Goal: Task Accomplishment & Management: Manage account settings

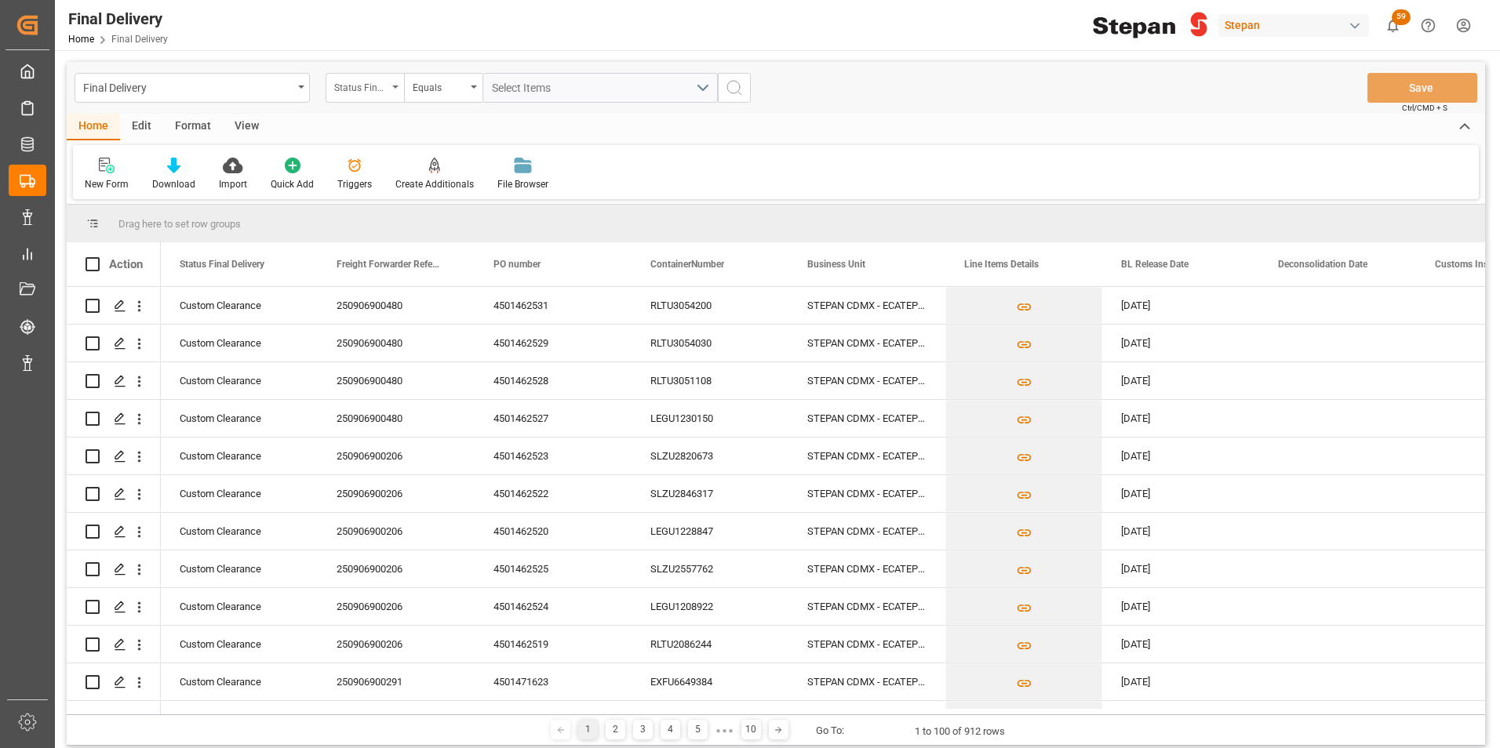
click at [385, 77] on div "Status Final Delivery" at bounding box center [360, 86] width 53 height 18
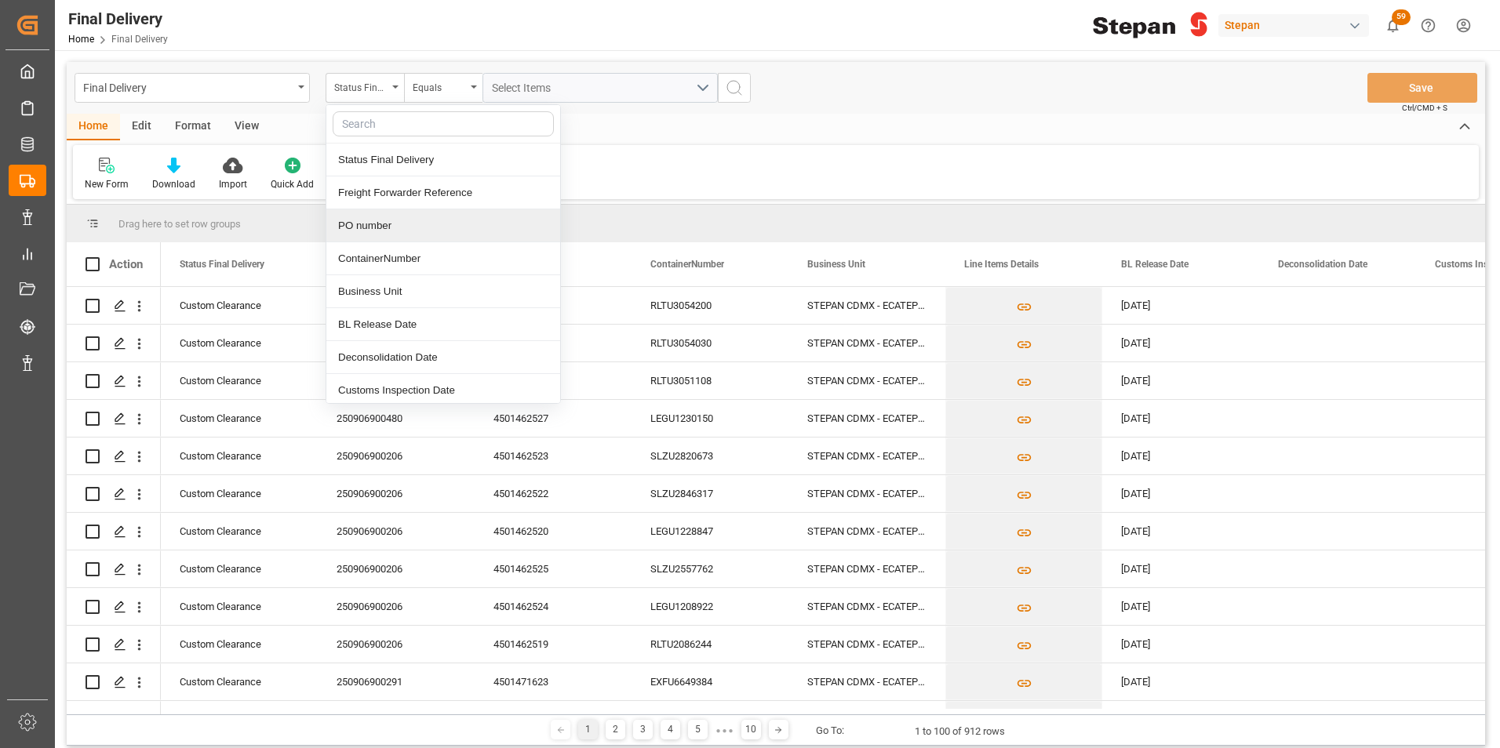
click at [357, 223] on div "PO number" at bounding box center [443, 225] width 234 height 33
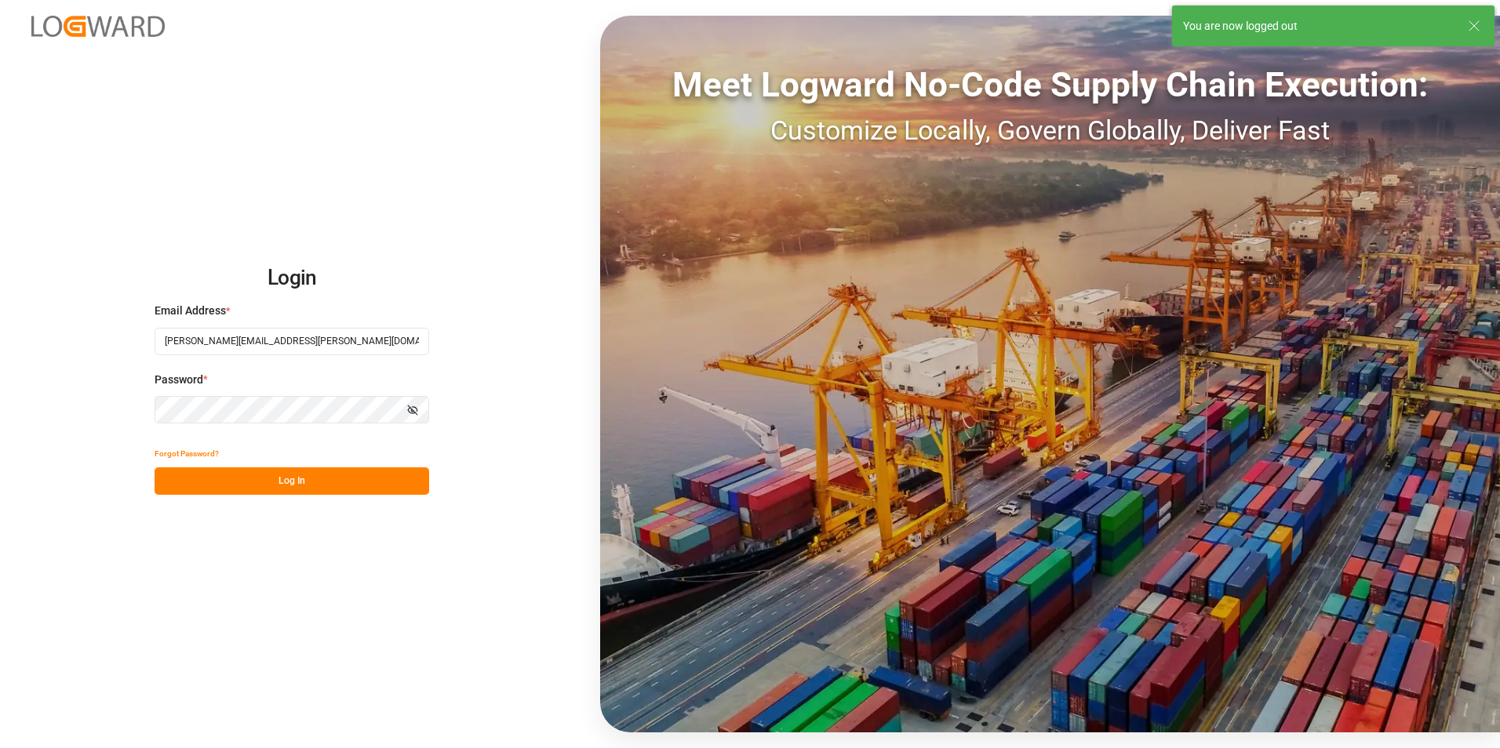
click at [273, 487] on button "Log In" at bounding box center [292, 481] width 275 height 27
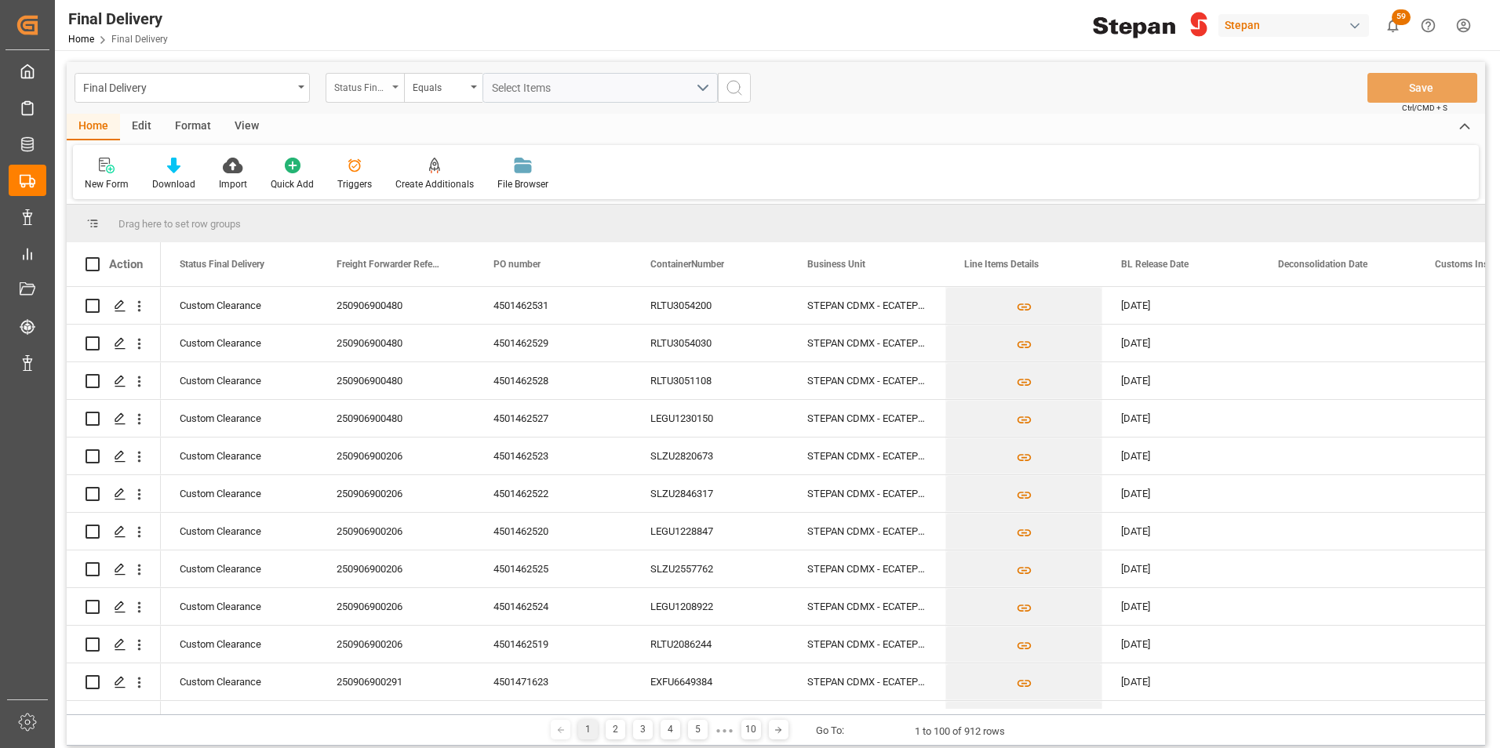
click at [390, 83] on div "Status Final Delivery" at bounding box center [365, 88] width 78 height 30
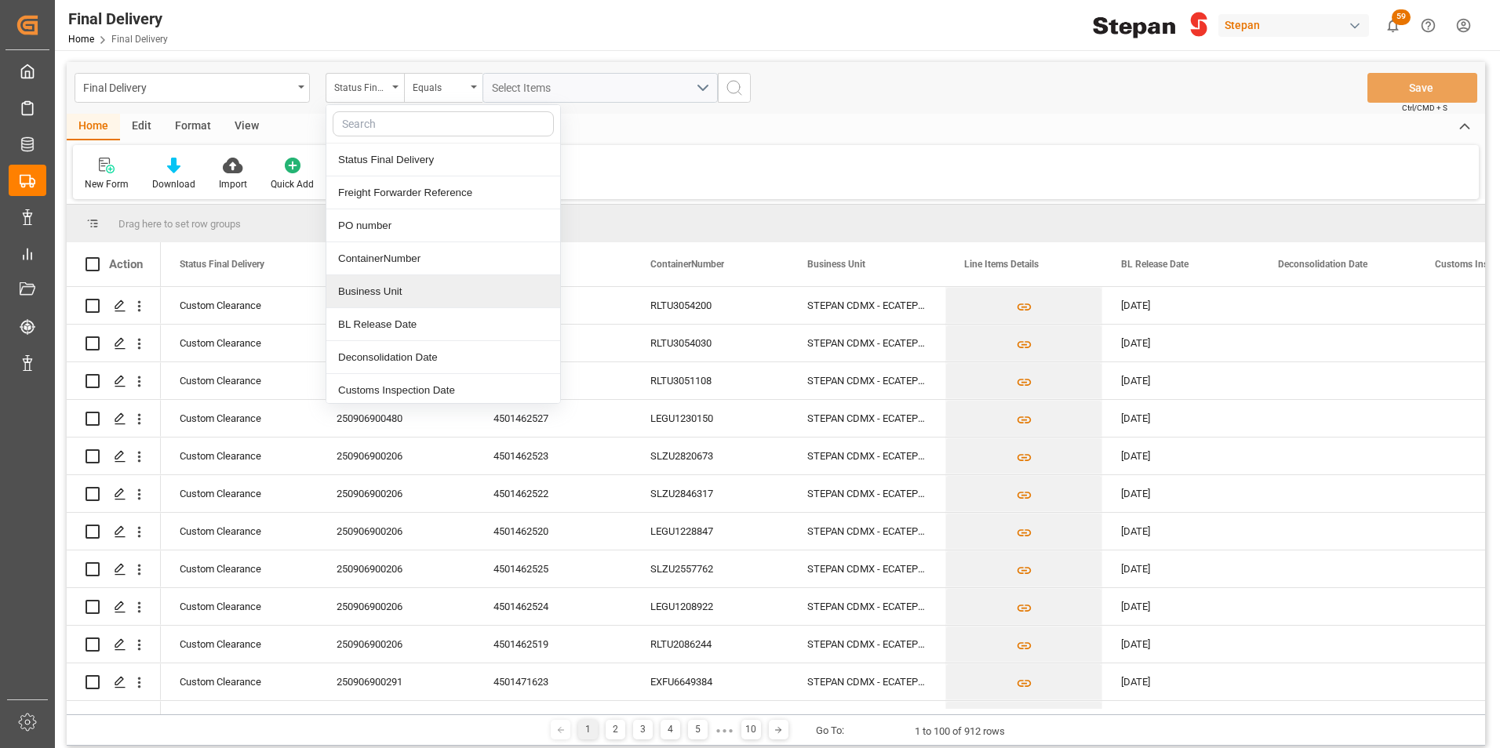
click at [444, 298] on div "Business Unit" at bounding box center [443, 291] width 234 height 33
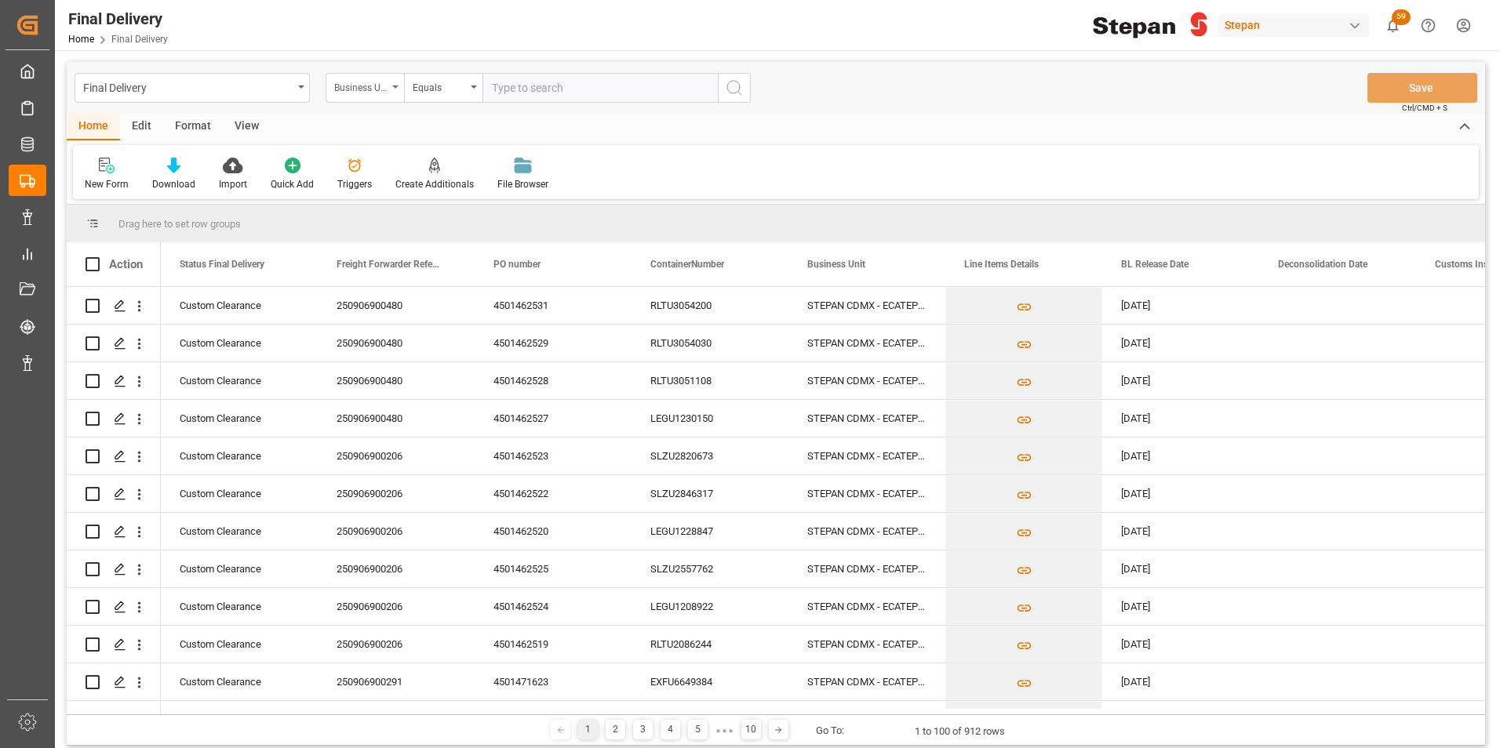
click at [375, 89] on div "Business Unit" at bounding box center [360, 86] width 53 height 18
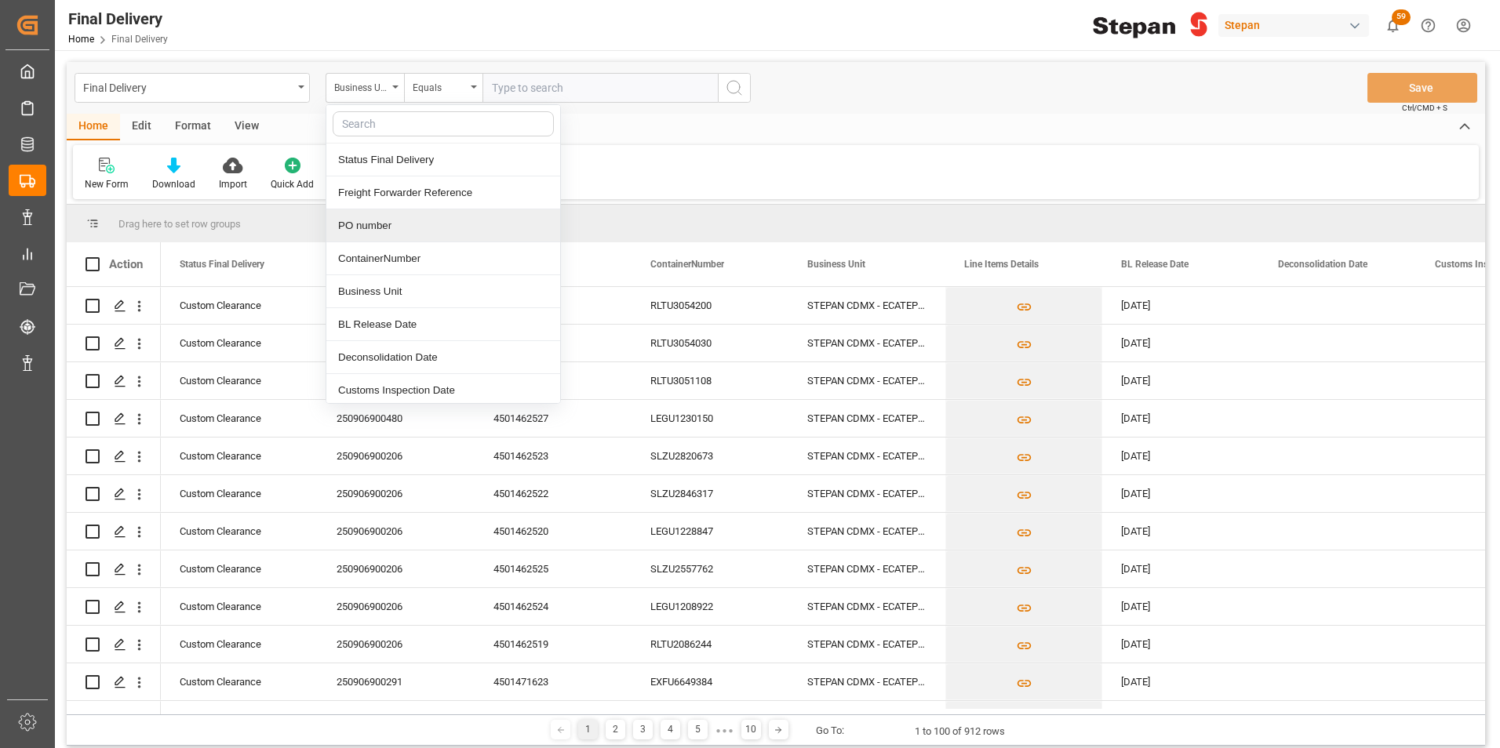
drag, startPoint x: 368, startPoint y: 224, endPoint x: 396, endPoint y: 203, distance: 34.8
click at [366, 225] on div "PO number" at bounding box center [443, 225] width 234 height 33
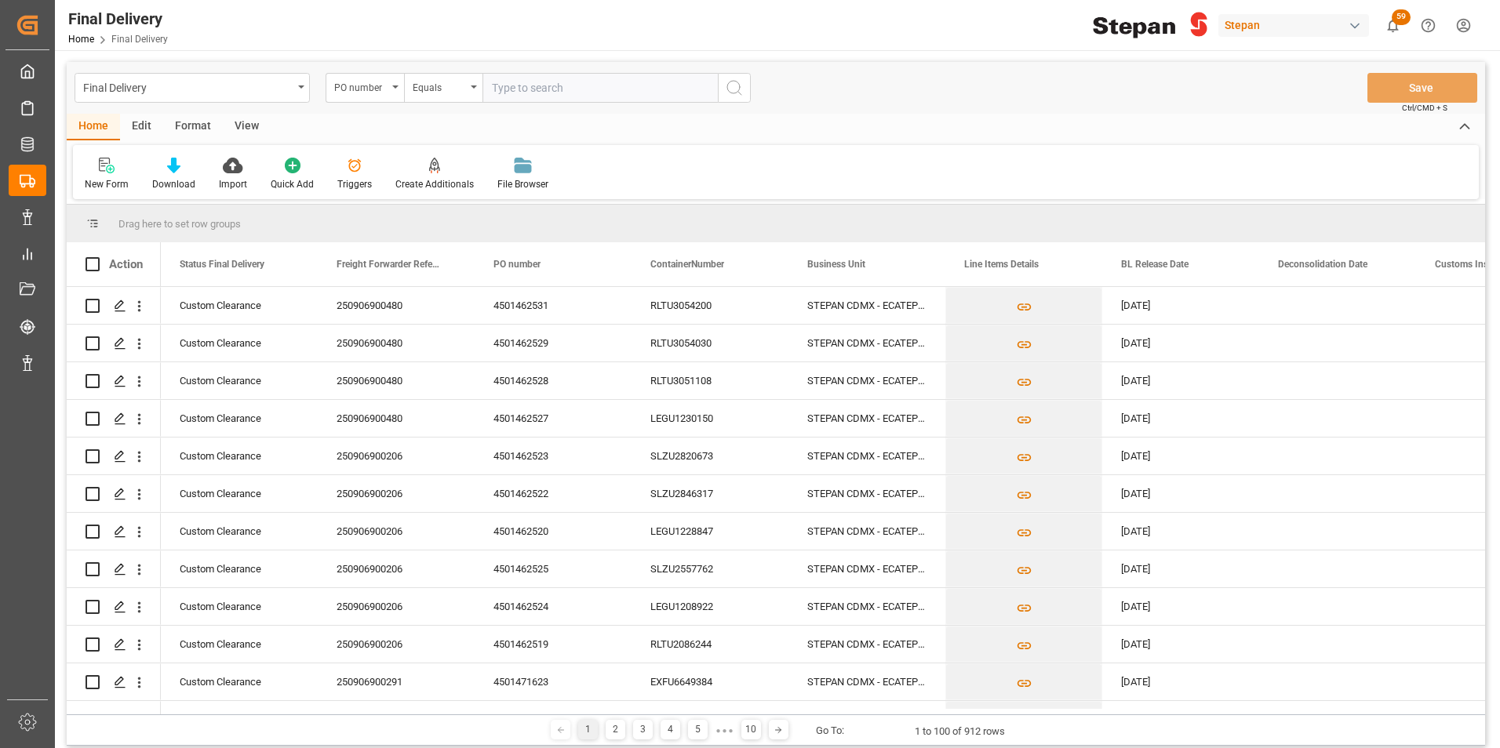
click at [503, 93] on input "text" at bounding box center [599, 88] width 235 height 30
paste input "4501462532"
type input "4501462532"
click at [732, 84] on icon "search button" at bounding box center [734, 87] width 19 height 19
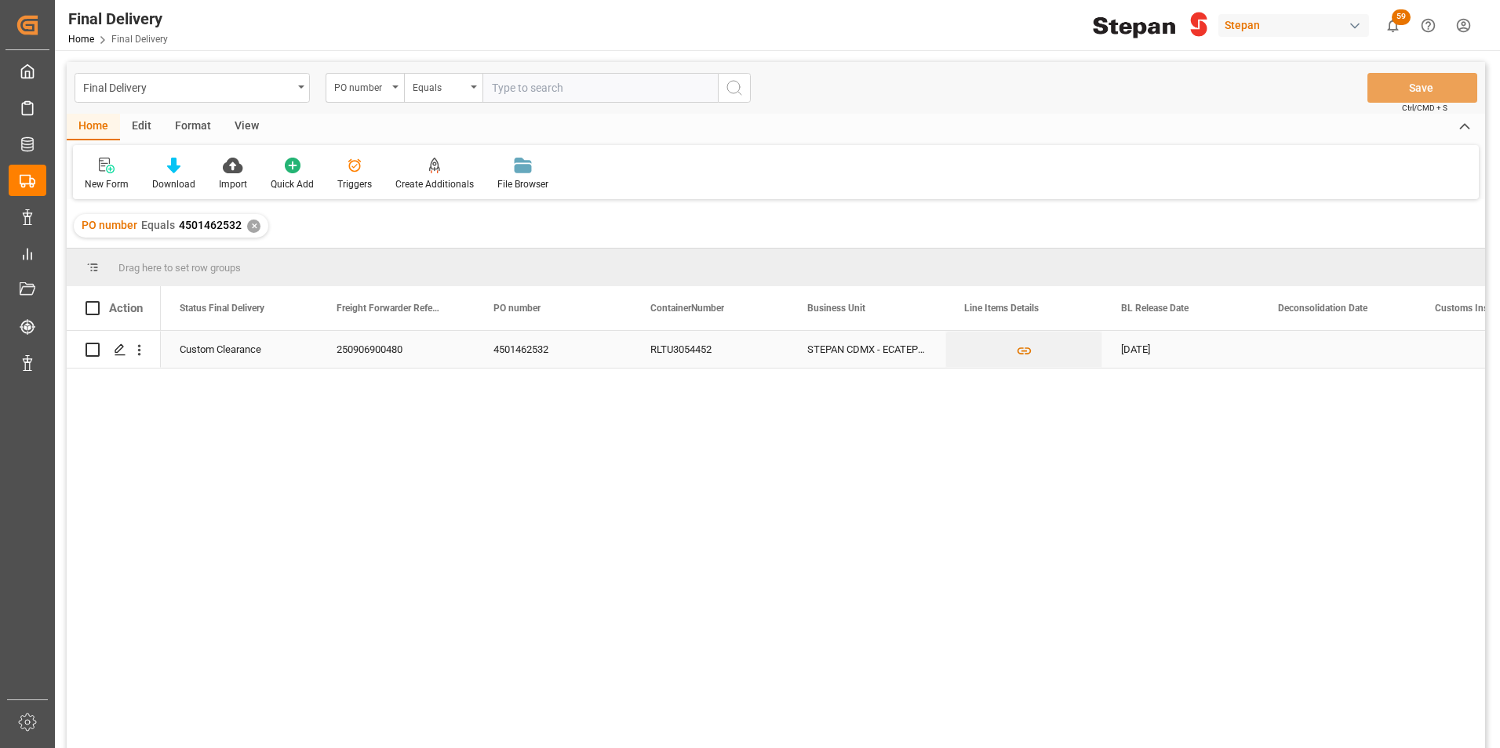
click at [96, 349] on input "Press Space to toggle row selection (unchecked)" at bounding box center [93, 350] width 14 height 14
checkbox input "true"
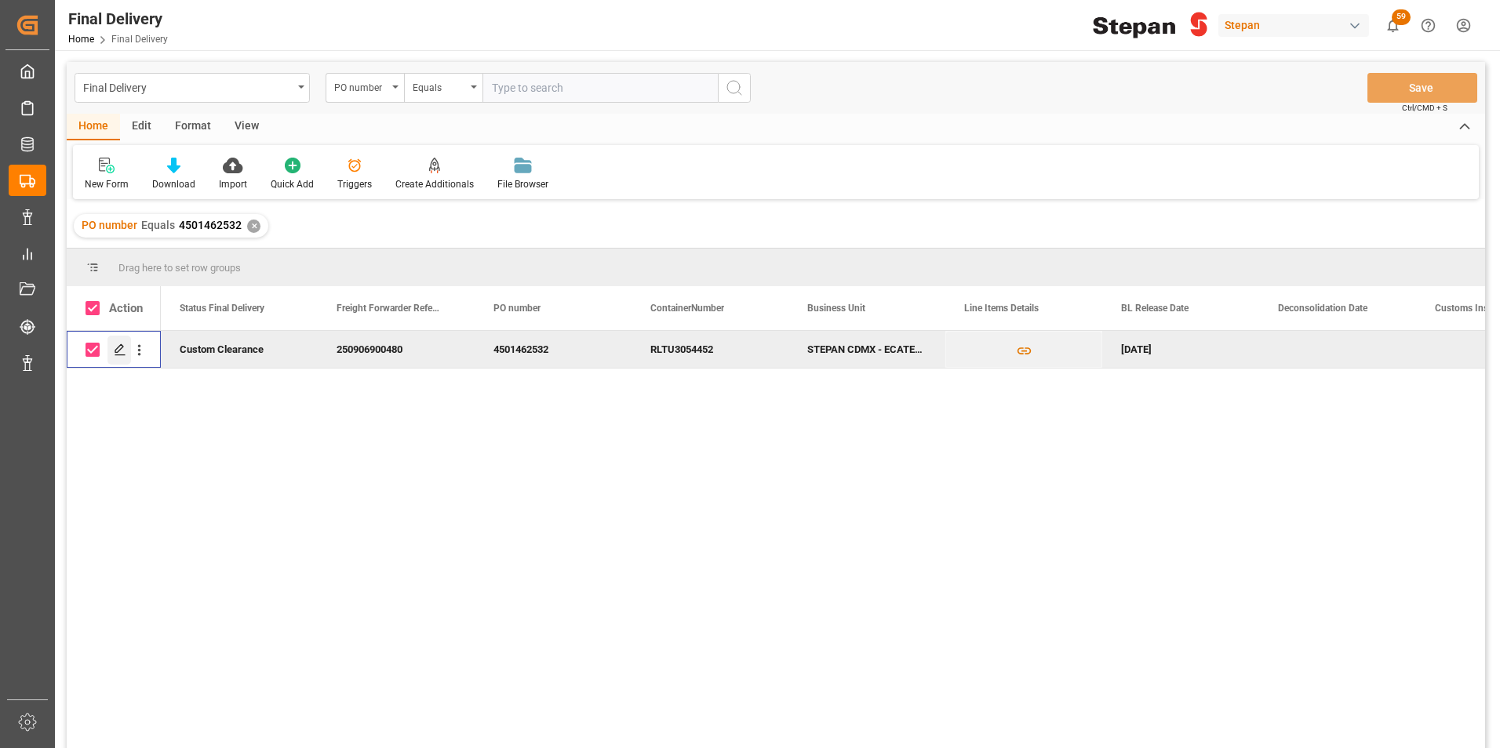
click at [118, 348] on icon "Press SPACE to deselect this row." at bounding box center [120, 350] width 13 height 13
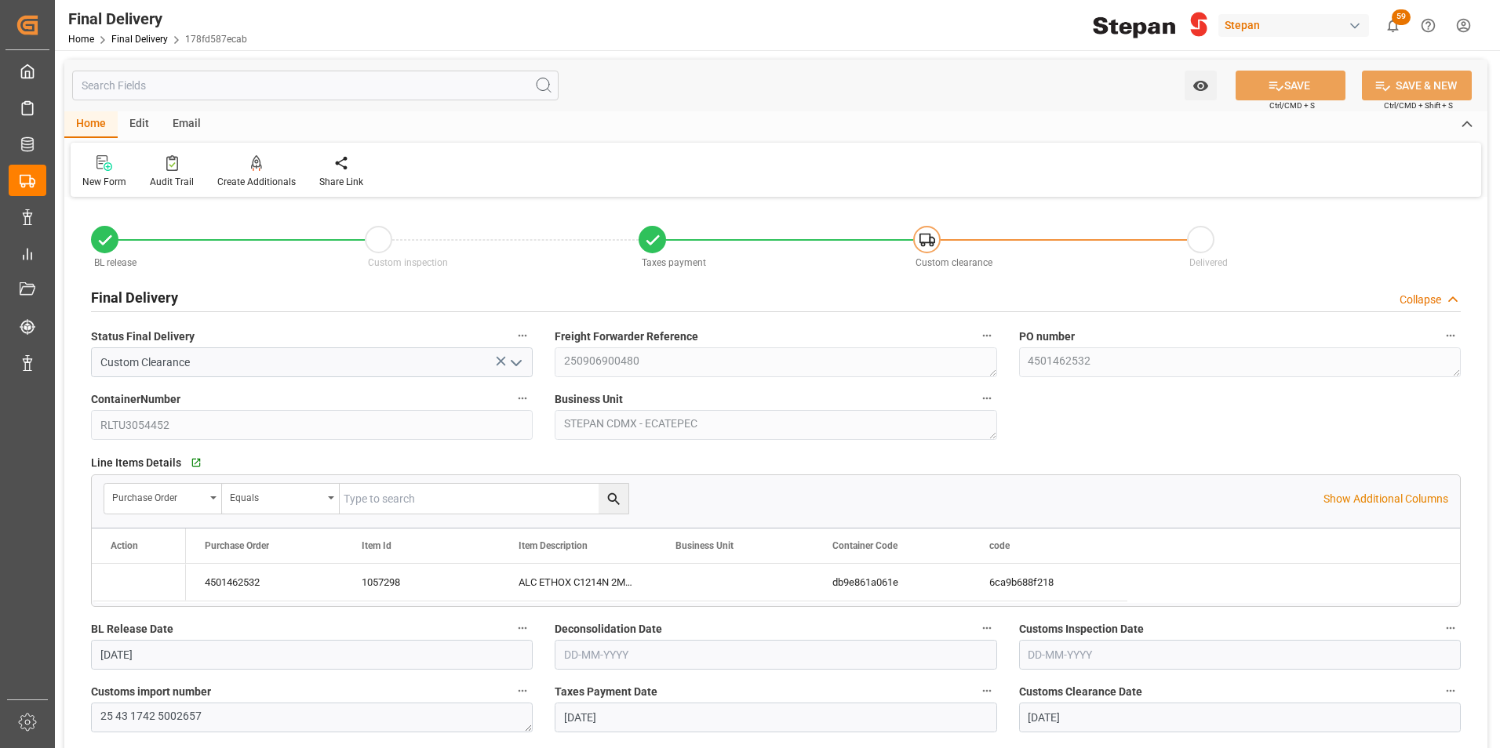
type input "[DATE]"
type input "02-09-2025"
type input "[DATE]"
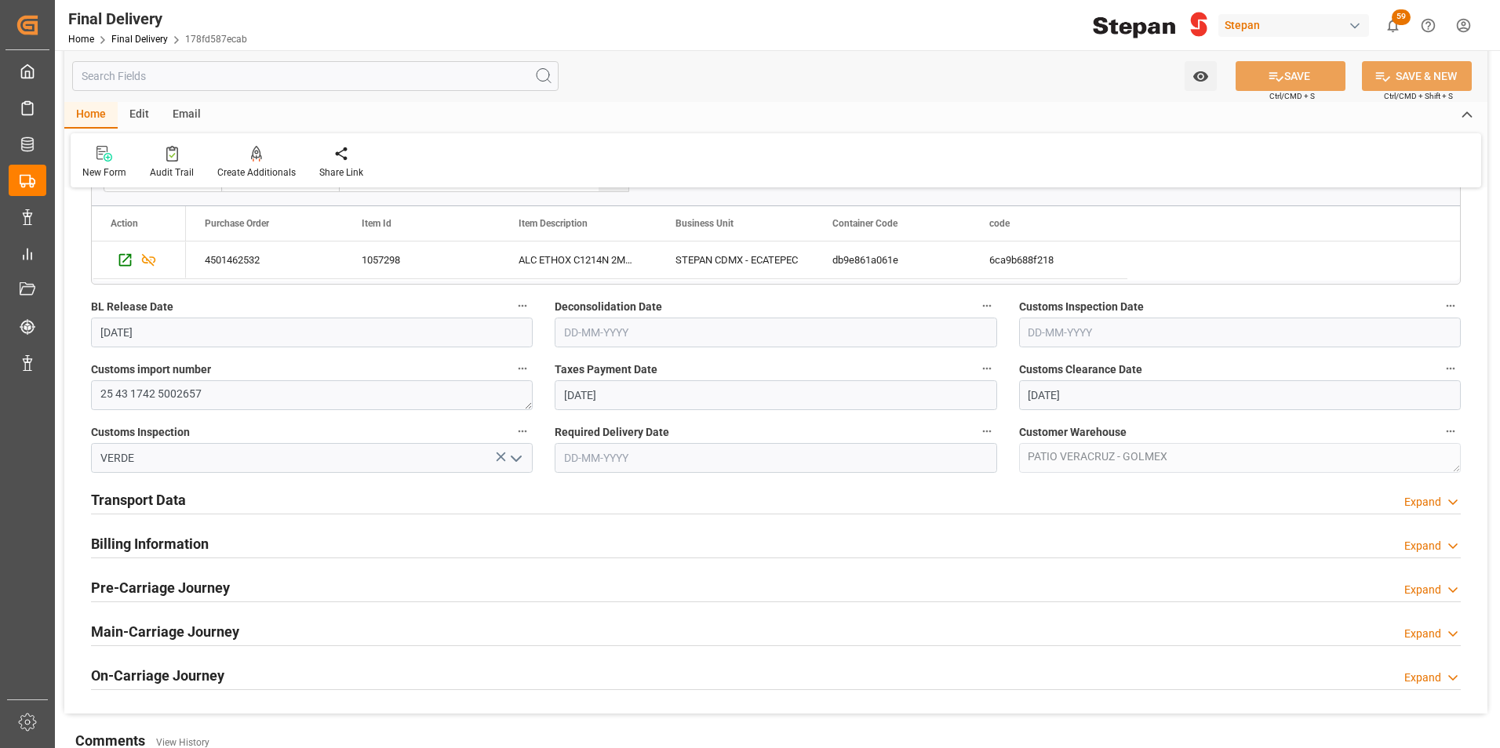
scroll to position [471, 0]
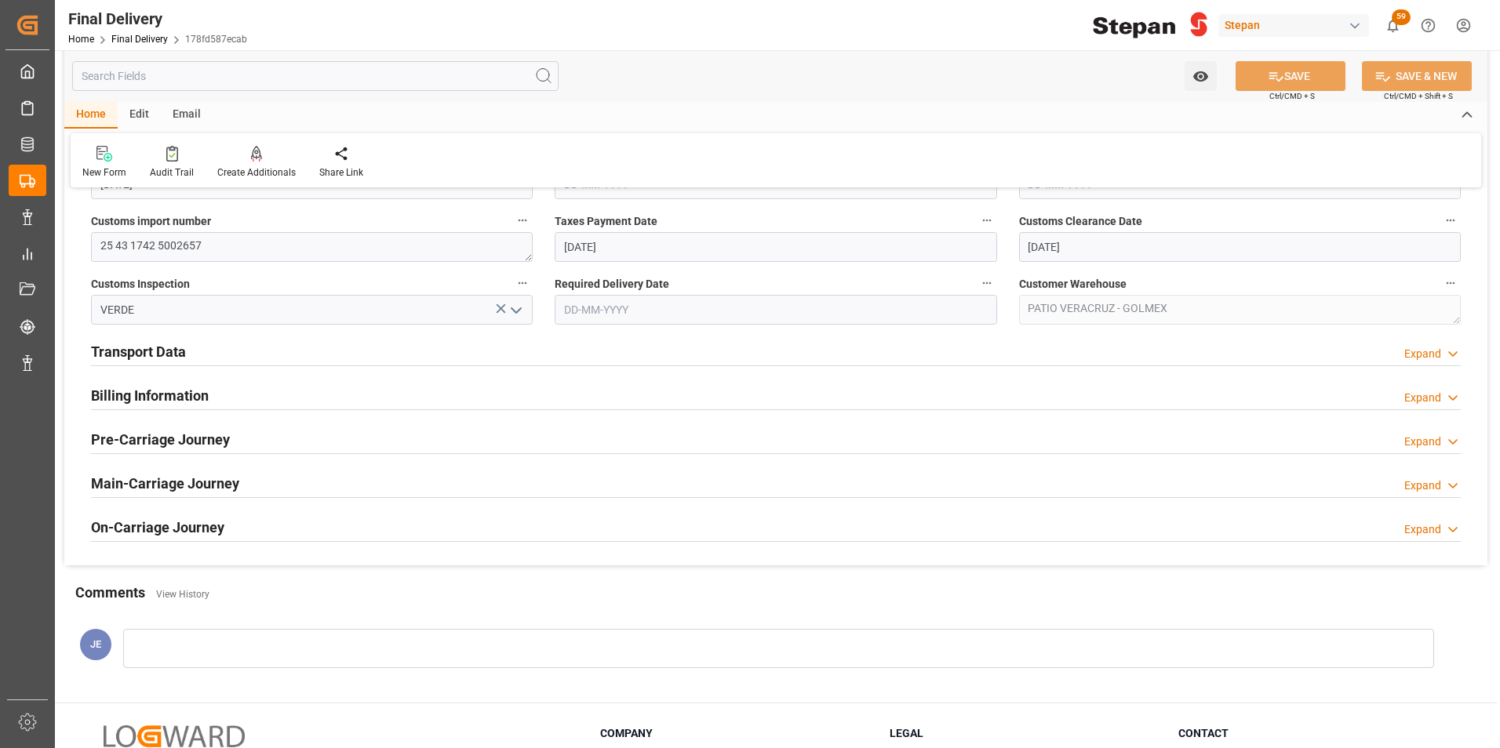
click at [155, 389] on h2 "Billing Information" at bounding box center [150, 395] width 118 height 21
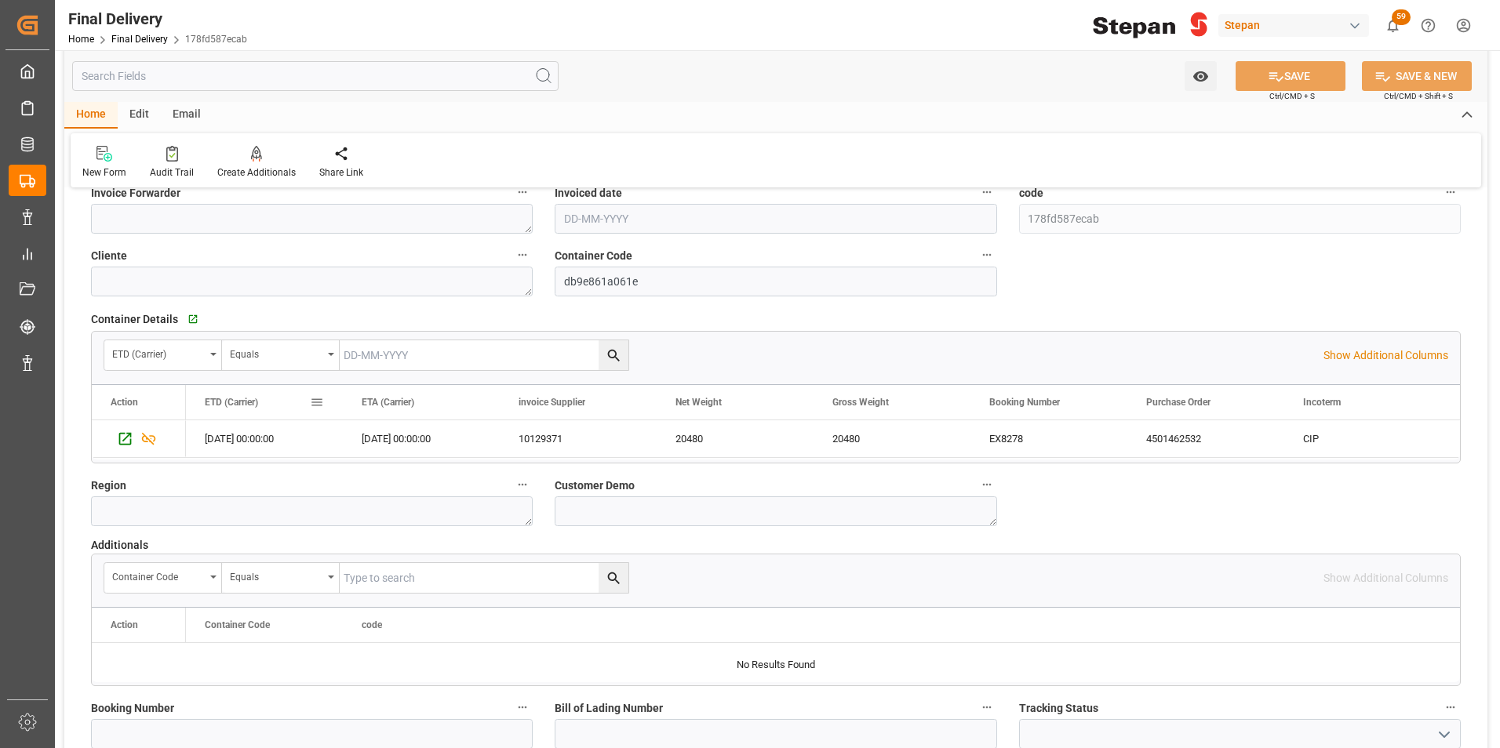
scroll to position [549, 0]
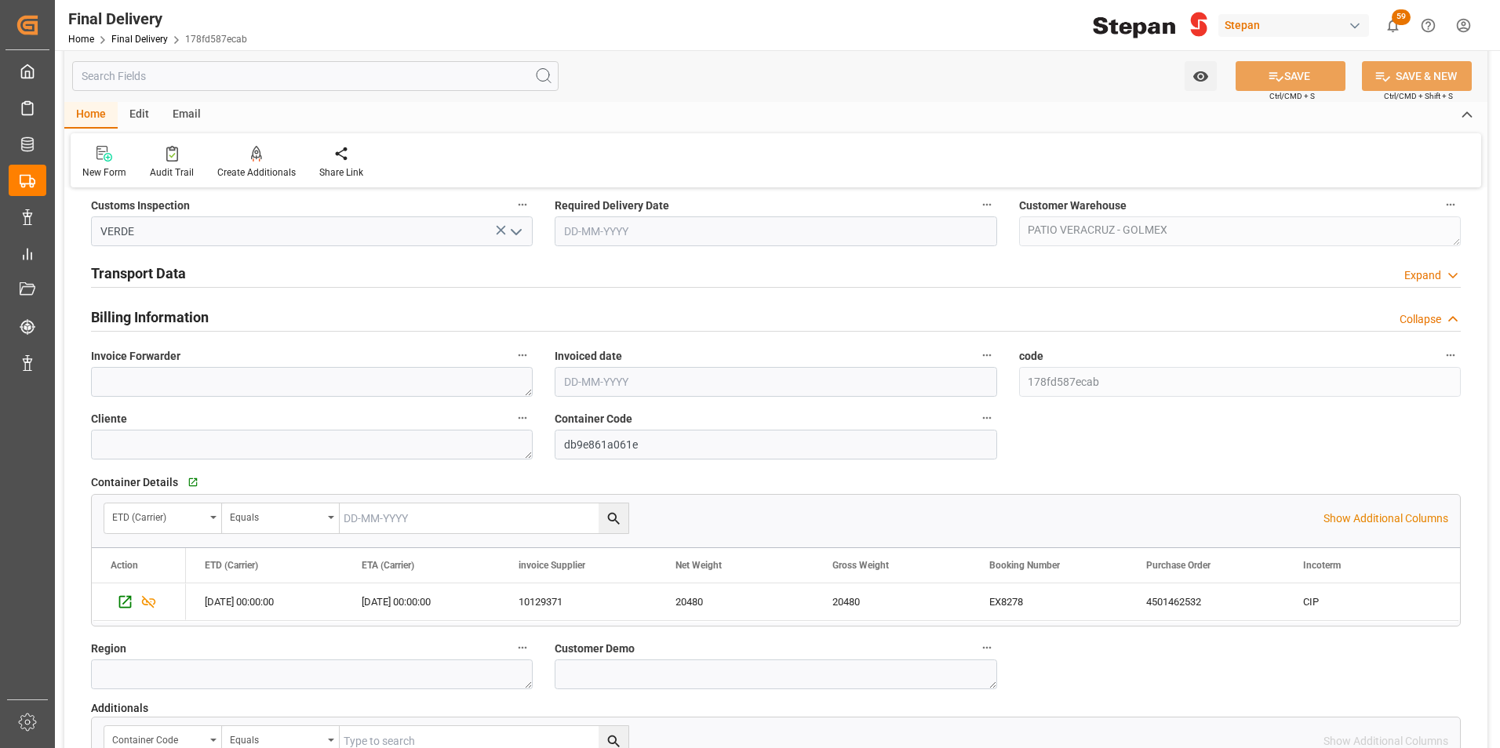
click at [137, 273] on h2 "Transport Data" at bounding box center [138, 273] width 95 height 21
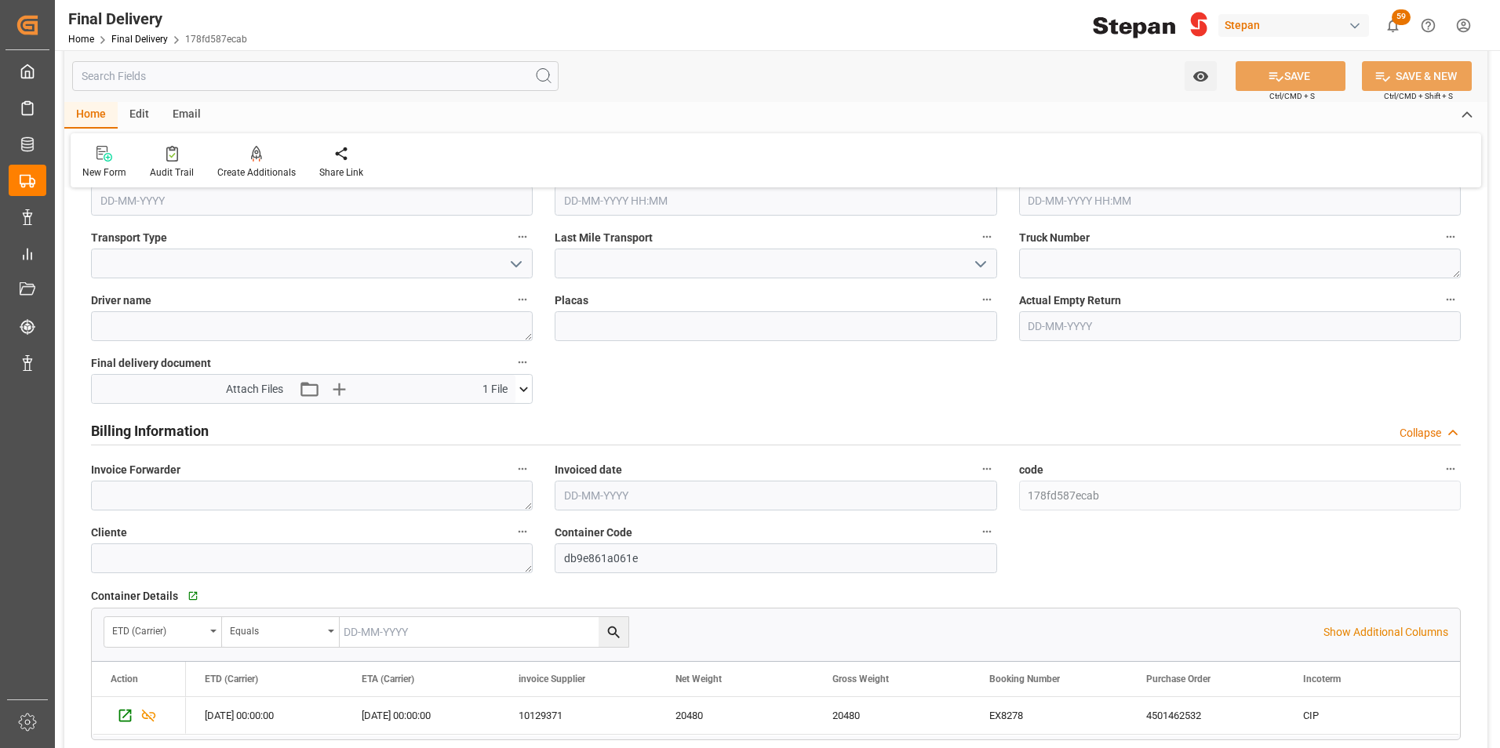
scroll to position [706, 0]
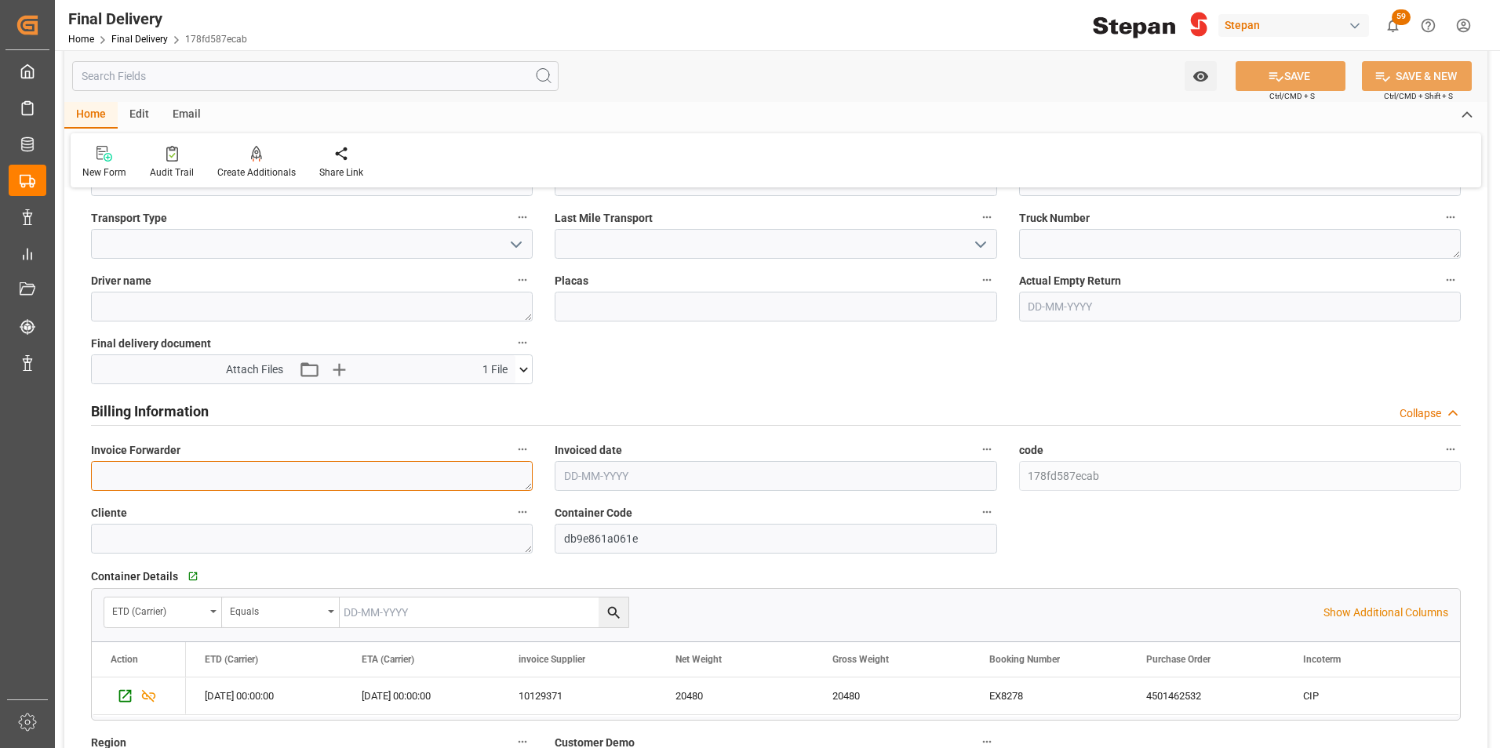
click at [139, 468] on textarea at bounding box center [312, 476] width 442 height 30
paste textarea "LM455240"
type textarea "LM455240"
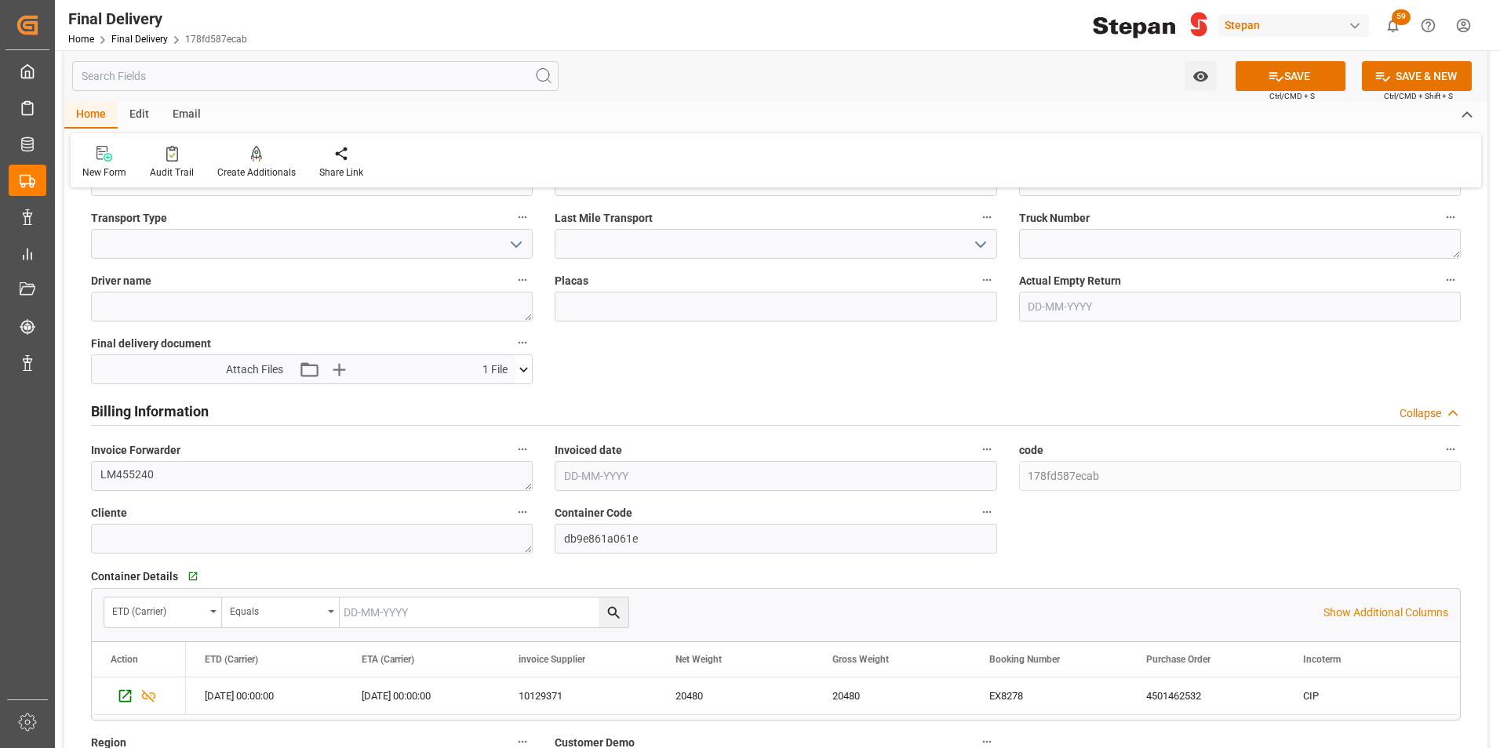
click at [642, 479] on input "text" at bounding box center [776, 476] width 442 height 30
click at [573, 602] on span "8" at bounding box center [575, 600] width 5 height 11
type input "[DATE]"
click at [332, 365] on icon "button" at bounding box center [338, 369] width 25 height 25
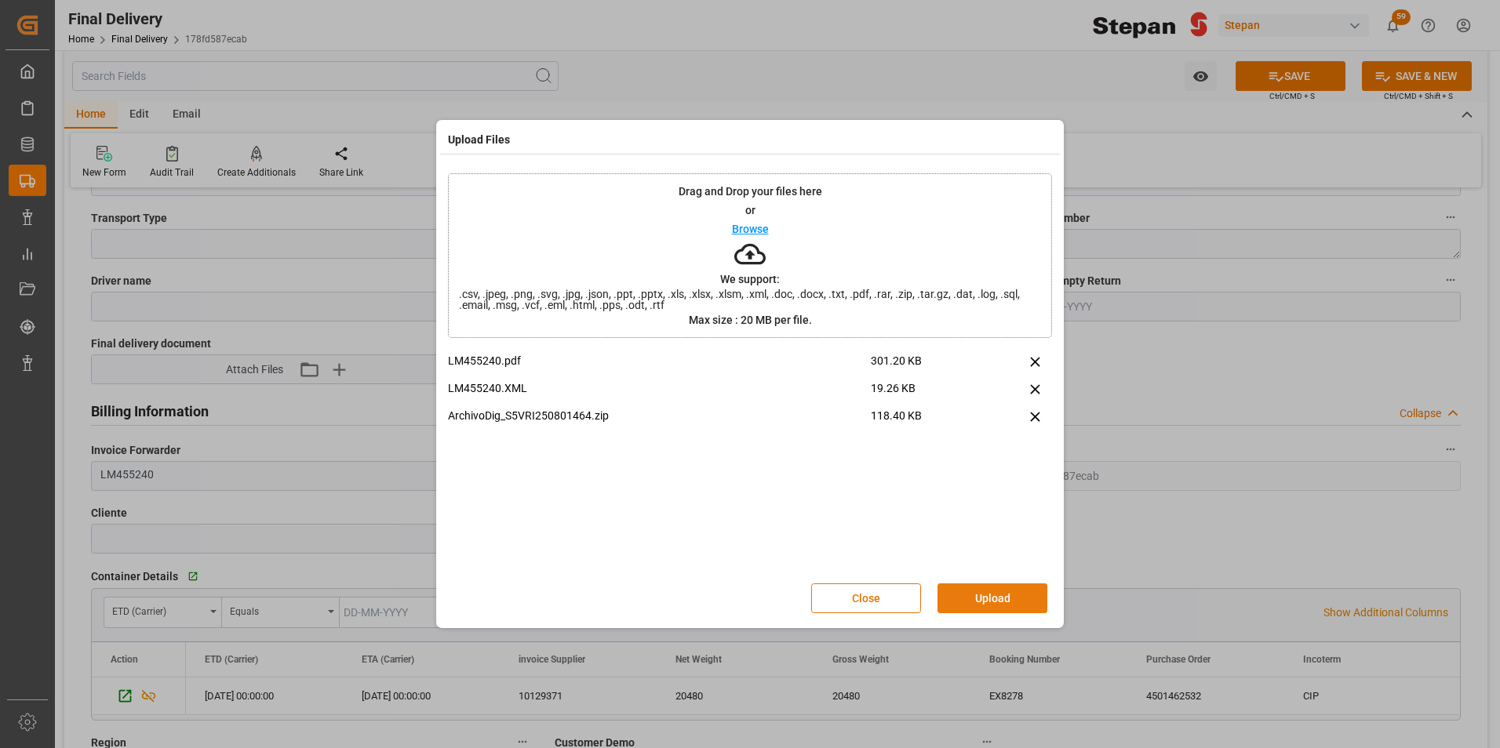
click at [981, 600] on button "Upload" at bounding box center [992, 599] width 110 height 30
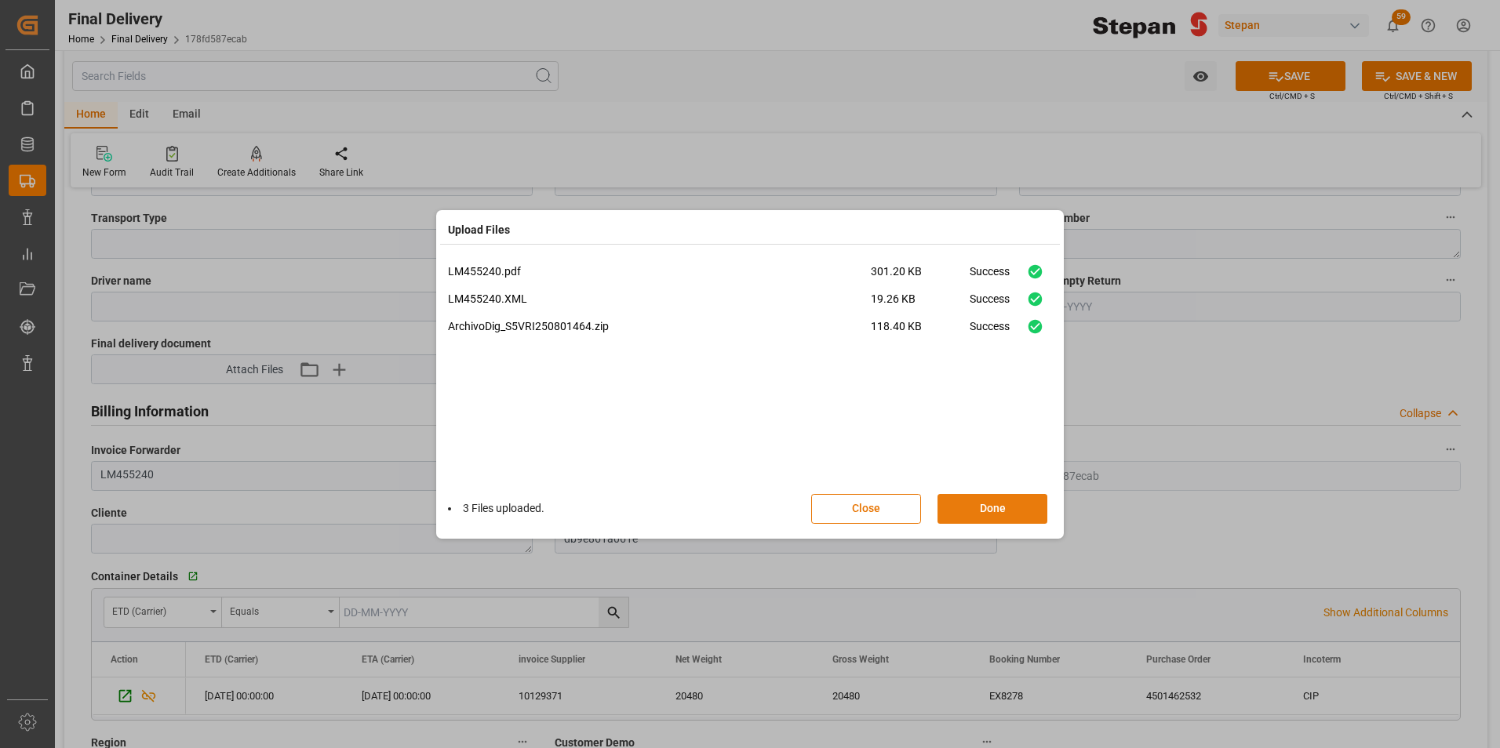
click at [1010, 515] on button "Done" at bounding box center [992, 509] width 110 height 30
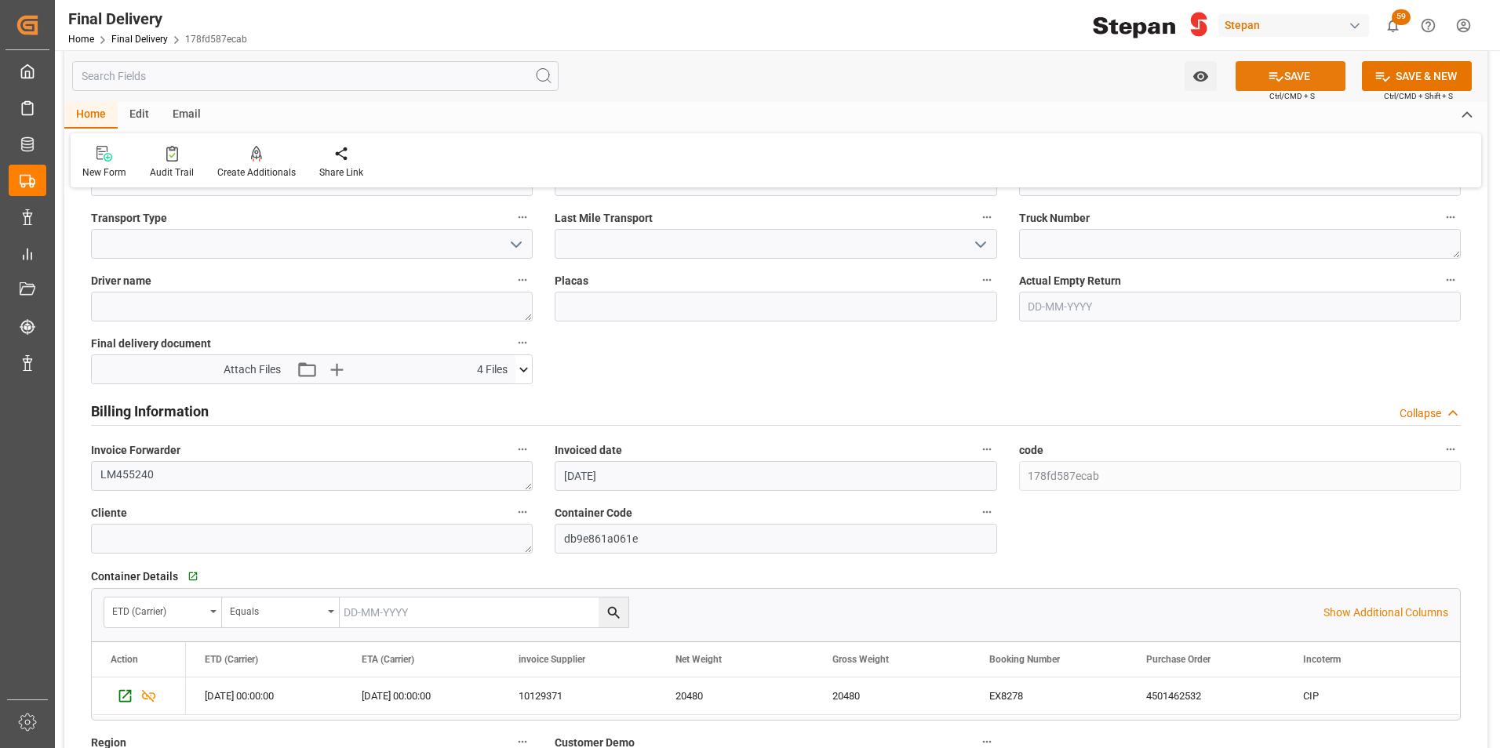
click at [1268, 81] on icon at bounding box center [1276, 76] width 16 height 16
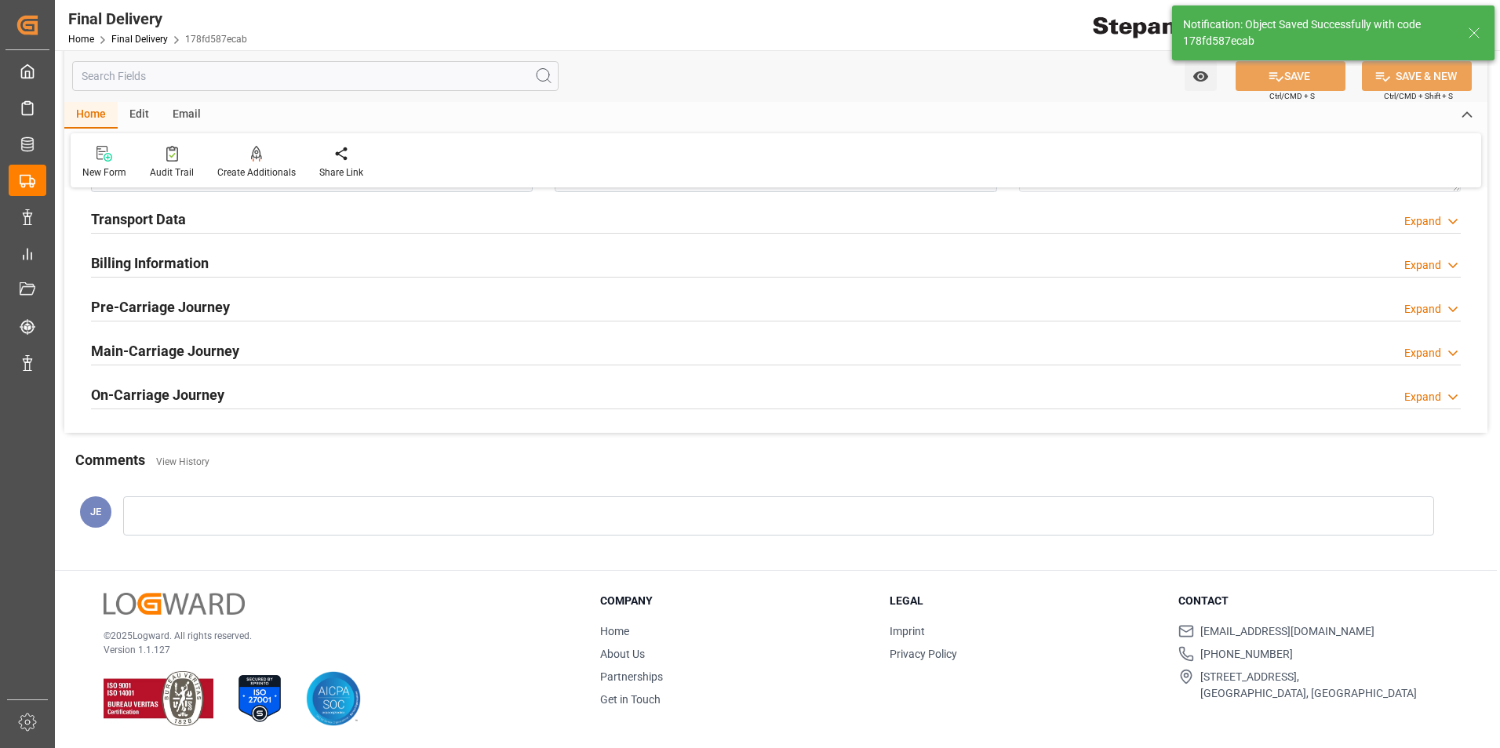
scroll to position [602, 0]
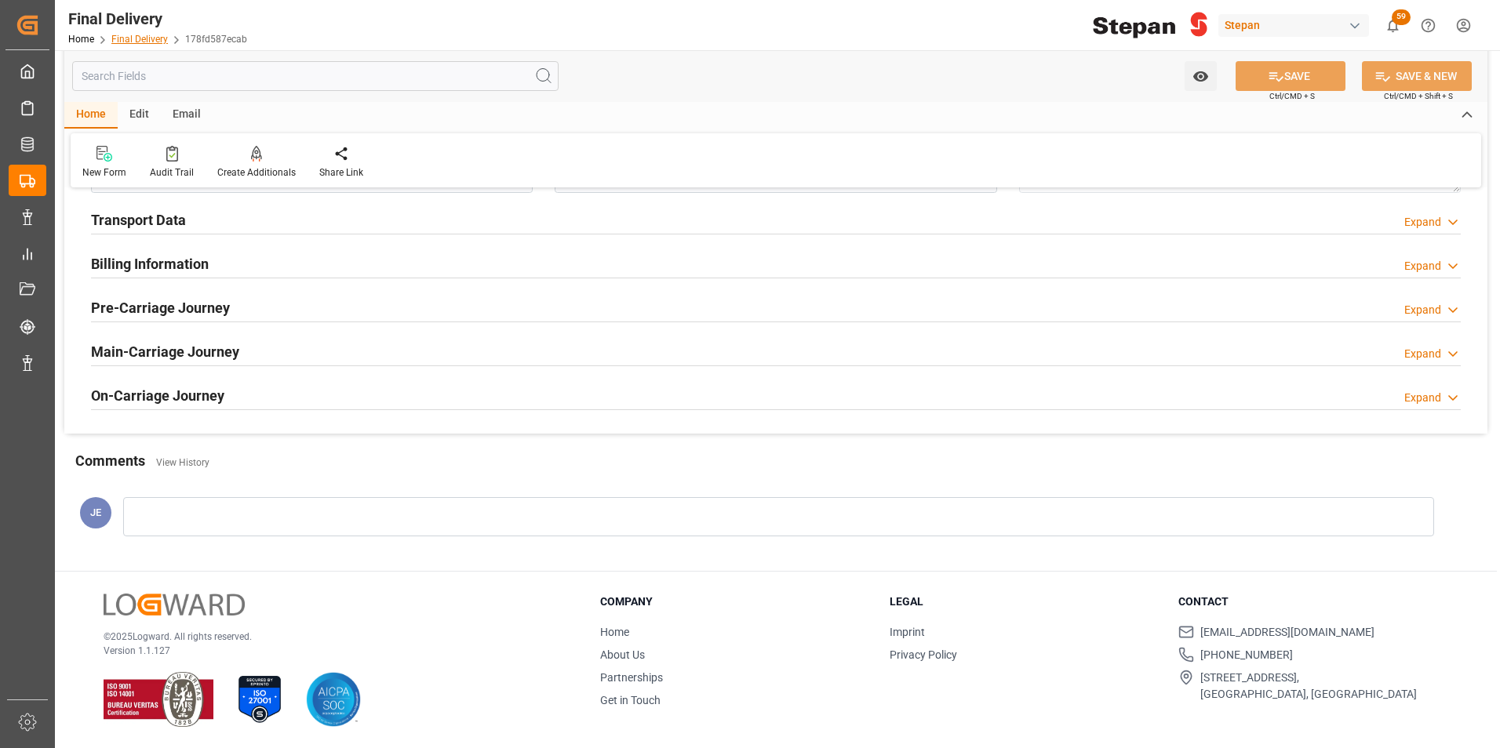
click at [123, 41] on link "Final Delivery" at bounding box center [139, 39] width 56 height 11
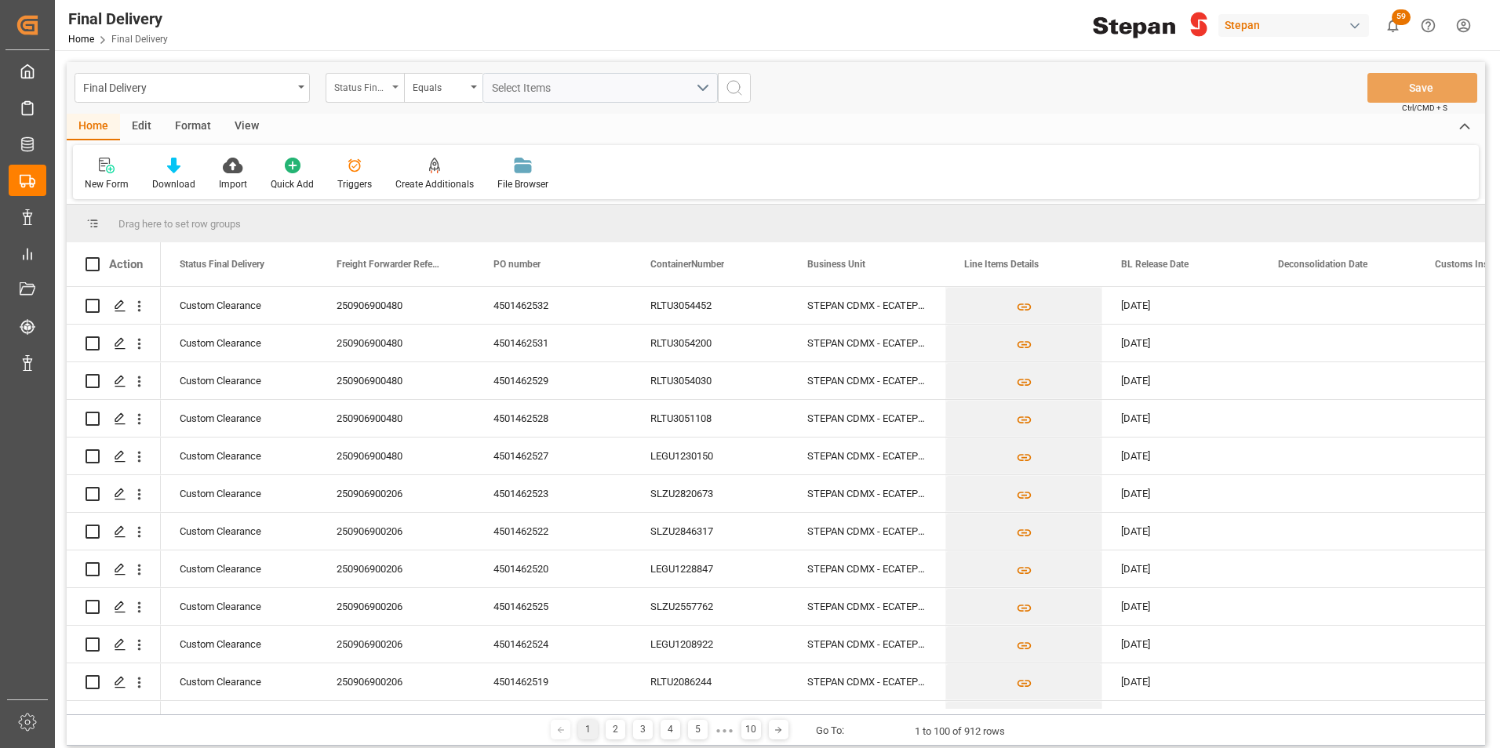
click at [398, 86] on icon "open menu" at bounding box center [395, 87] width 6 height 3
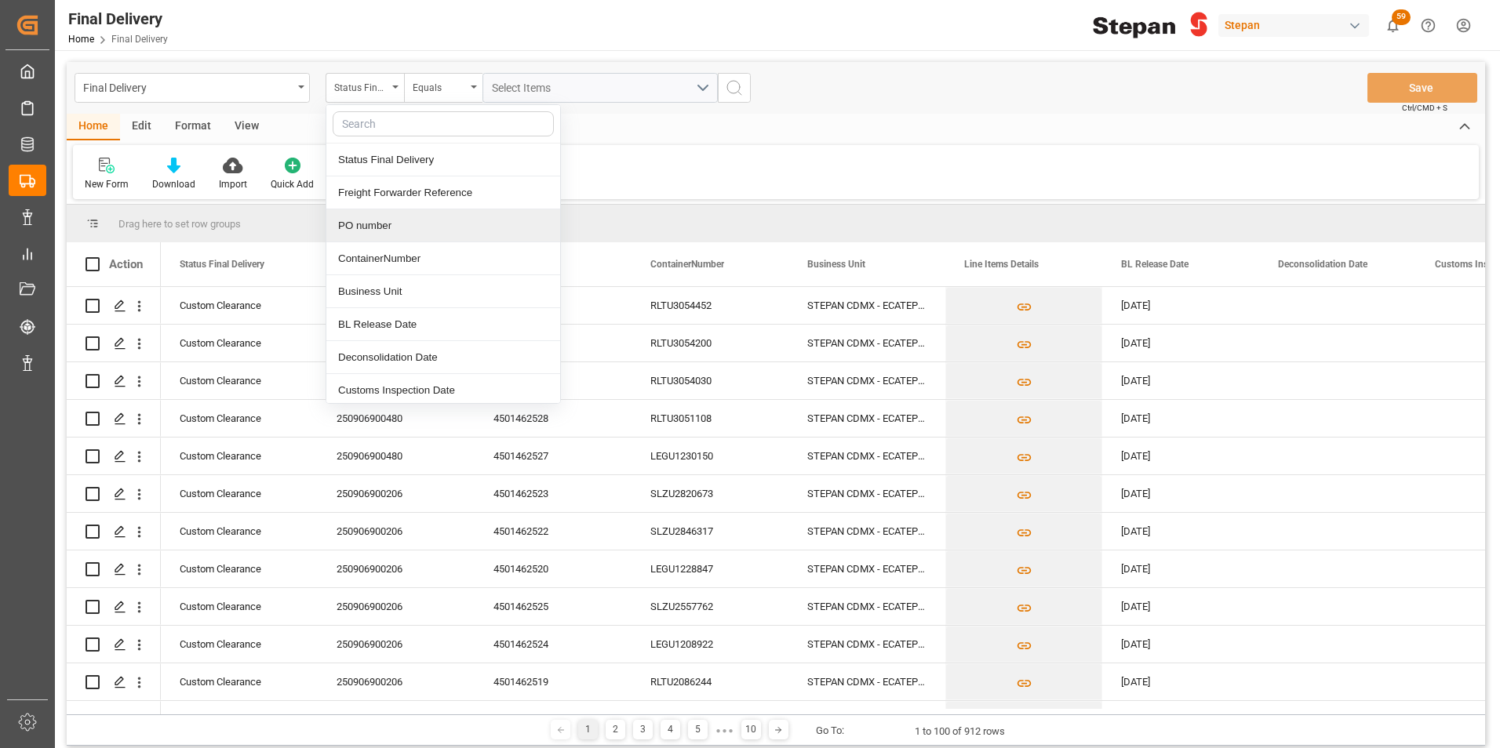
click at [350, 231] on div "PO number" at bounding box center [443, 225] width 234 height 33
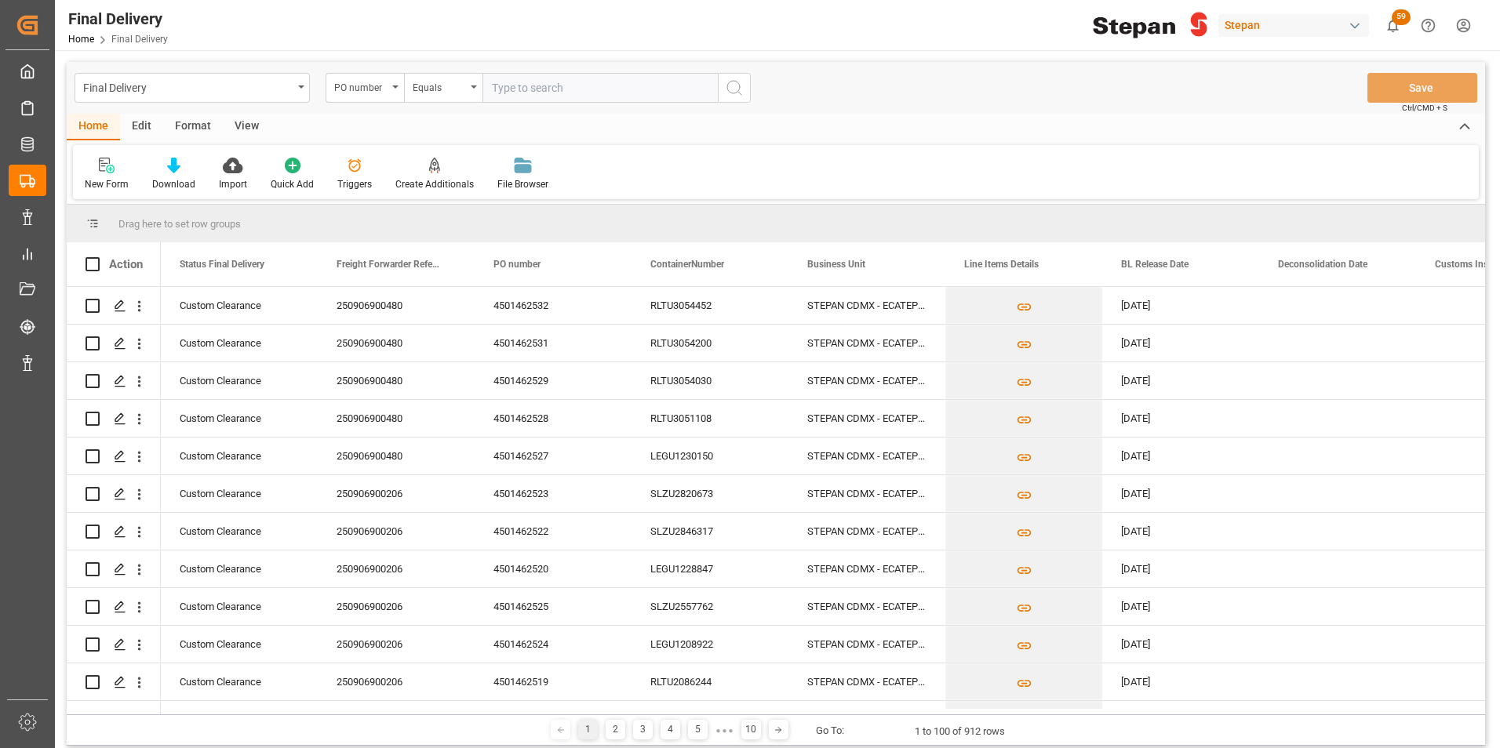
click at [502, 90] on input "text" at bounding box center [599, 88] width 235 height 30
click at [493, 85] on input "4501462563" at bounding box center [599, 88] width 235 height 30
type input "4501462563"
click at [740, 89] on circle "search button" at bounding box center [733, 87] width 13 height 13
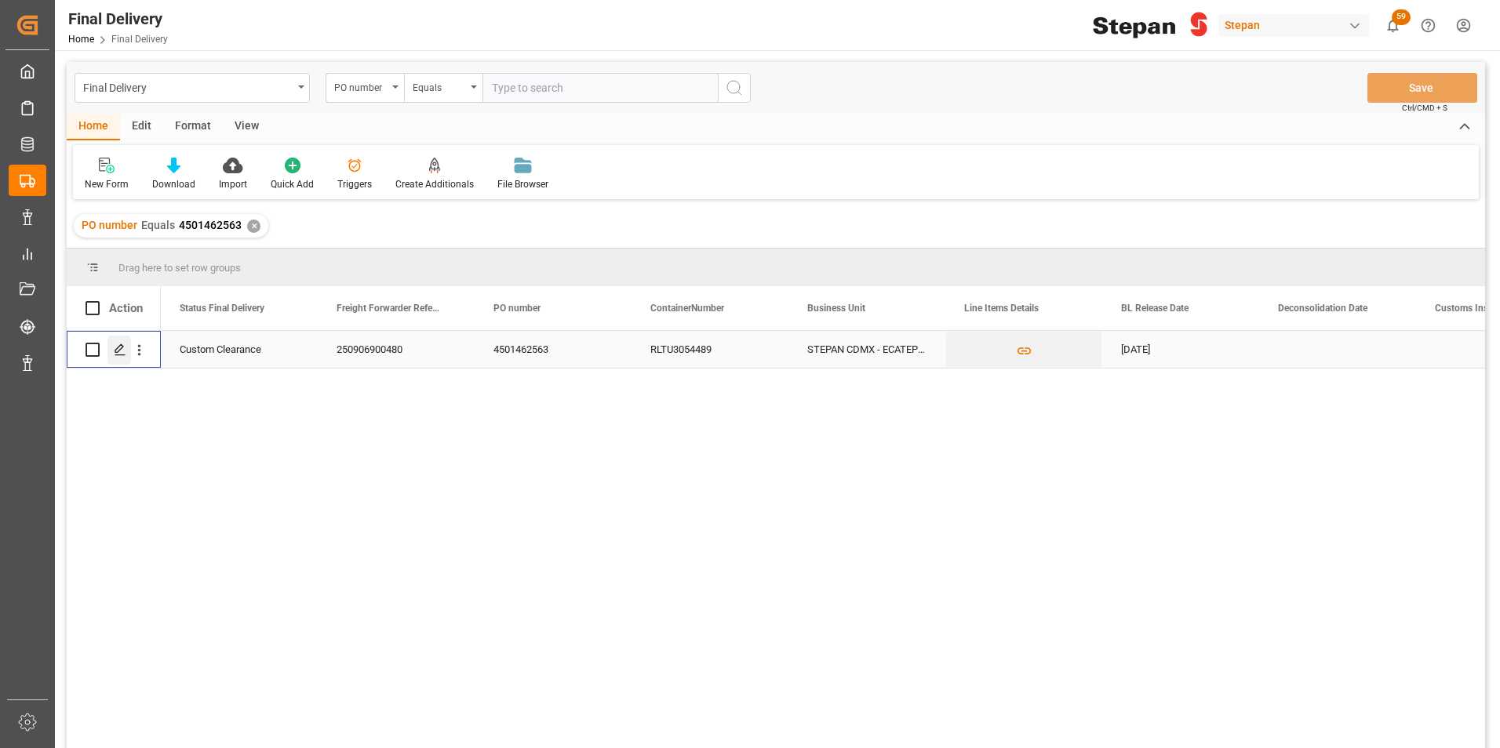
click at [119, 350] on icon "Press SPACE to select this row." at bounding box center [120, 350] width 13 height 13
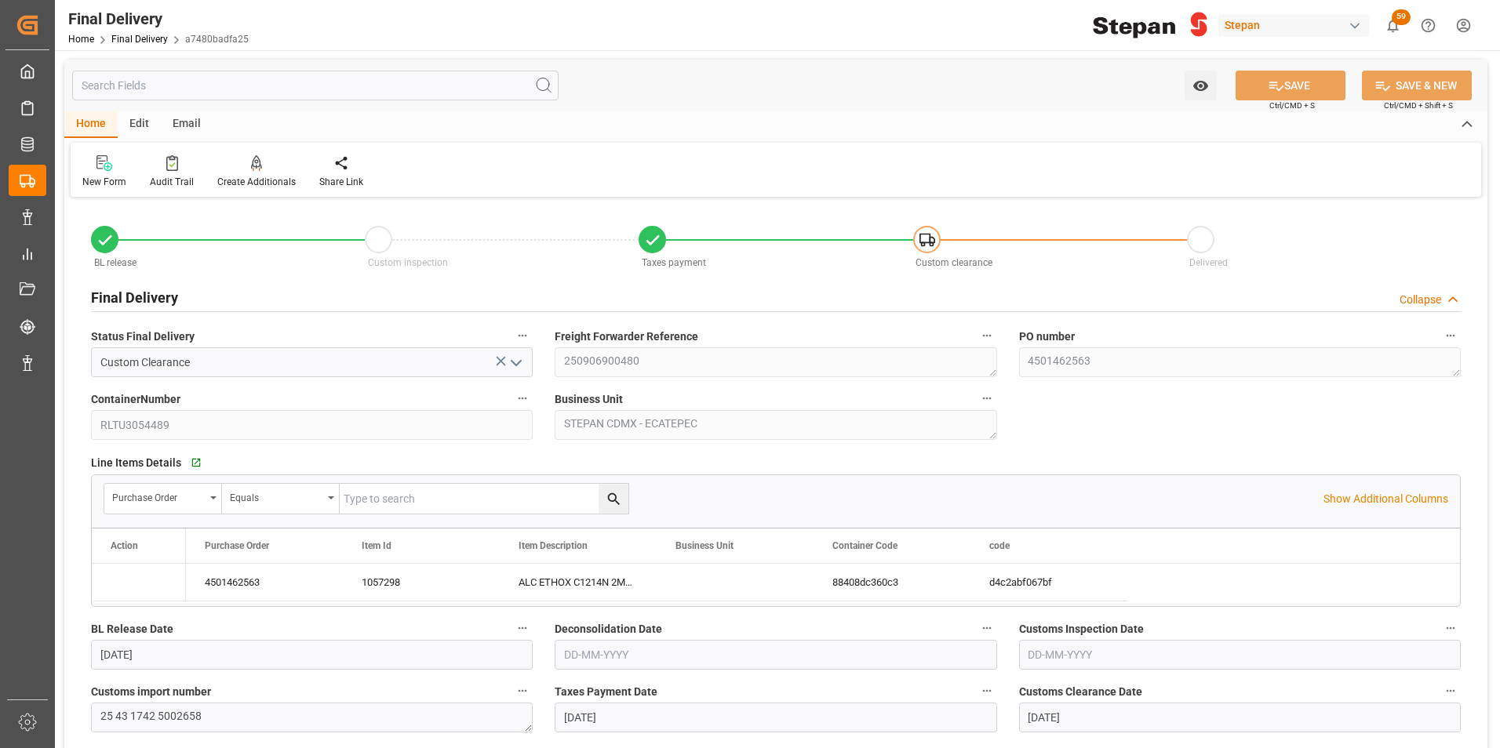
type input "[DATE]"
type input "02-09-2025"
type input "[DATE]"
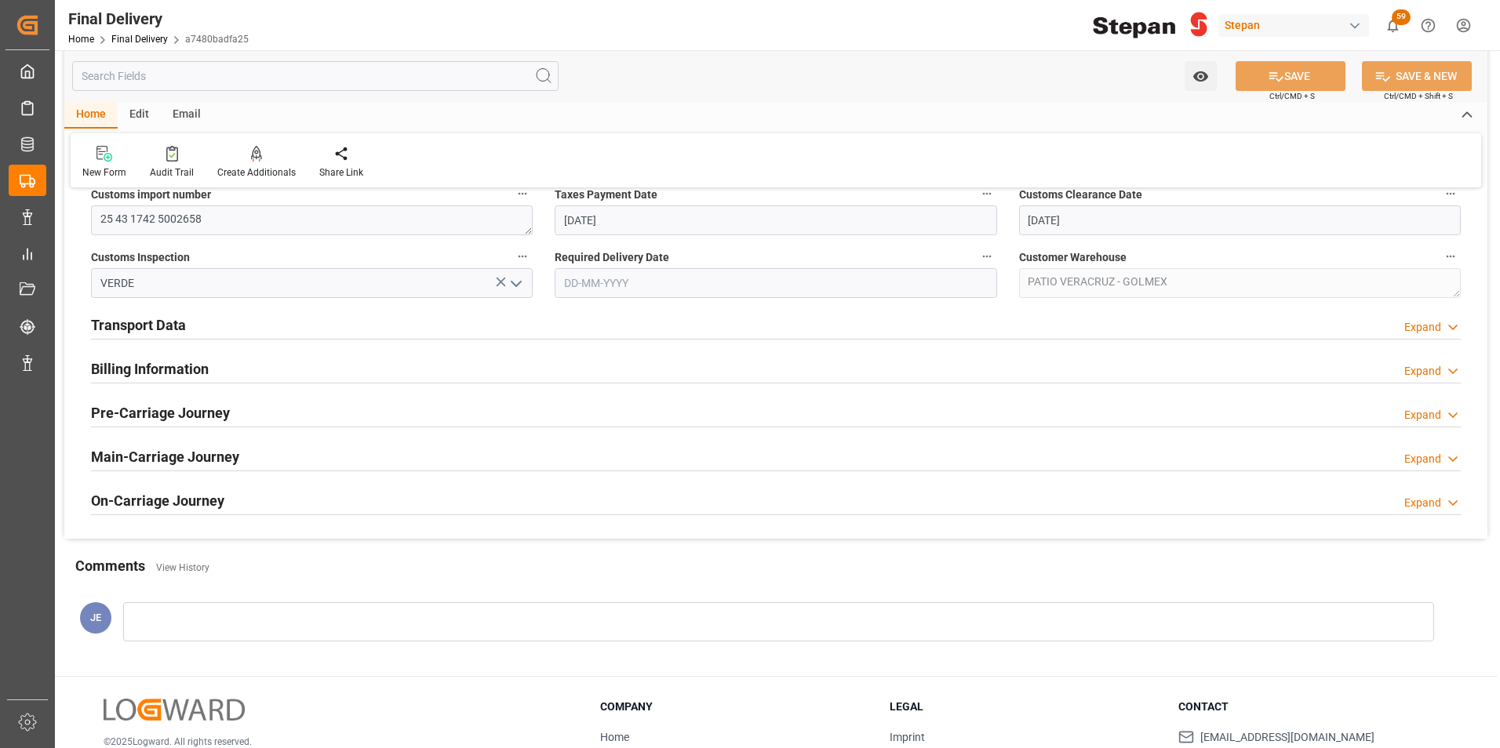
scroll to position [471, 0]
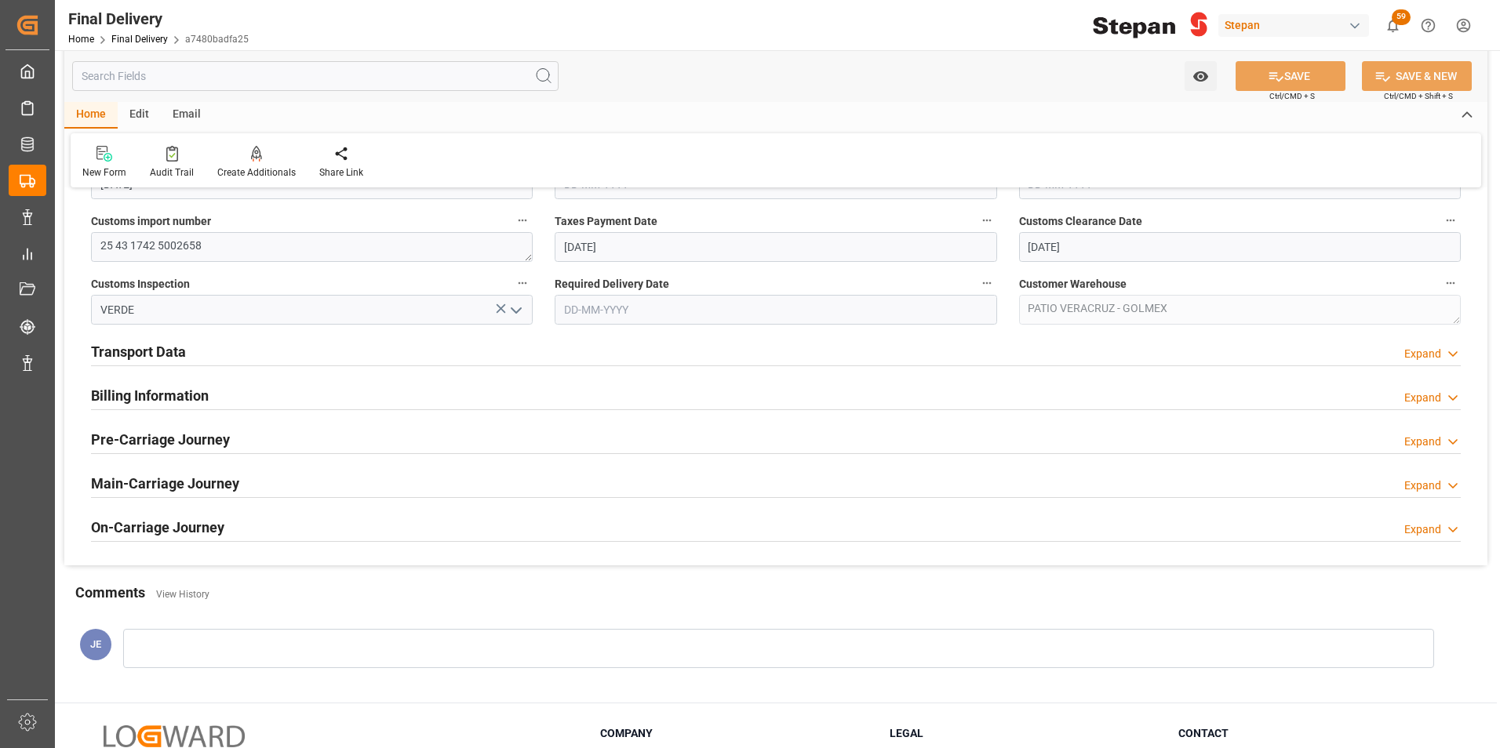
drag, startPoint x: 193, startPoint y: 392, endPoint x: 206, endPoint y: 395, distance: 12.9
click at [192, 392] on h2 "Billing Information" at bounding box center [150, 395] width 118 height 21
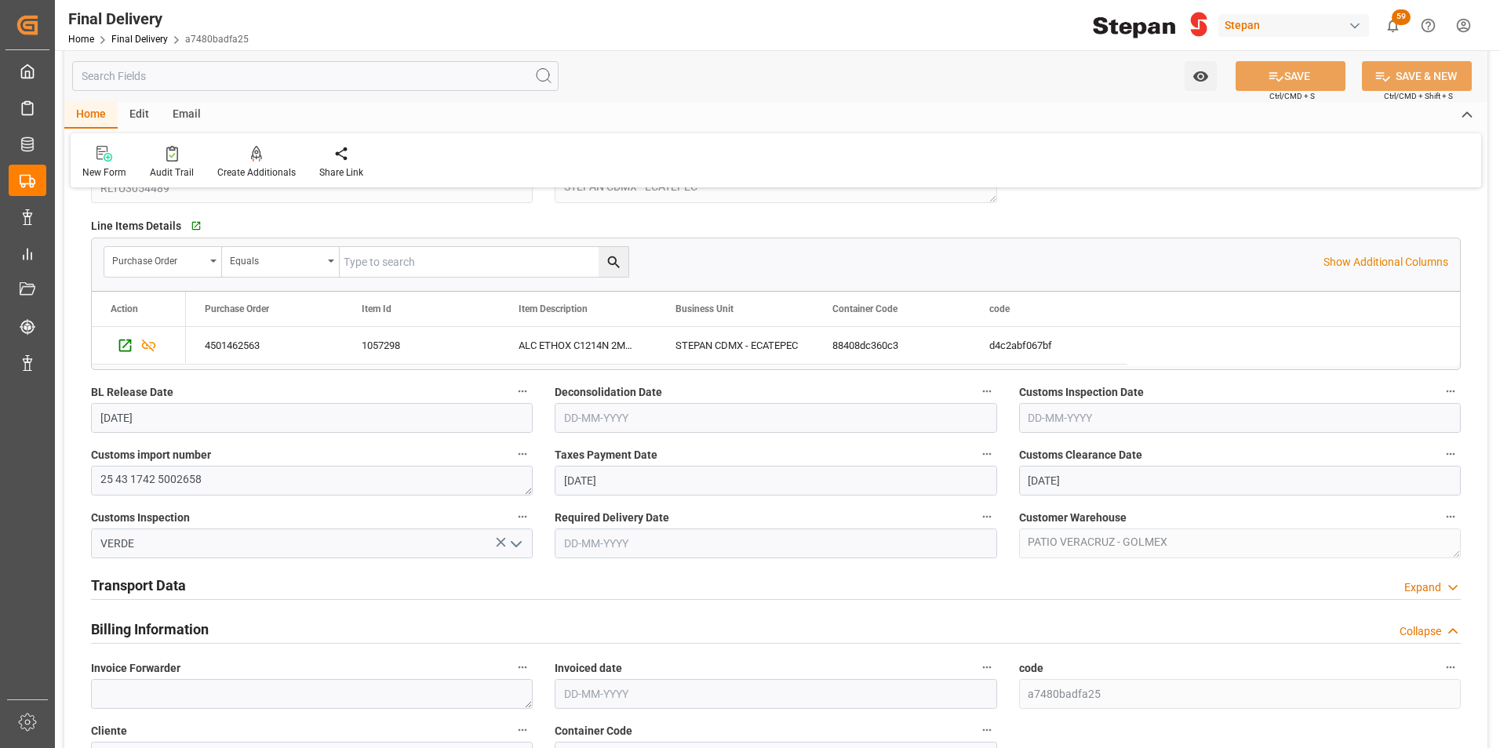
scroll to position [235, 0]
click at [165, 587] on h2 "Transport Data" at bounding box center [138, 587] width 95 height 21
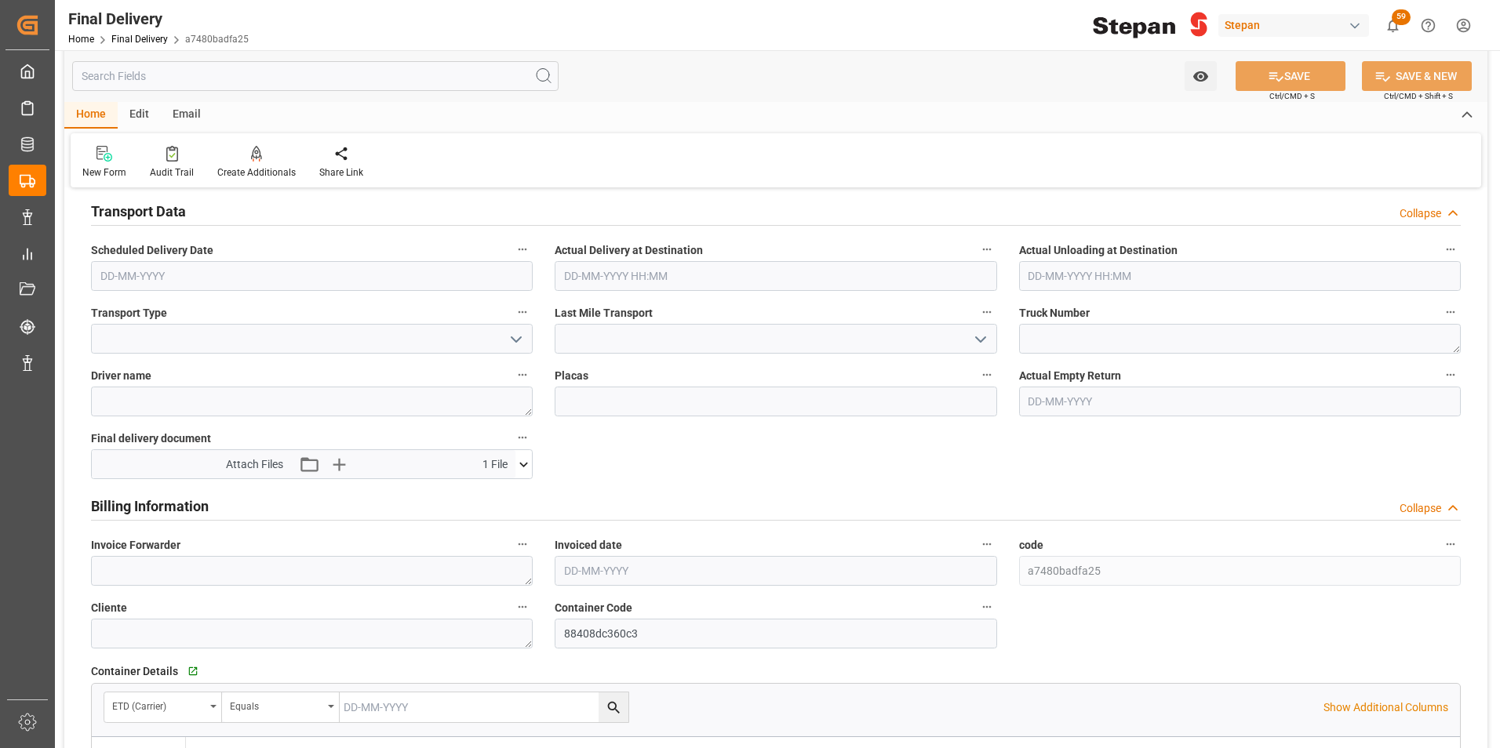
scroll to position [628, 0]
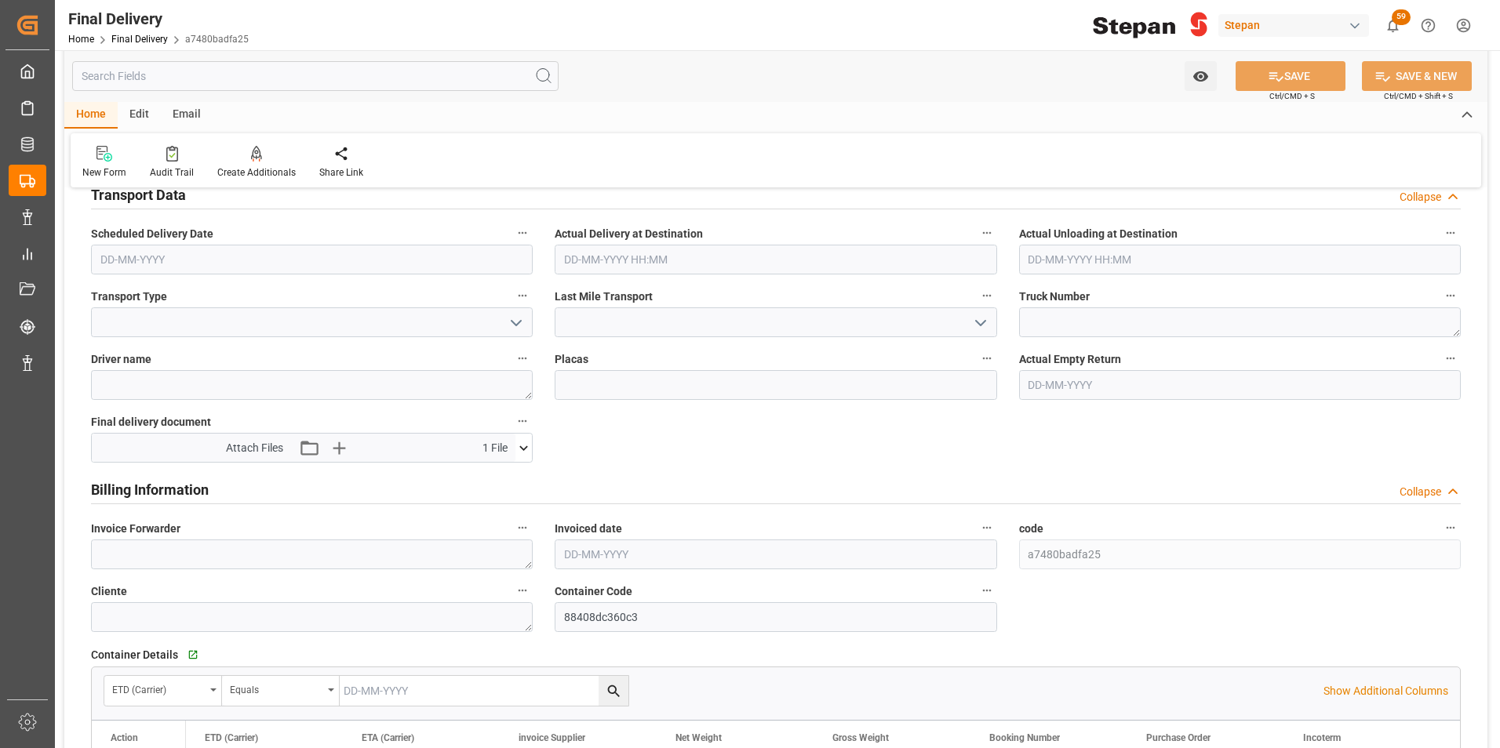
click at [613, 559] on input "text" at bounding box center [776, 555] width 442 height 30
click at [577, 413] on span "8" at bounding box center [575, 413] width 5 height 11
type input "[DATE]"
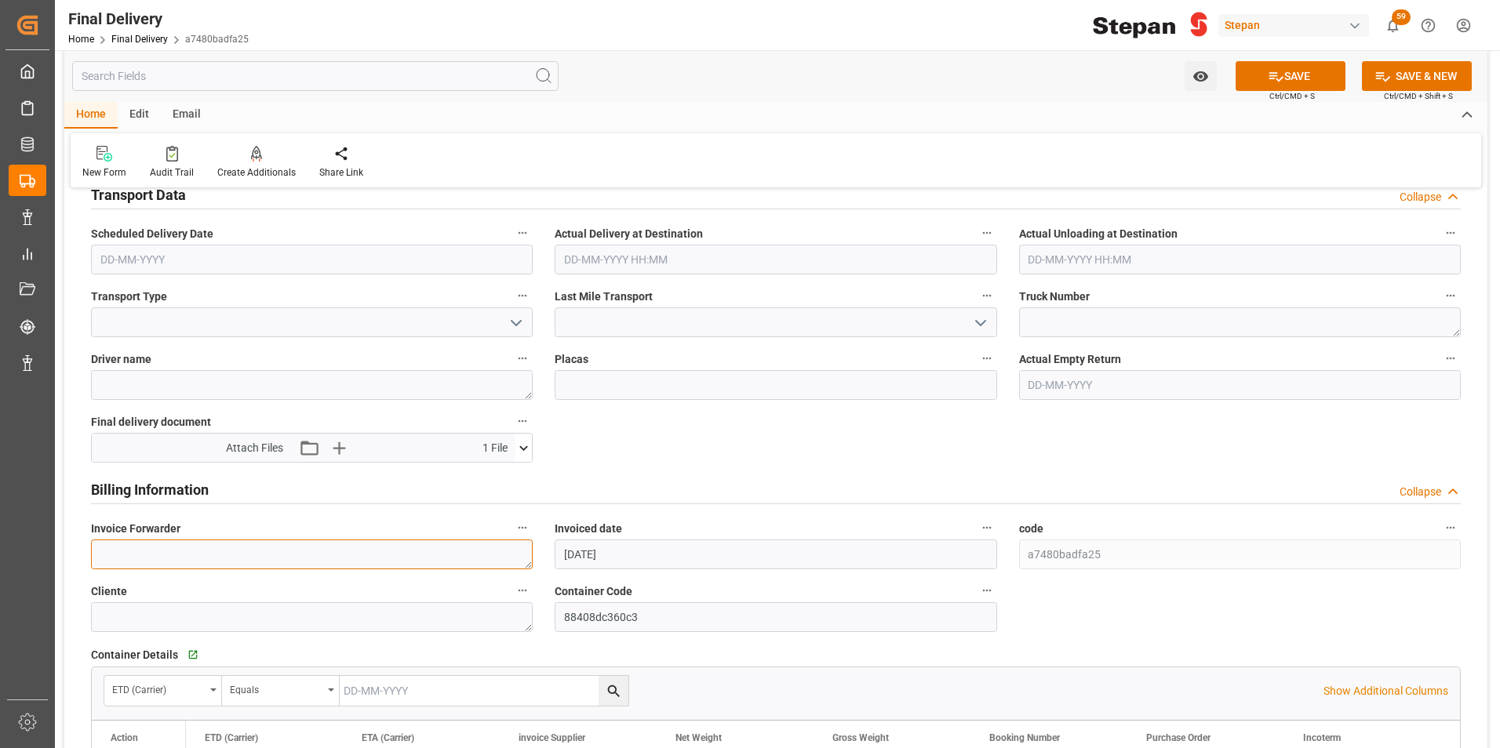
click at [208, 566] on textarea at bounding box center [312, 555] width 442 height 30
click at [172, 555] on textarea at bounding box center [312, 555] width 442 height 30
paste textarea "LM455242"
type textarea "LM455242"
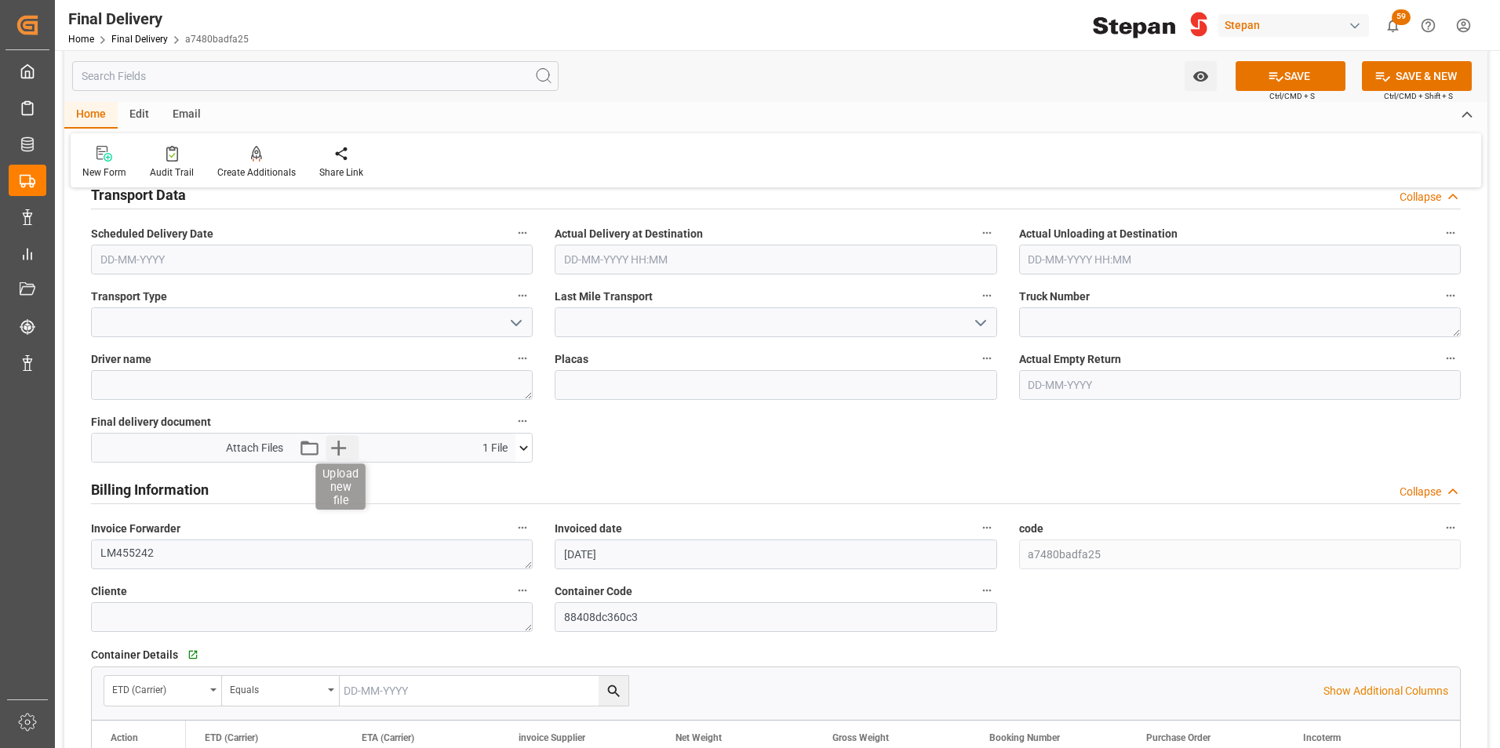
click at [342, 445] on icon "button" at bounding box center [338, 447] width 25 height 25
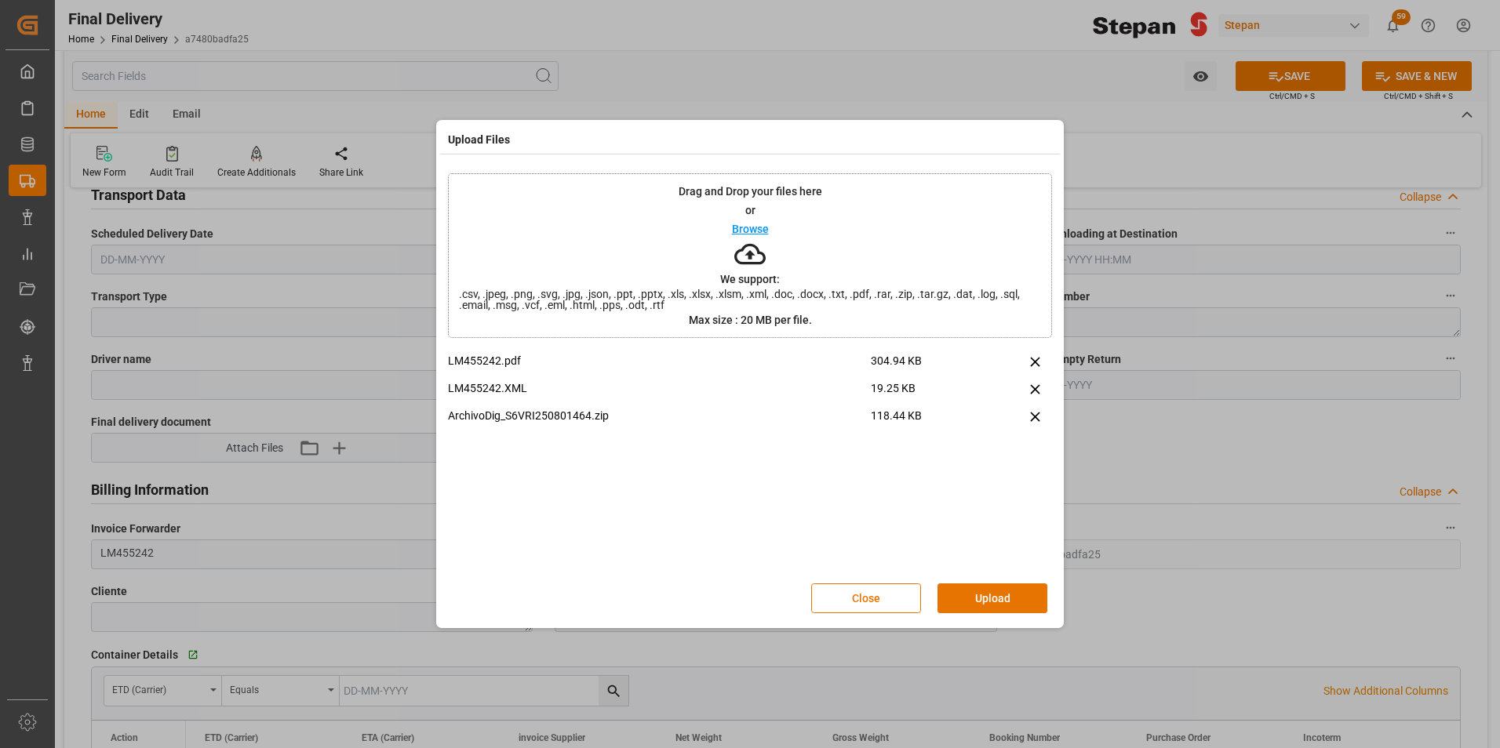
click at [992, 592] on button "Upload" at bounding box center [992, 599] width 110 height 30
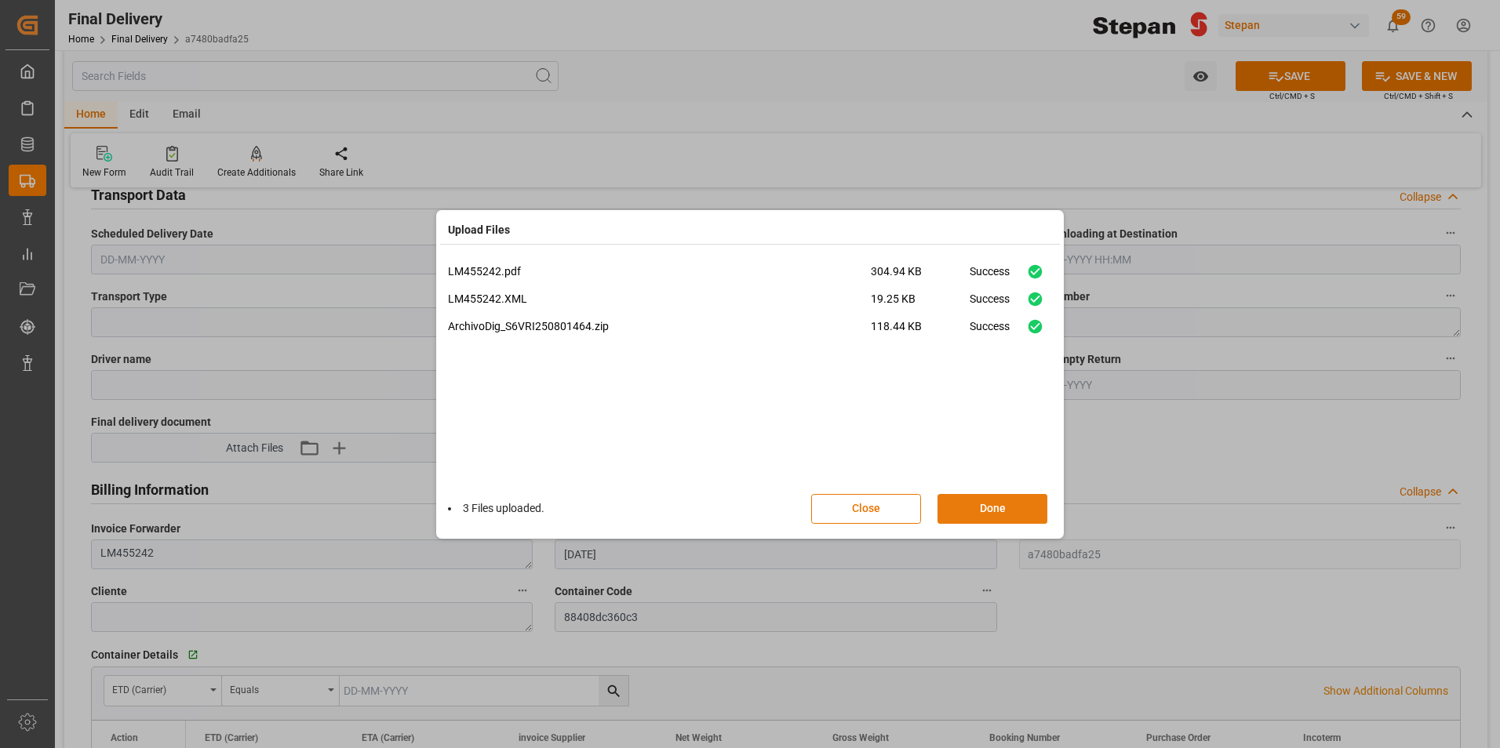
click at [985, 501] on button "Done" at bounding box center [992, 509] width 110 height 30
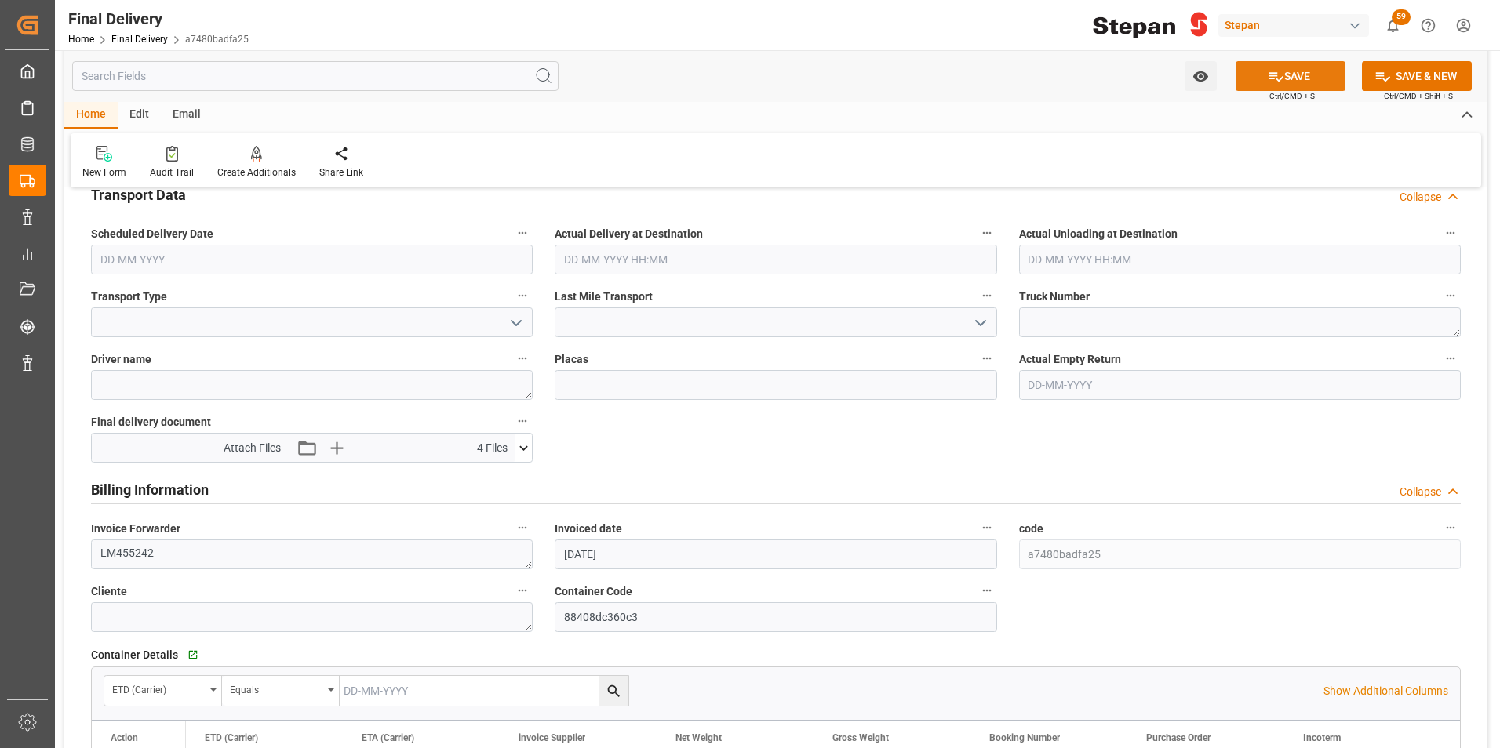
click at [1286, 75] on button "SAVE" at bounding box center [1290, 76] width 110 height 30
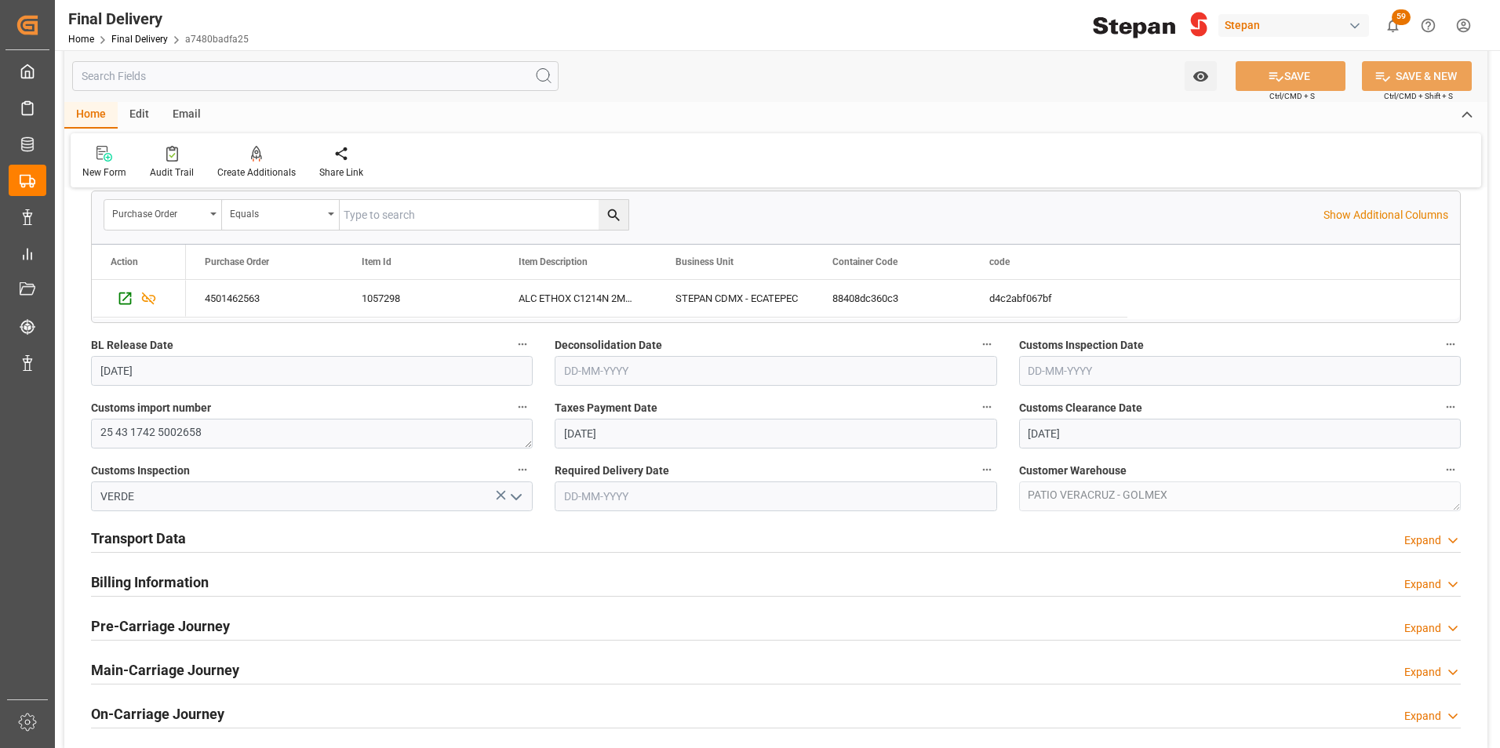
scroll to position [392, 0]
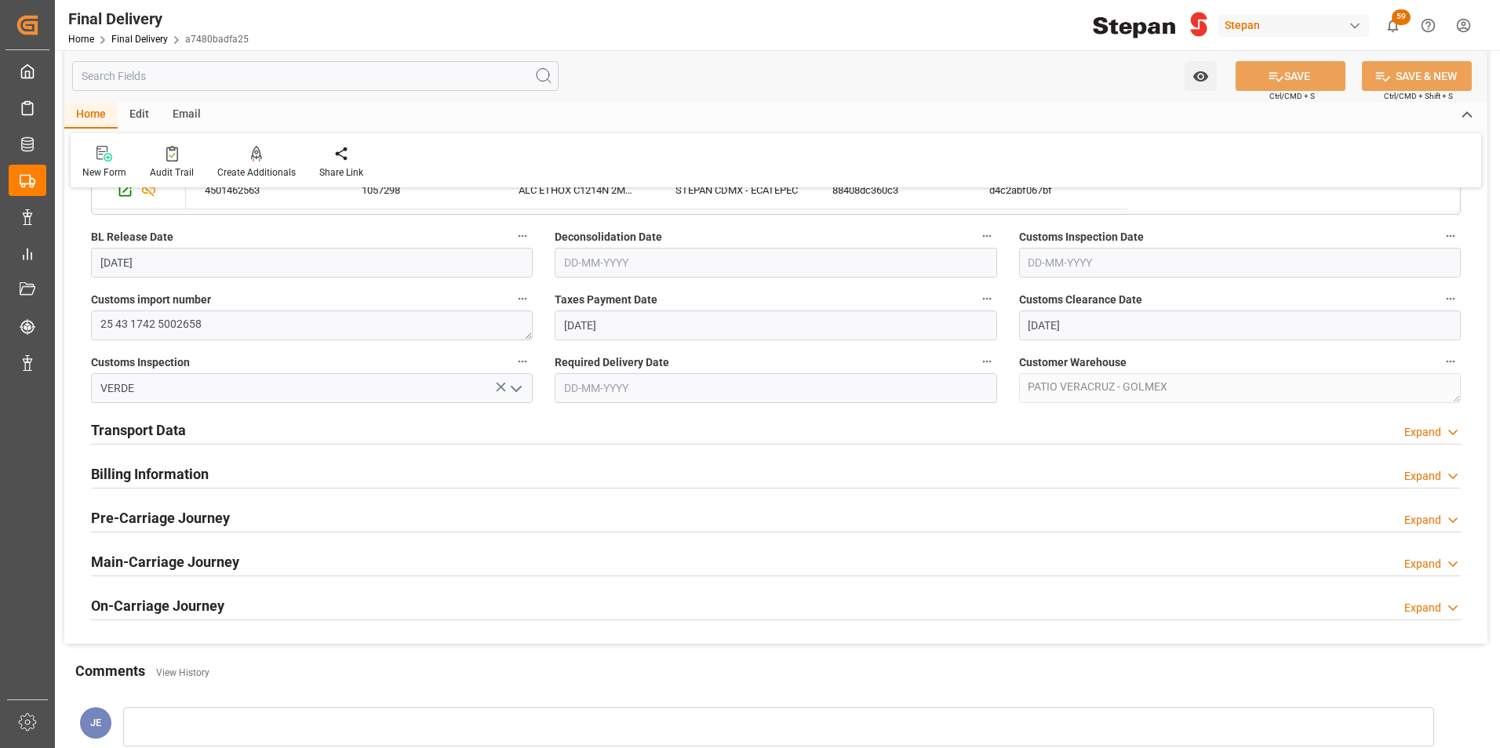
click at [181, 423] on h2 "Transport Data" at bounding box center [138, 430] width 95 height 21
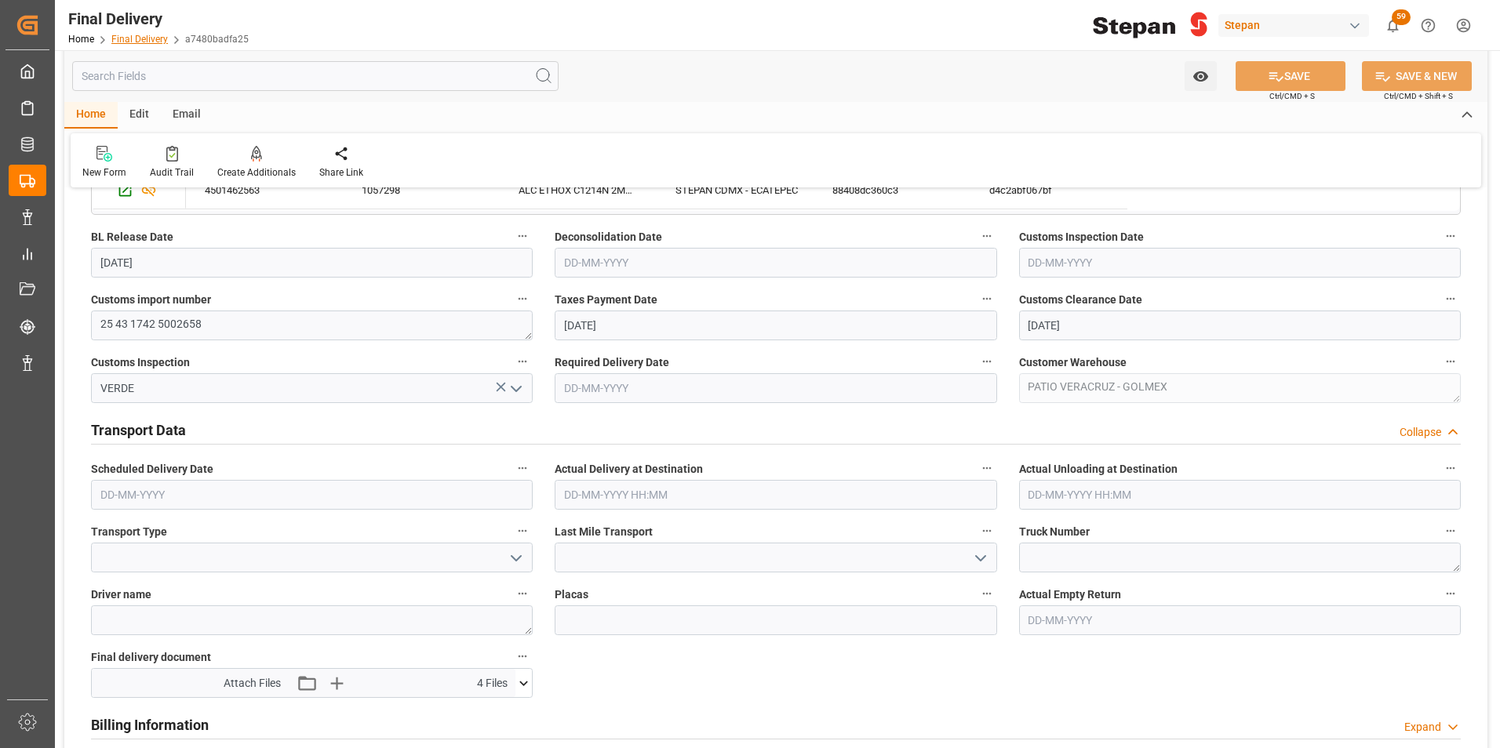
click at [118, 39] on link "Final Delivery" at bounding box center [139, 39] width 56 height 11
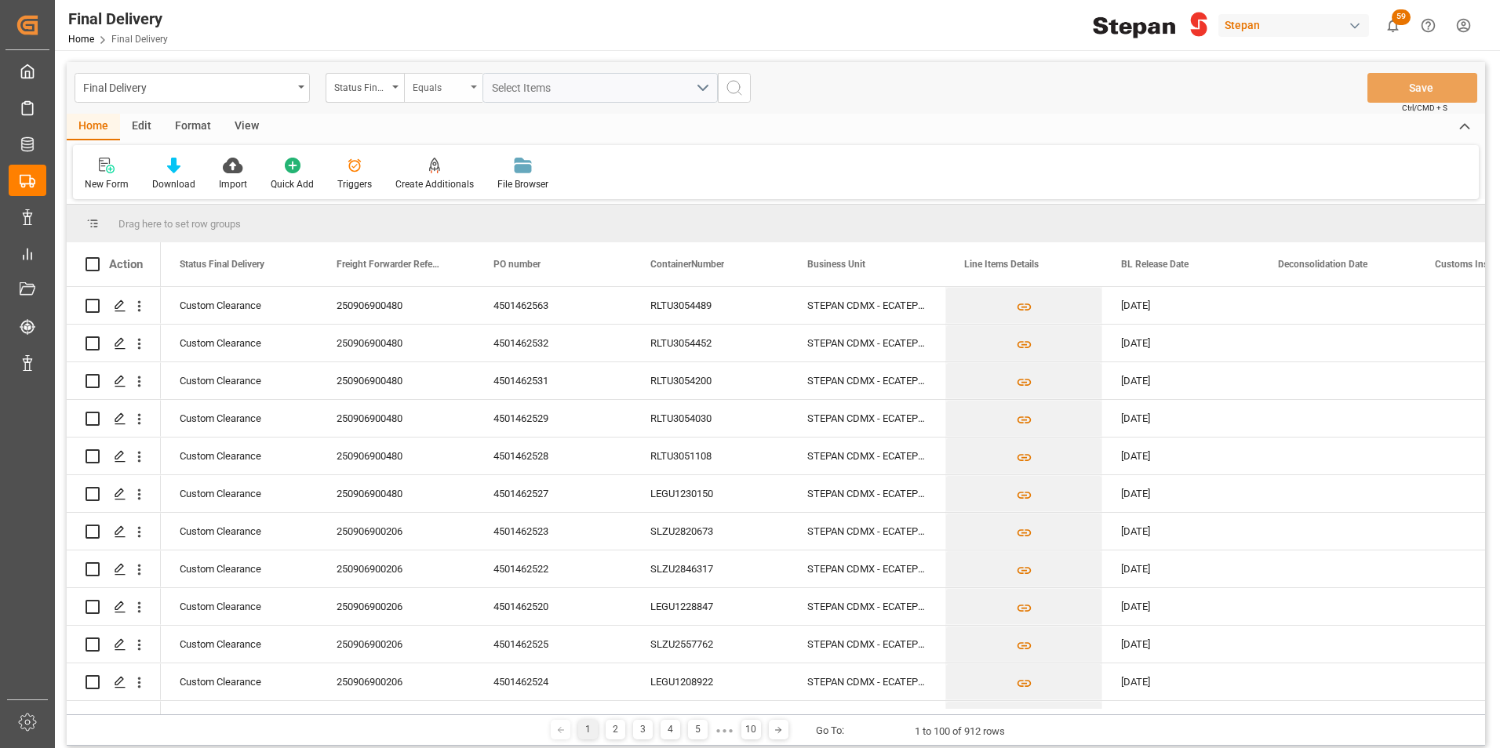
click at [404, 84] on div "Equals" at bounding box center [443, 88] width 78 height 30
click at [382, 92] on div "Status Final Delivery" at bounding box center [360, 86] width 53 height 18
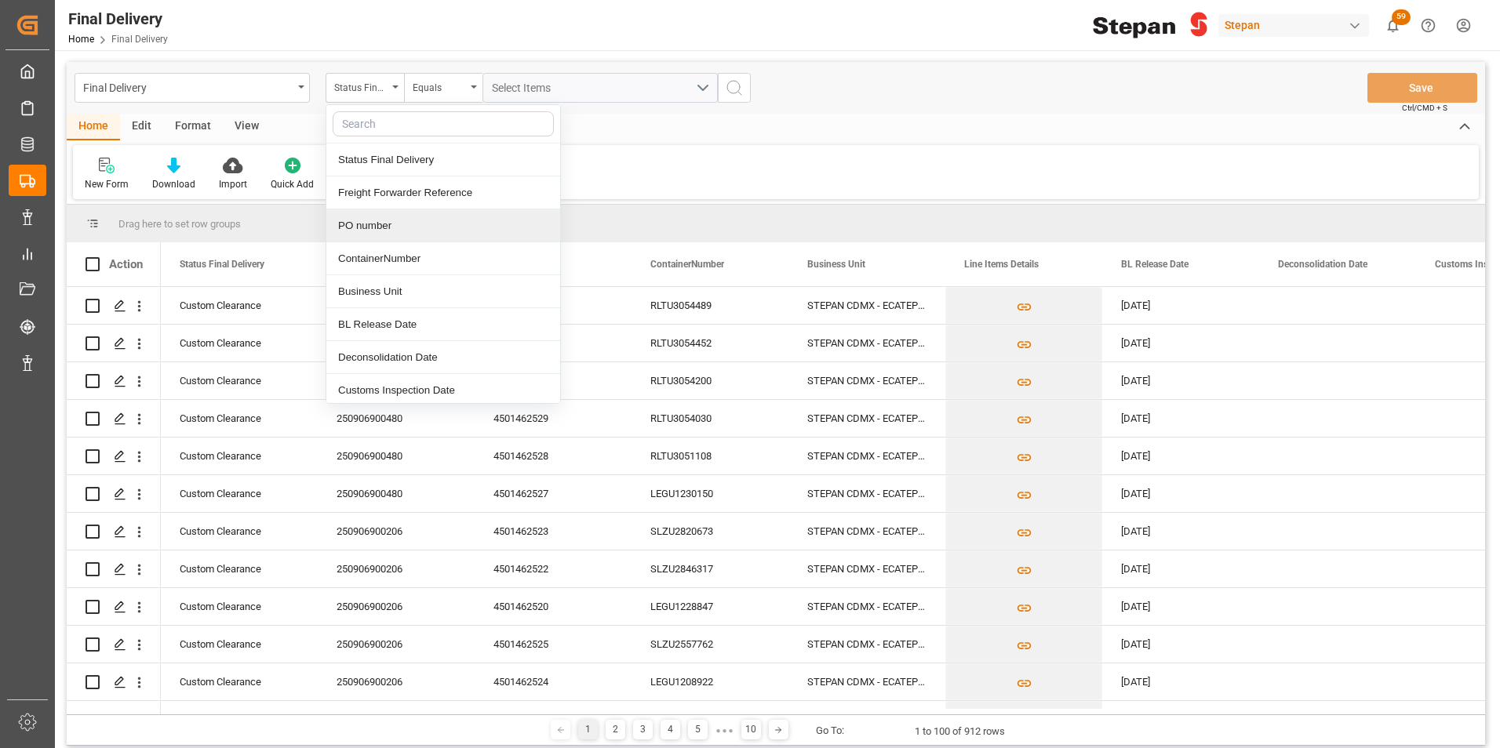
click at [369, 220] on div "PO number" at bounding box center [443, 225] width 234 height 33
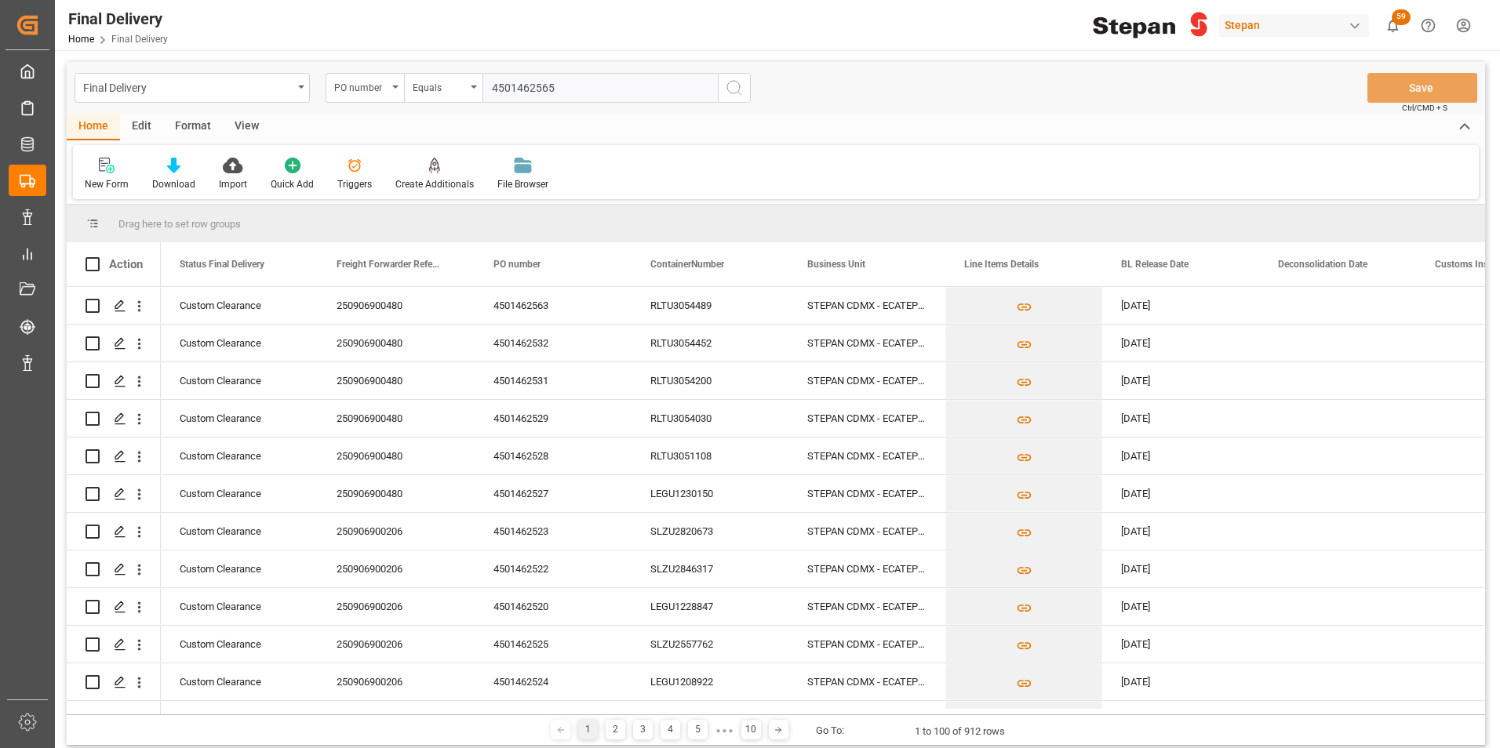
type input "4501462565"
click at [730, 83] on icon "search button" at bounding box center [734, 87] width 19 height 19
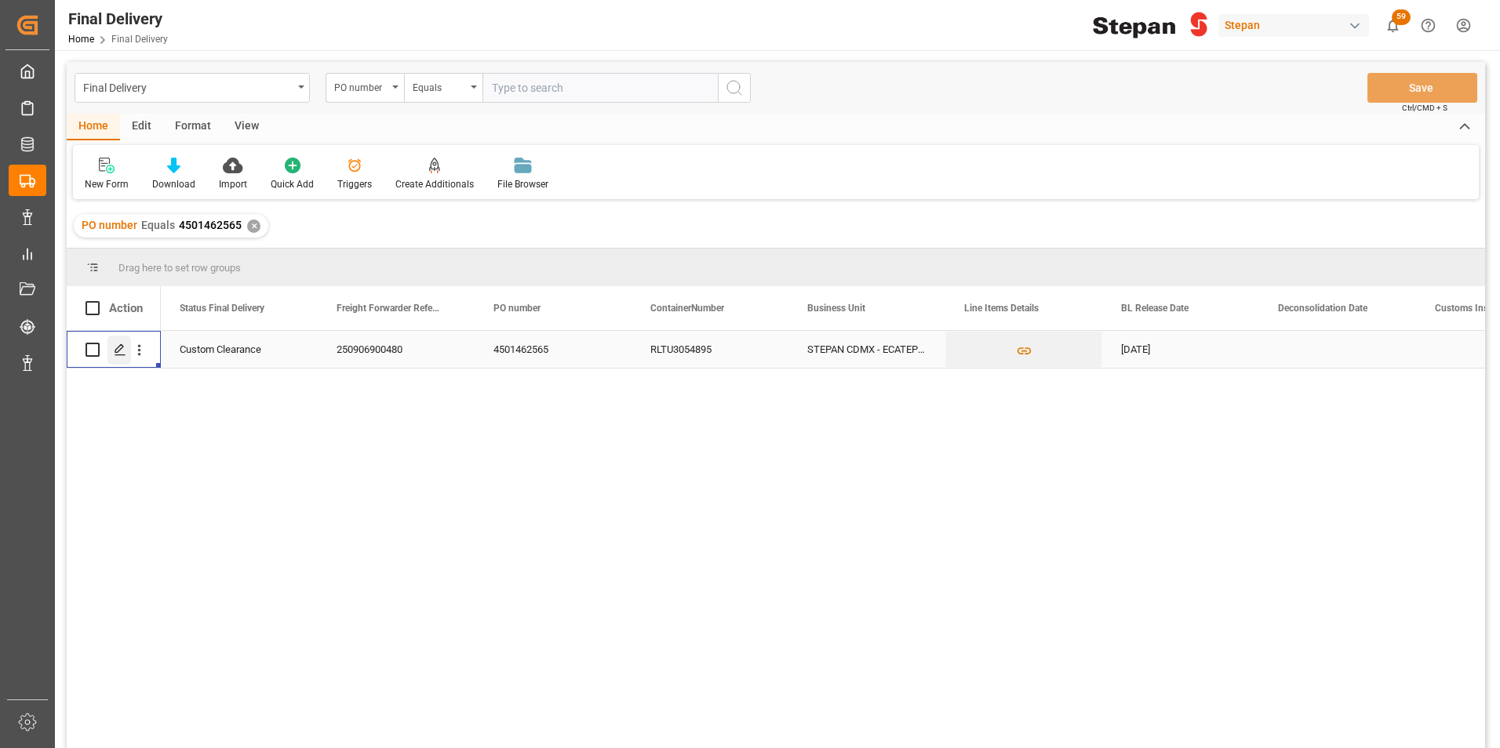
click at [117, 344] on icon "Press SPACE to select this row." at bounding box center [120, 350] width 13 height 13
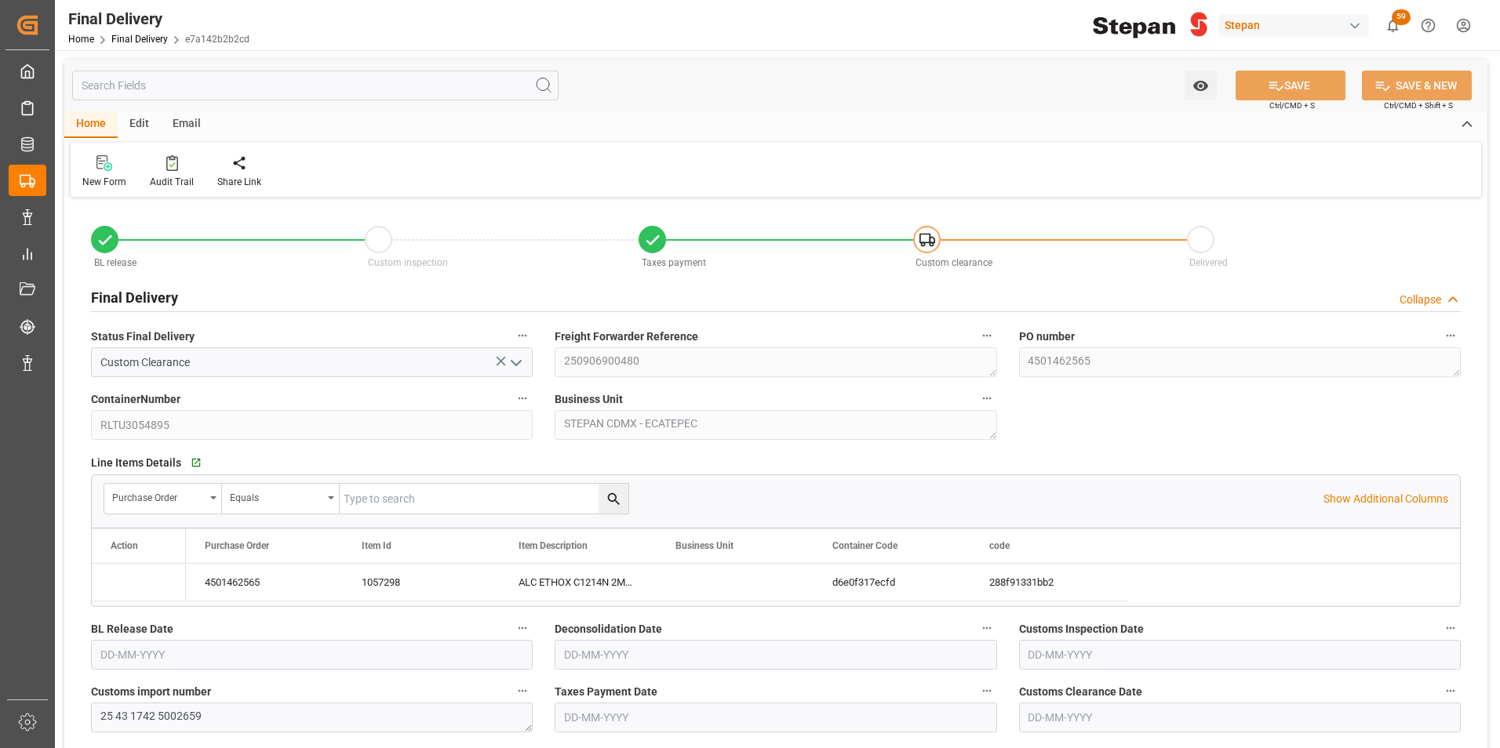
type input "[DATE]"
type input "02-09-2025"
type input "[DATE]"
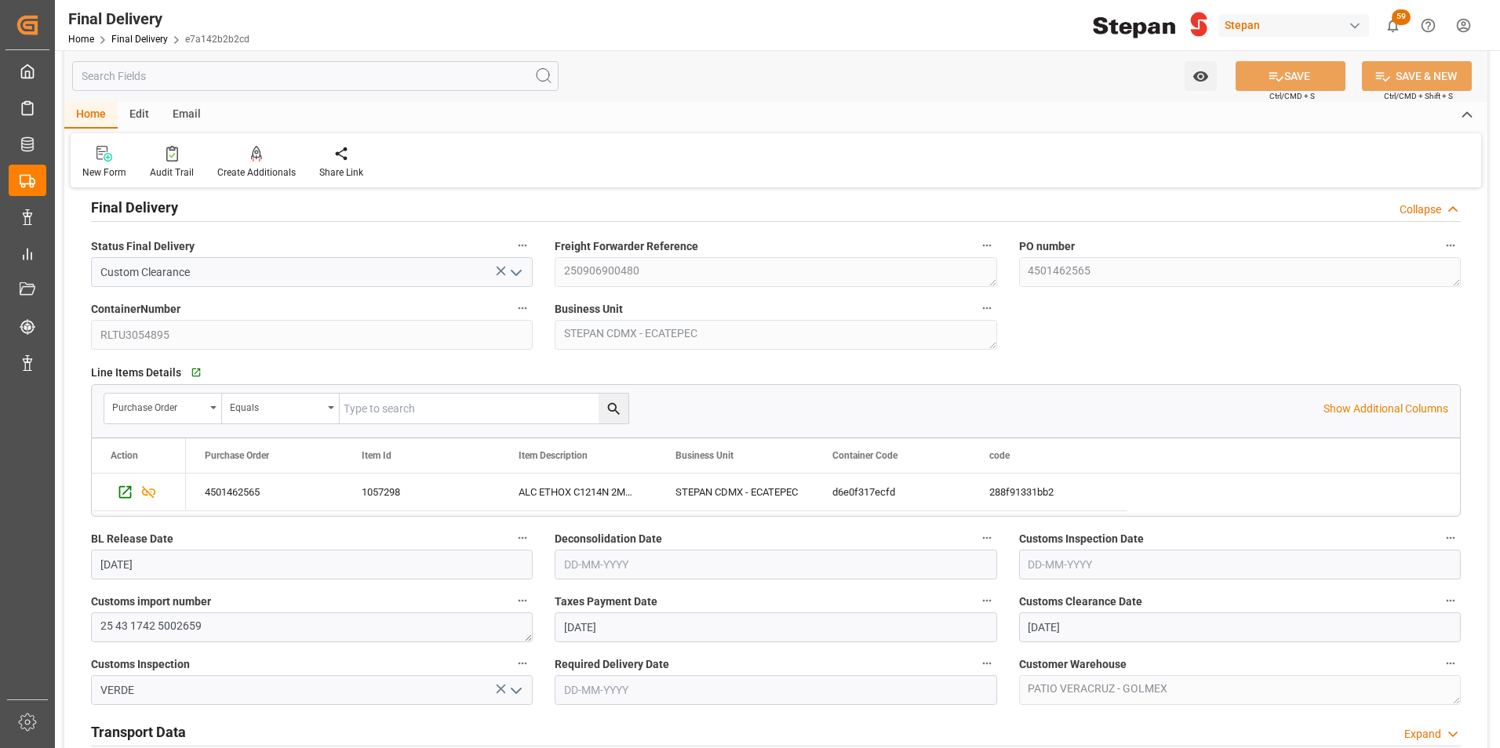
scroll to position [314, 0]
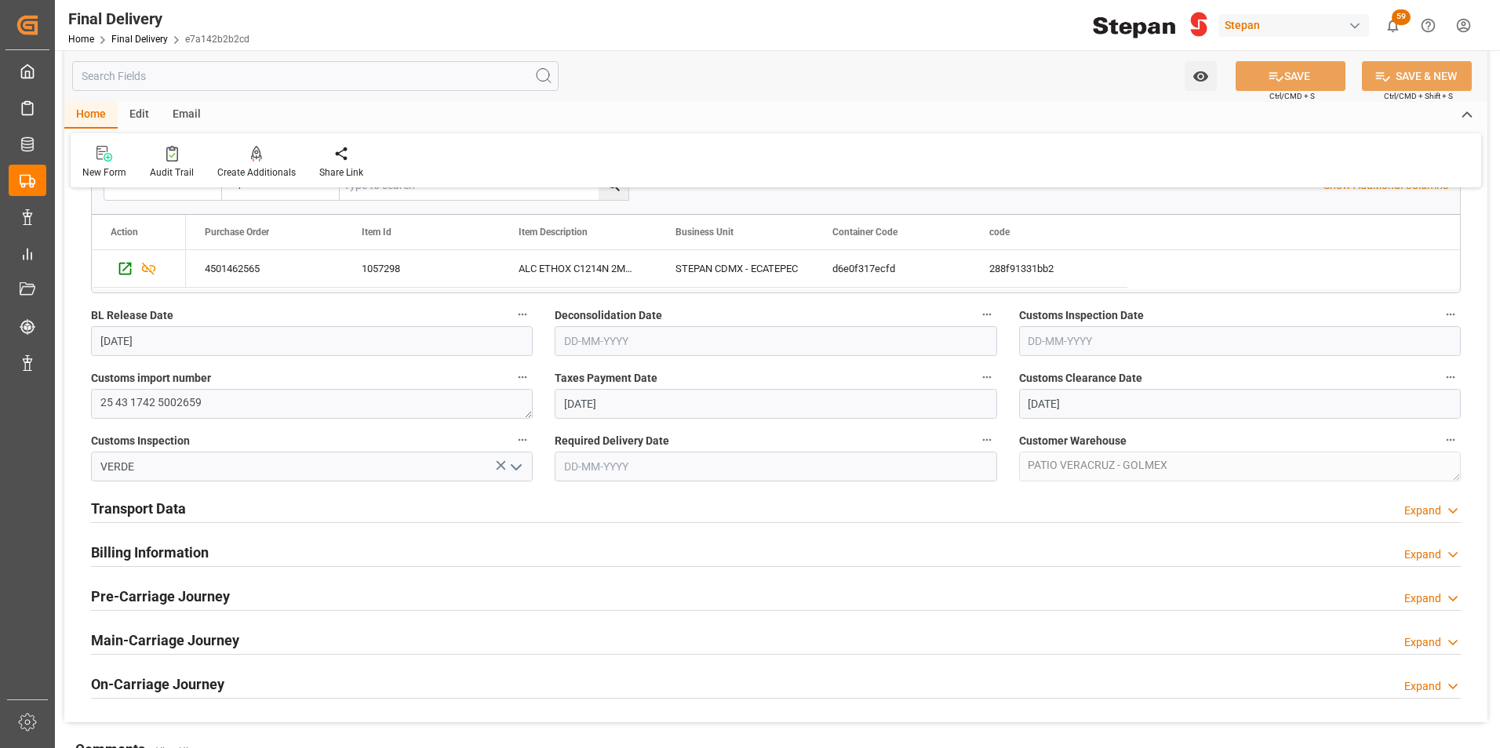
click at [209, 556] on h2 "Billing Information" at bounding box center [150, 552] width 118 height 21
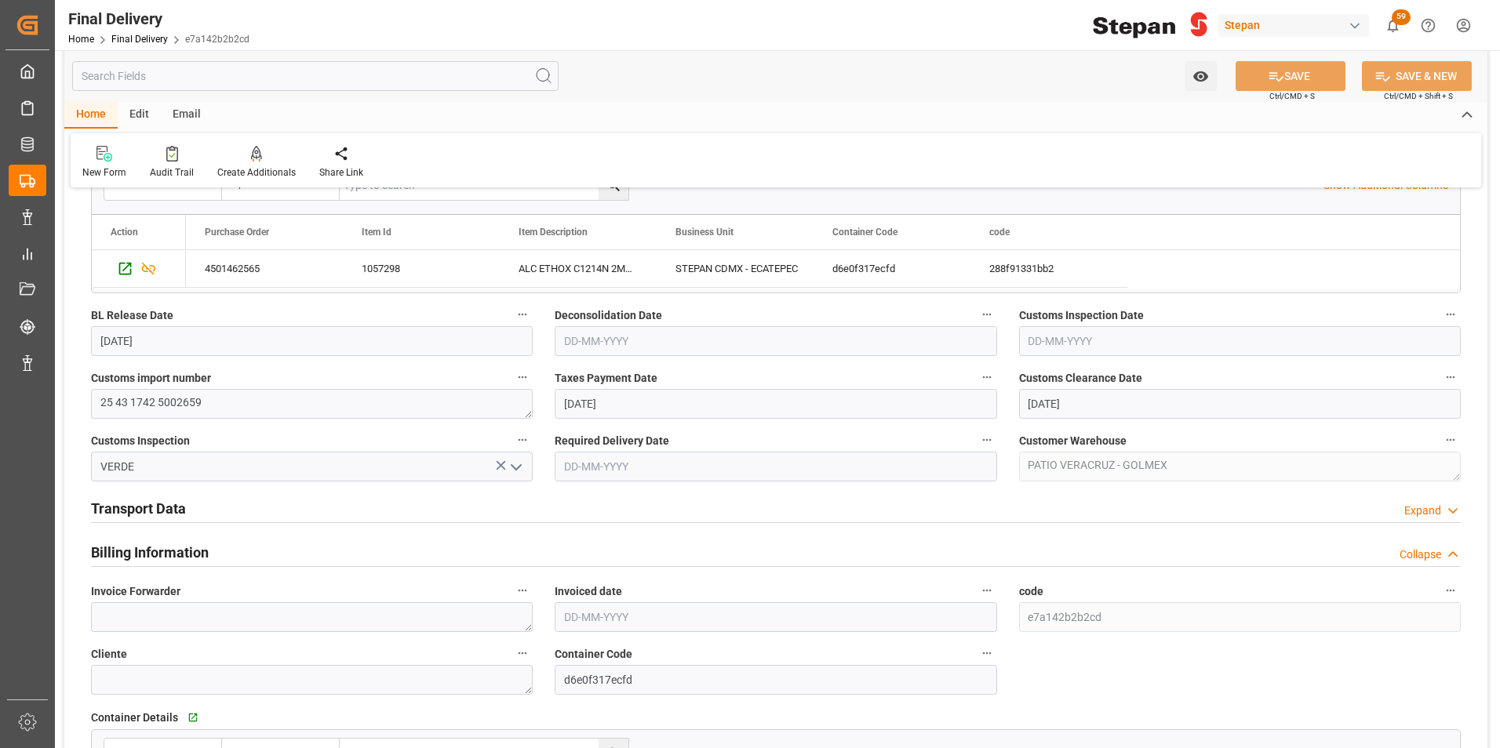
click at [152, 506] on h2 "Transport Data" at bounding box center [138, 508] width 95 height 21
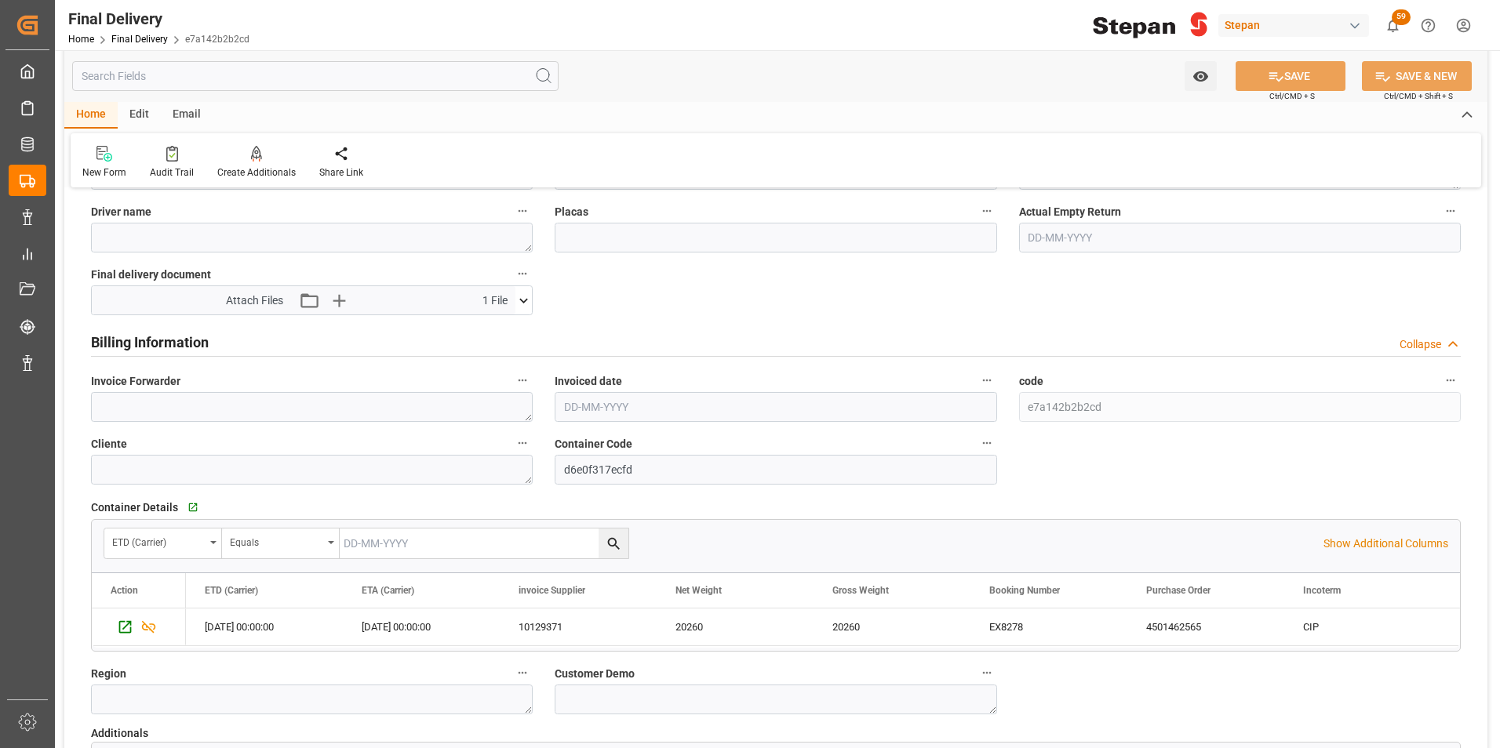
scroll to position [784, 0]
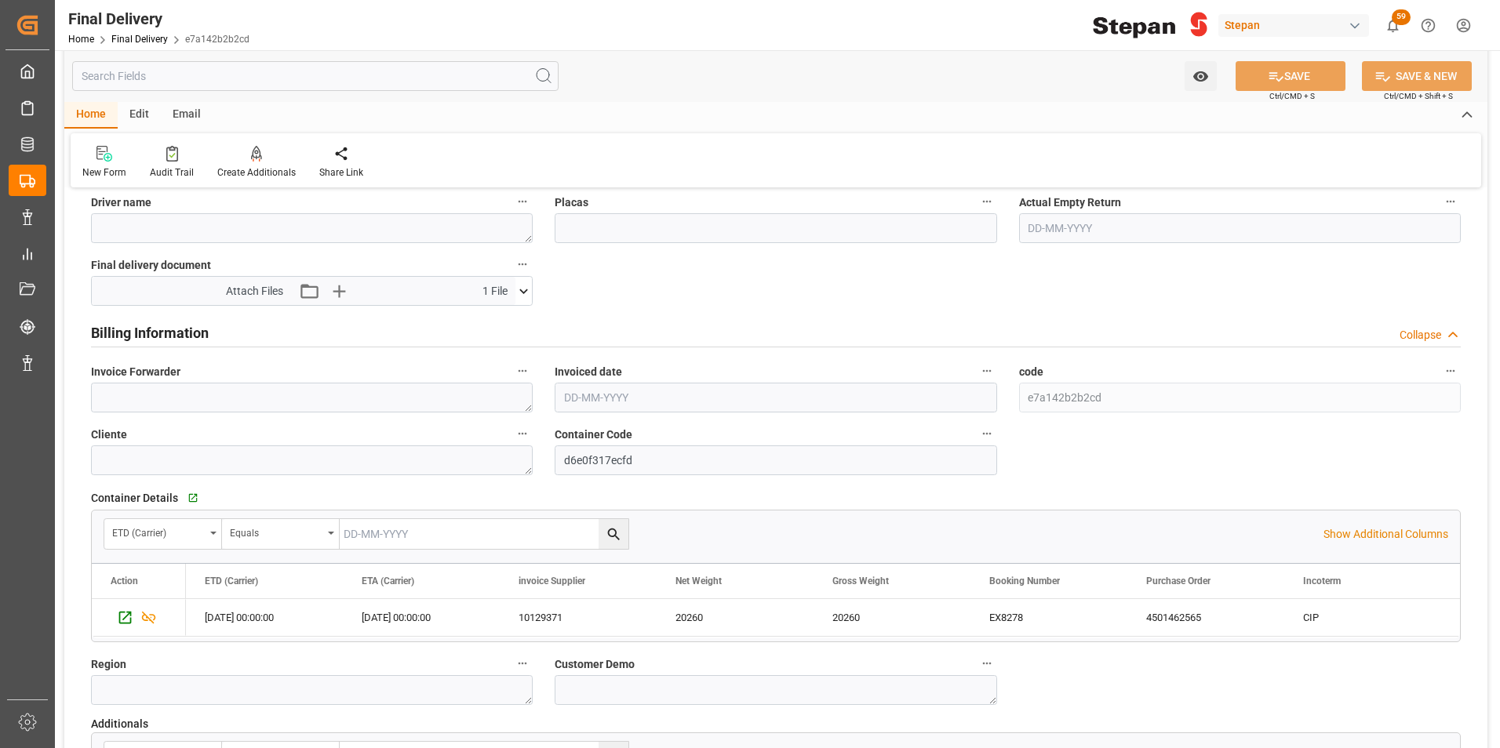
click at [592, 397] on input "text" at bounding box center [776, 398] width 442 height 30
click at [573, 521] on span "8" at bounding box center [575, 522] width 5 height 11
type input "[DATE]"
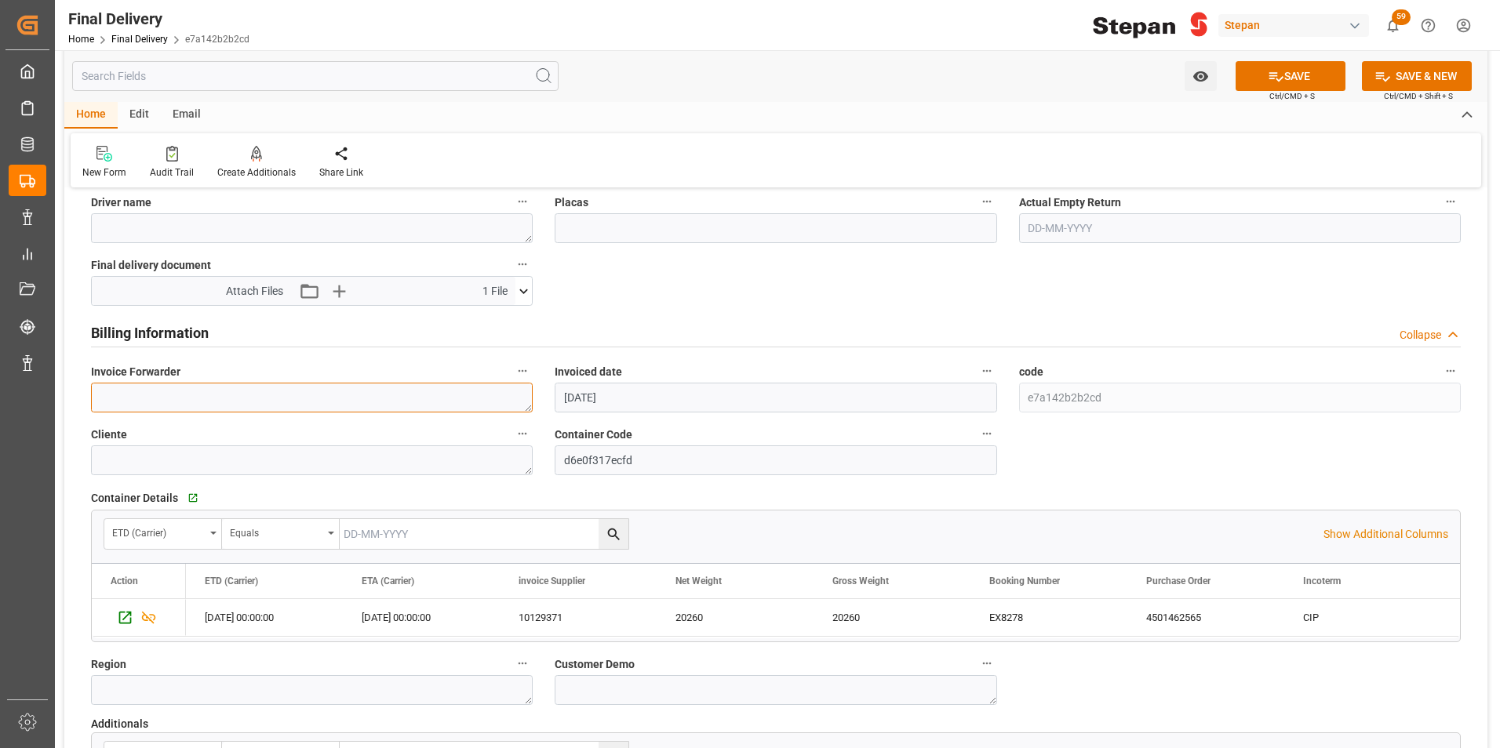
click at [114, 390] on textarea at bounding box center [312, 398] width 442 height 30
paste textarea "LM455244"
type textarea "LM455244"
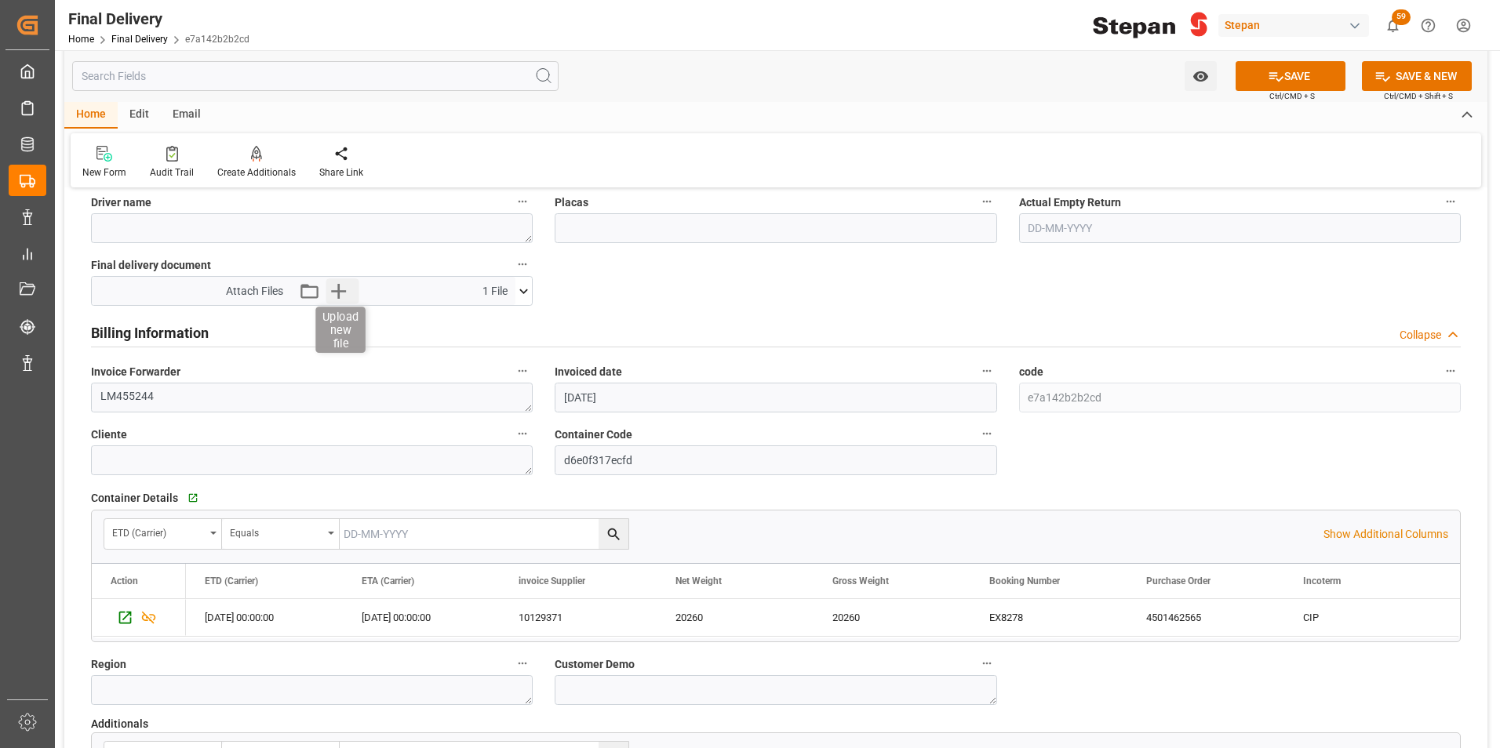
click at [337, 292] on icon "button" at bounding box center [338, 290] width 25 height 25
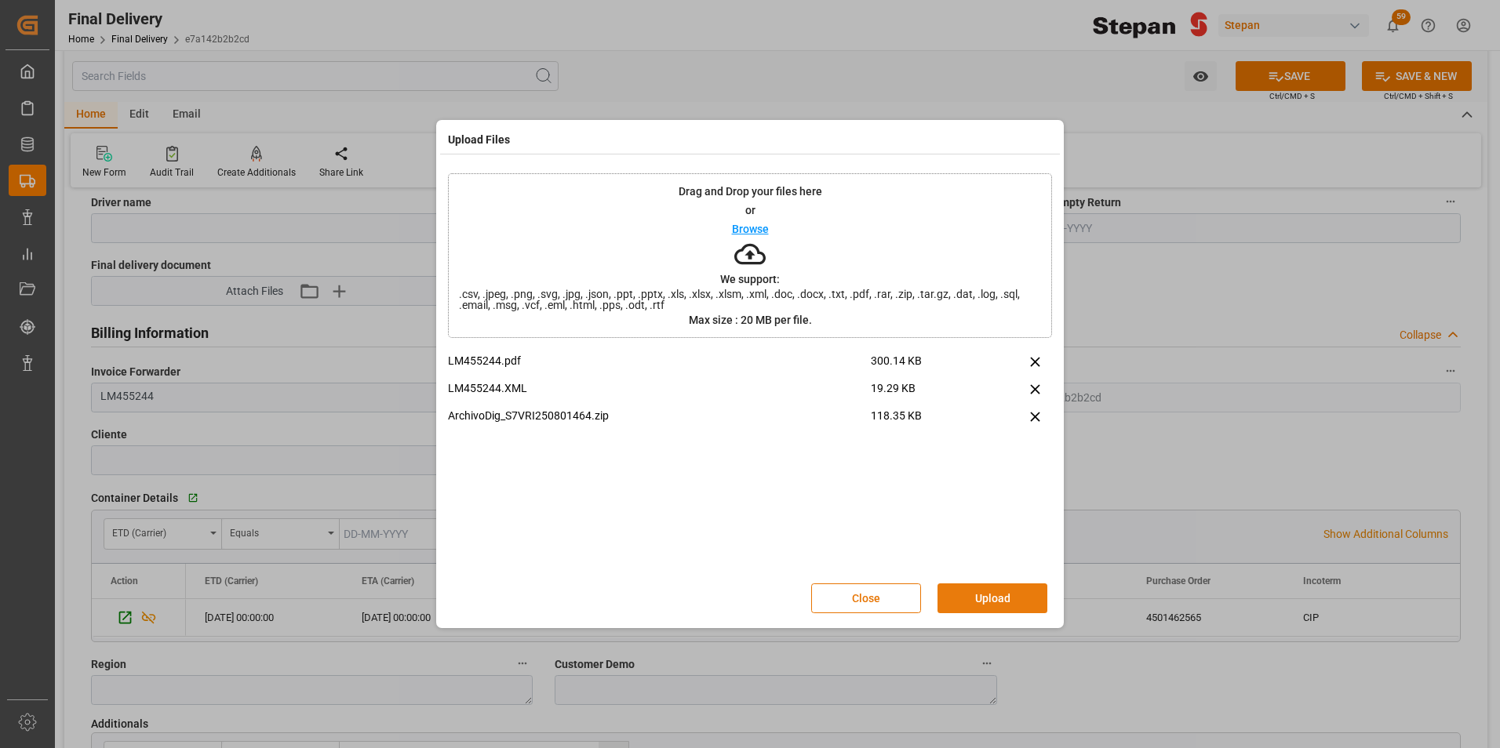
click at [985, 599] on button "Upload" at bounding box center [992, 599] width 110 height 30
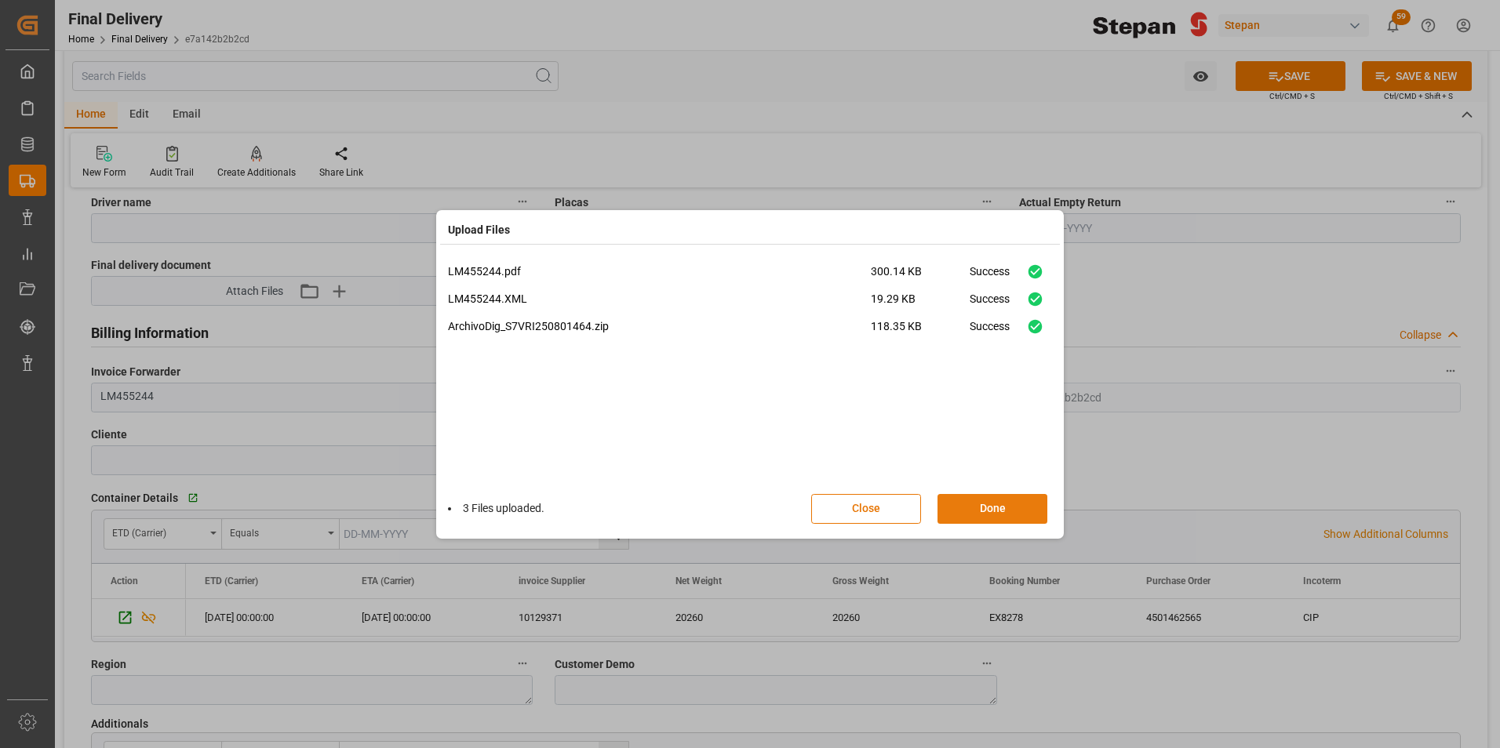
click at [982, 515] on button "Done" at bounding box center [992, 509] width 110 height 30
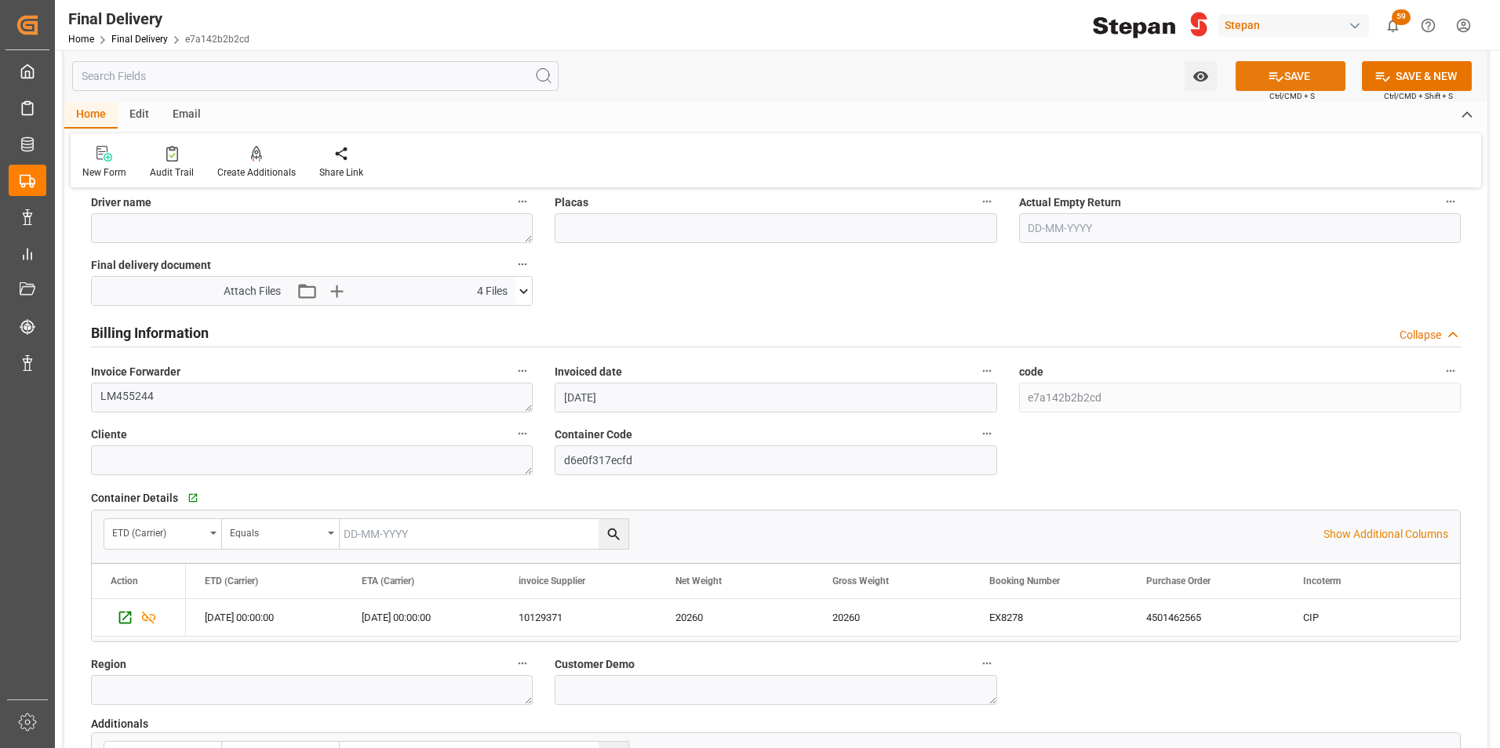
click at [1294, 78] on button "SAVE" at bounding box center [1290, 76] width 110 height 30
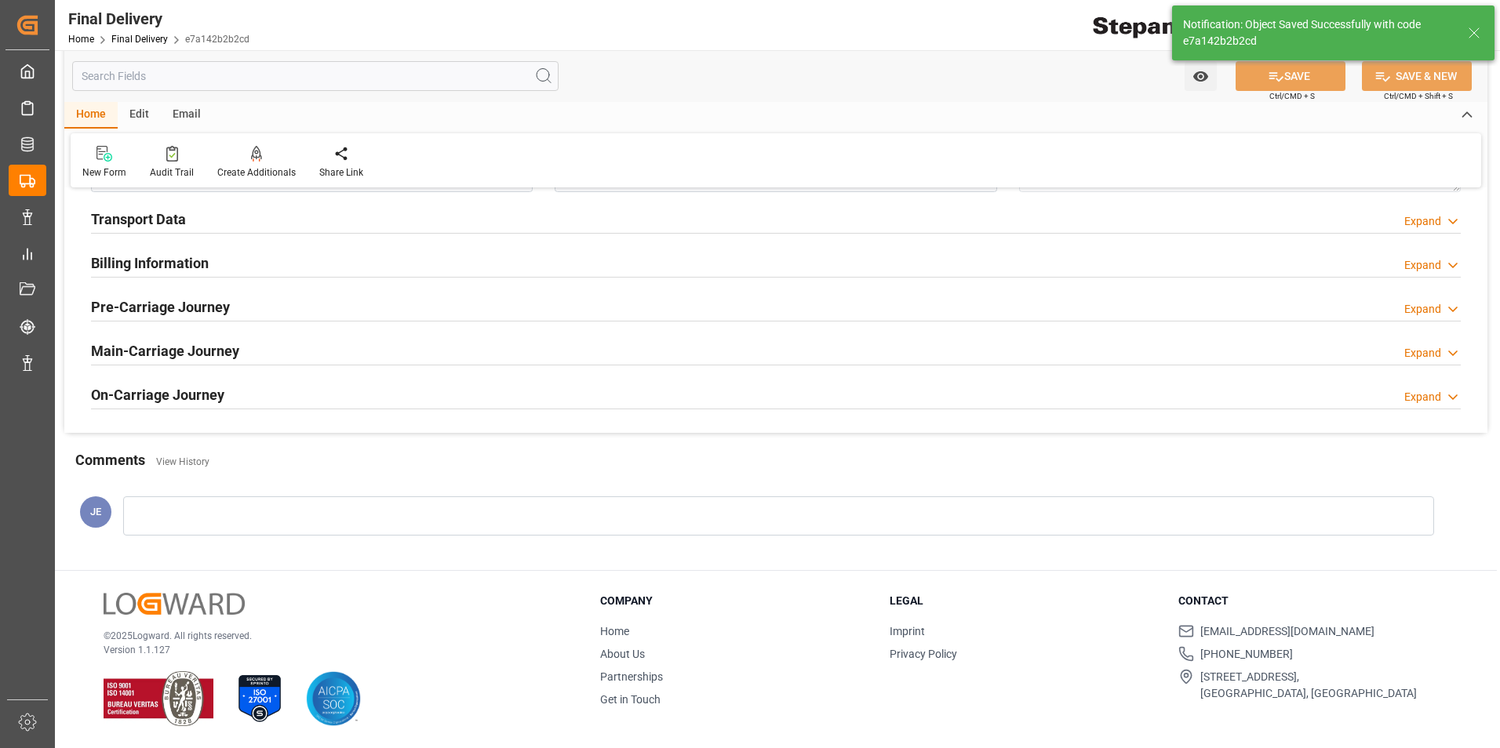
scroll to position [602, 0]
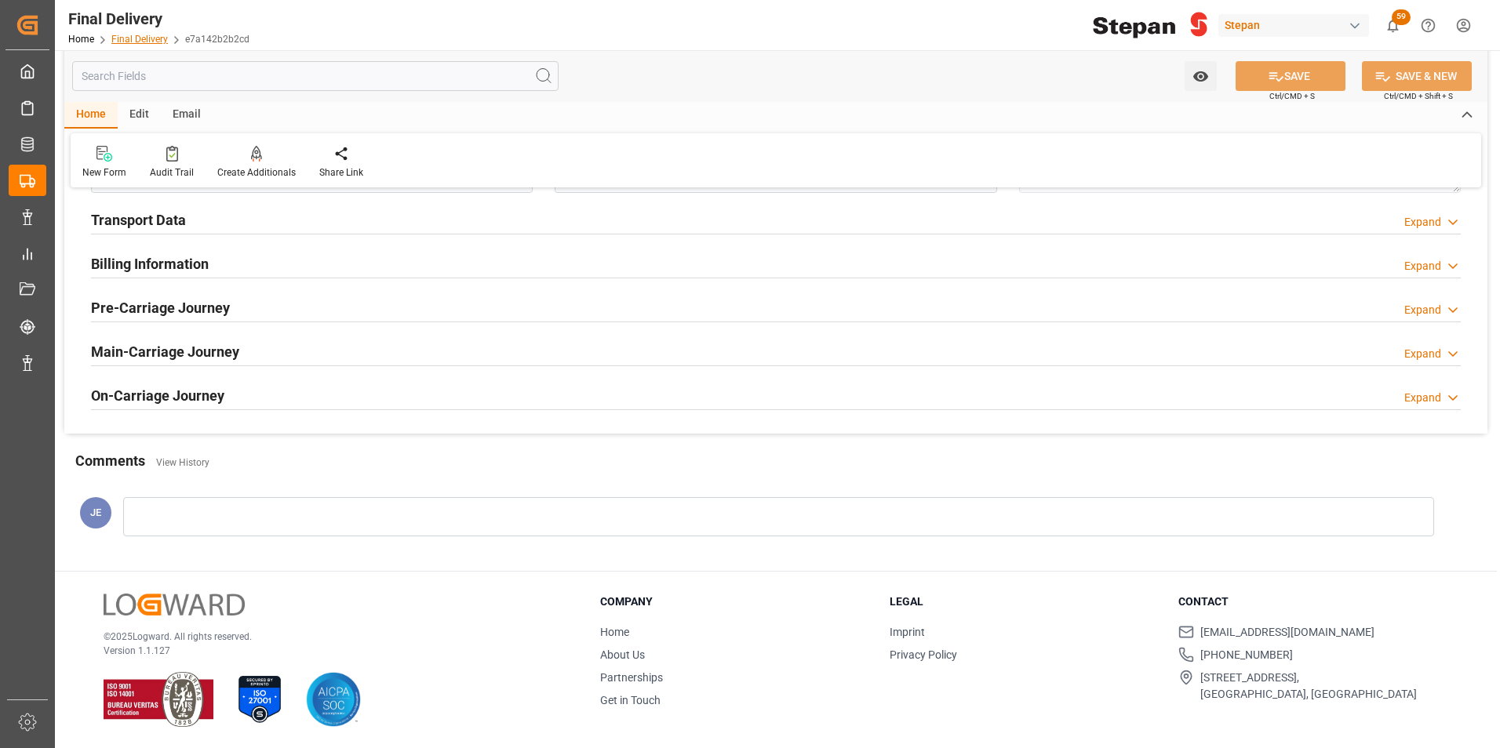
click at [151, 35] on link "Final Delivery" at bounding box center [139, 39] width 56 height 11
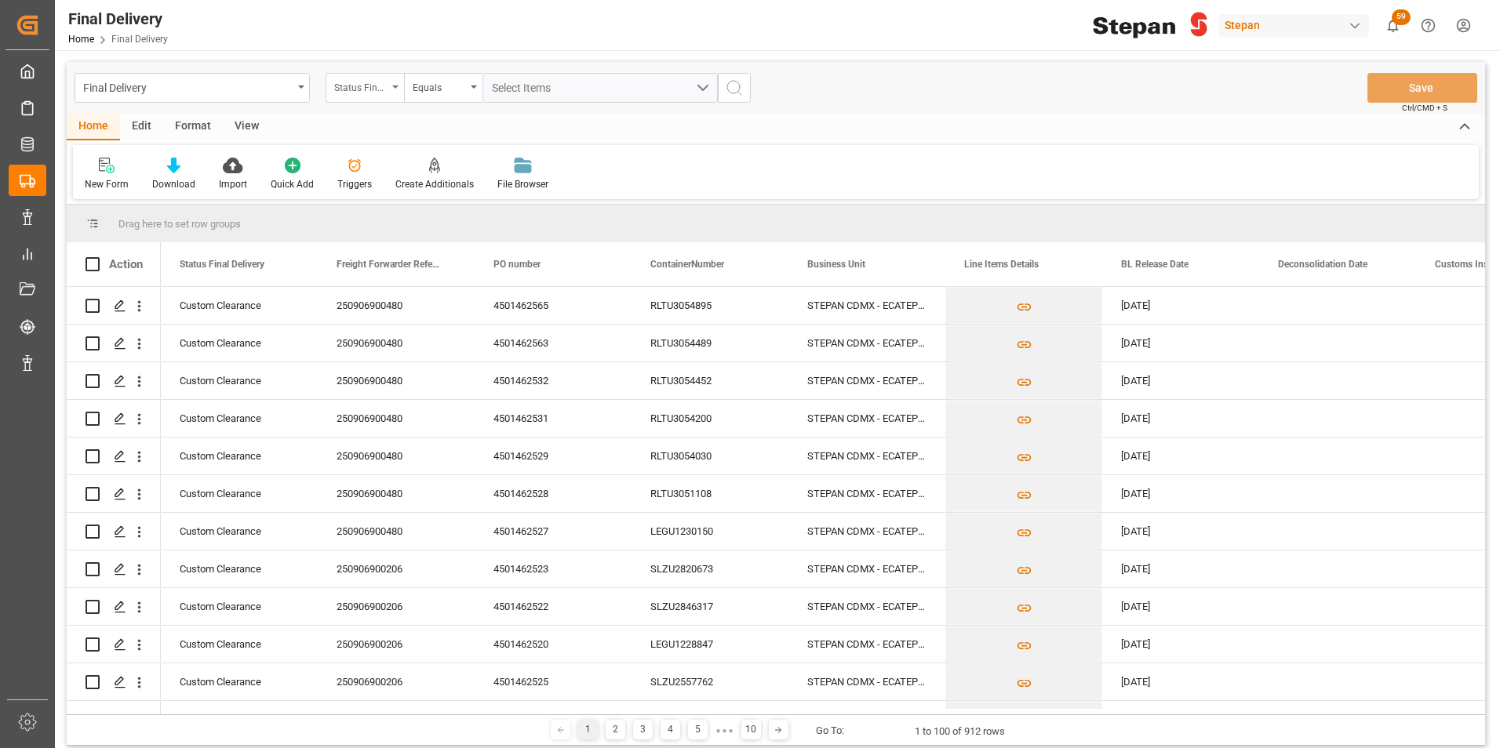
click at [391, 85] on div "Status Final Delivery" at bounding box center [365, 88] width 78 height 30
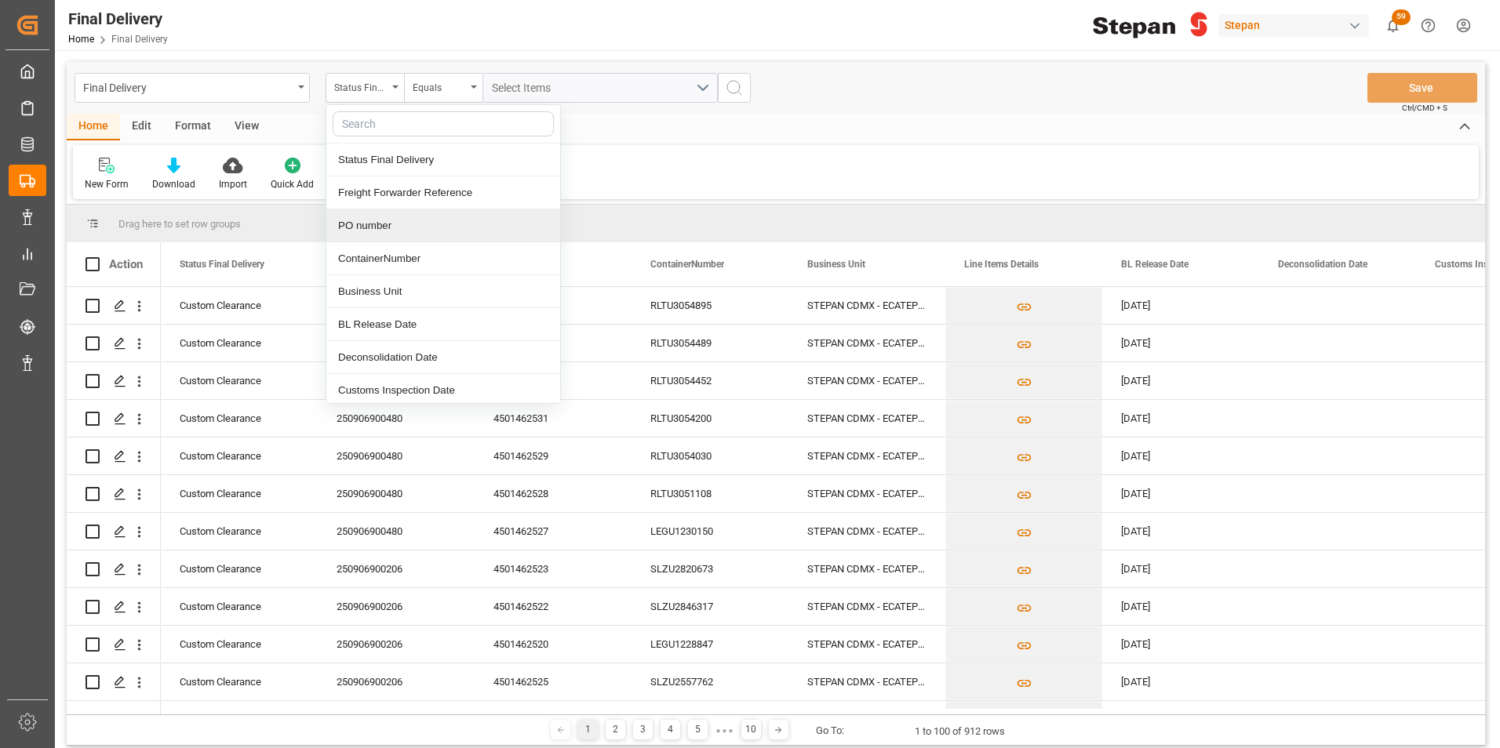
click at [369, 225] on div "PO number" at bounding box center [443, 225] width 234 height 33
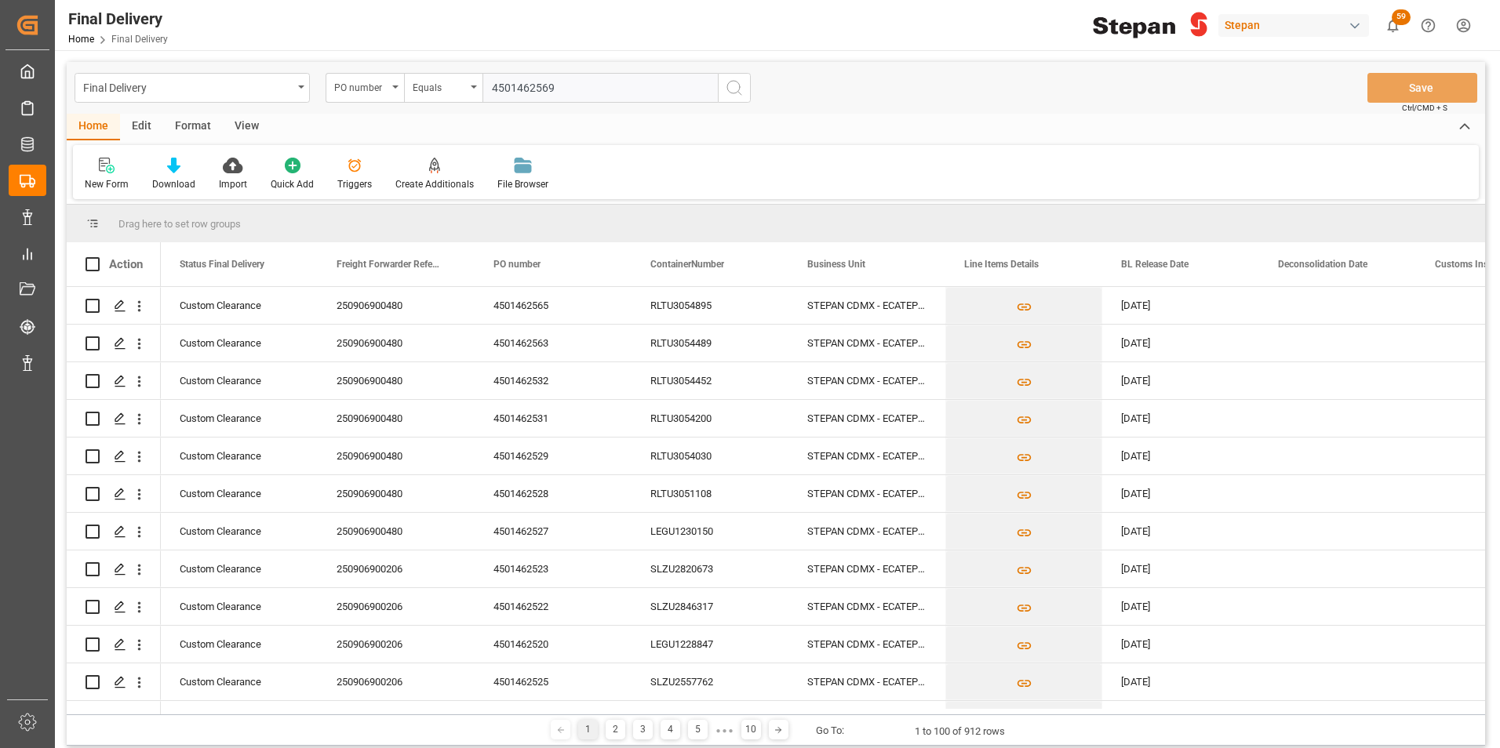
type input "4501462569"
click at [734, 85] on icon "search button" at bounding box center [734, 87] width 19 height 19
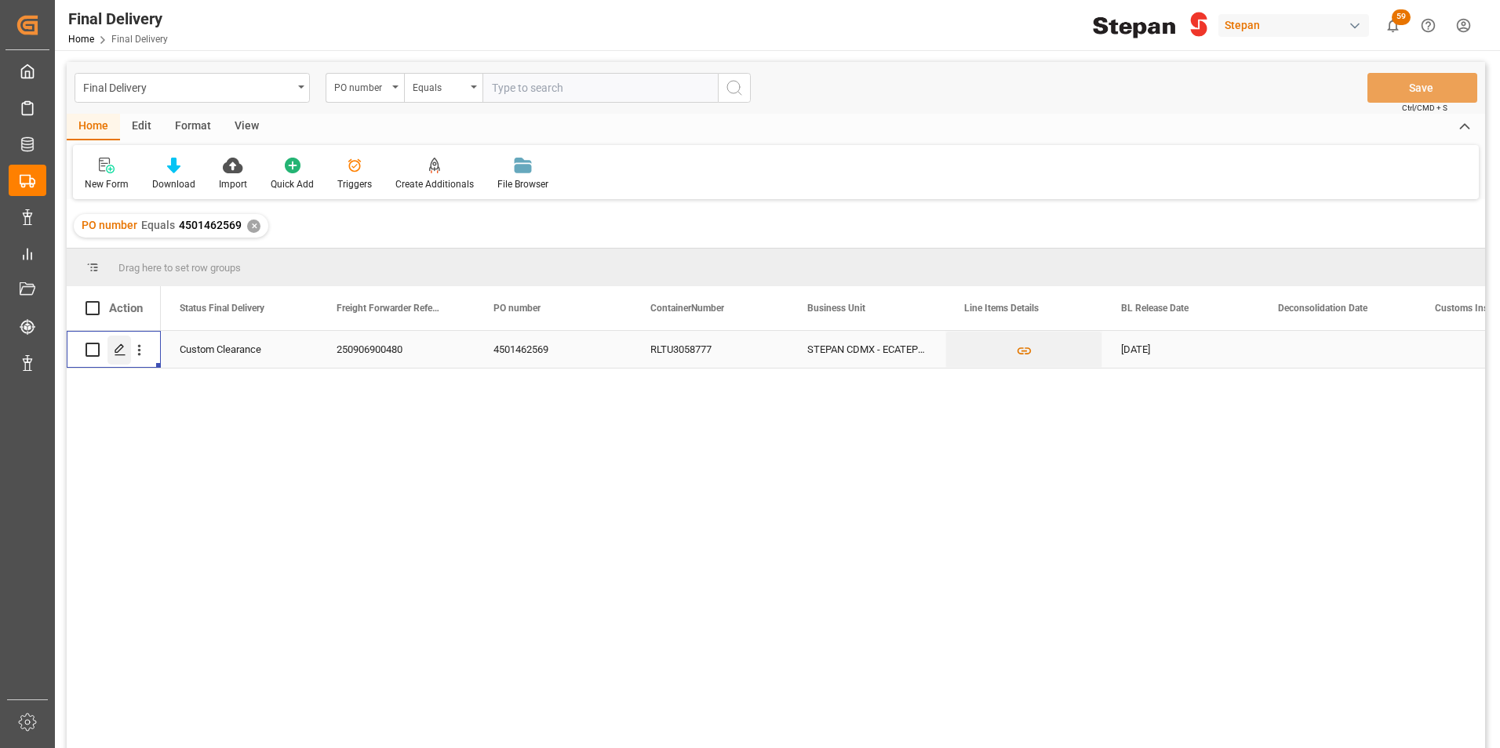
click at [118, 349] on icon "Press SPACE to select this row." at bounding box center [120, 350] width 13 height 13
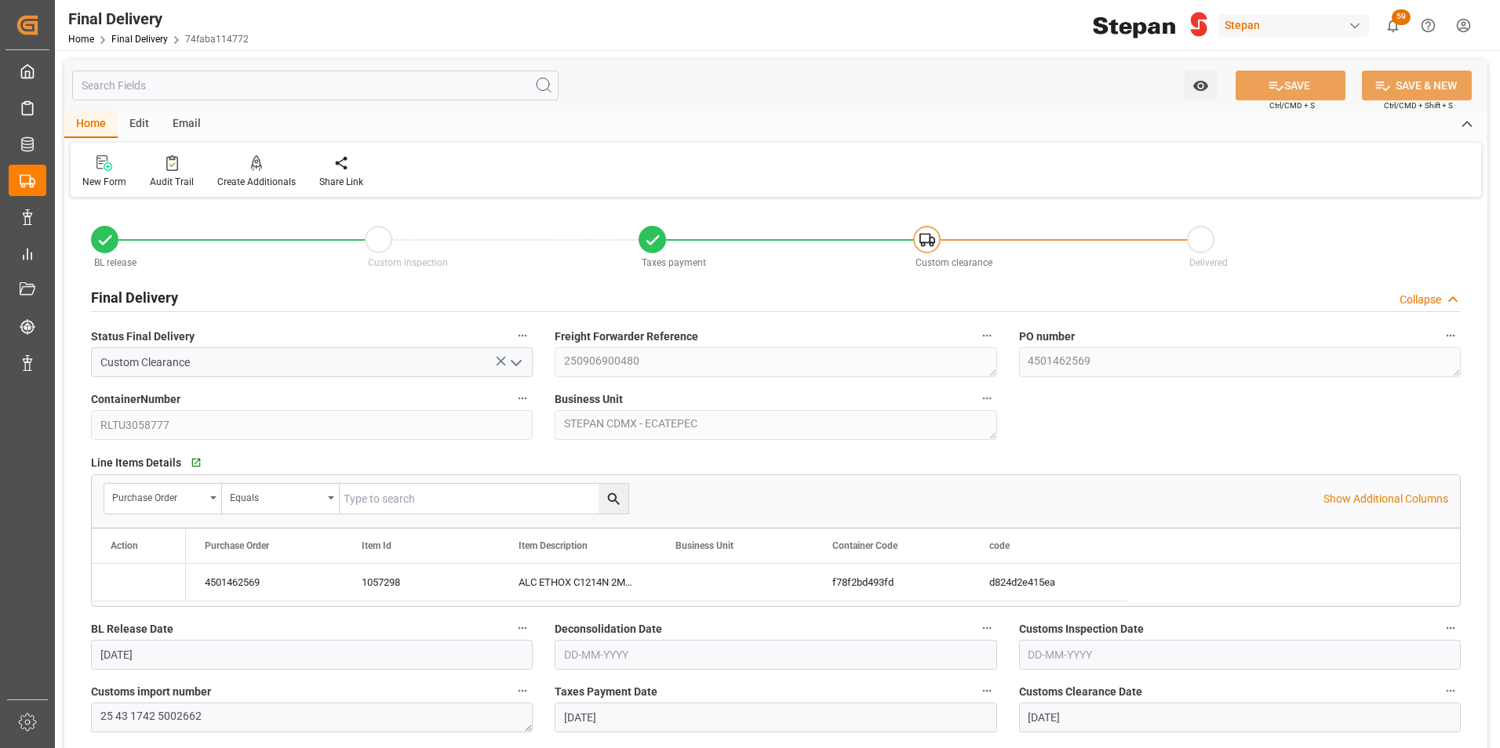
type input "[DATE]"
type input "02-09-2025"
type input "[DATE]"
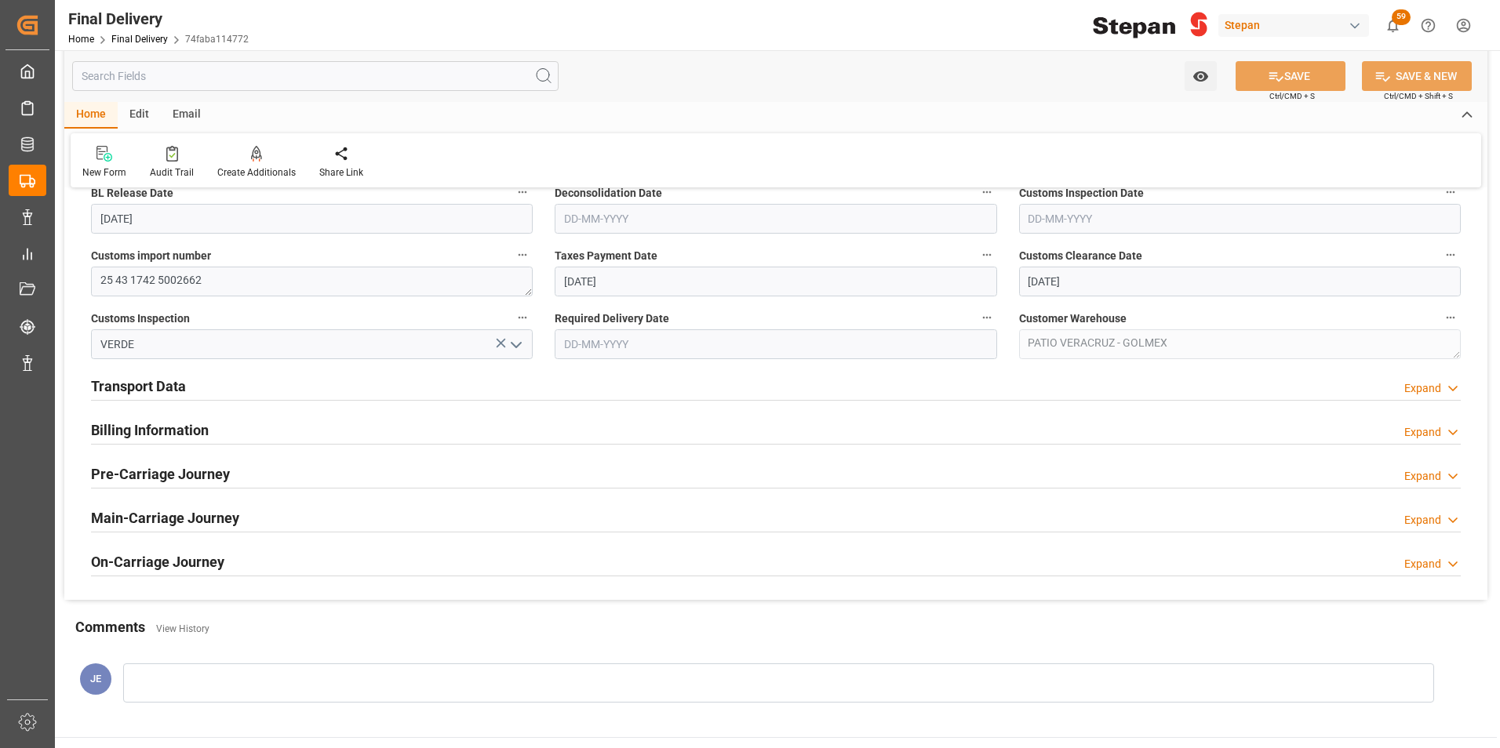
scroll to position [471, 0]
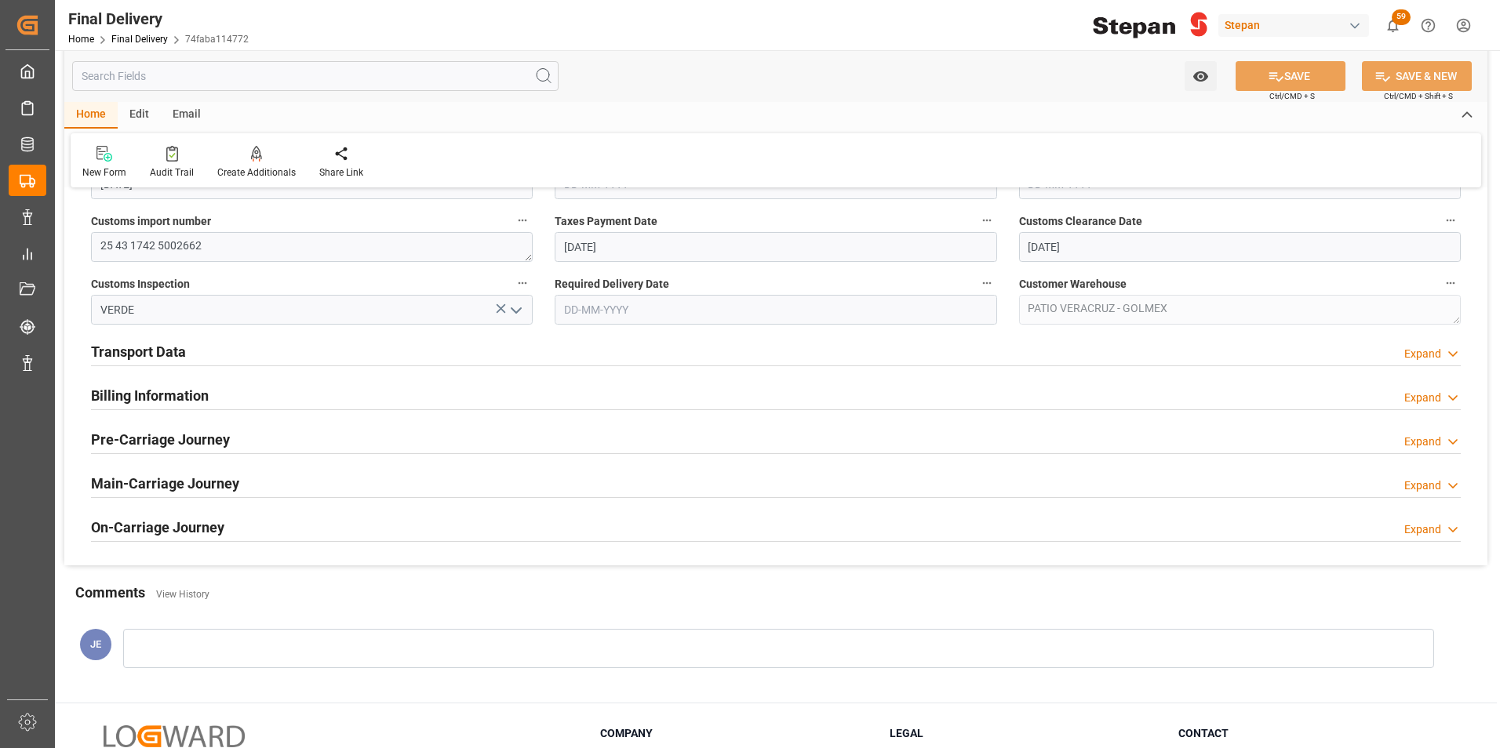
click at [151, 383] on div "Billing Information" at bounding box center [150, 395] width 118 height 30
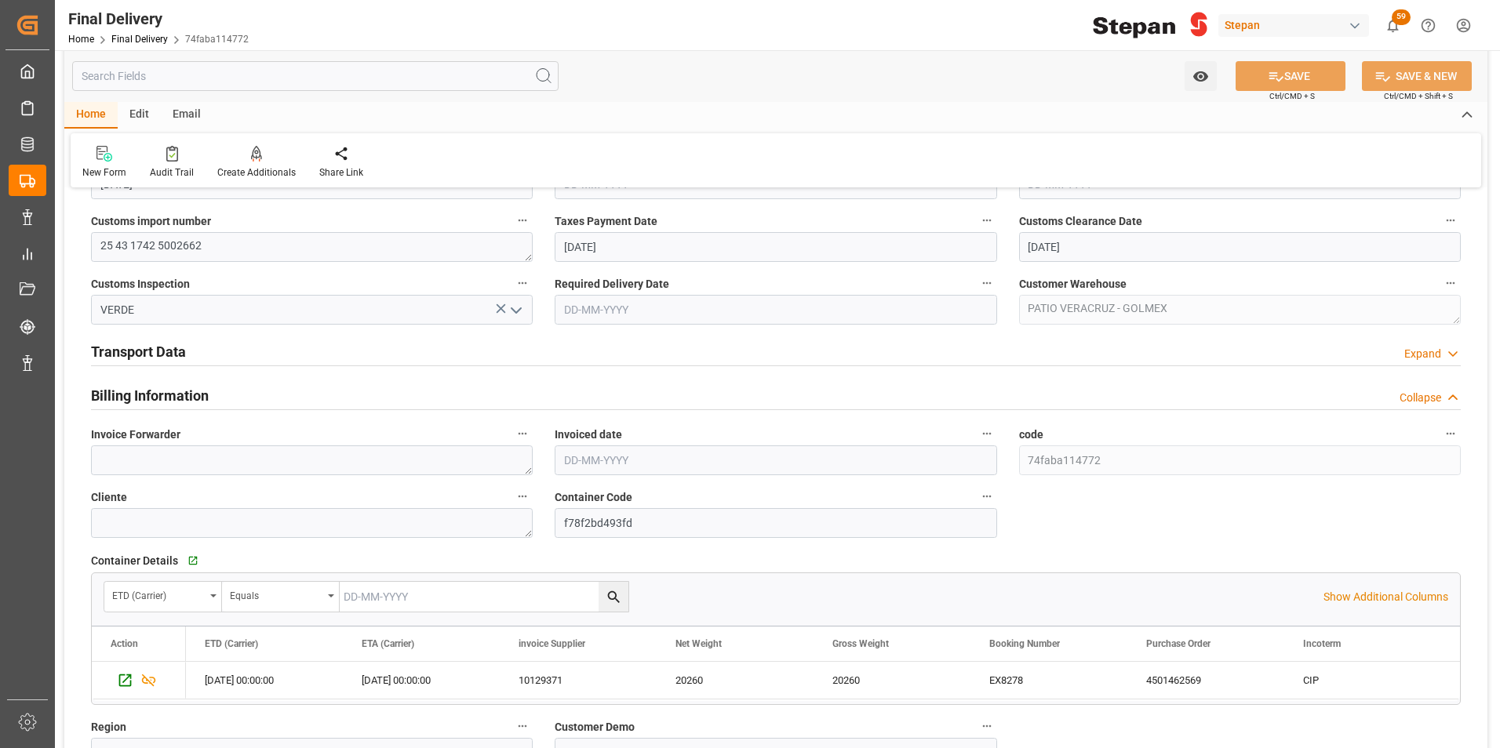
click at [157, 350] on h2 "Transport Data" at bounding box center [138, 351] width 95 height 21
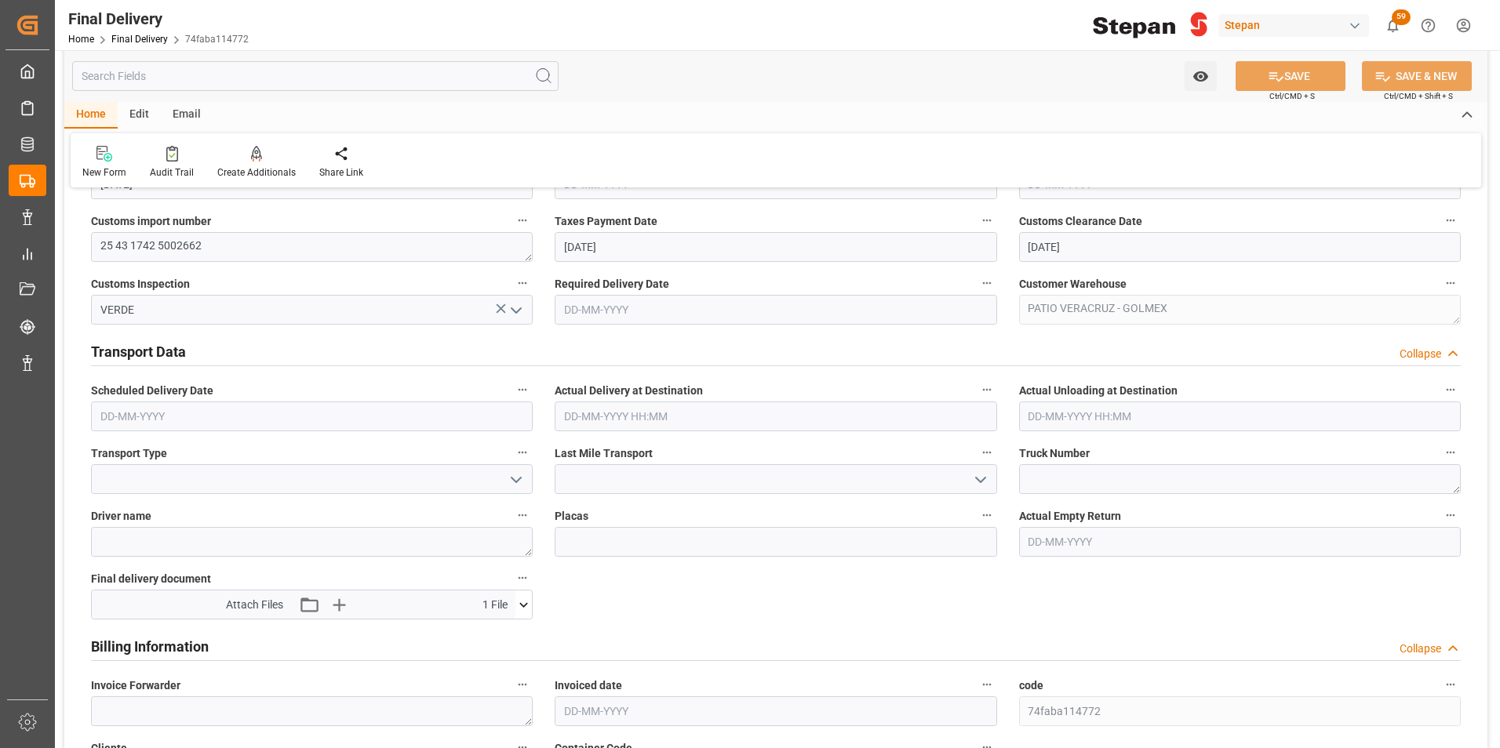
scroll to position [784, 0]
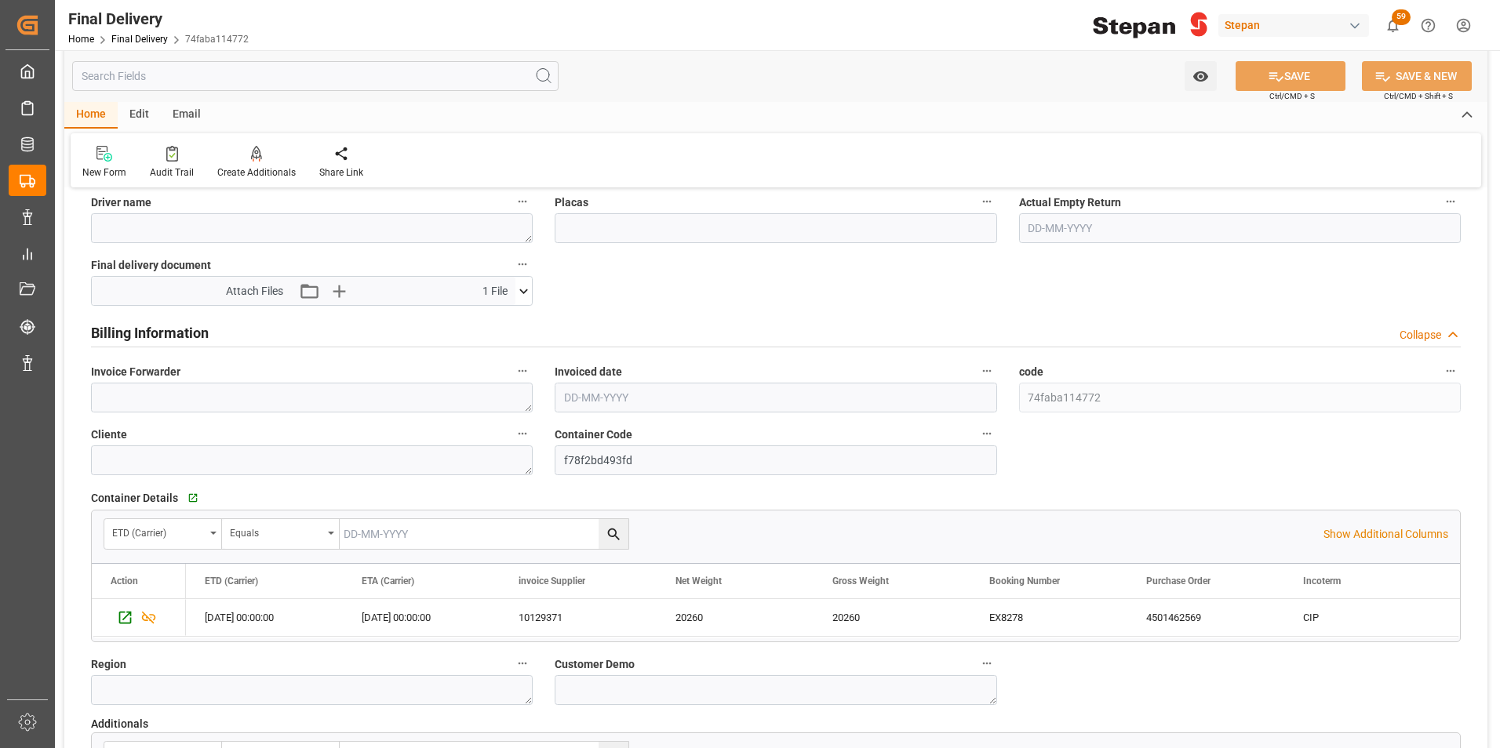
click at [613, 384] on input "text" at bounding box center [776, 398] width 442 height 30
drag, startPoint x: 577, startPoint y: 532, endPoint x: 577, endPoint y: 523, distance: 8.6
click at [577, 532] on div "8" at bounding box center [576, 523] width 20 height 19
type input "[DATE]"
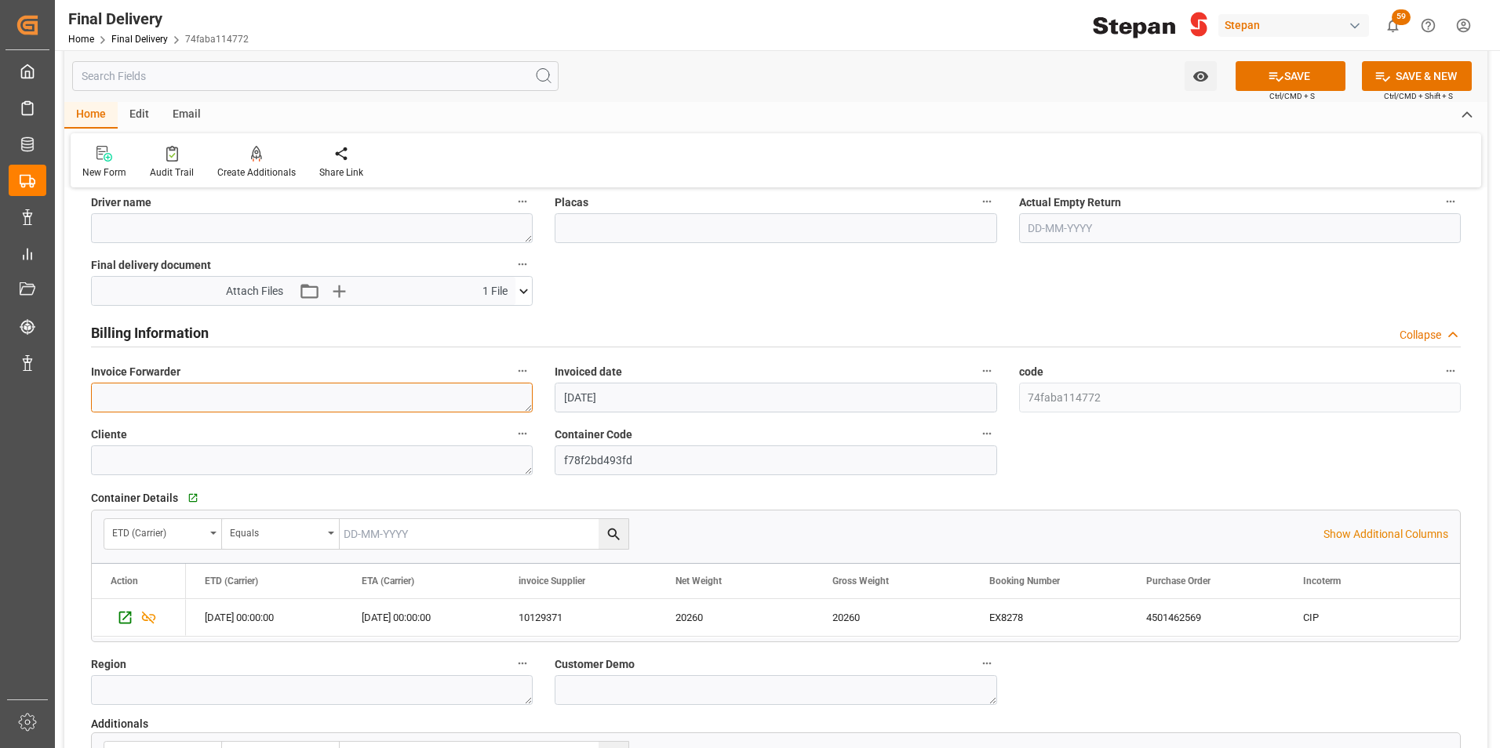
click at [151, 391] on textarea at bounding box center [312, 398] width 442 height 30
paste textarea "LM455260"
type textarea "LM455260"
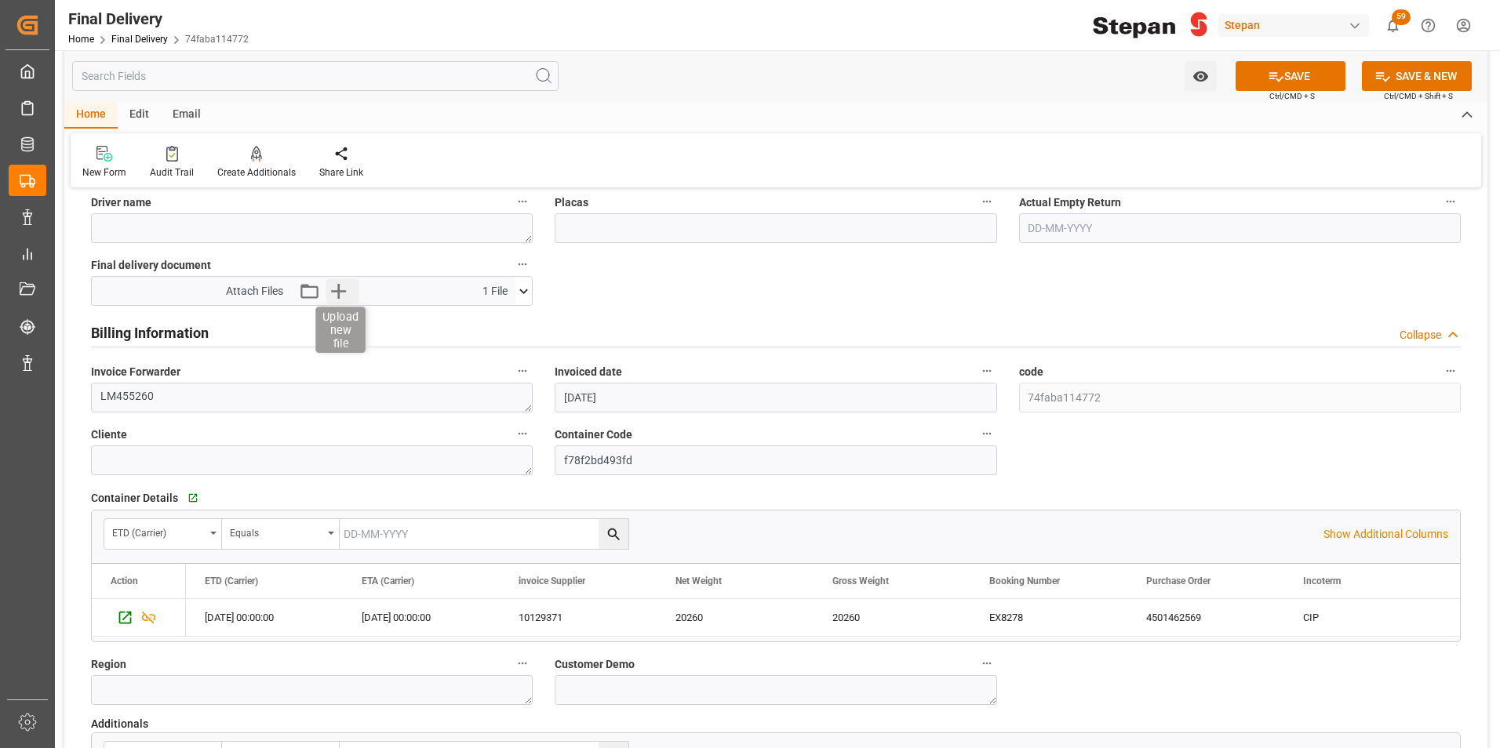
click at [333, 292] on icon "button" at bounding box center [338, 290] width 25 height 25
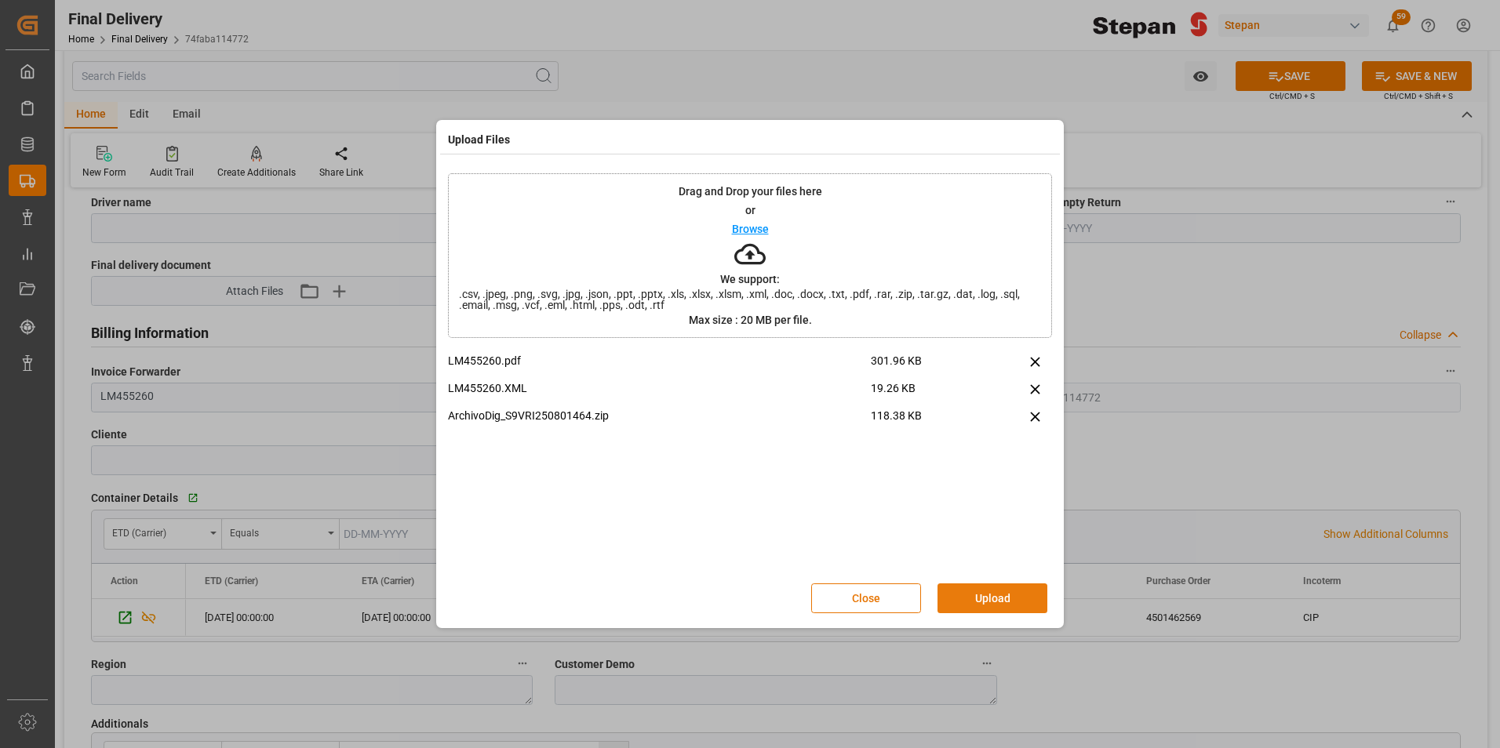
click at [973, 596] on button "Upload" at bounding box center [992, 599] width 110 height 30
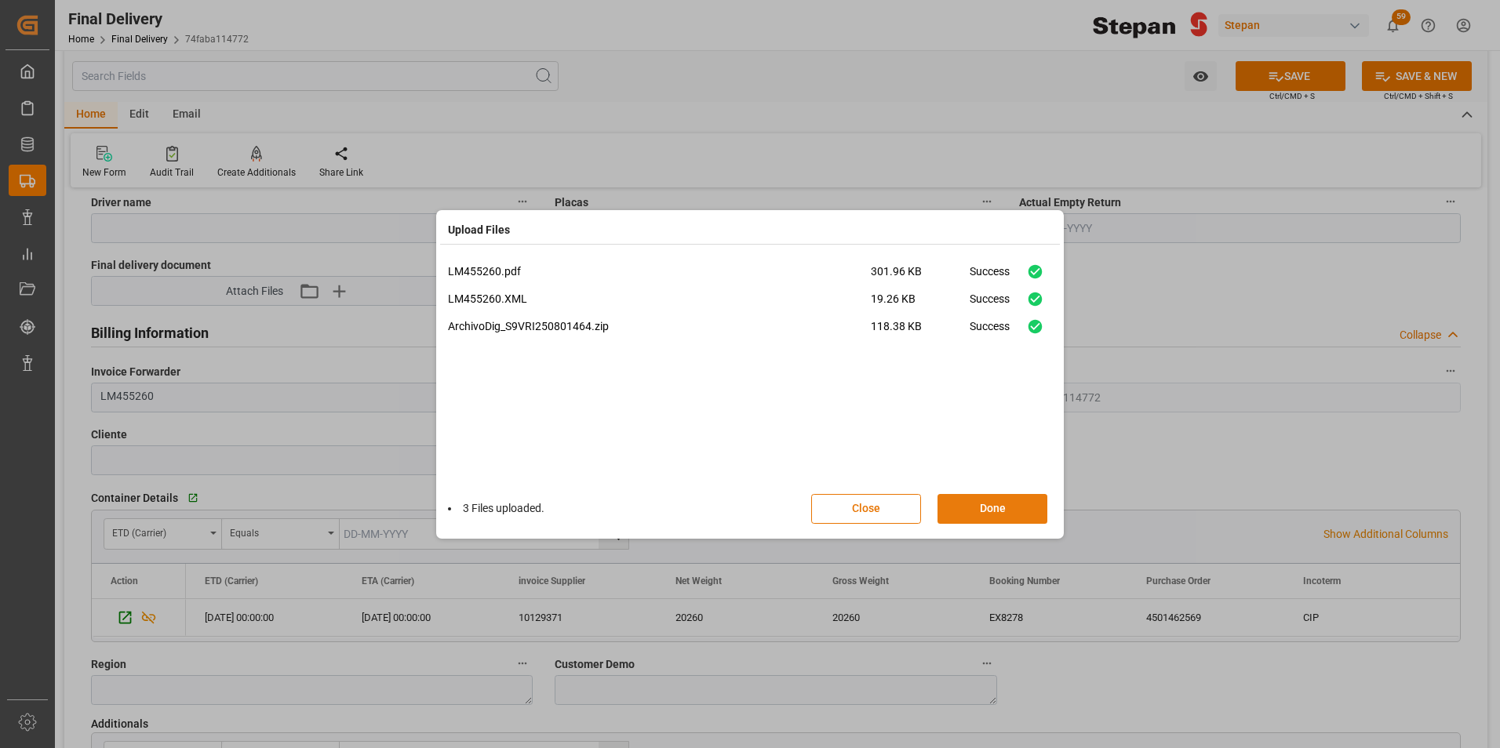
click at [1001, 505] on button "Done" at bounding box center [992, 509] width 110 height 30
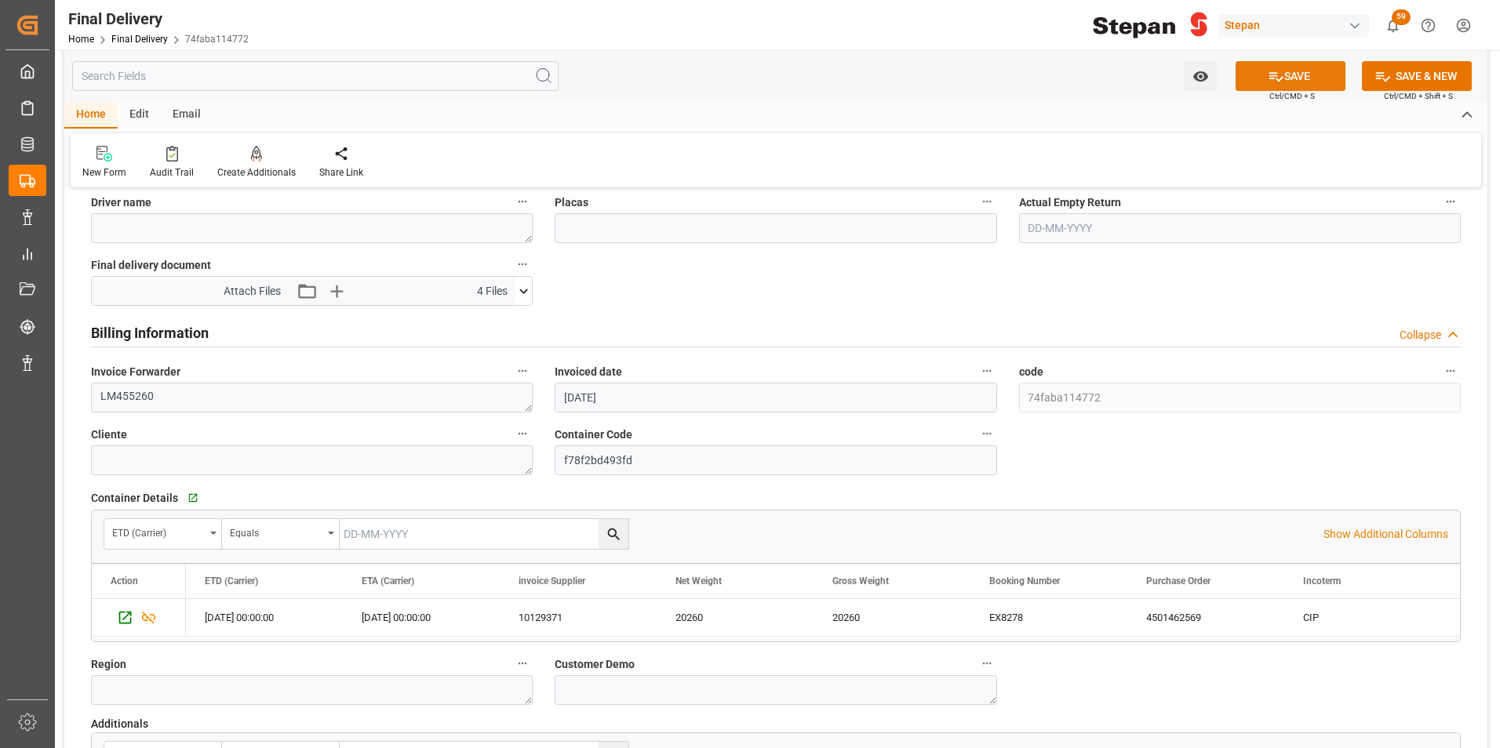
click at [1283, 75] on button "SAVE" at bounding box center [1290, 76] width 110 height 30
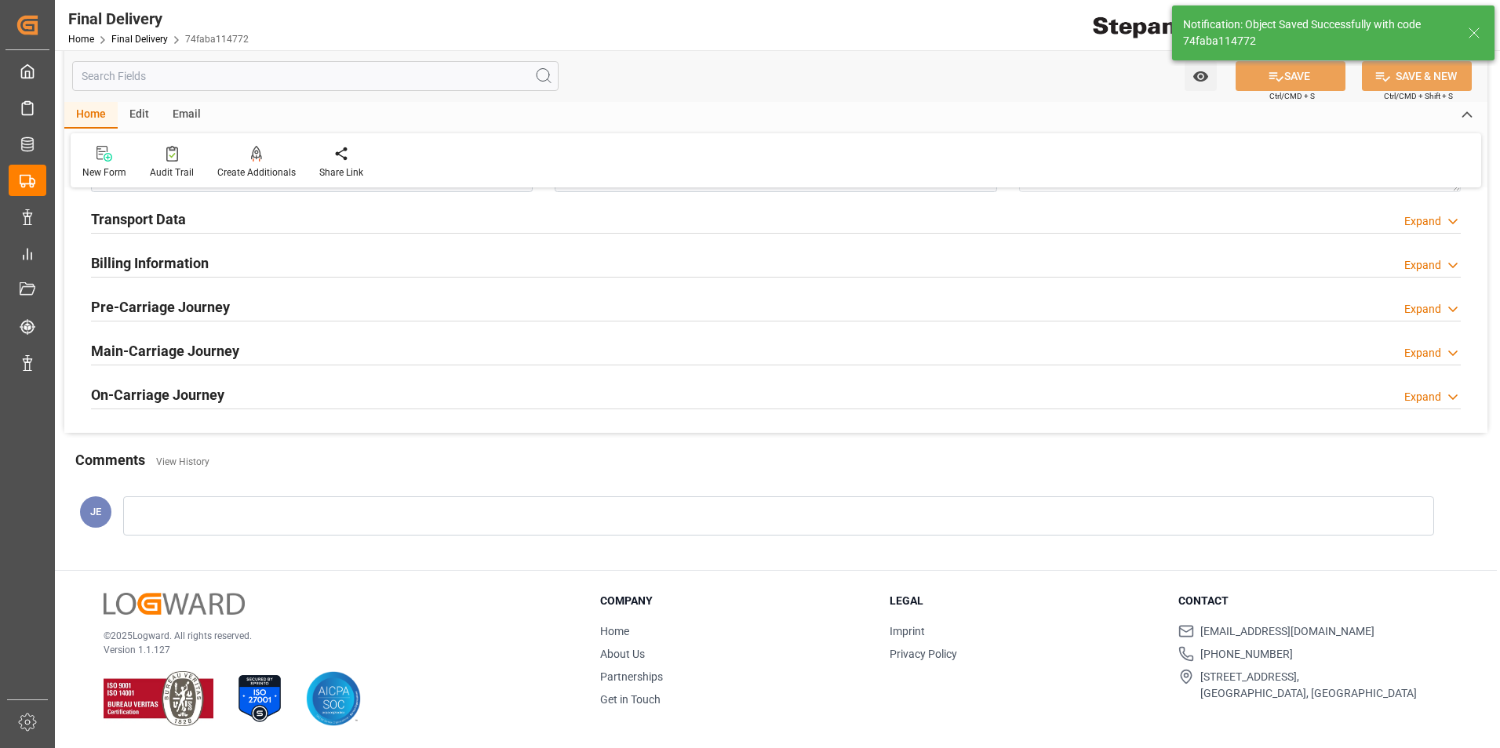
scroll to position [602, 0]
click at [128, 46] on div "Home Final Delivery 74faba114772" at bounding box center [158, 39] width 180 height 16
click at [128, 35] on link "Final Delivery" at bounding box center [139, 39] width 56 height 11
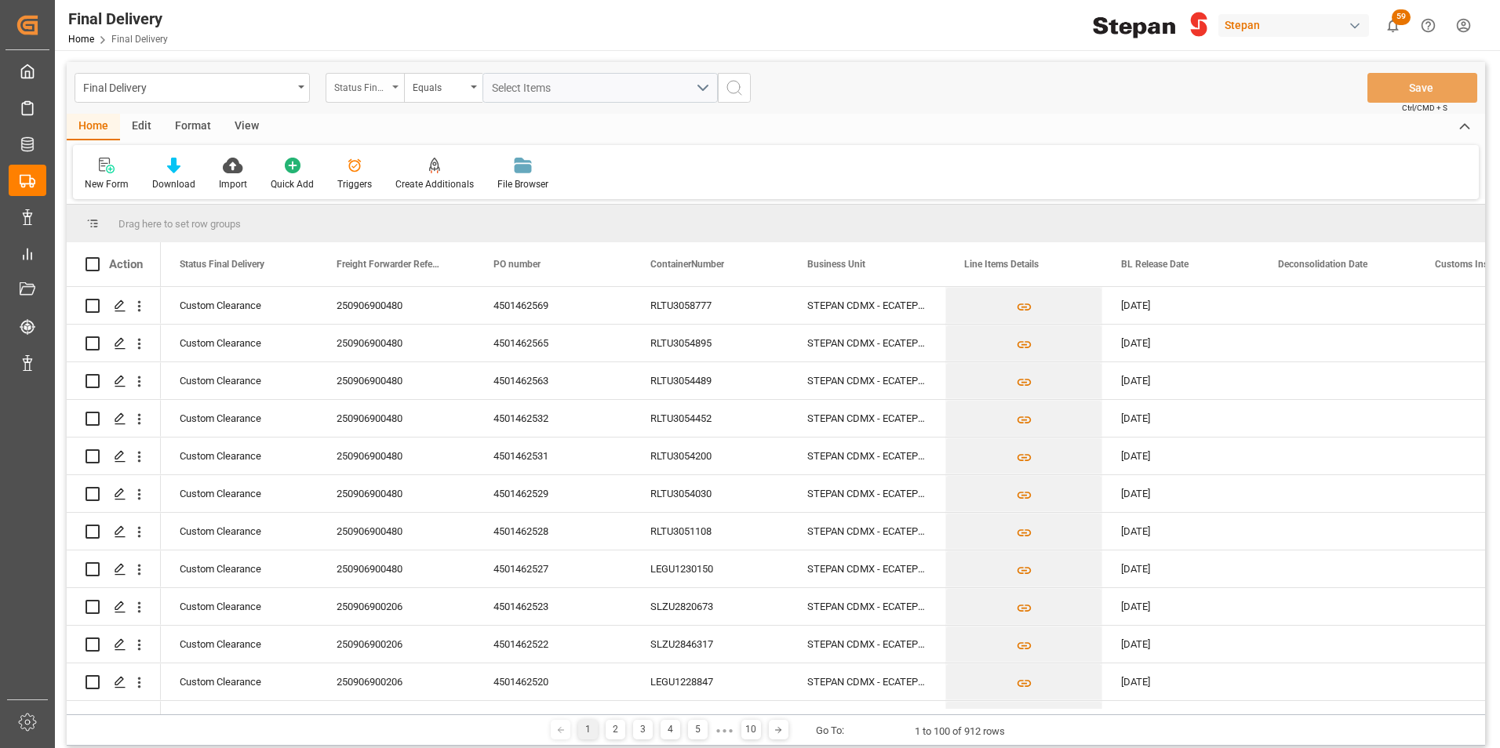
click at [394, 87] on icon "open menu" at bounding box center [395, 87] width 6 height 3
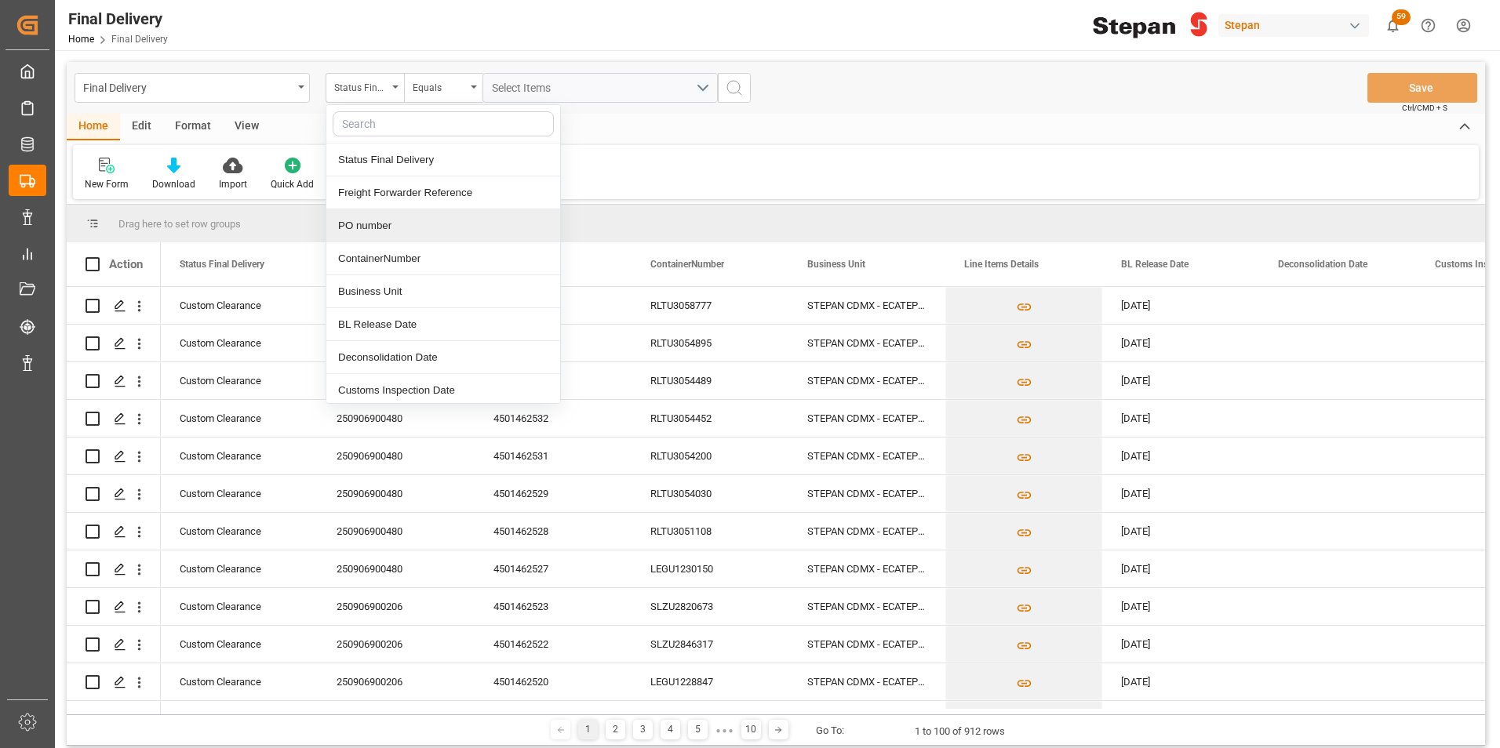
click at [371, 224] on div "PO number" at bounding box center [443, 225] width 234 height 33
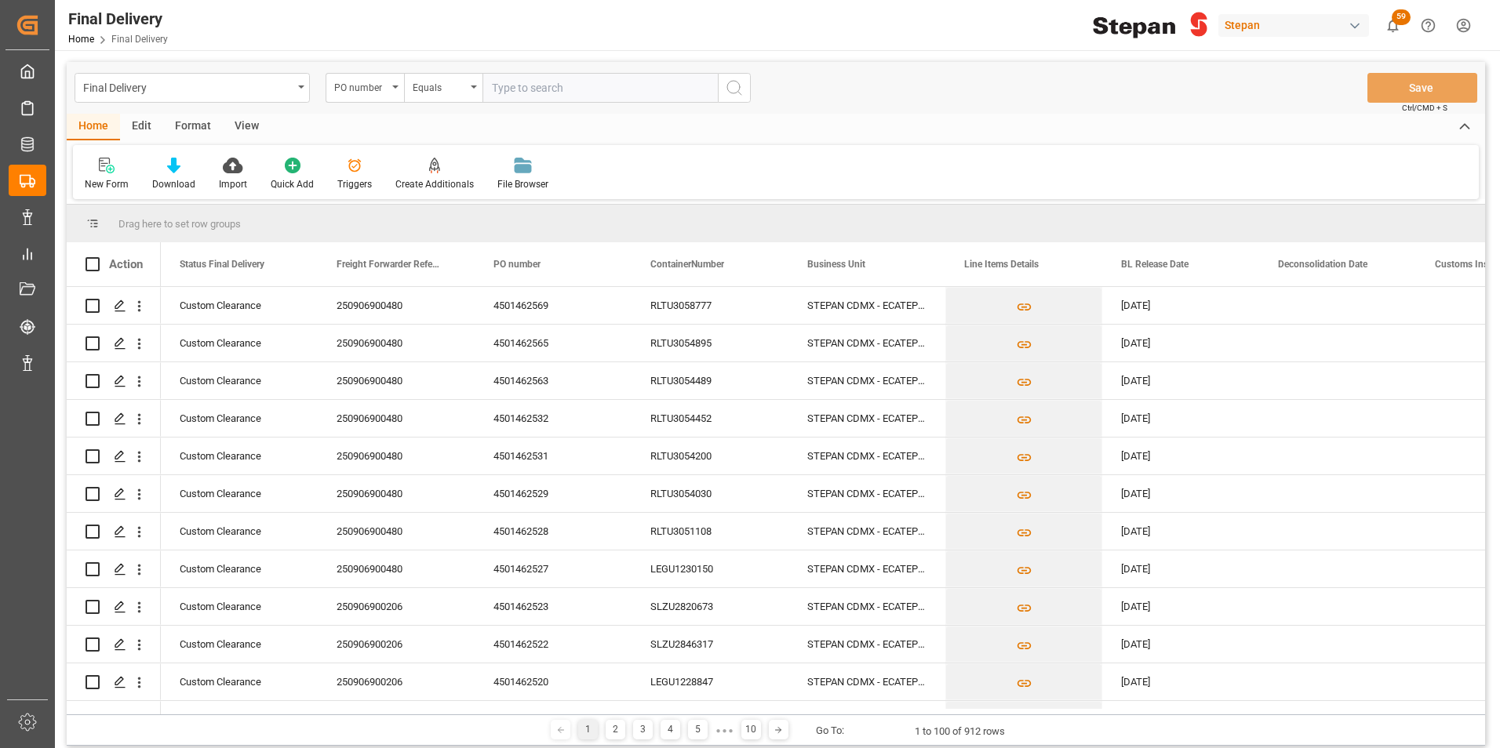
paste input "4501462566"
click at [497, 88] on input "4501462566" at bounding box center [599, 88] width 235 height 30
type input "4501462566"
click at [722, 88] on button "search button" at bounding box center [734, 88] width 33 height 30
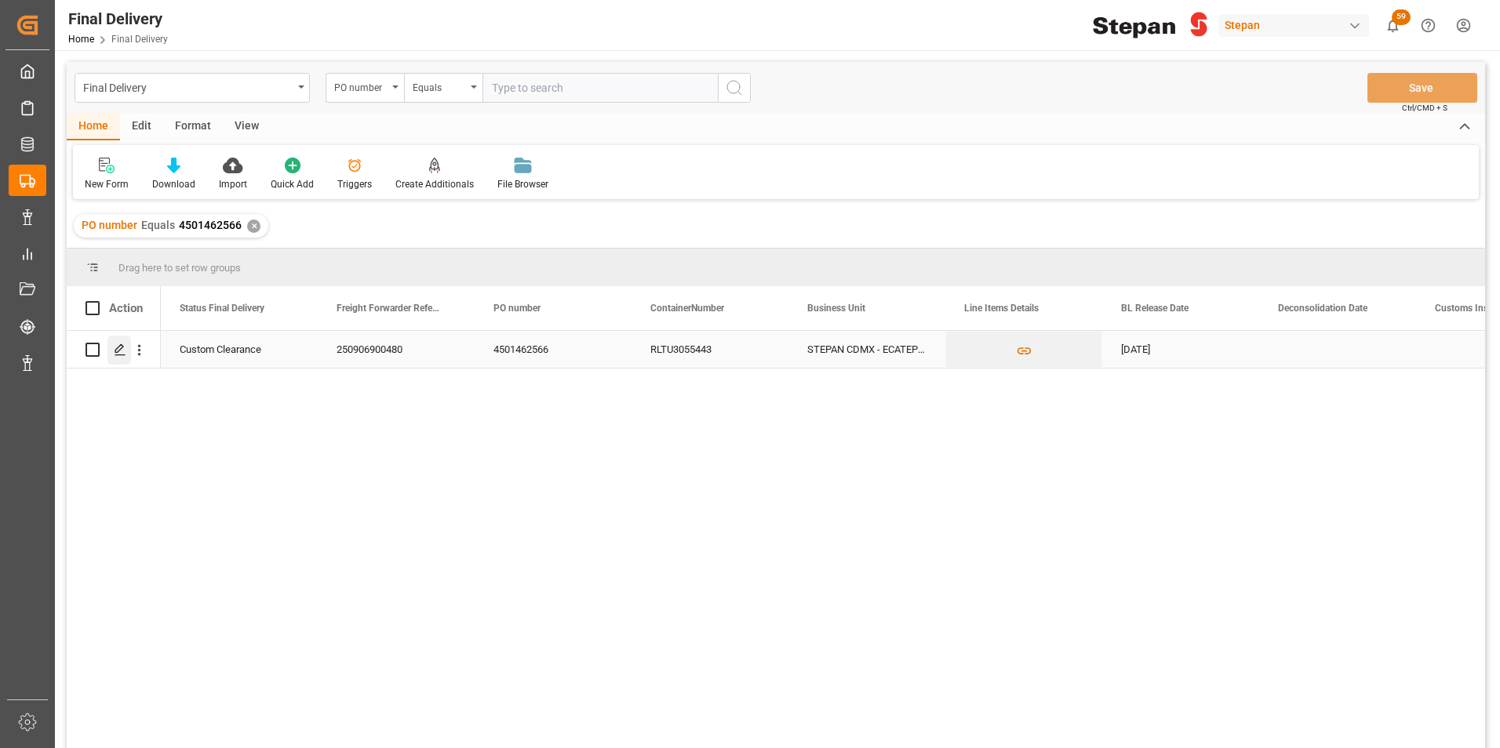
click at [121, 348] on icon "Press SPACE to select this row." at bounding box center [120, 350] width 13 height 13
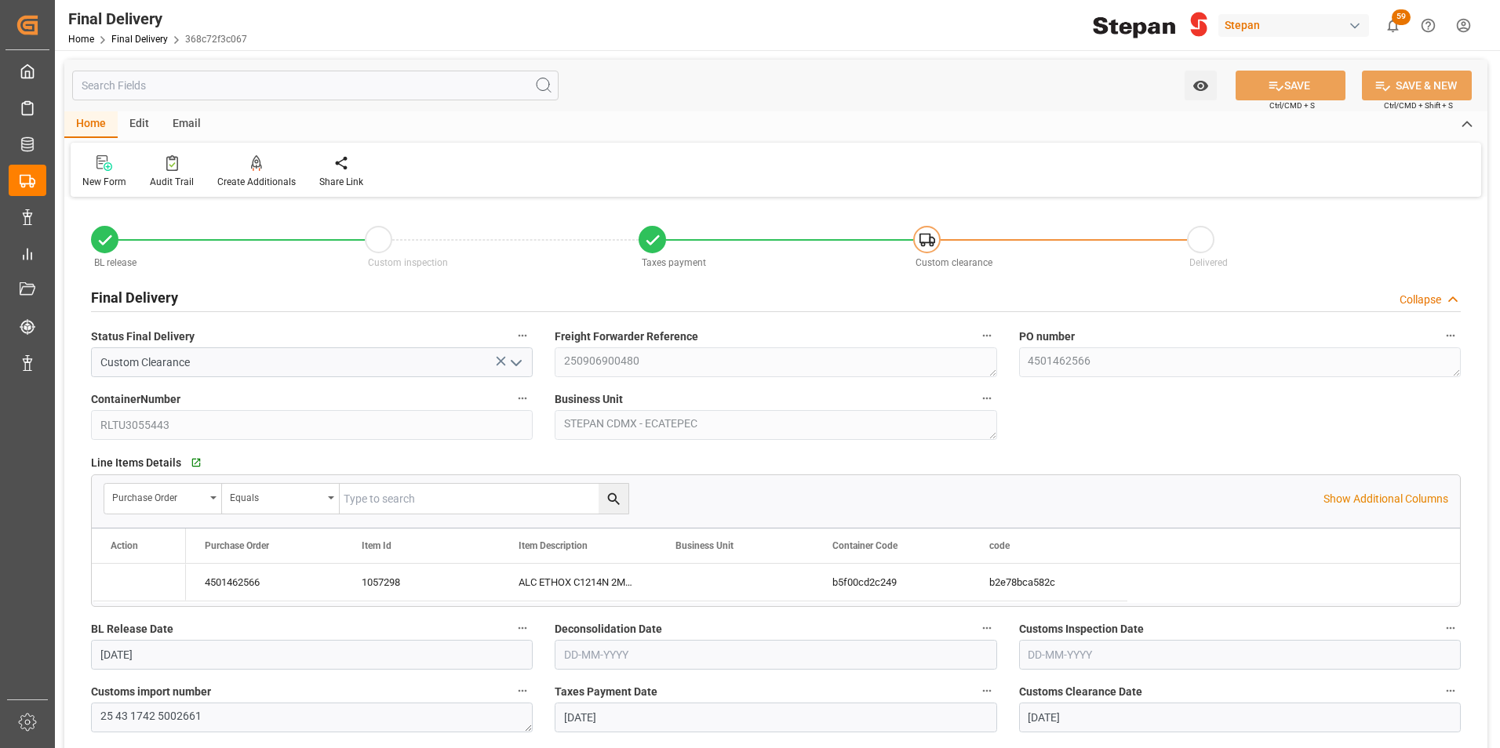
type input "[DATE]"
type input "02-09-2025"
type input "[DATE]"
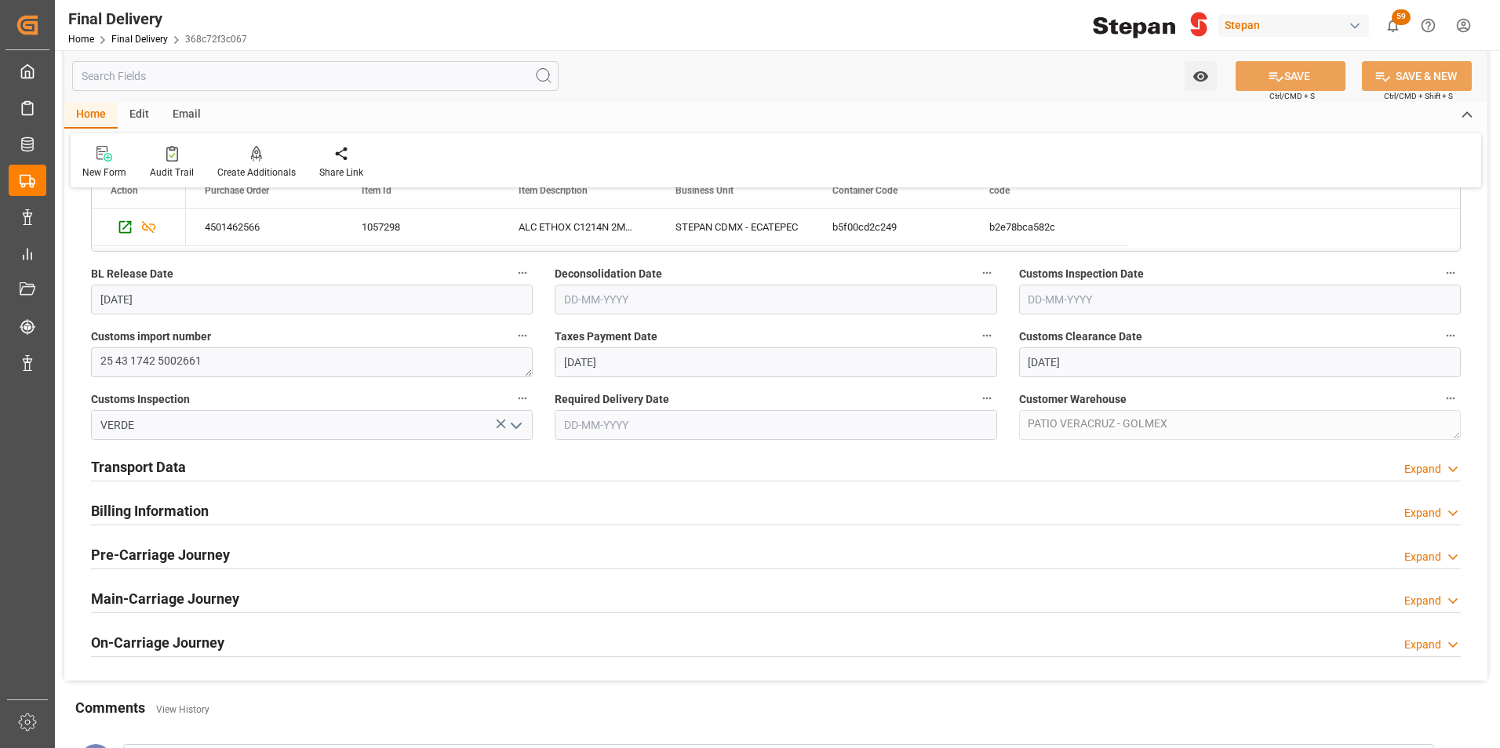
scroll to position [392, 0]
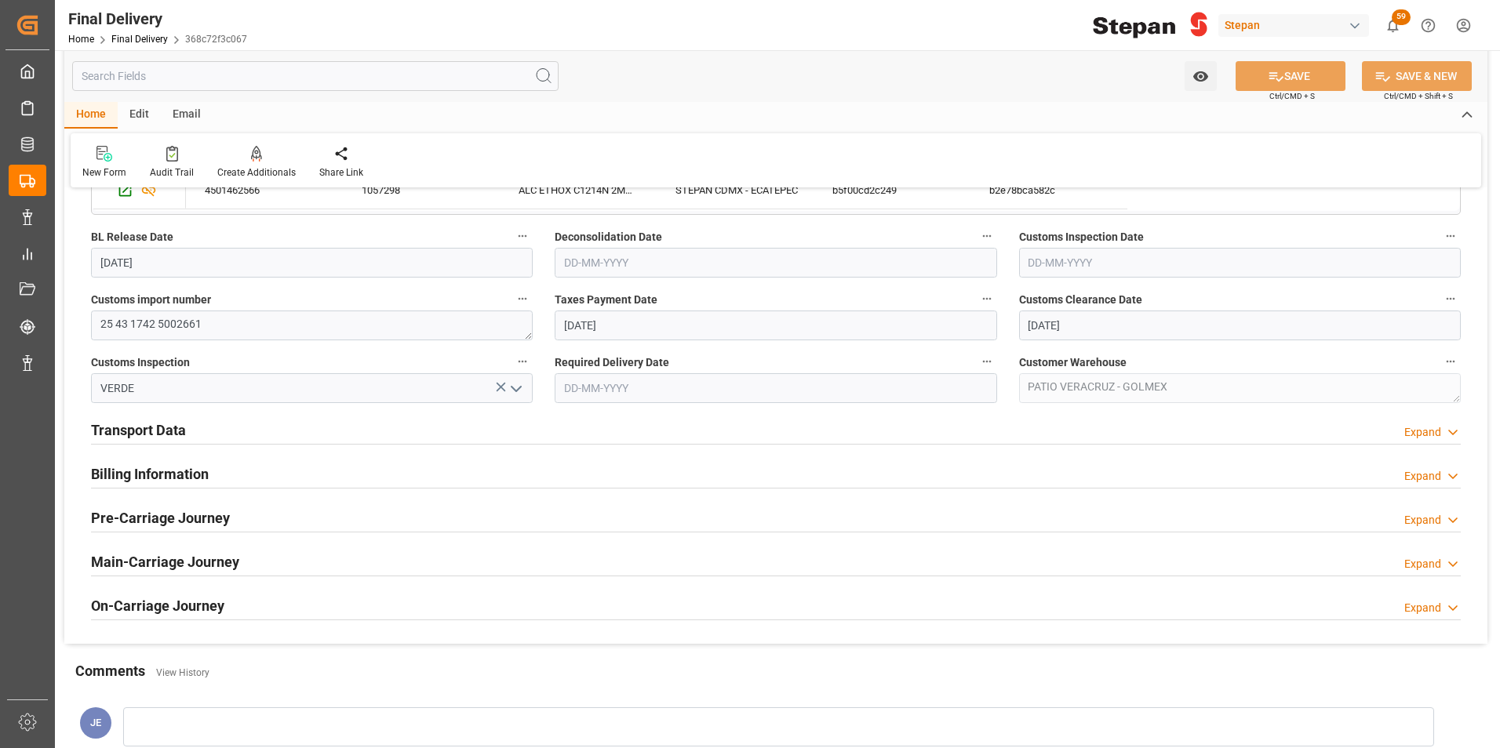
click at [113, 472] on h2 "Billing Information" at bounding box center [150, 474] width 118 height 21
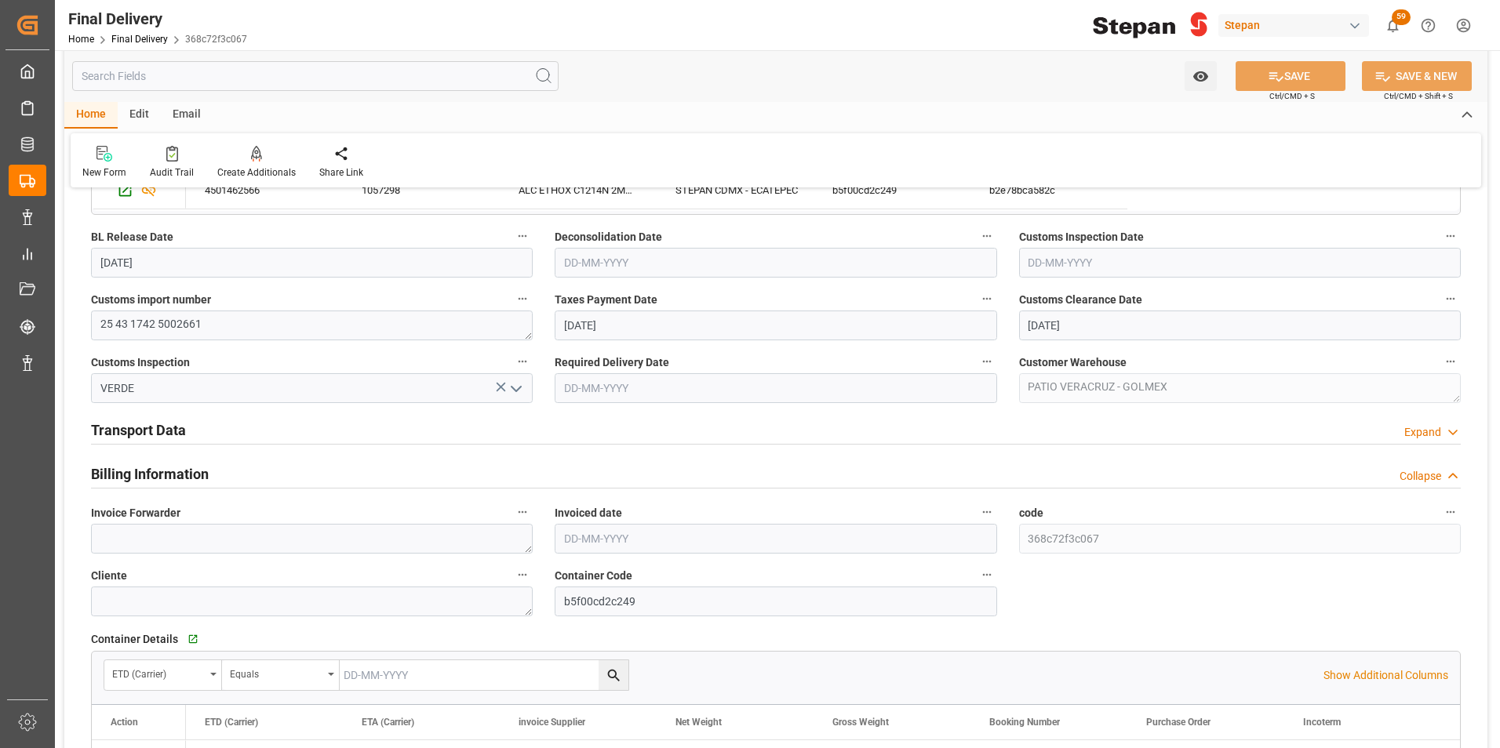
click at [135, 433] on h2 "Transport Data" at bounding box center [138, 430] width 95 height 21
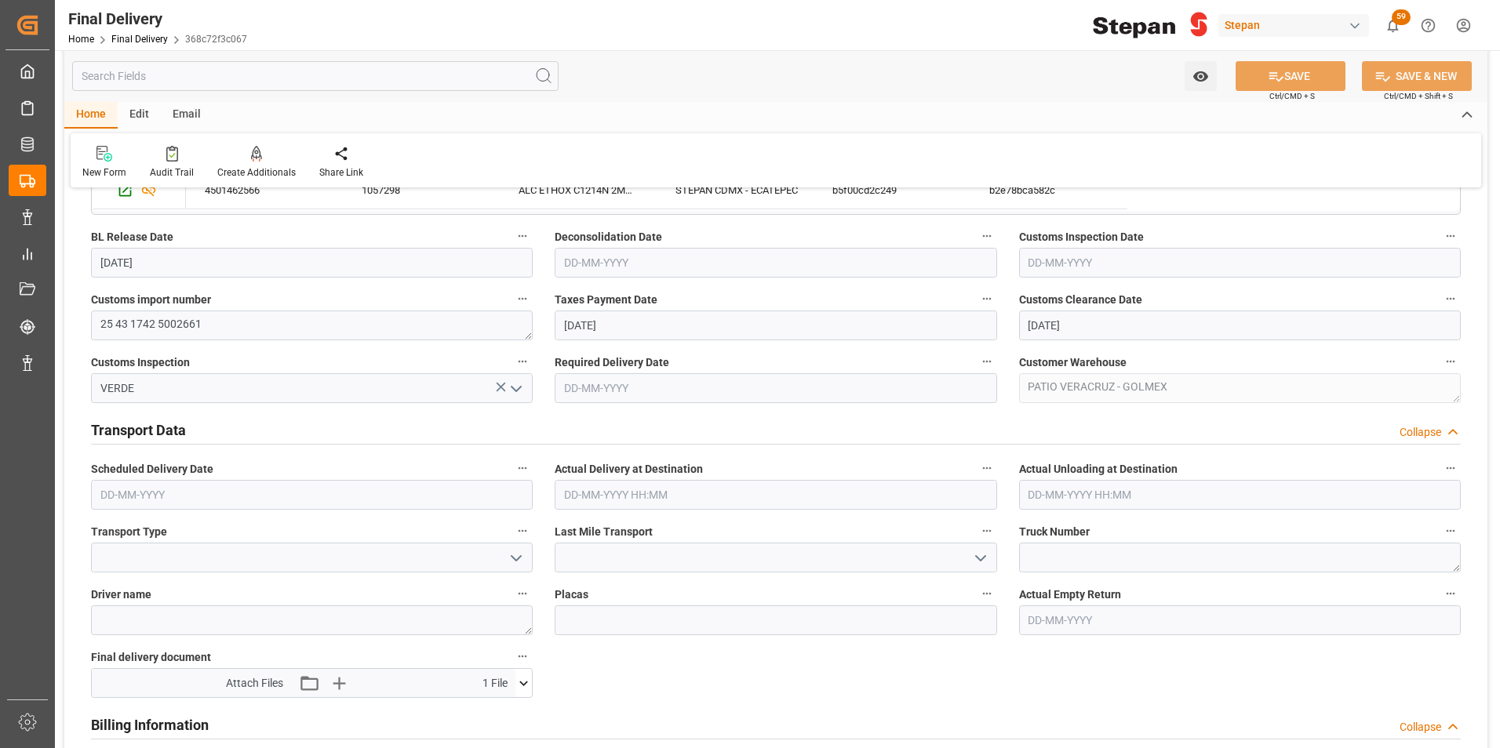
scroll to position [706, 0]
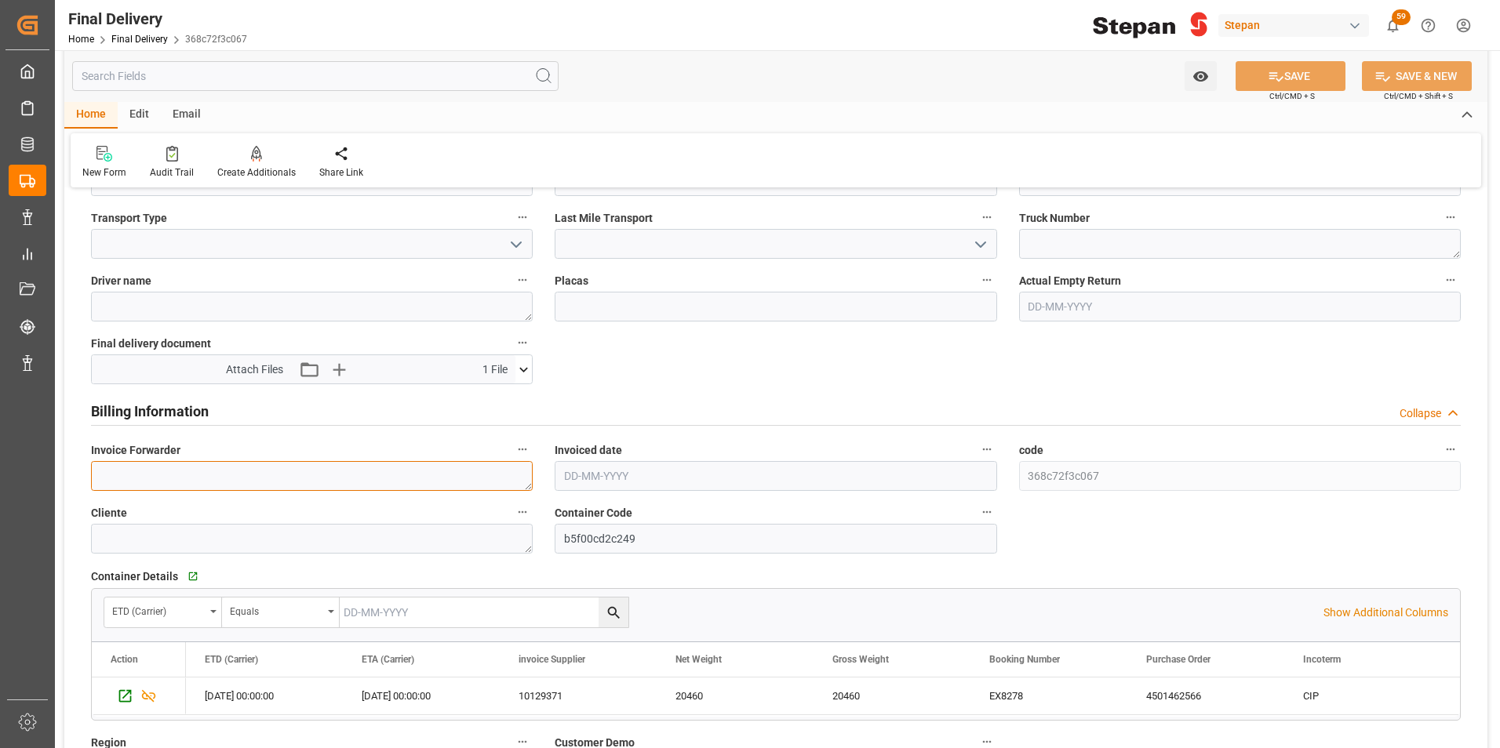
click at [162, 478] on textarea at bounding box center [312, 476] width 442 height 30
paste textarea "LM455245"
type textarea "LM455245"
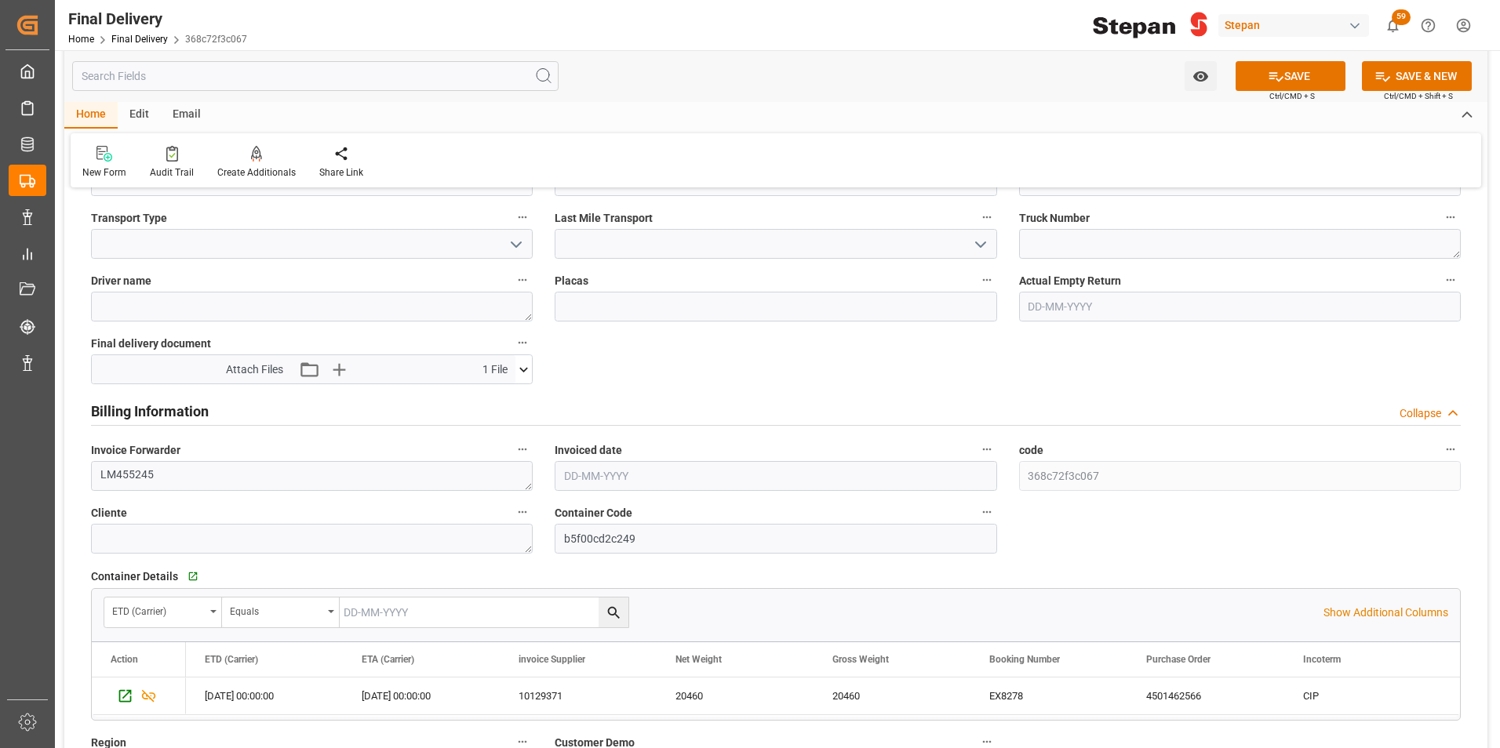
click at [613, 466] on input "text" at bounding box center [776, 476] width 442 height 30
click at [576, 600] on span "8" at bounding box center [575, 600] width 5 height 11
type input "[DATE]"
click at [343, 369] on icon "button" at bounding box center [338, 369] width 15 height 15
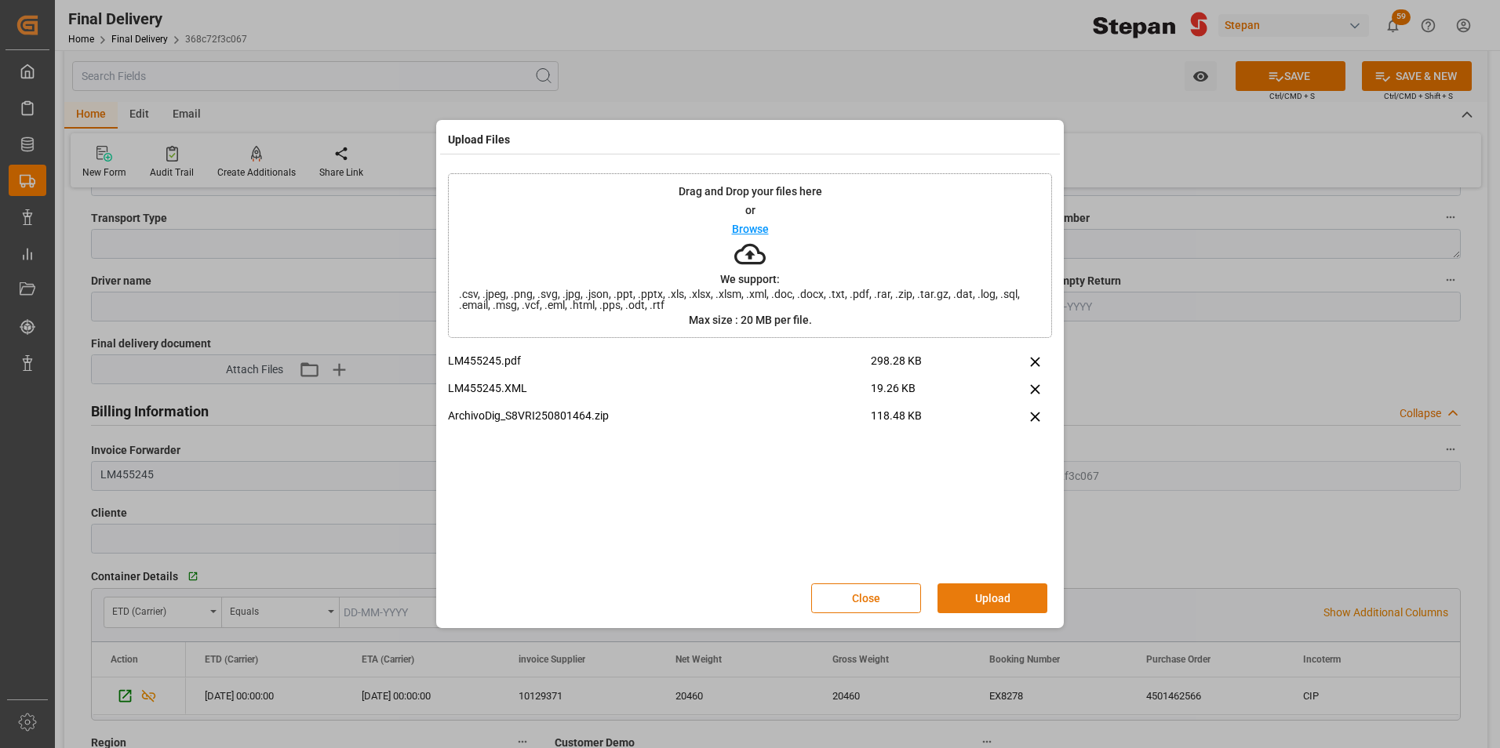
click at [975, 595] on button "Upload" at bounding box center [992, 599] width 110 height 30
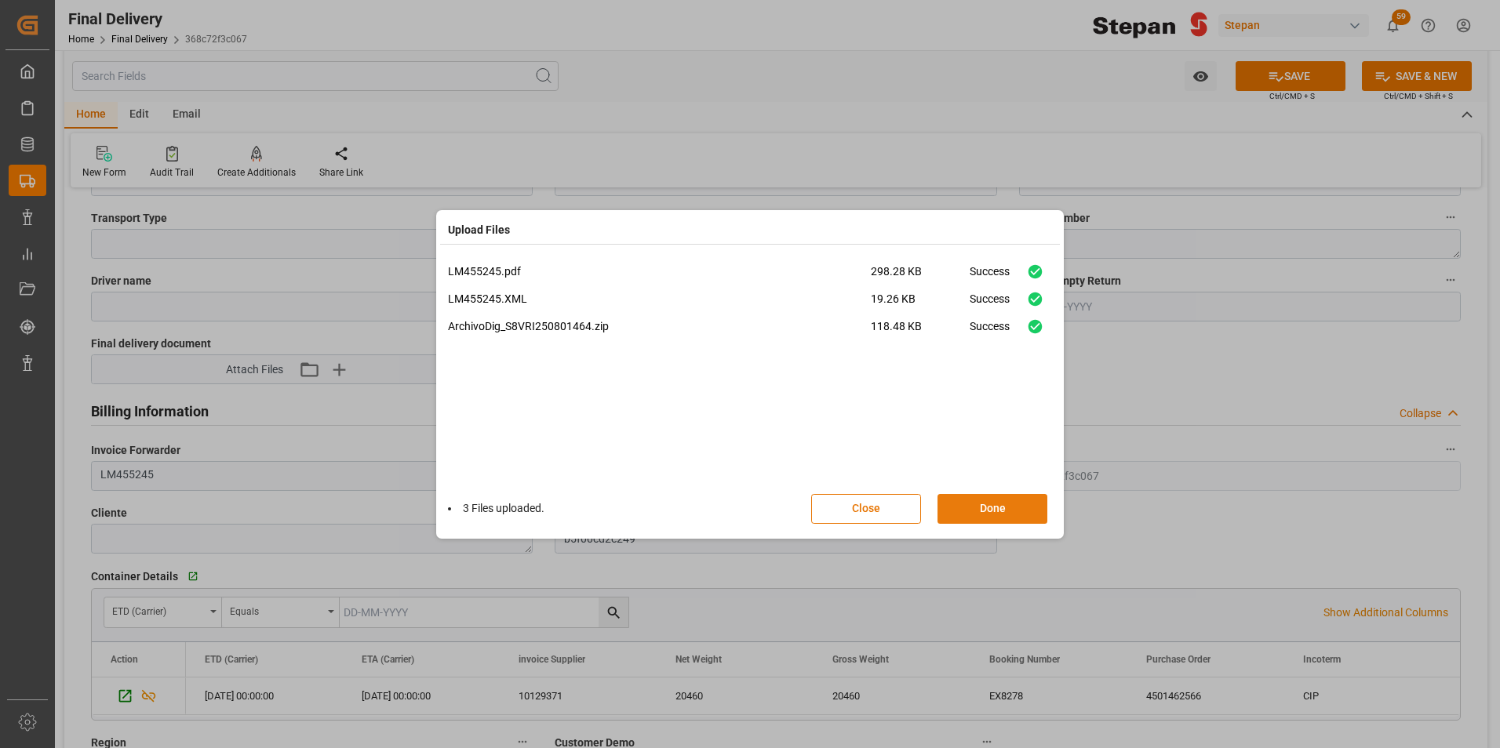
click at [965, 513] on button "Done" at bounding box center [992, 509] width 110 height 30
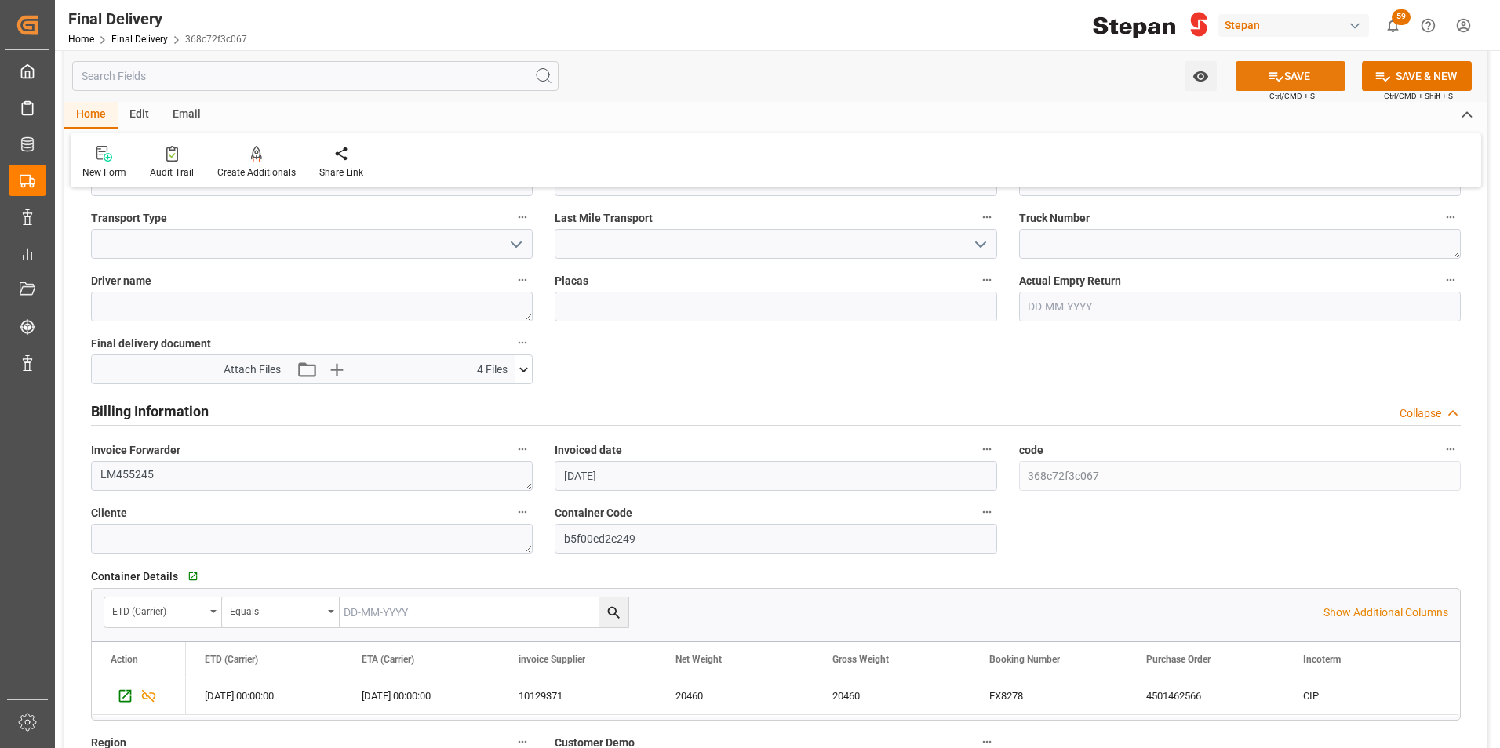
click at [1284, 76] on button "SAVE" at bounding box center [1290, 76] width 110 height 30
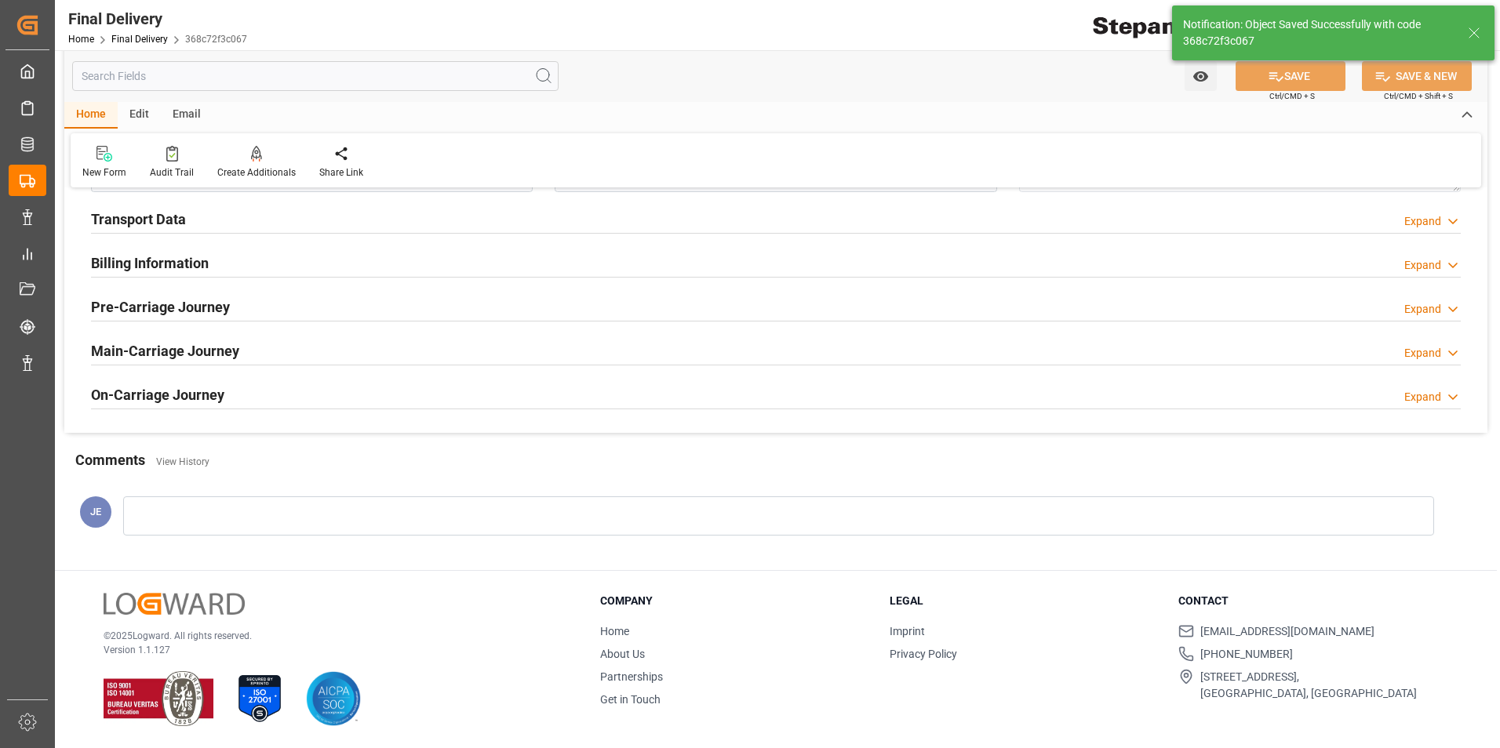
scroll to position [602, 0]
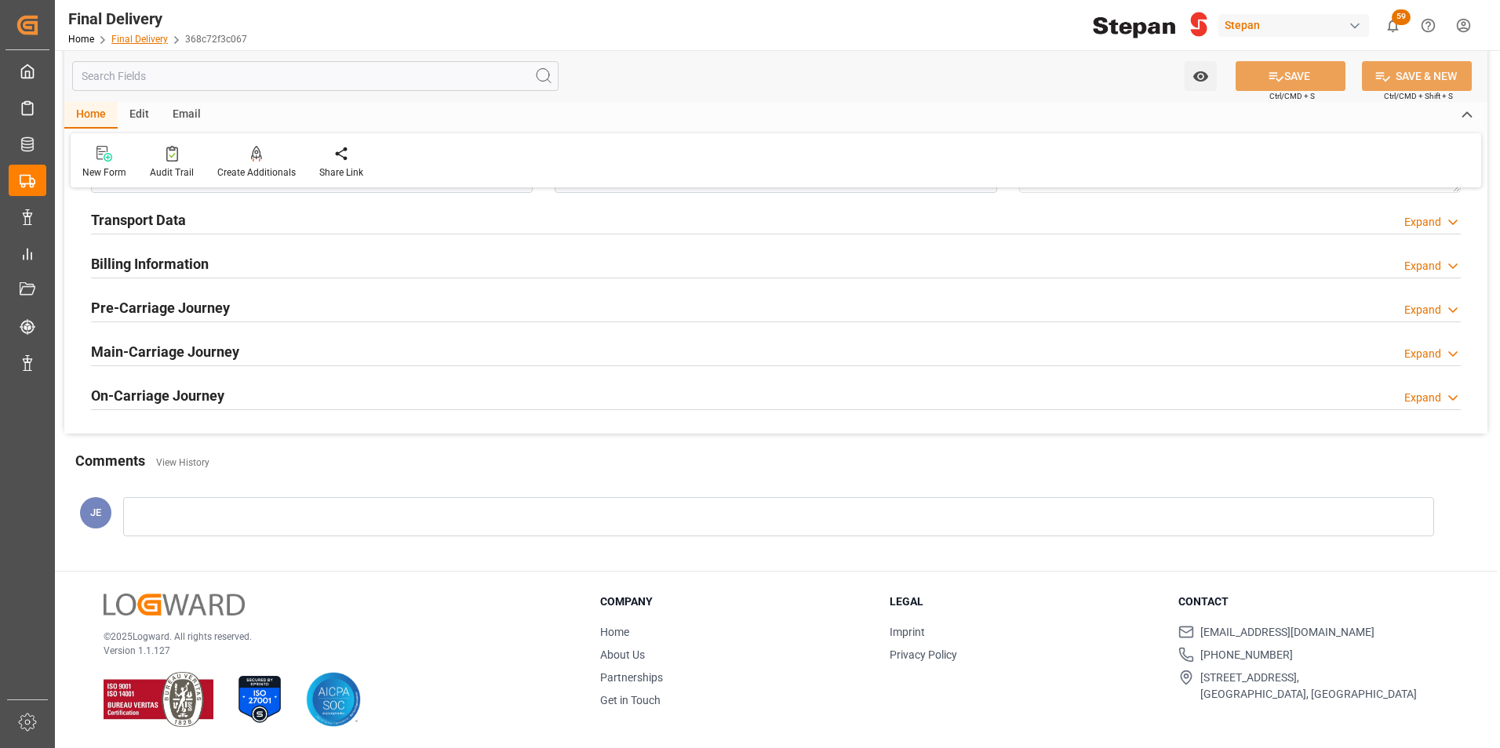
click at [124, 42] on link "Final Delivery" at bounding box center [139, 39] width 56 height 11
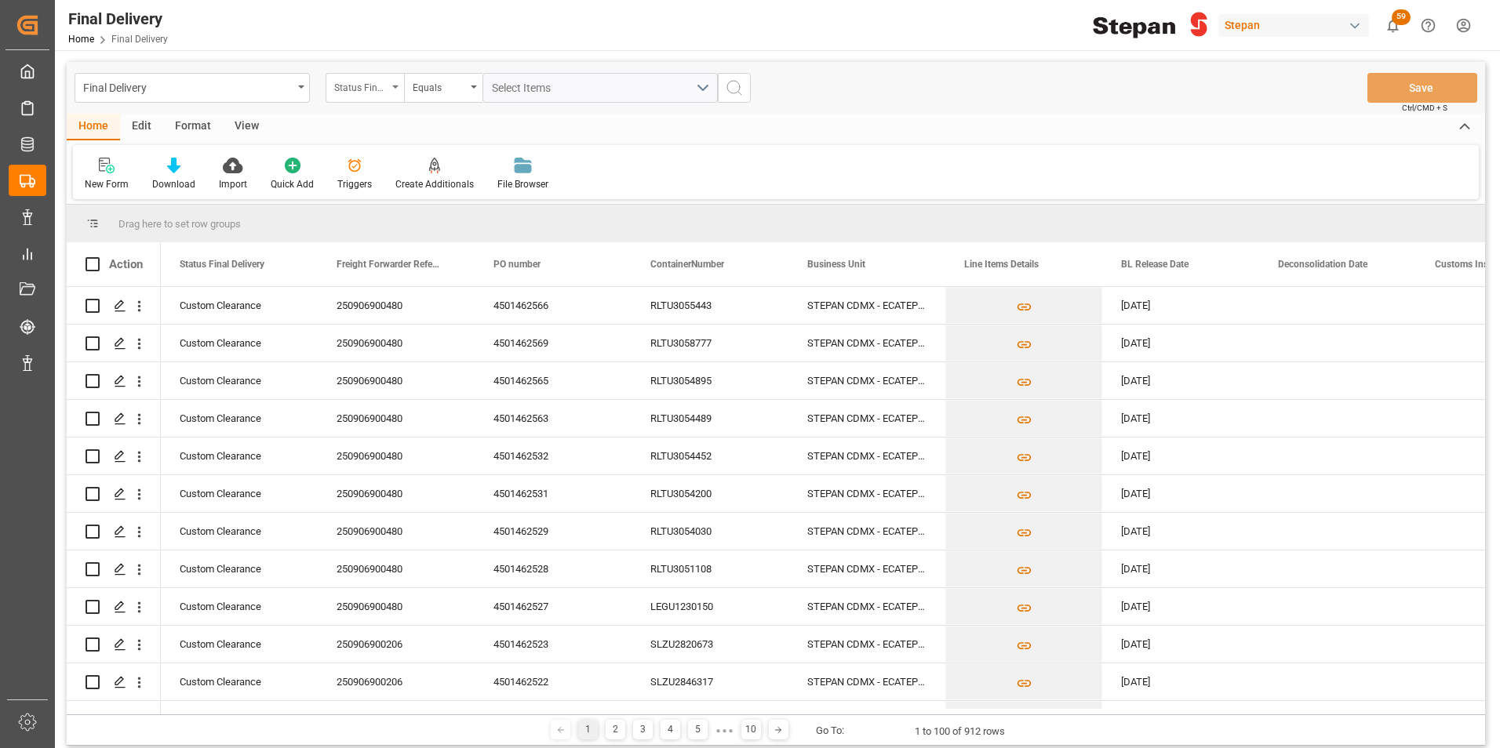
click at [390, 86] on div "Status Final Delivery" at bounding box center [365, 88] width 78 height 30
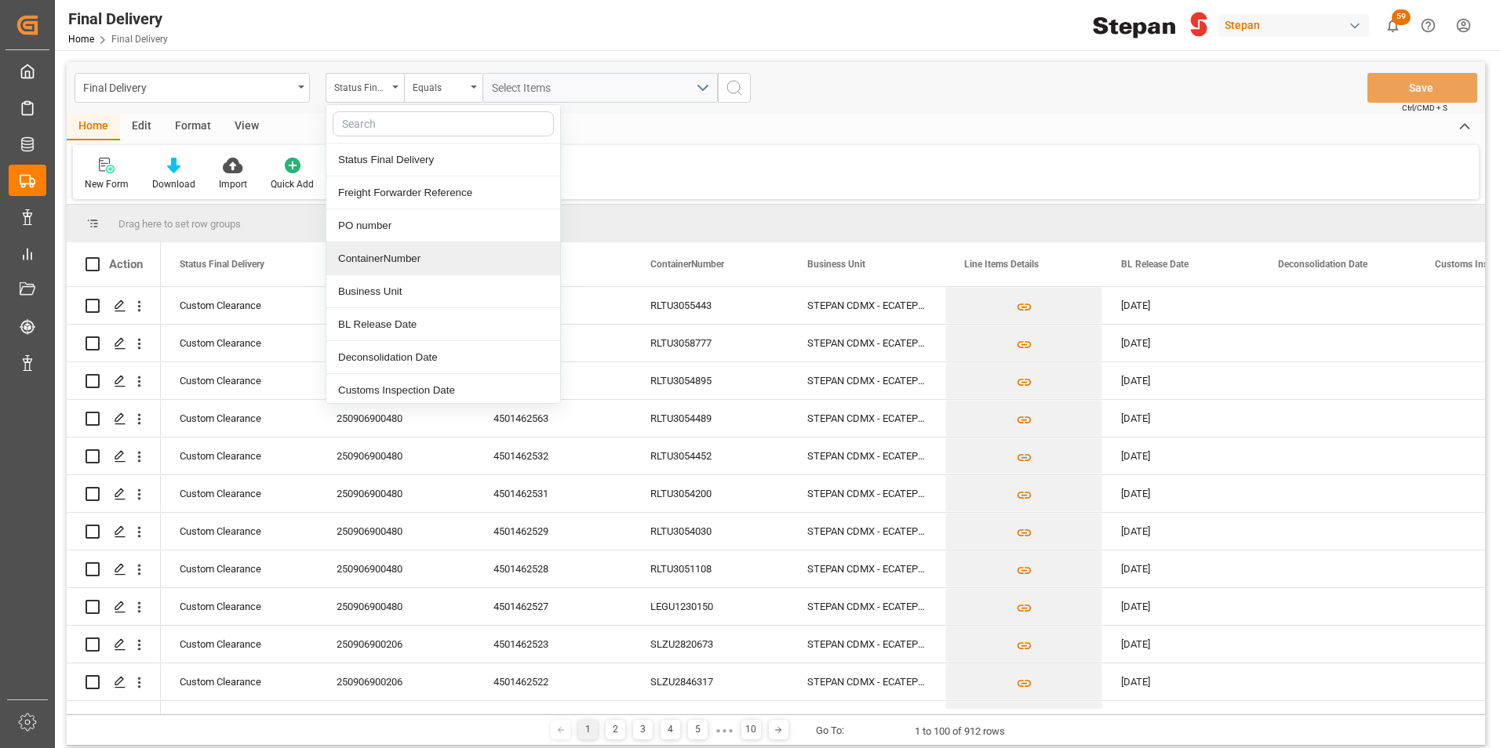
click at [368, 259] on div "ContainerNumber" at bounding box center [443, 258] width 234 height 33
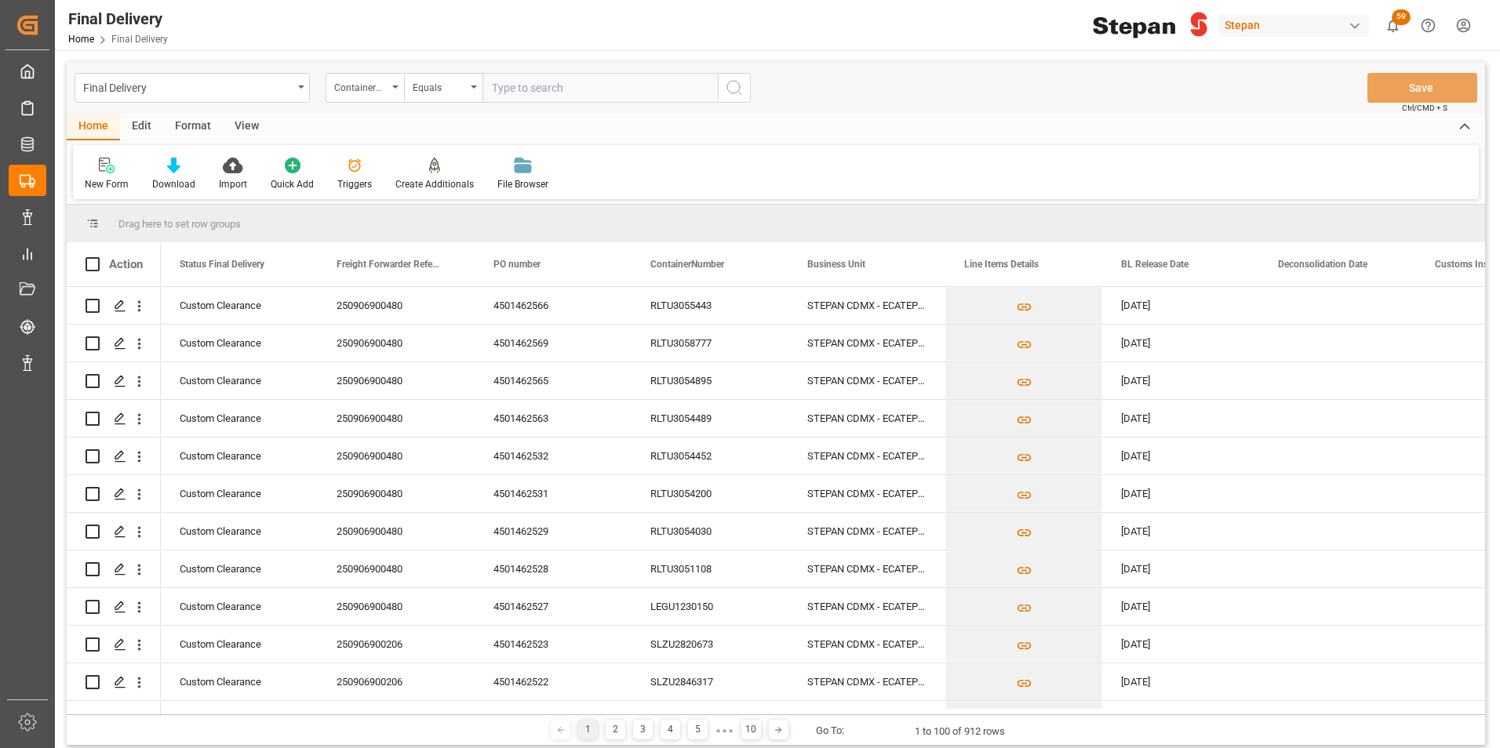
click at [510, 89] on input "text" at bounding box center [599, 88] width 235 height 30
click at [384, 84] on div "ContainerNumber" at bounding box center [360, 86] width 53 height 18
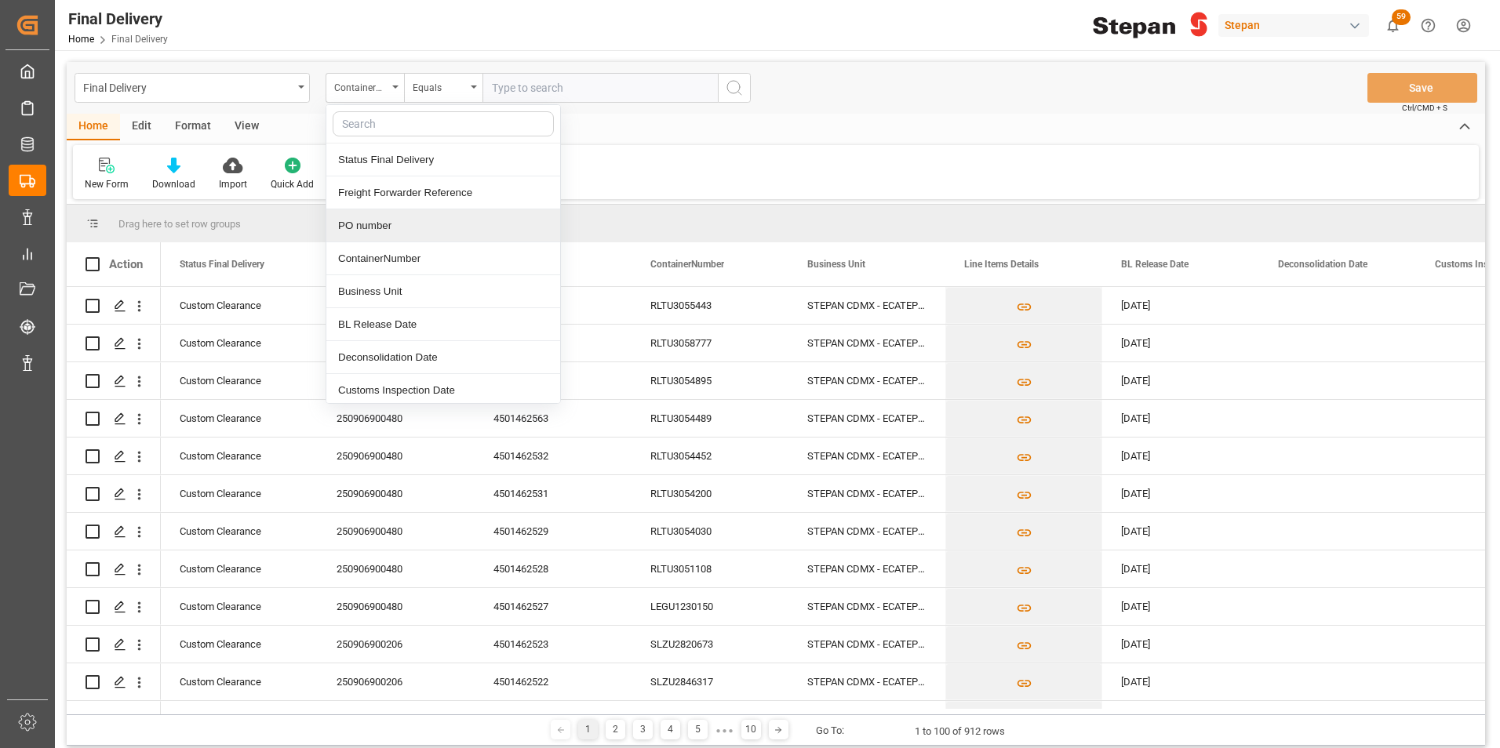
click at [366, 217] on div "PO number" at bounding box center [443, 225] width 234 height 33
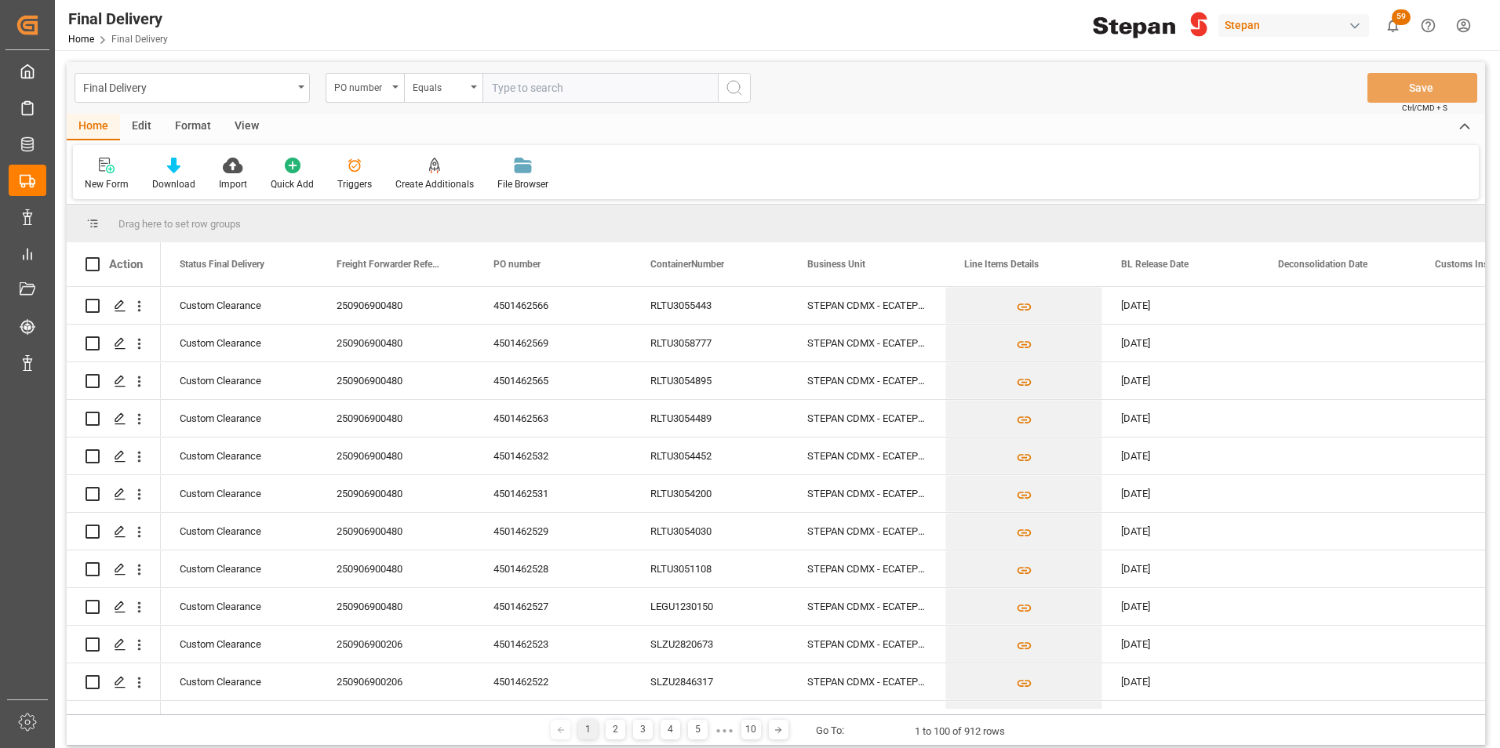
click at [489, 85] on input "text" at bounding box center [599, 88] width 235 height 30
paste input "4501462571"
type input "4501462571"
click at [737, 81] on icon "search button" at bounding box center [734, 87] width 19 height 19
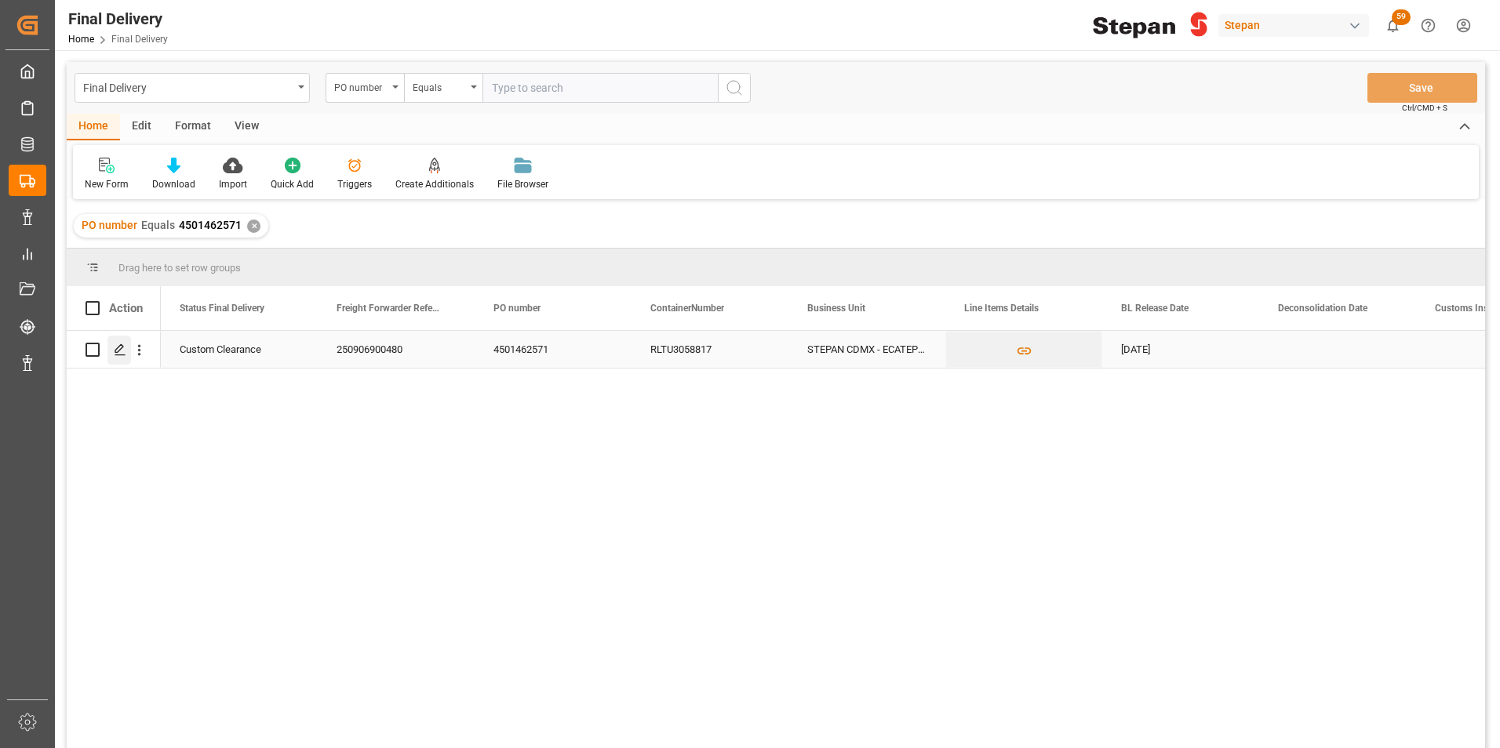
click at [119, 351] on polygon "Press SPACE to select this row." at bounding box center [119, 349] width 8 height 8
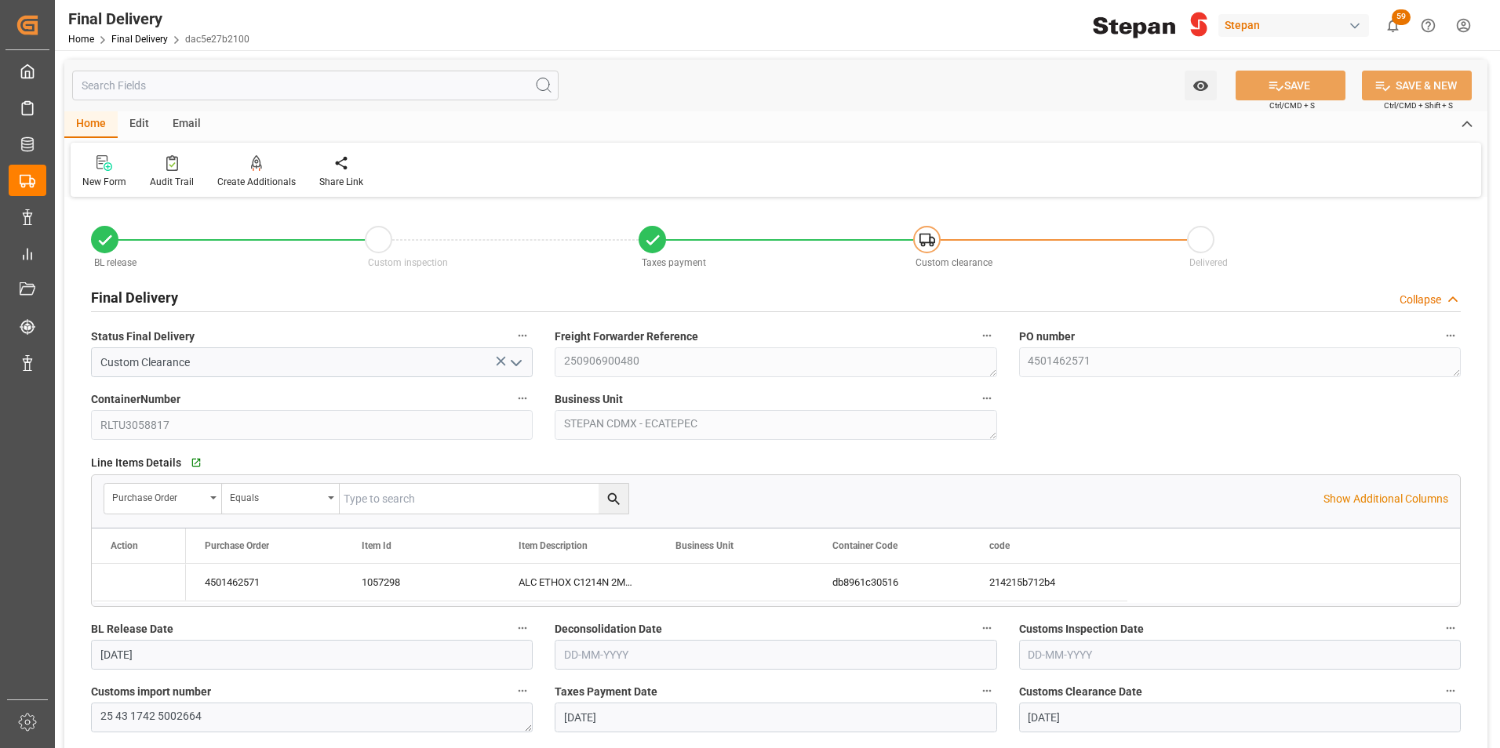
type input "[DATE]"
type input "02-09-2025"
type input "[DATE]"
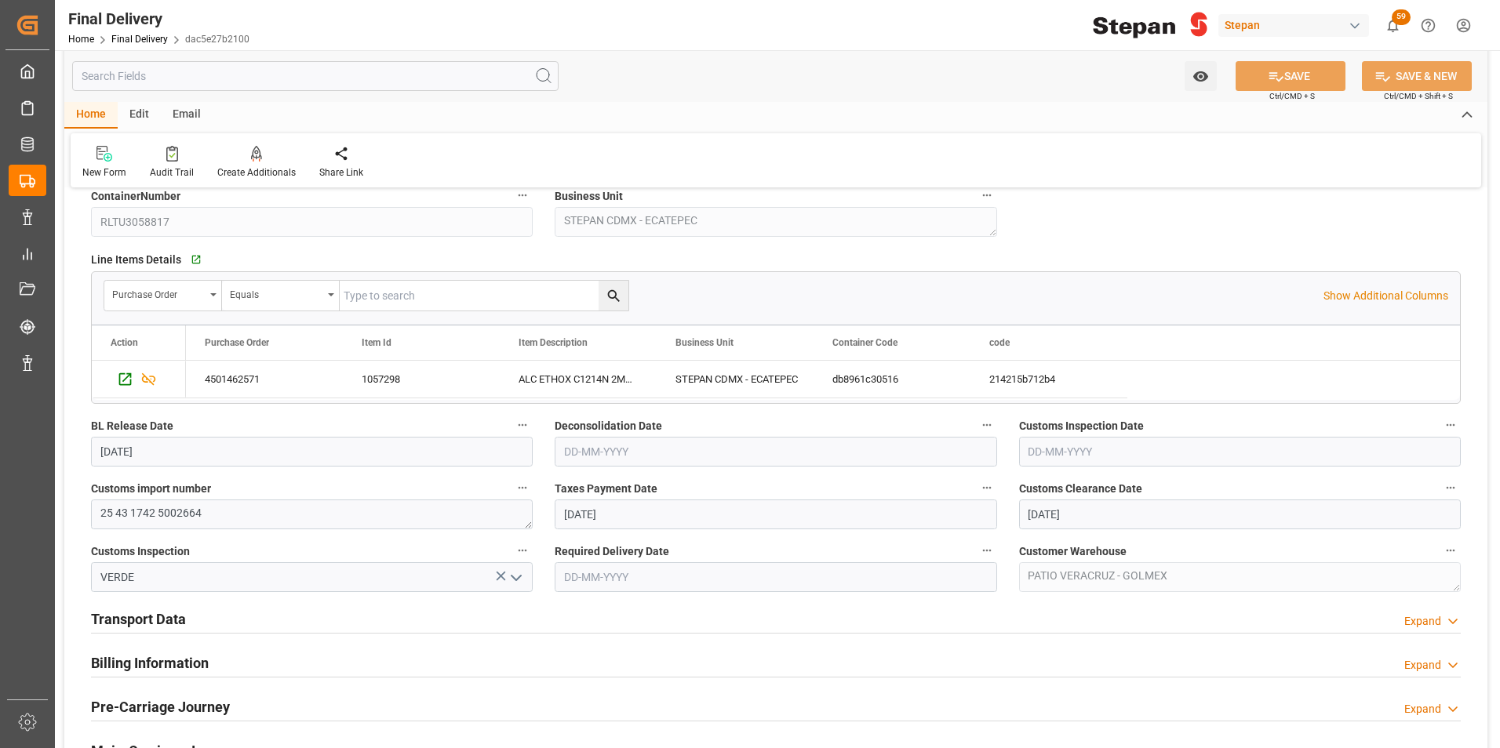
scroll to position [314, 0]
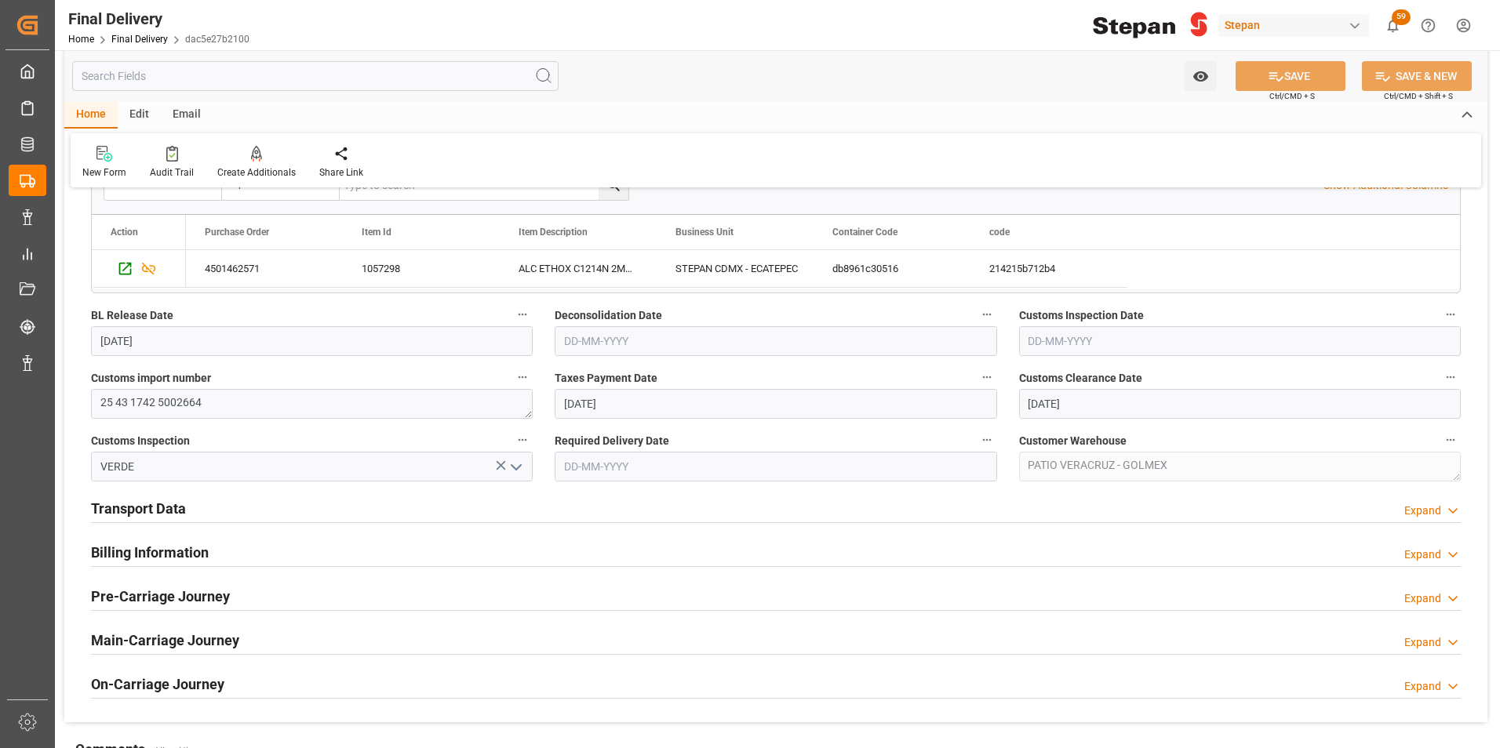
click at [144, 552] on h2 "Billing Information" at bounding box center [150, 552] width 118 height 21
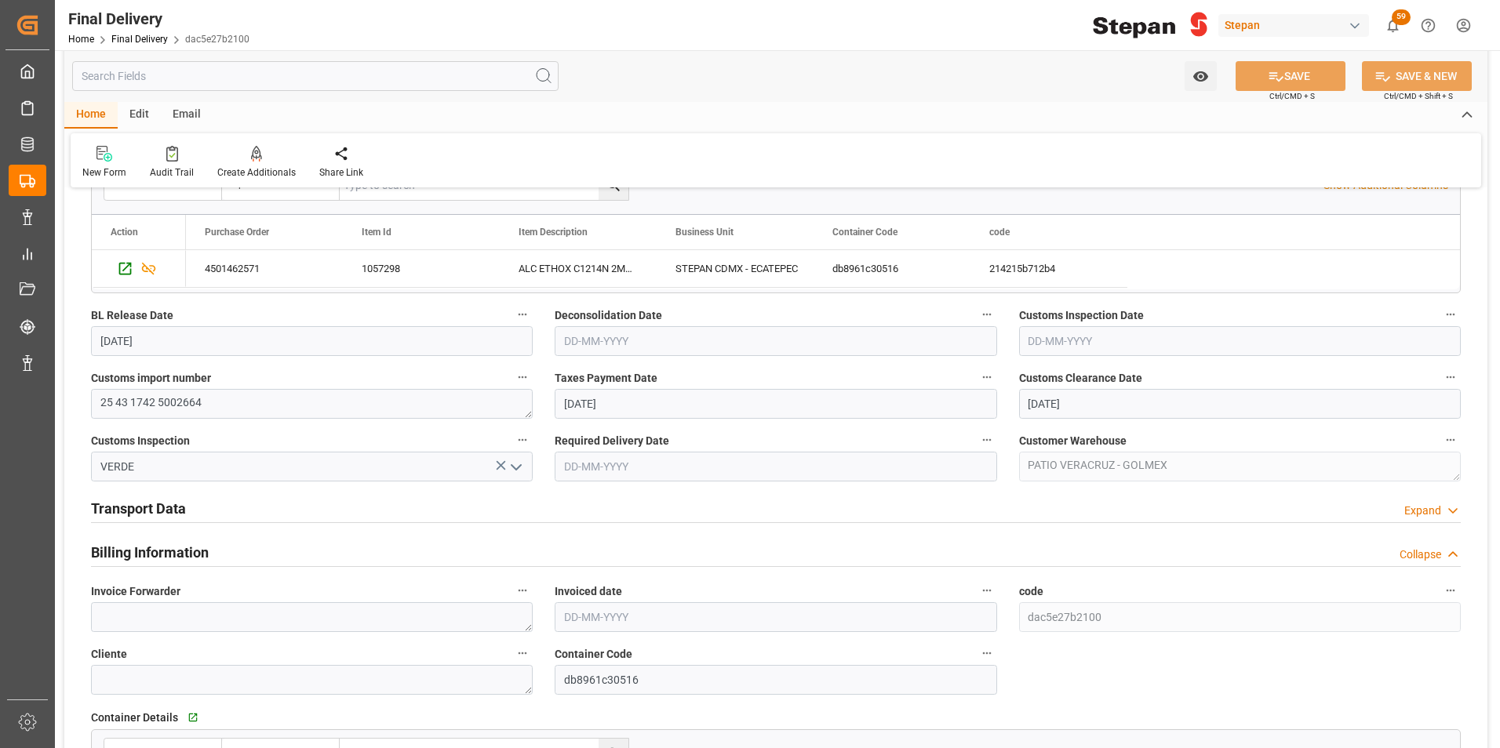
click at [153, 514] on h2 "Transport Data" at bounding box center [138, 508] width 95 height 21
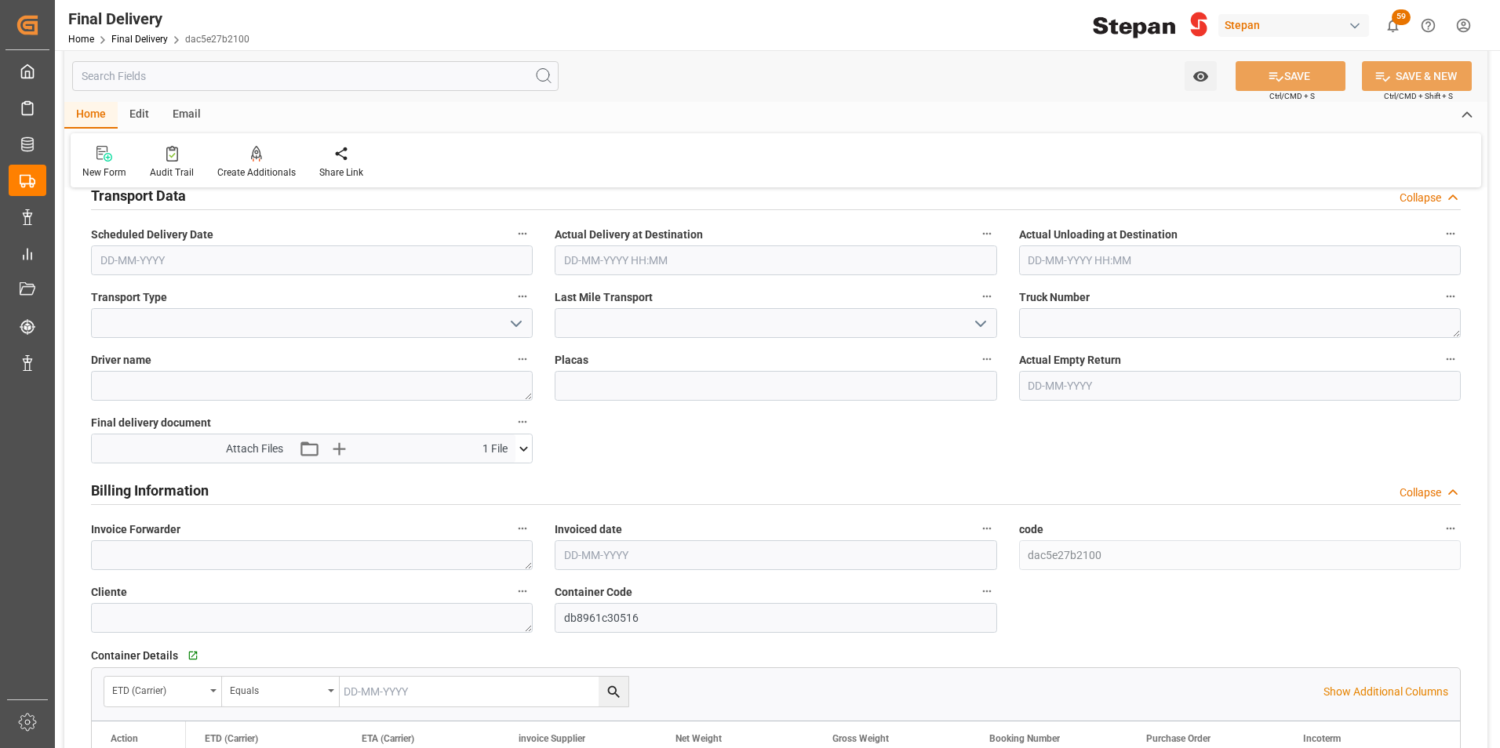
scroll to position [628, 0]
click at [593, 548] on input "text" at bounding box center [776, 555] width 442 height 30
drag, startPoint x: 571, startPoint y: 417, endPoint x: 565, endPoint y: 448, distance: 32.0
click at [571, 417] on div "8" at bounding box center [576, 414] width 20 height 19
type input "[DATE]"
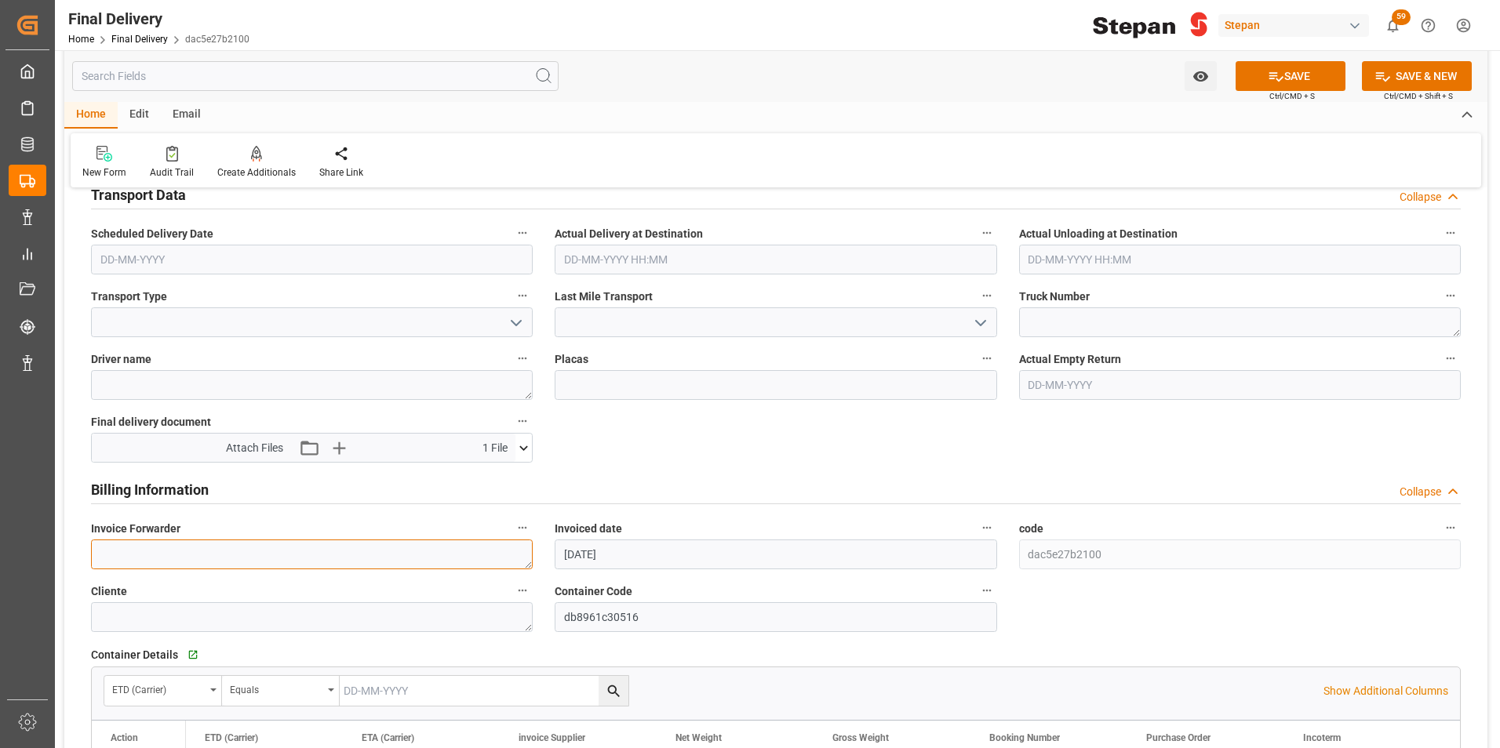
click at [233, 556] on textarea at bounding box center [312, 555] width 442 height 30
paste textarea "LM455261"
type textarea "LM455261"
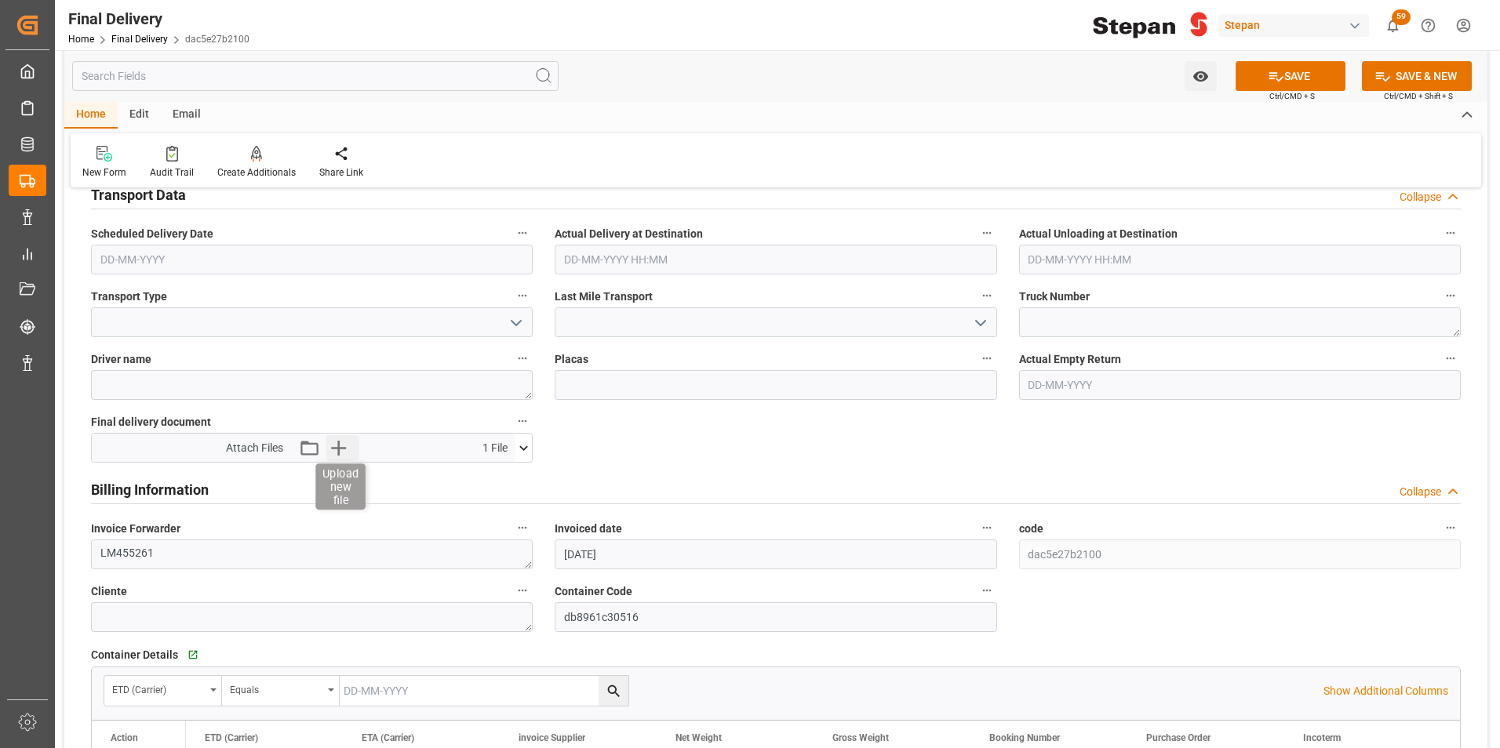
click at [343, 449] on icon "button" at bounding box center [338, 447] width 25 height 25
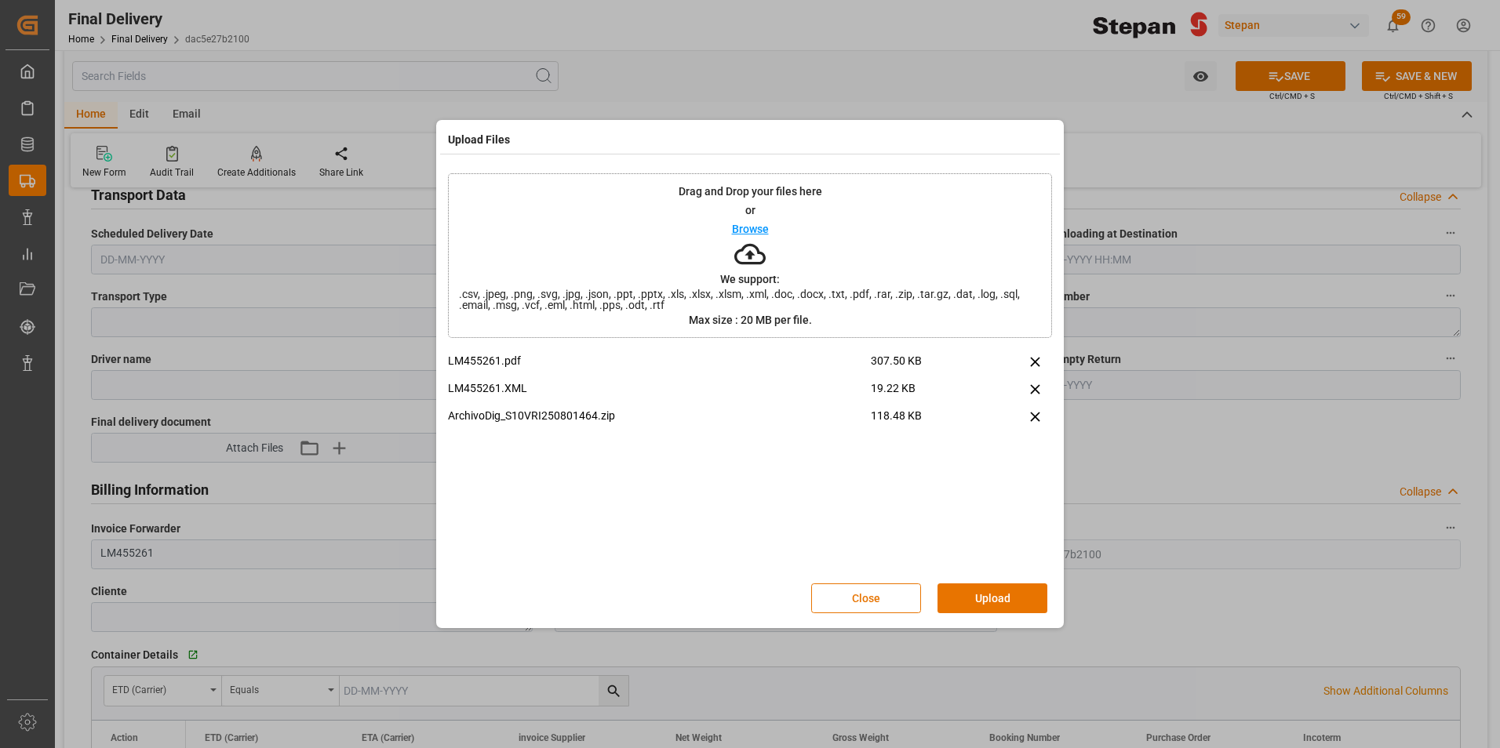
drag, startPoint x: 1001, startPoint y: 597, endPoint x: 1003, endPoint y: 568, distance: 29.1
click at [1000, 598] on button "Upload" at bounding box center [992, 599] width 110 height 30
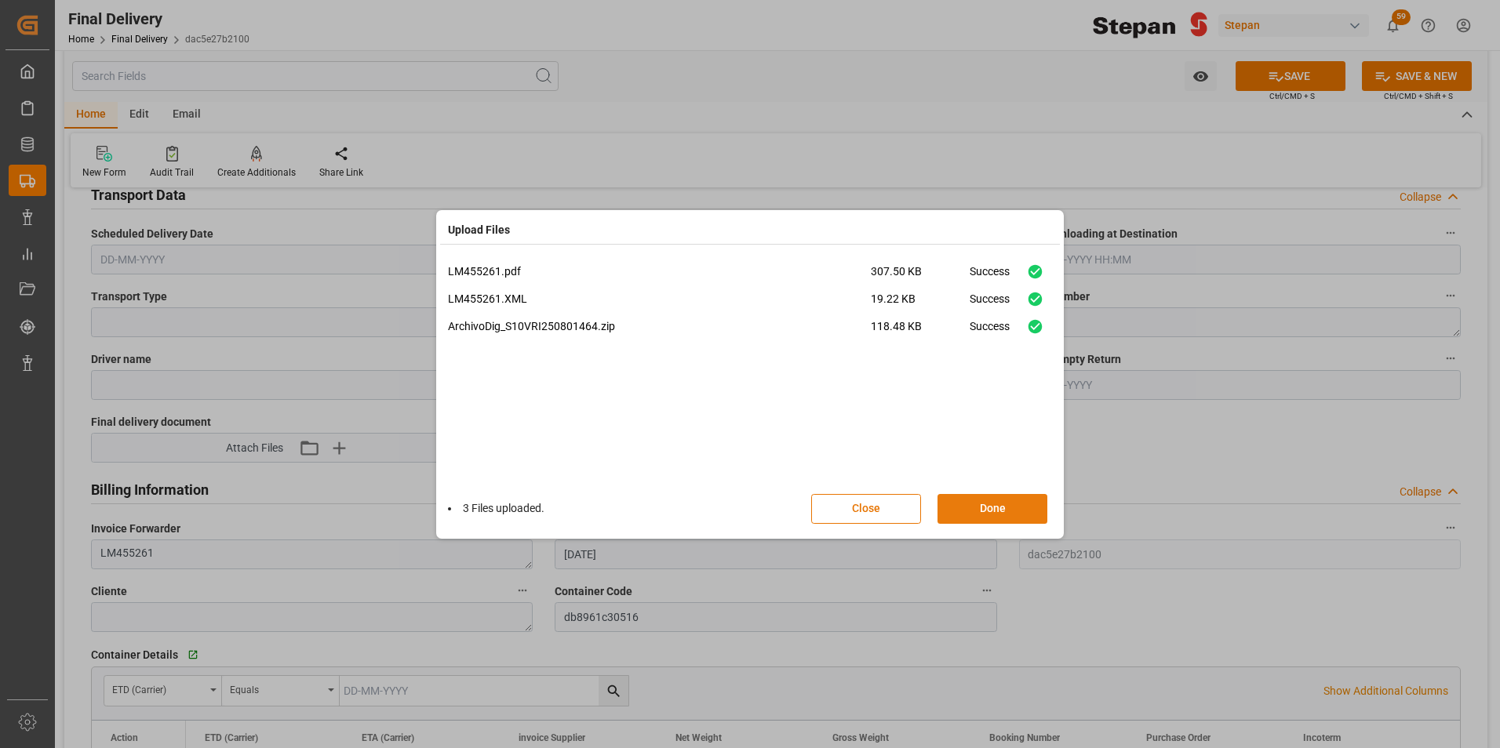
click at [980, 511] on button "Done" at bounding box center [992, 509] width 110 height 30
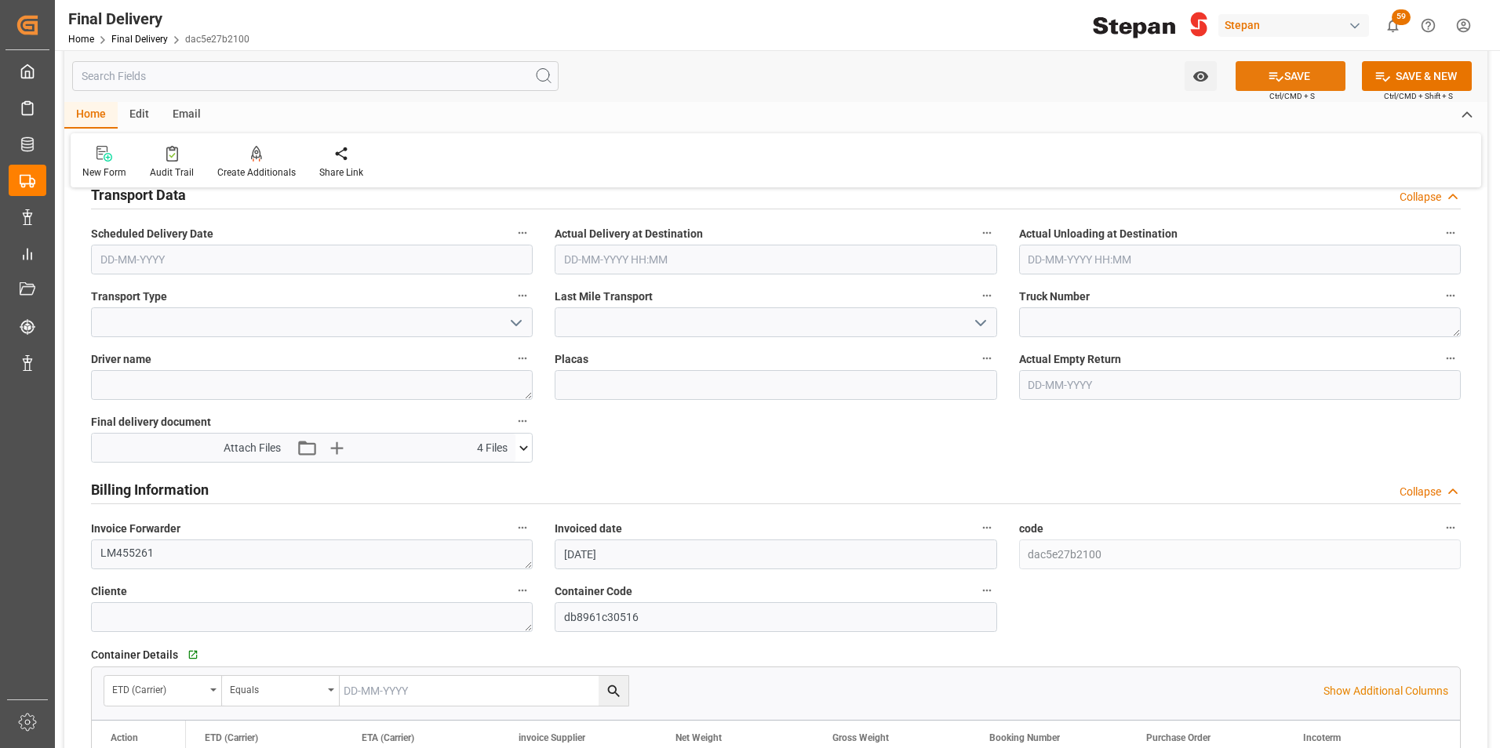
click at [1285, 79] on button "SAVE" at bounding box center [1290, 76] width 110 height 30
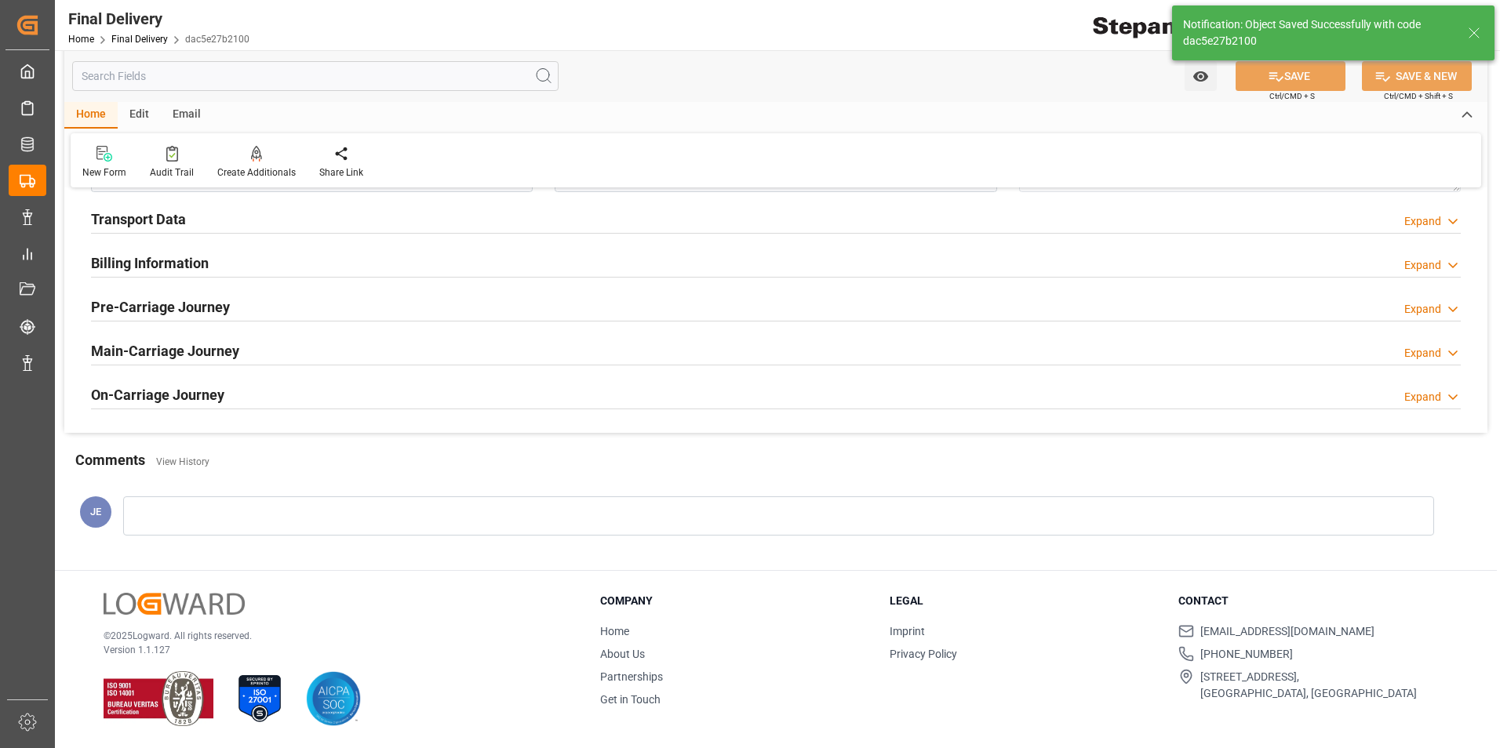
scroll to position [602, 0]
click at [118, 39] on link "Final Delivery" at bounding box center [139, 39] width 56 height 11
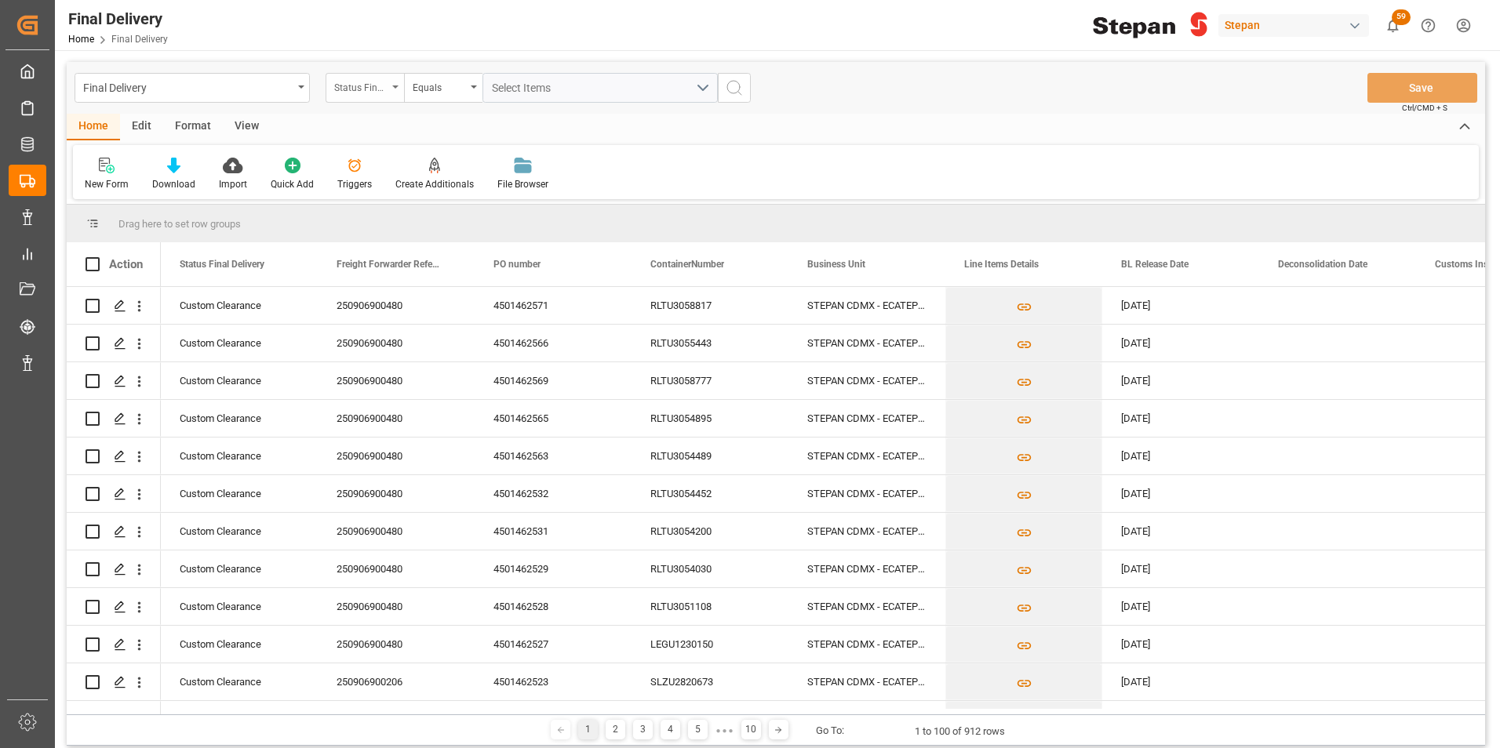
click at [380, 90] on div "Status Final Delivery" at bounding box center [360, 86] width 53 height 18
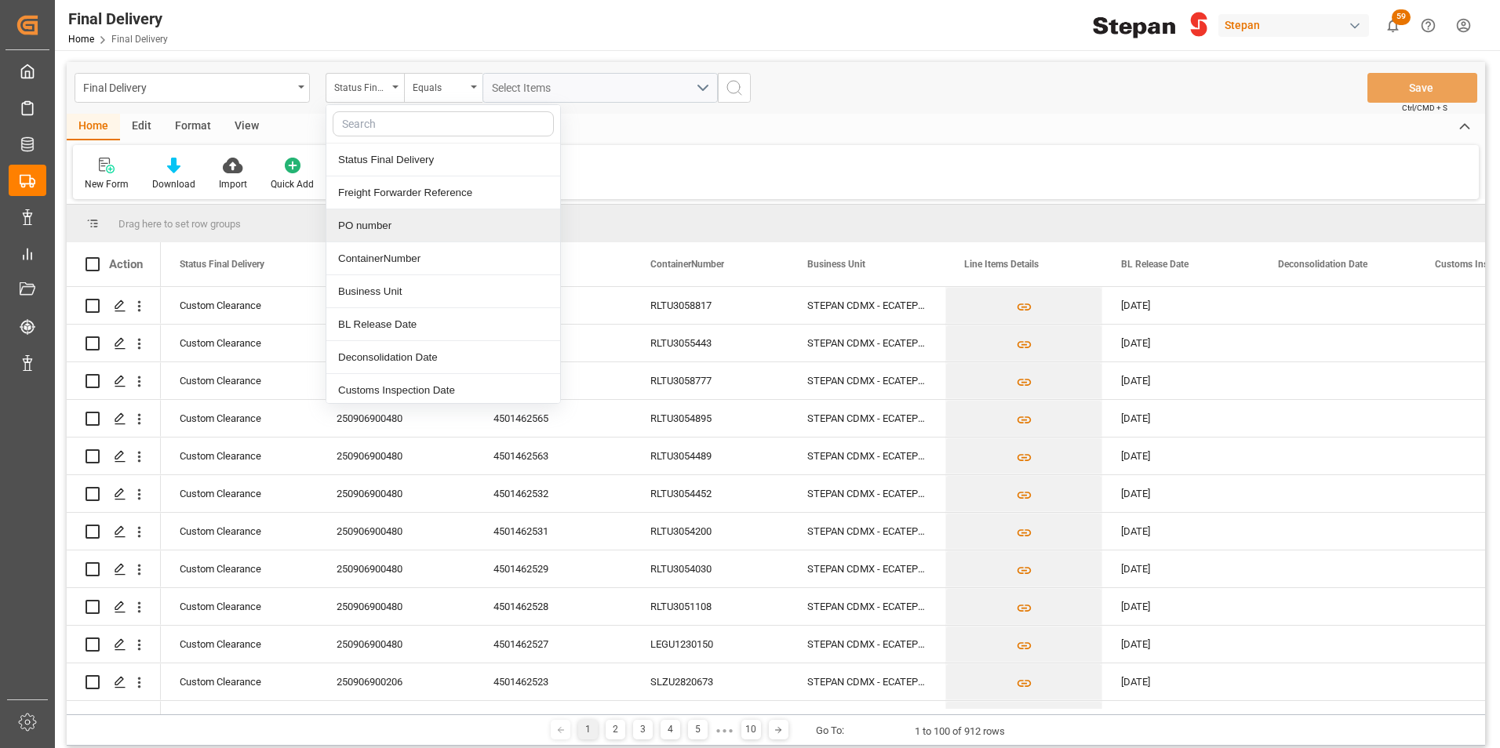
click at [372, 223] on div "PO number" at bounding box center [443, 225] width 234 height 33
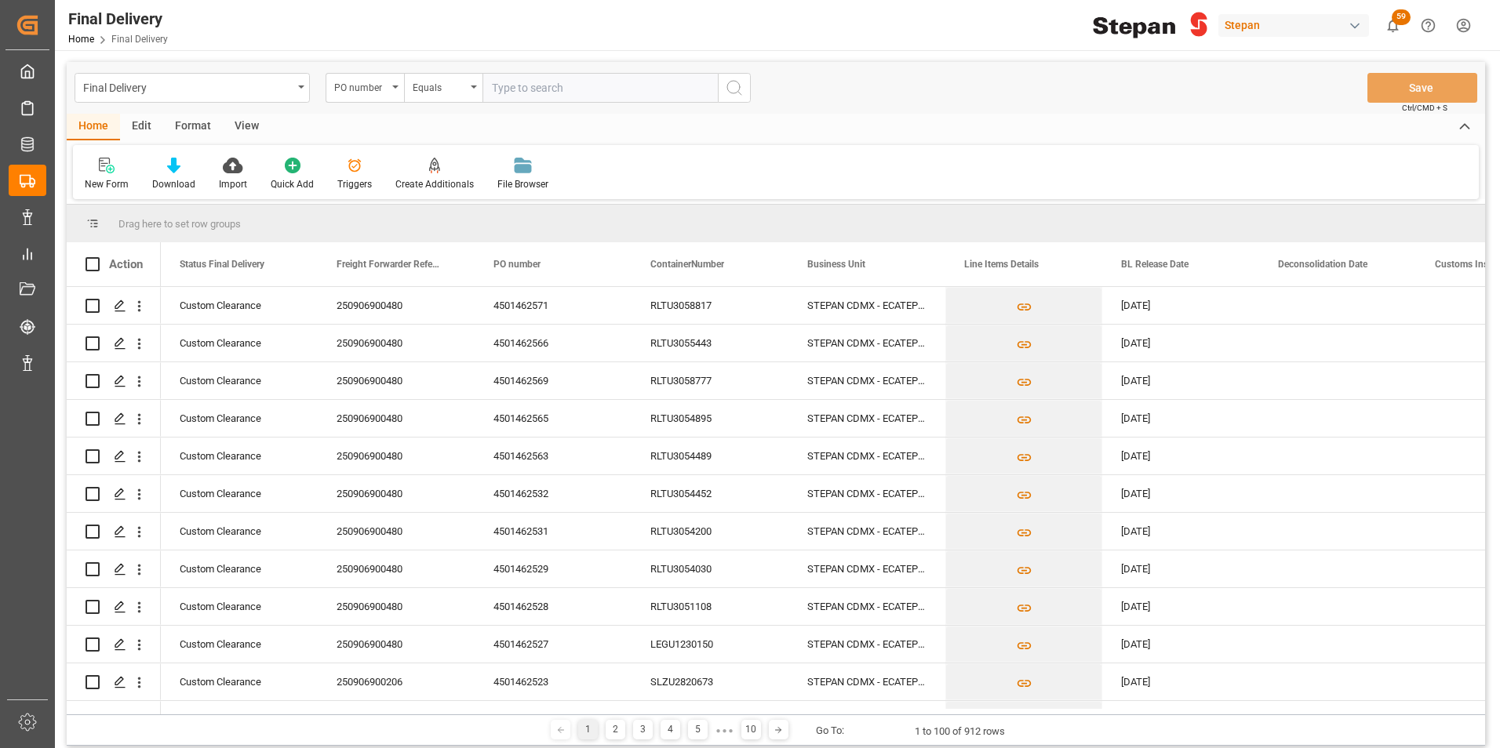
paste input "4501462526"
type input "4501462526"
click at [738, 82] on circle "search button" at bounding box center [733, 87] width 13 height 13
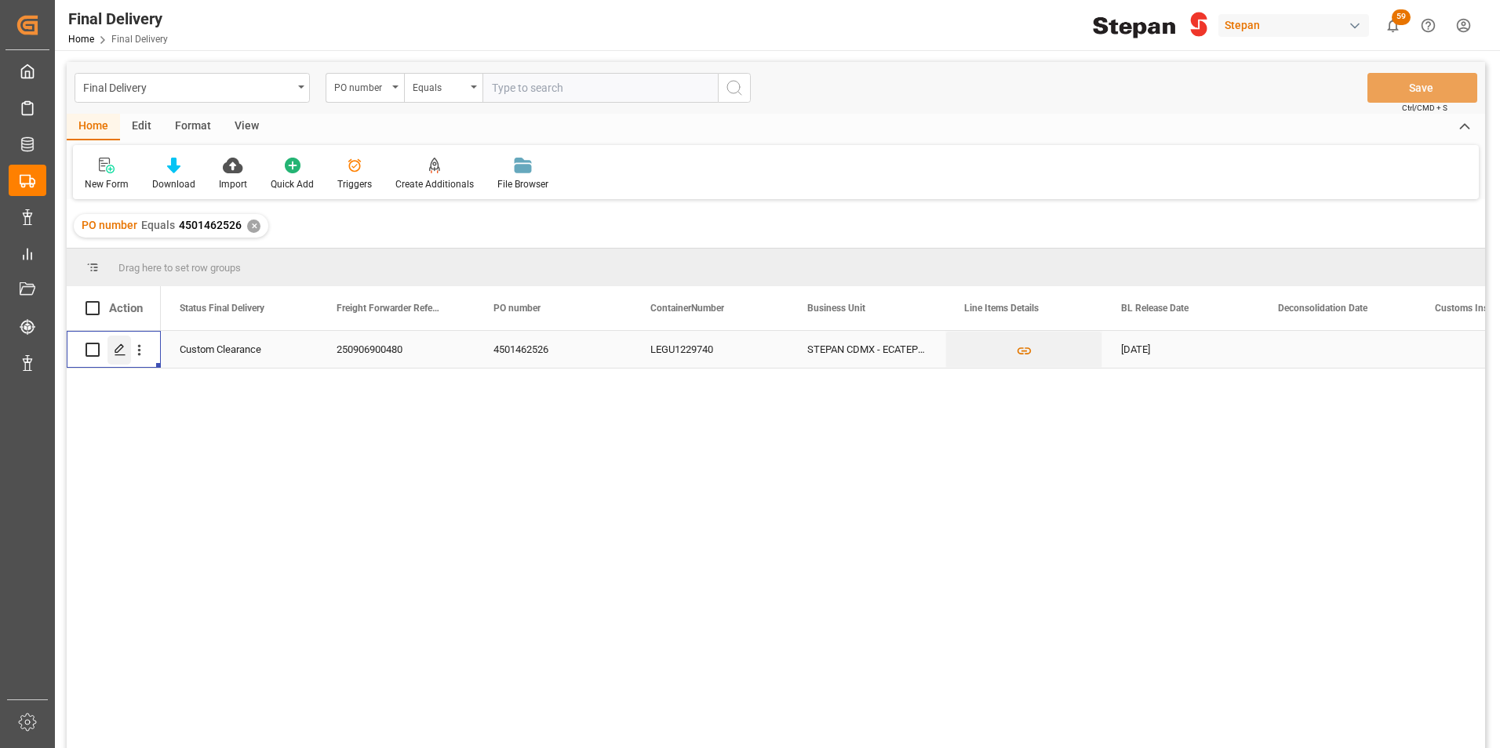
click at [115, 351] on icon "Press SPACE to select this row." at bounding box center [120, 350] width 13 height 13
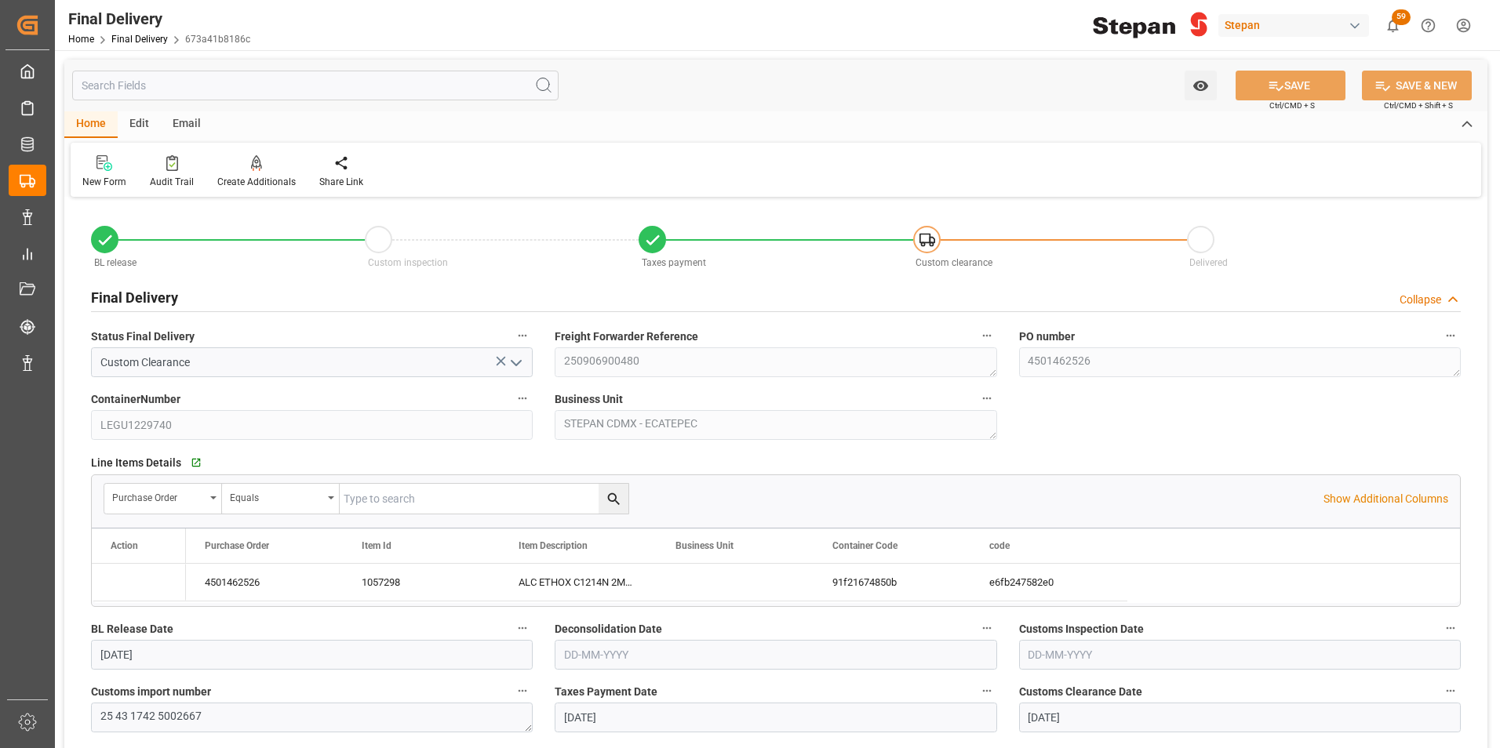
type input "[DATE]"
type input "02-09-2025"
type input "[DATE]"
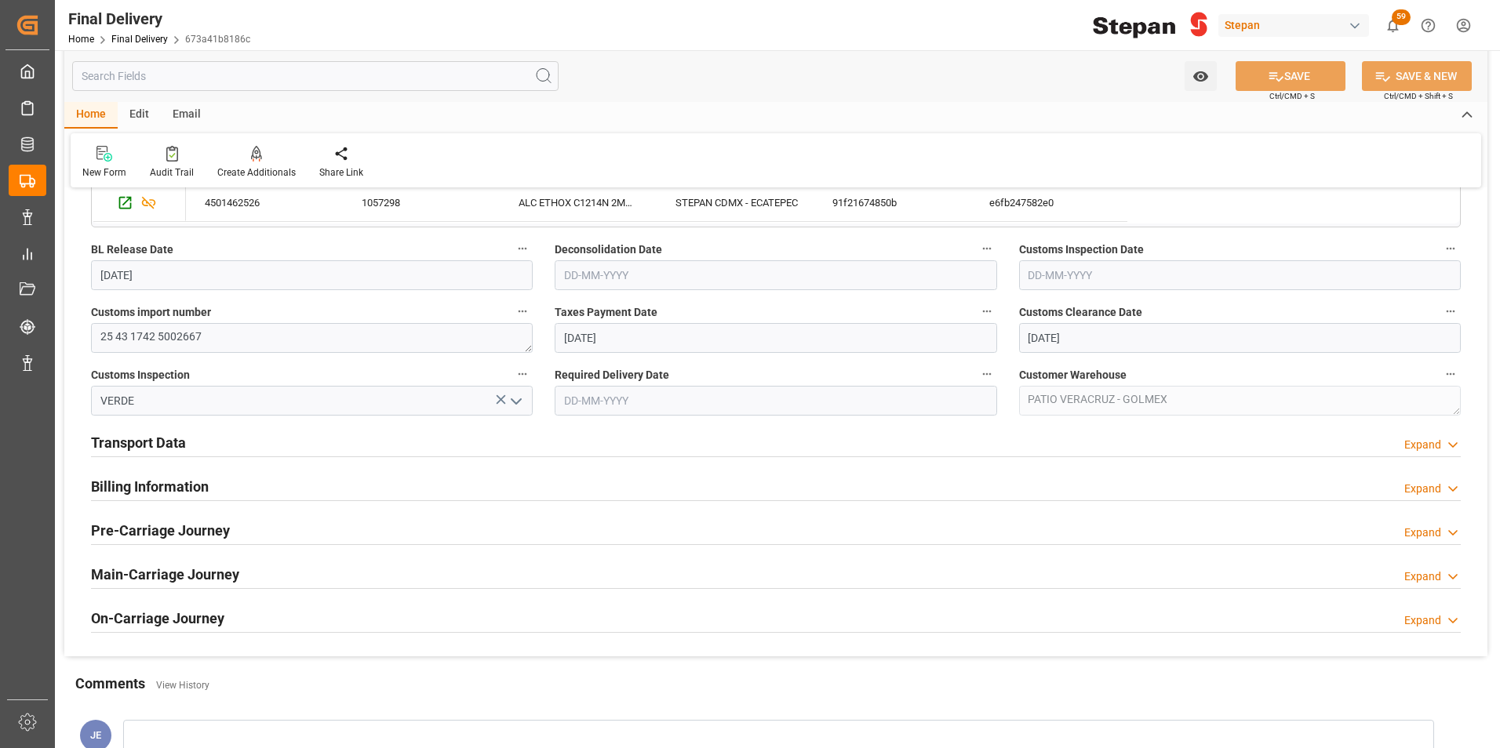
scroll to position [392, 0]
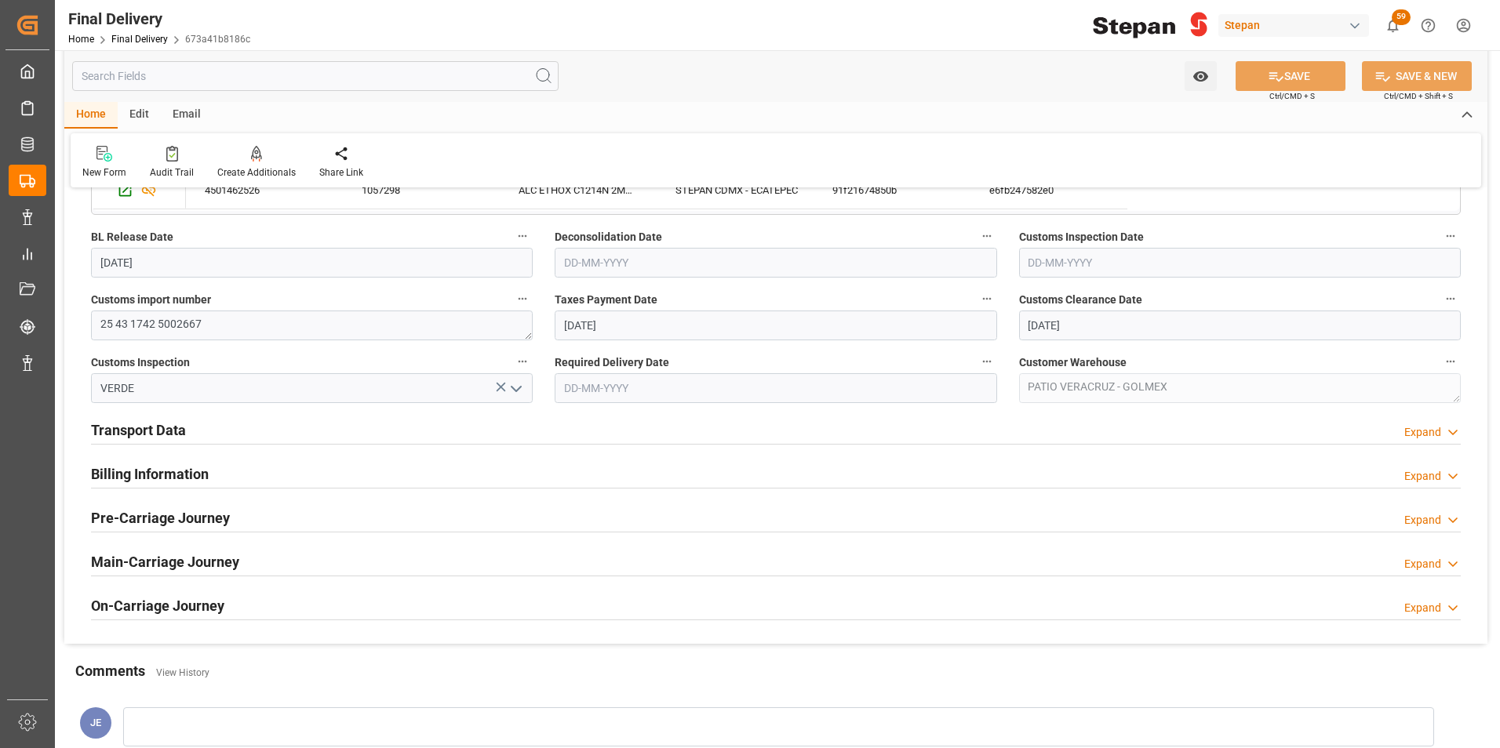
click at [139, 471] on h2 "Billing Information" at bounding box center [150, 474] width 118 height 21
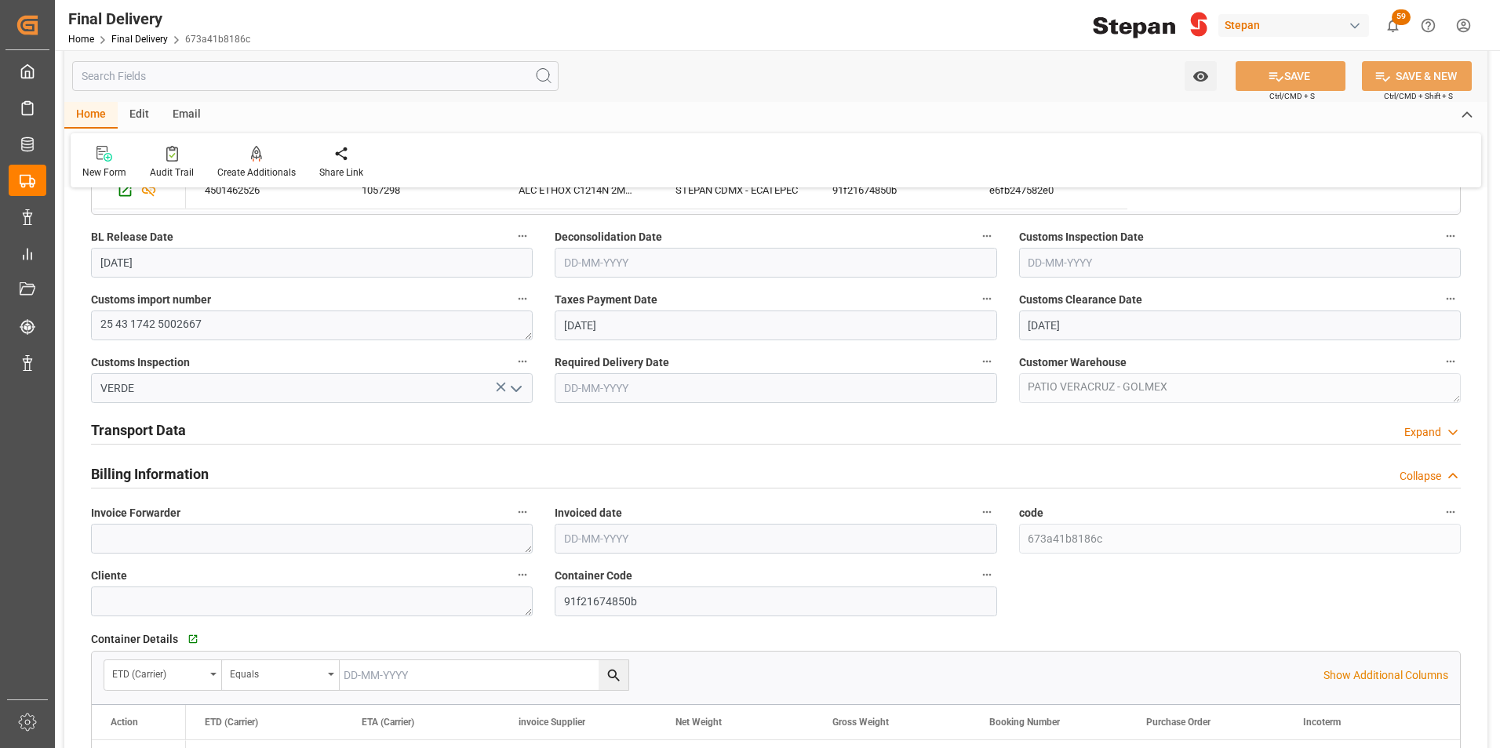
click at [151, 432] on h2 "Transport Data" at bounding box center [138, 430] width 95 height 21
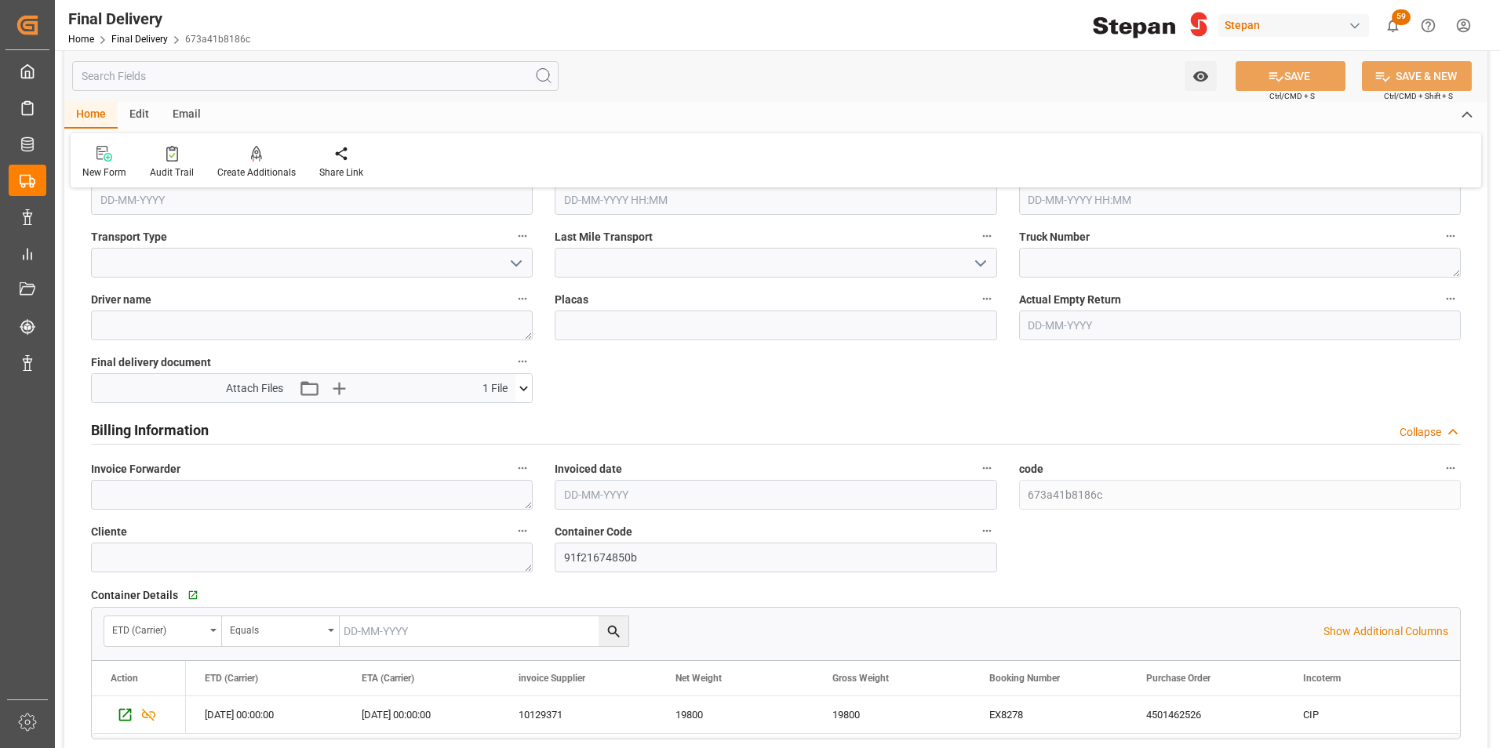
scroll to position [706, 0]
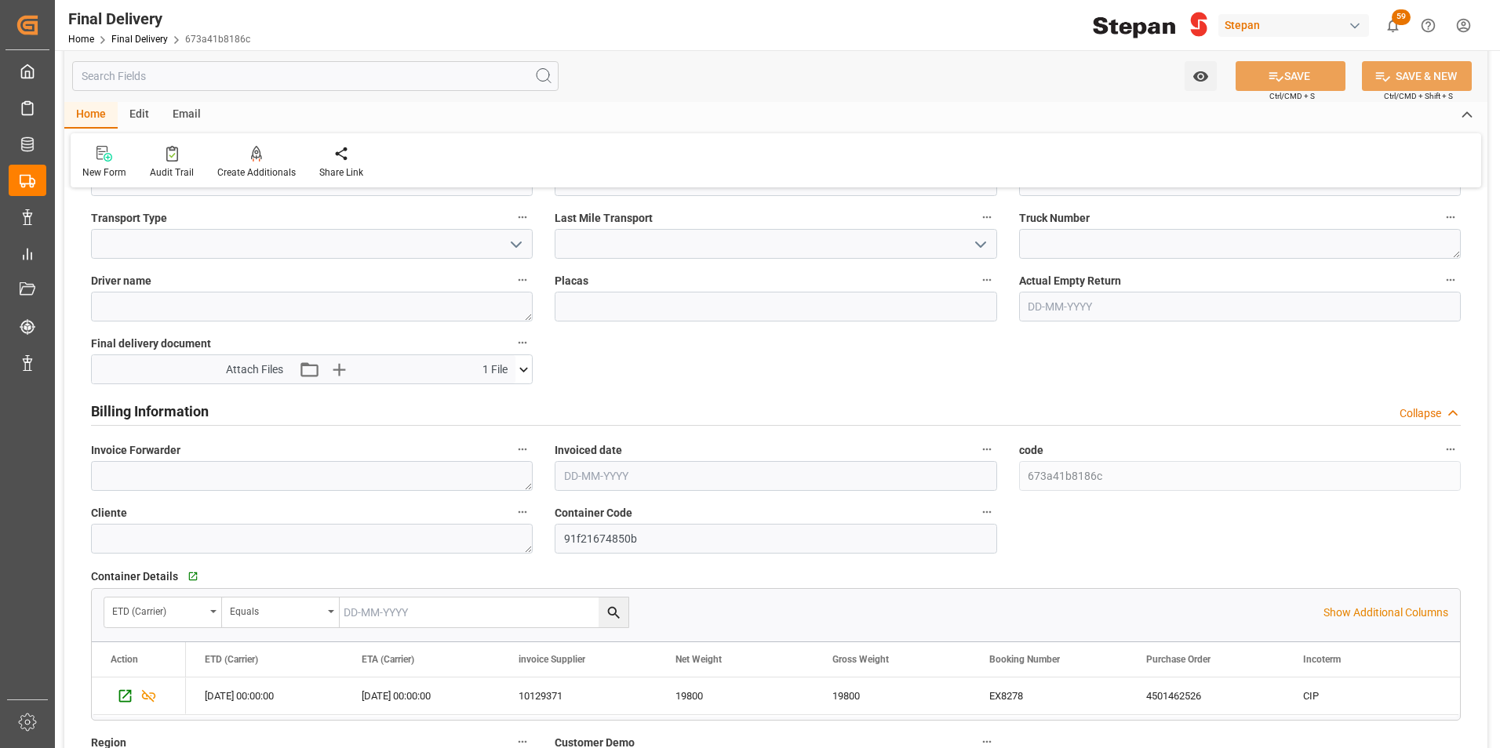
click at [608, 480] on input "text" at bounding box center [776, 476] width 442 height 30
click at [574, 599] on span "8" at bounding box center [575, 600] width 5 height 11
type input "[DATE]"
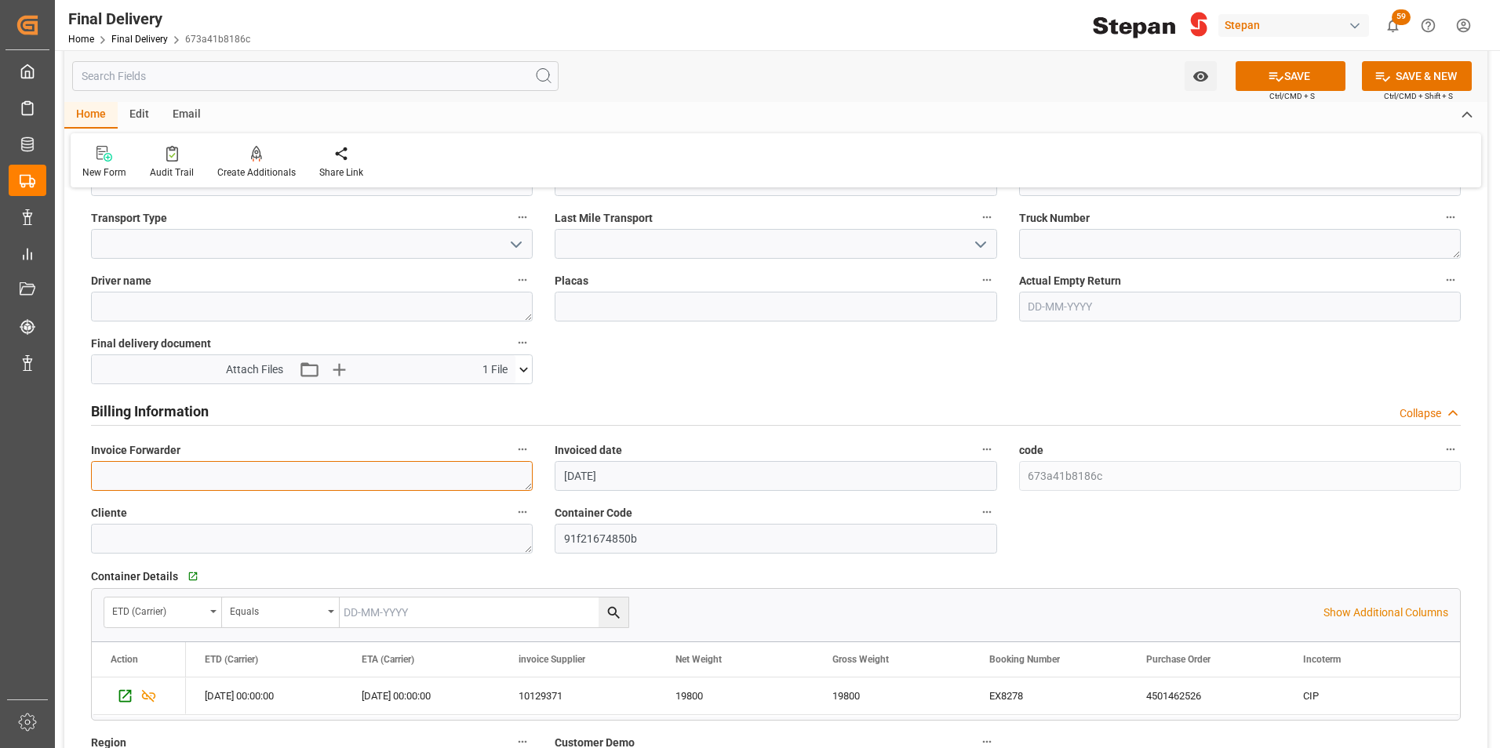
click at [222, 473] on textarea at bounding box center [312, 476] width 442 height 30
click at [133, 474] on textarea at bounding box center [312, 476] width 442 height 30
paste textarea "LM455290"
type textarea "LM455290"
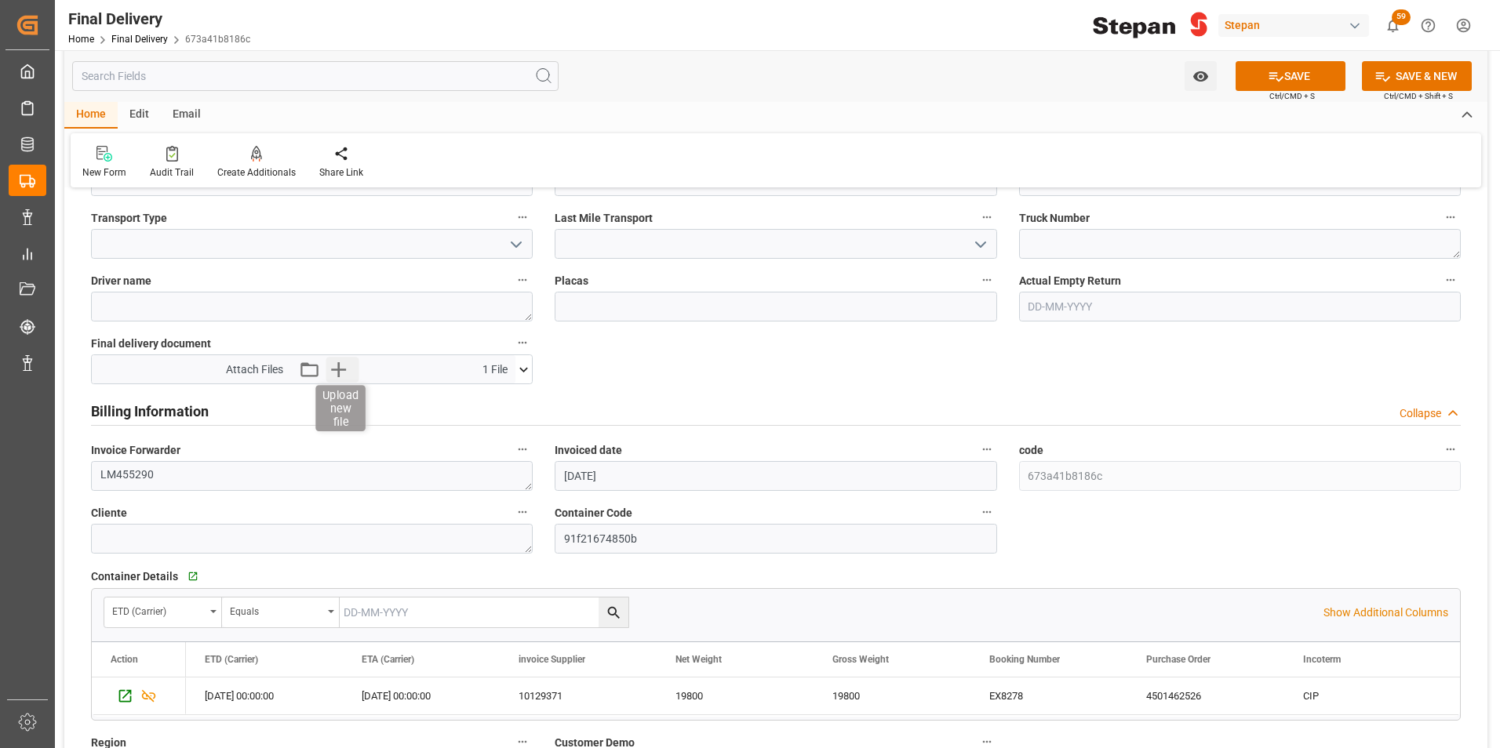
click at [339, 364] on icon "button" at bounding box center [338, 369] width 15 height 15
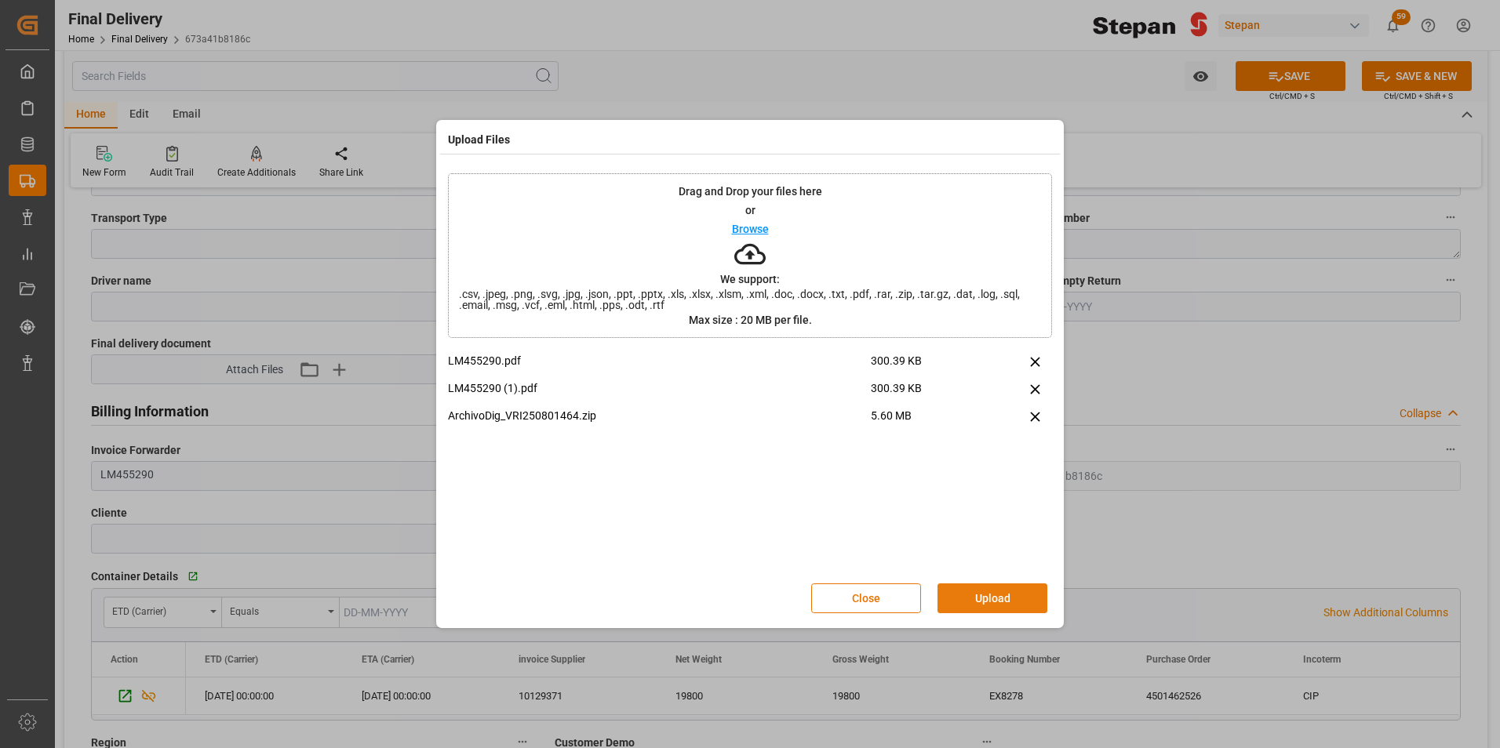
click at [1006, 597] on button "Upload" at bounding box center [992, 599] width 110 height 30
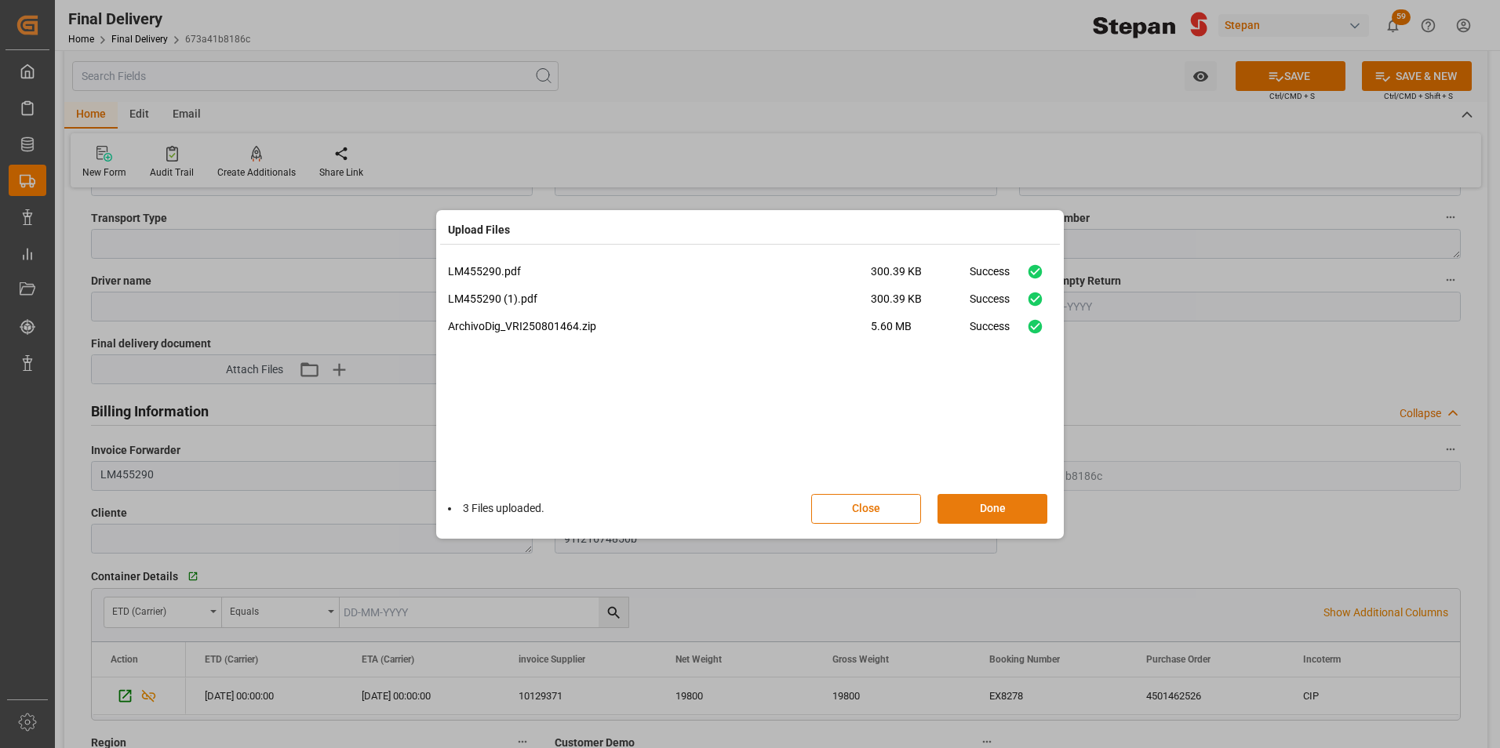
click at [984, 506] on button "Done" at bounding box center [992, 509] width 110 height 30
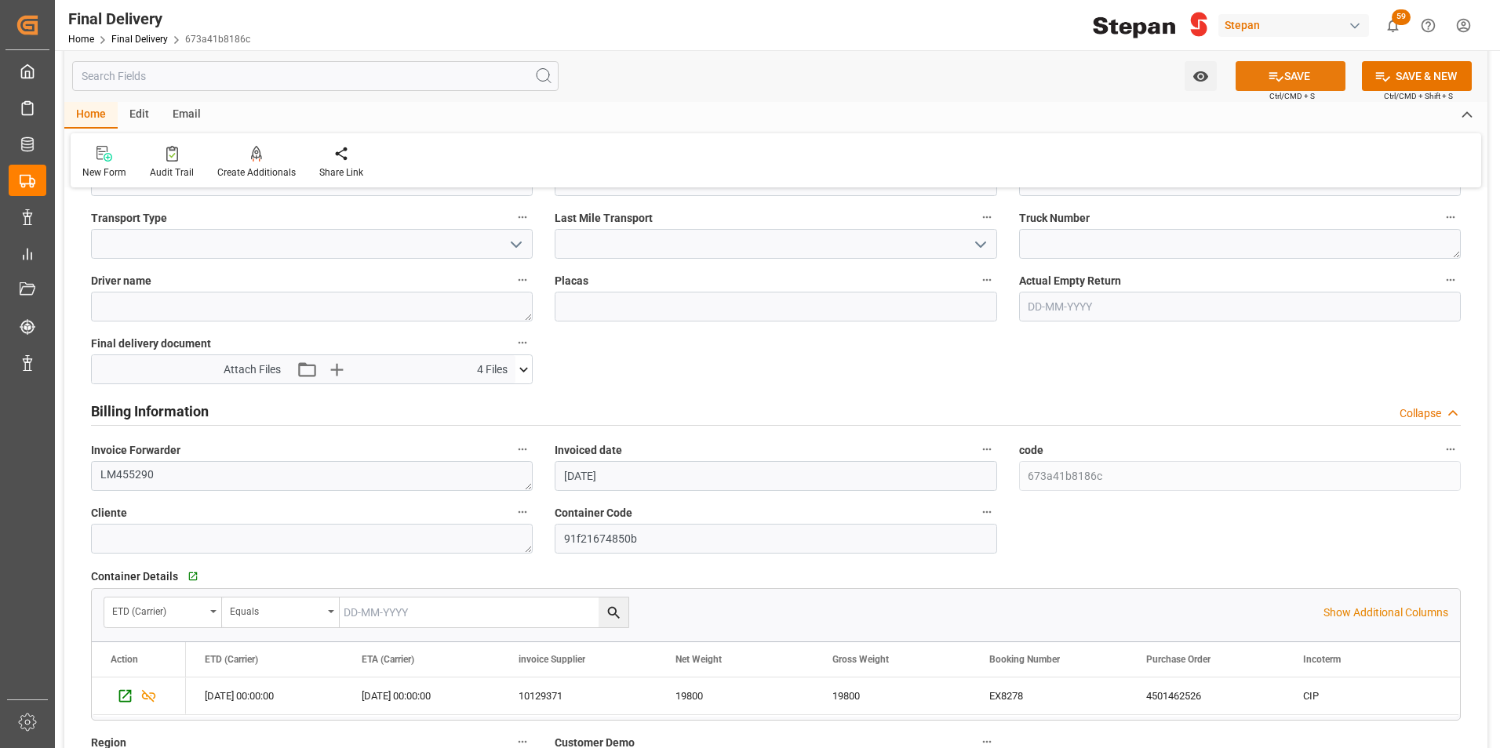
click at [1301, 68] on button "SAVE" at bounding box center [1290, 76] width 110 height 30
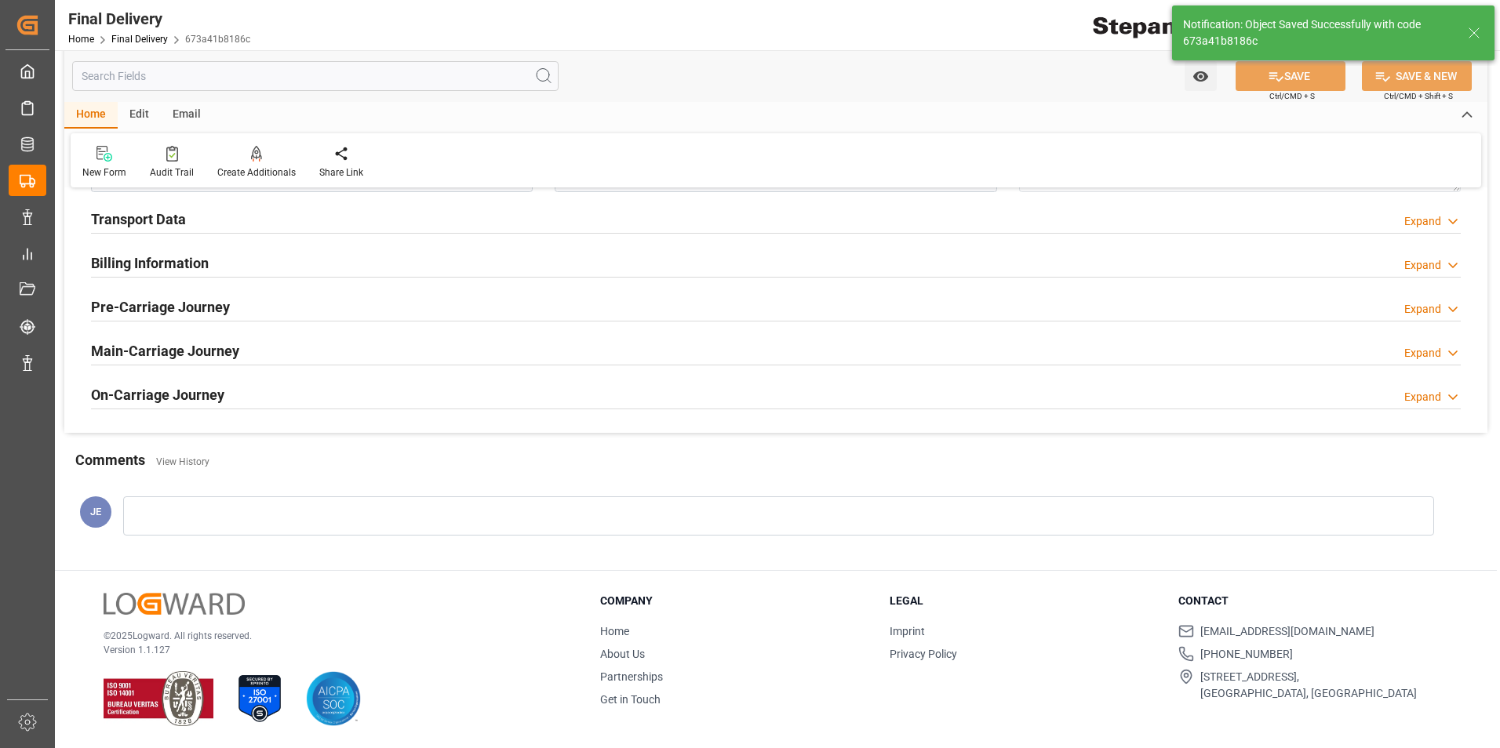
scroll to position [602, 0]
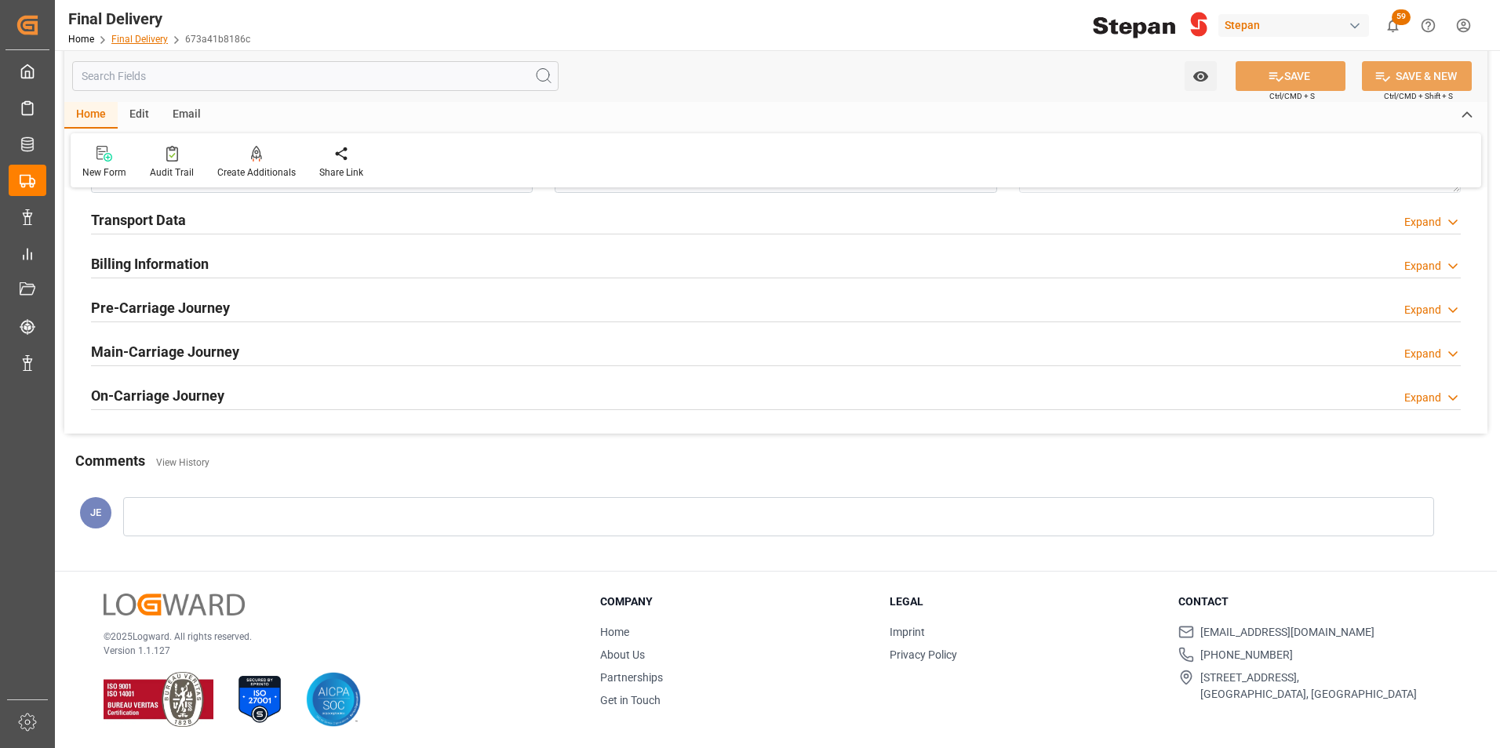
click at [123, 38] on link "Final Delivery" at bounding box center [139, 39] width 56 height 11
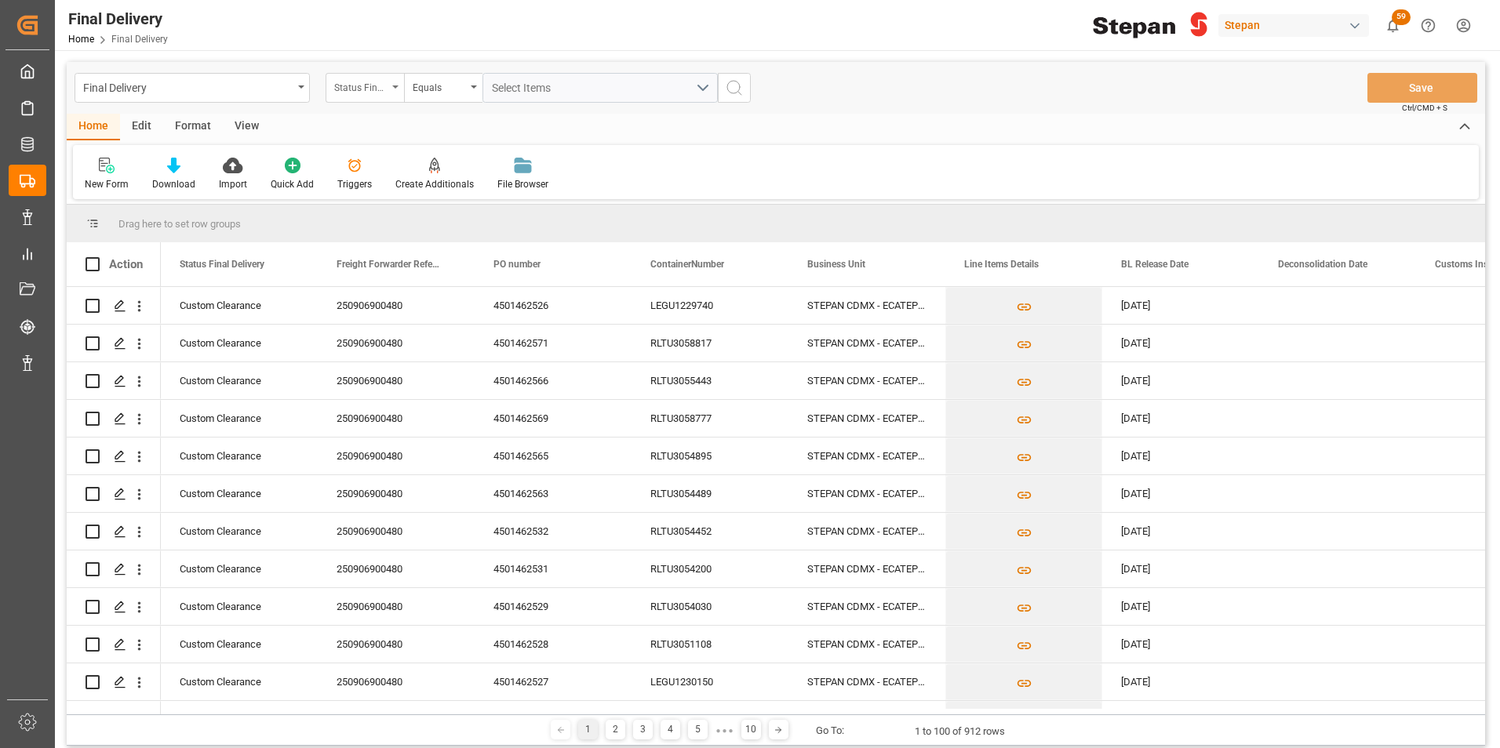
click at [392, 80] on div "Status Final Delivery" at bounding box center [365, 88] width 78 height 30
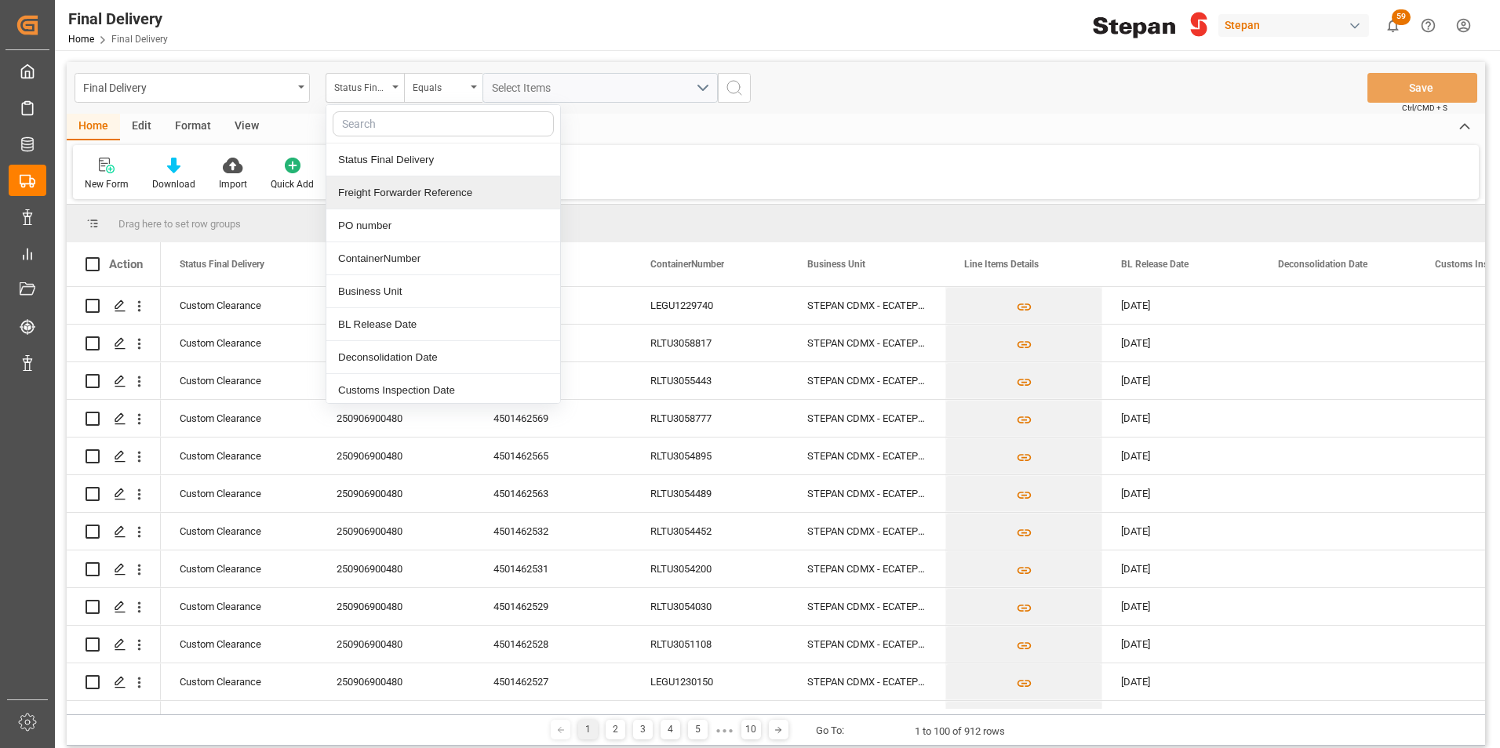
click at [372, 200] on div "Freight Forwarder Reference" at bounding box center [443, 192] width 234 height 33
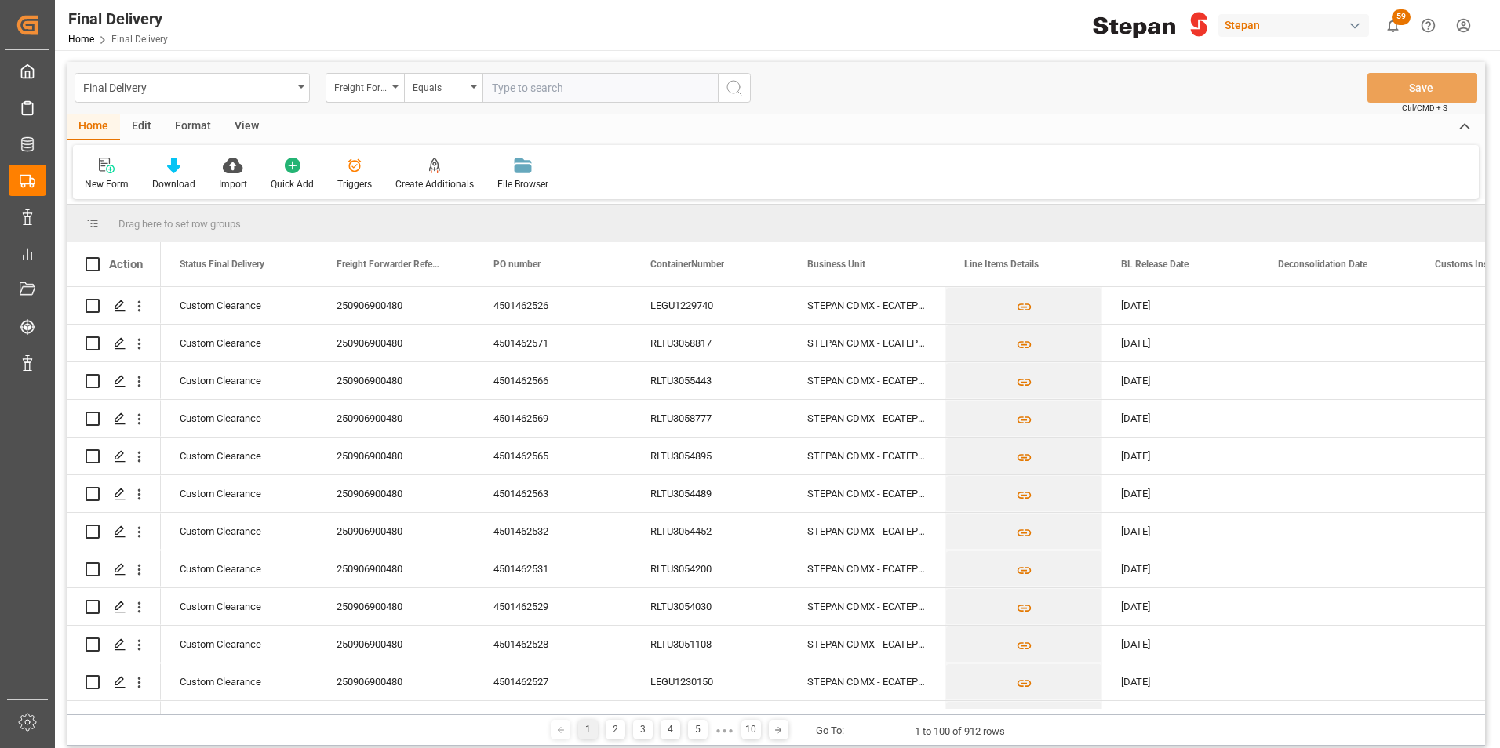
click at [503, 89] on input "text" at bounding box center [599, 88] width 235 height 30
click at [502, 89] on input "250915080044" at bounding box center [599, 88] width 235 height 30
type input "250915080044"
click at [737, 89] on icon "search button" at bounding box center [734, 87] width 19 height 19
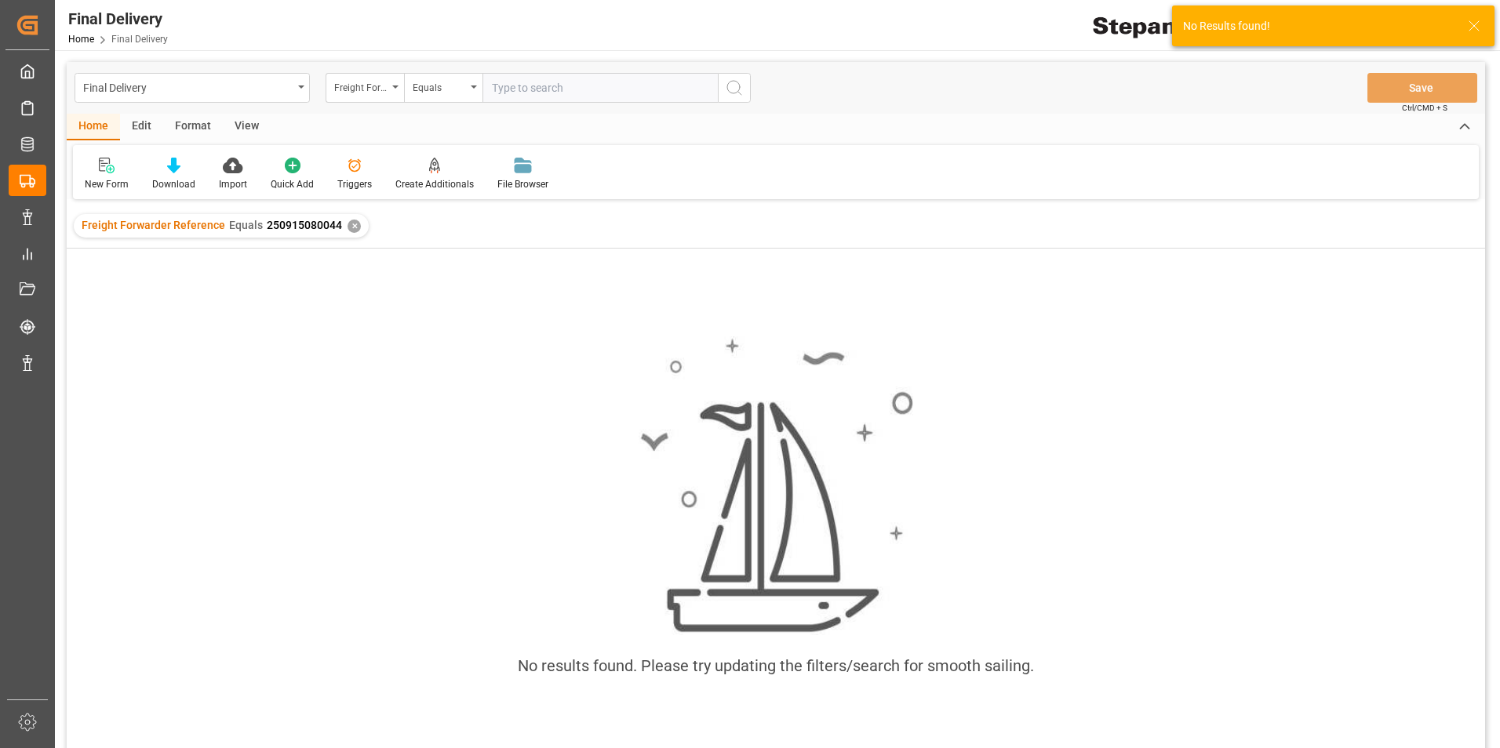
click at [348, 229] on div "✕" at bounding box center [354, 226] width 13 height 13
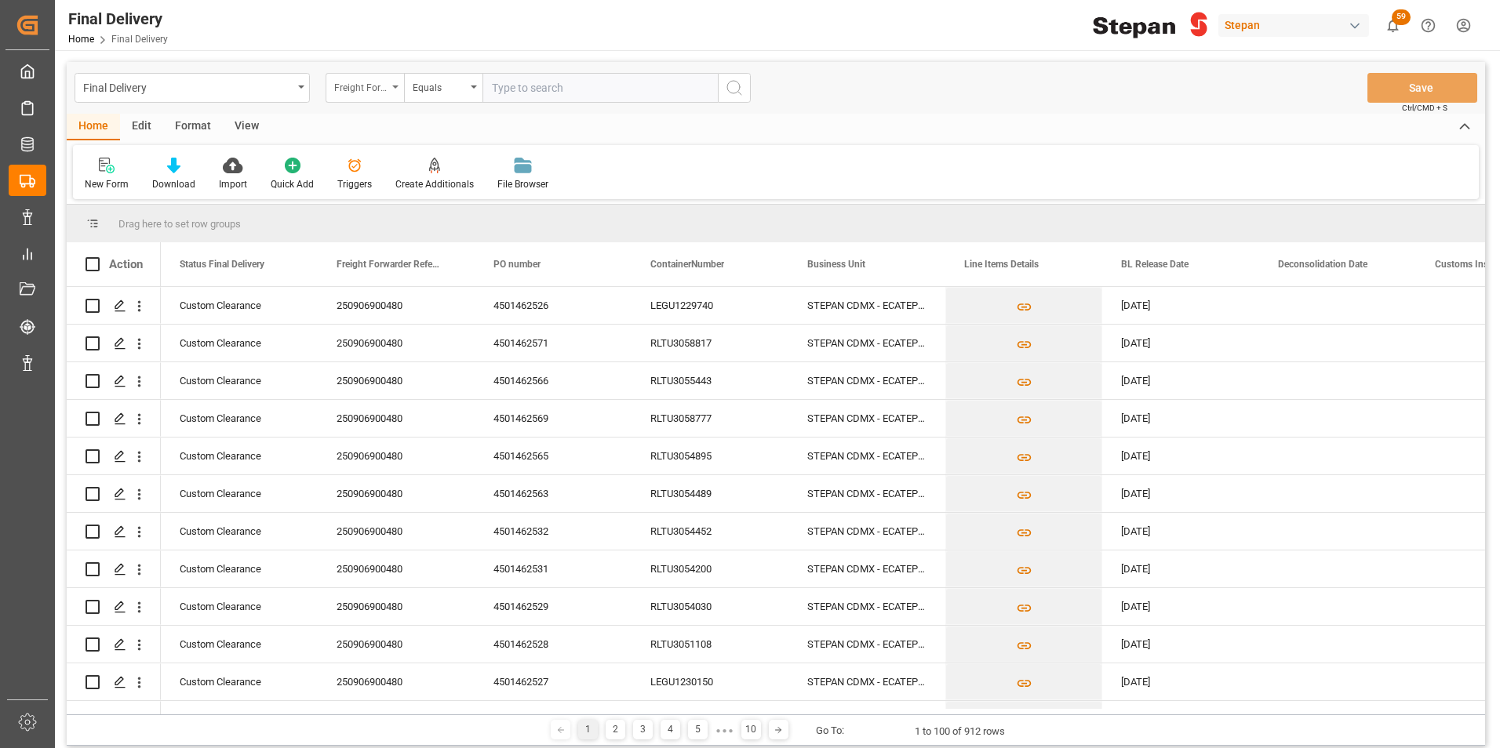
click at [390, 83] on div "Freight Forwarder Reference" at bounding box center [365, 88] width 78 height 30
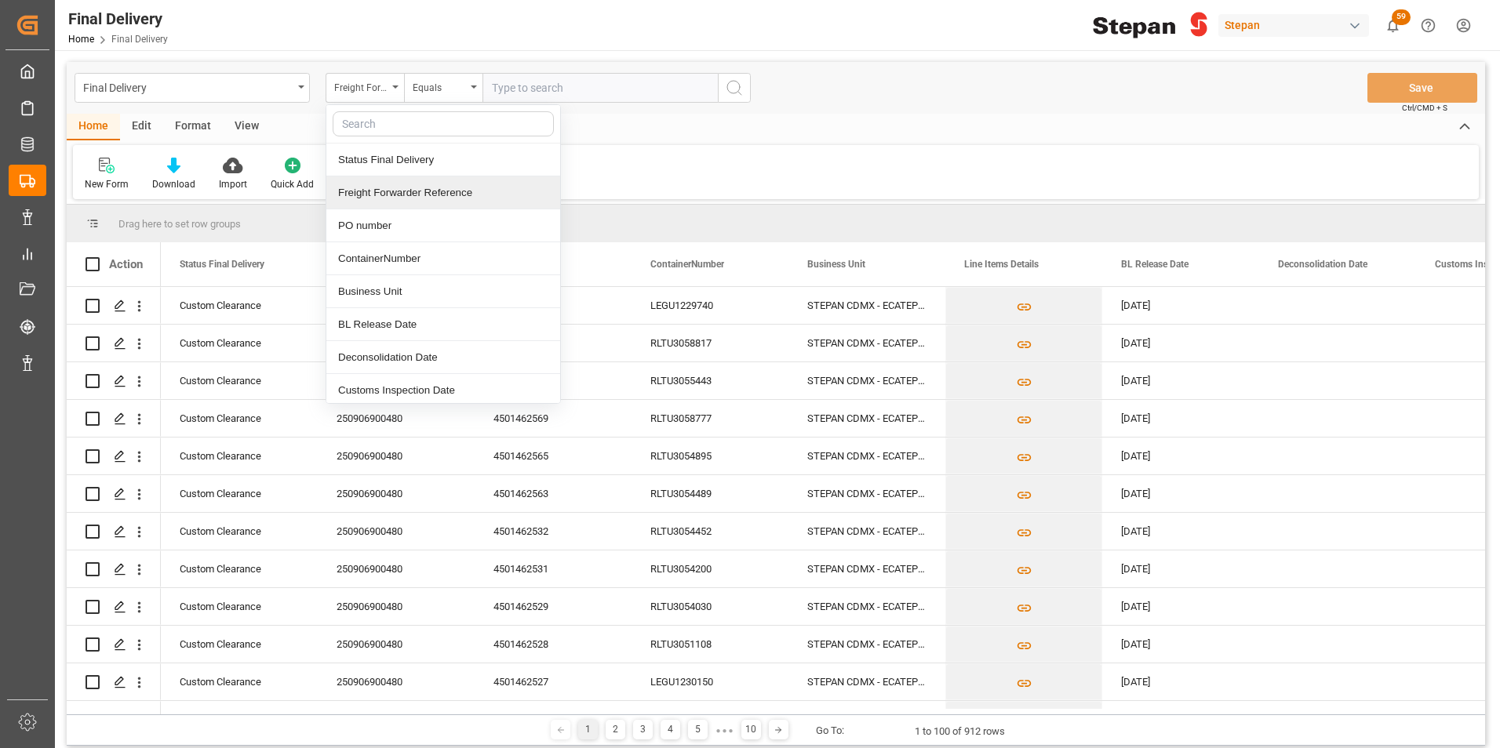
click at [352, 189] on div "Freight Forwarder Reference" at bounding box center [443, 192] width 234 height 33
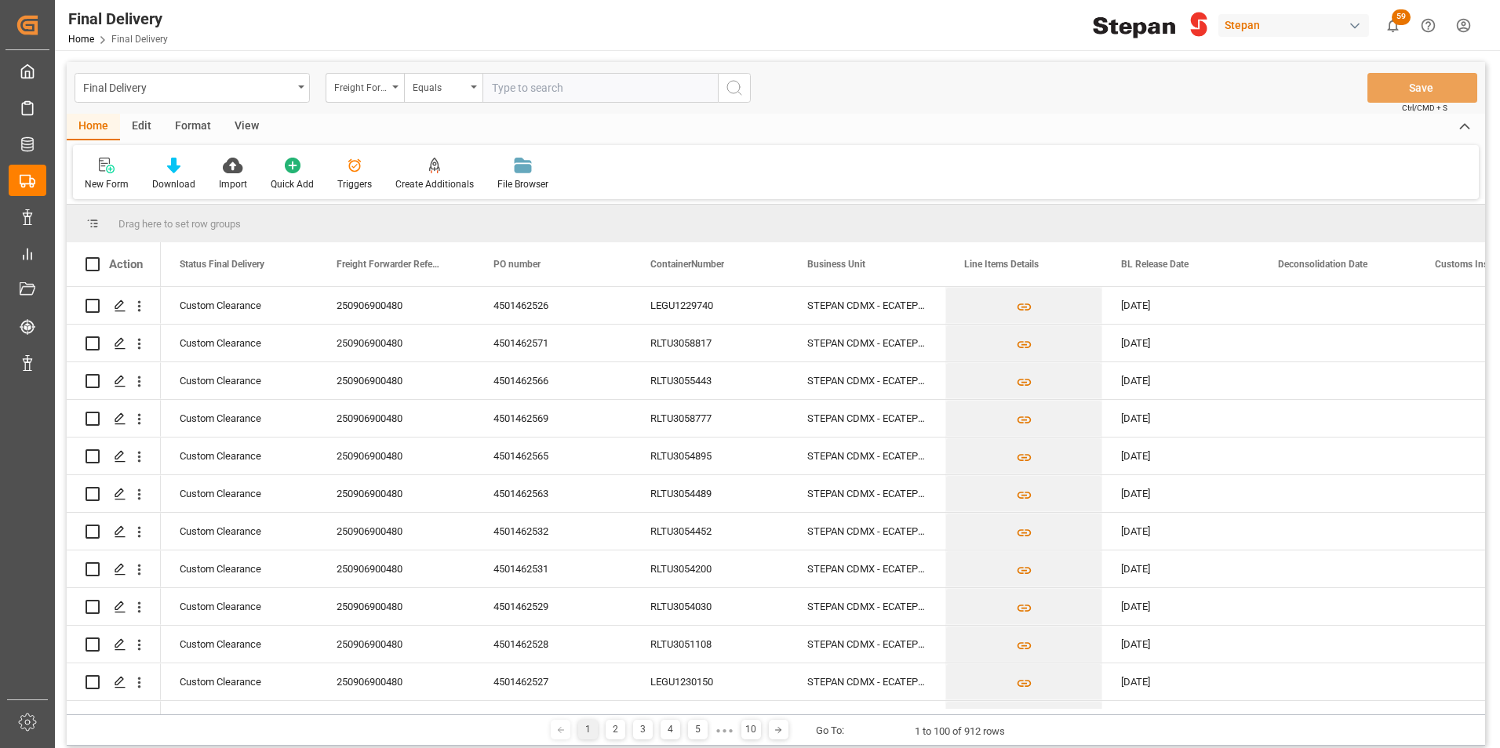
click at [500, 85] on input "text" at bounding box center [599, 88] width 235 height 30
paste input "250915080044"
type input "250915080044"
click at [740, 95] on icon "search button" at bounding box center [734, 87] width 19 height 19
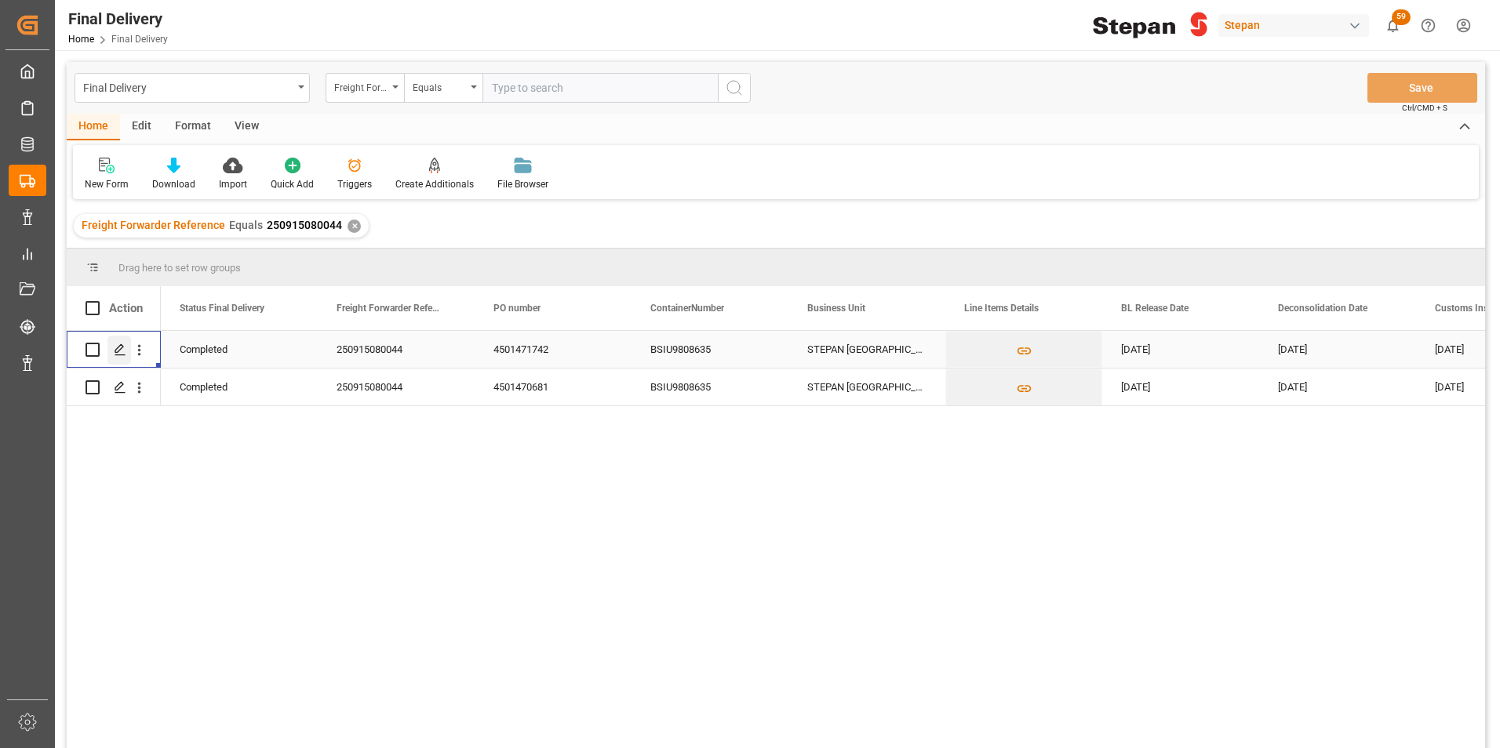
click at [116, 351] on icon "Press SPACE to select this row." at bounding box center [120, 350] width 13 height 13
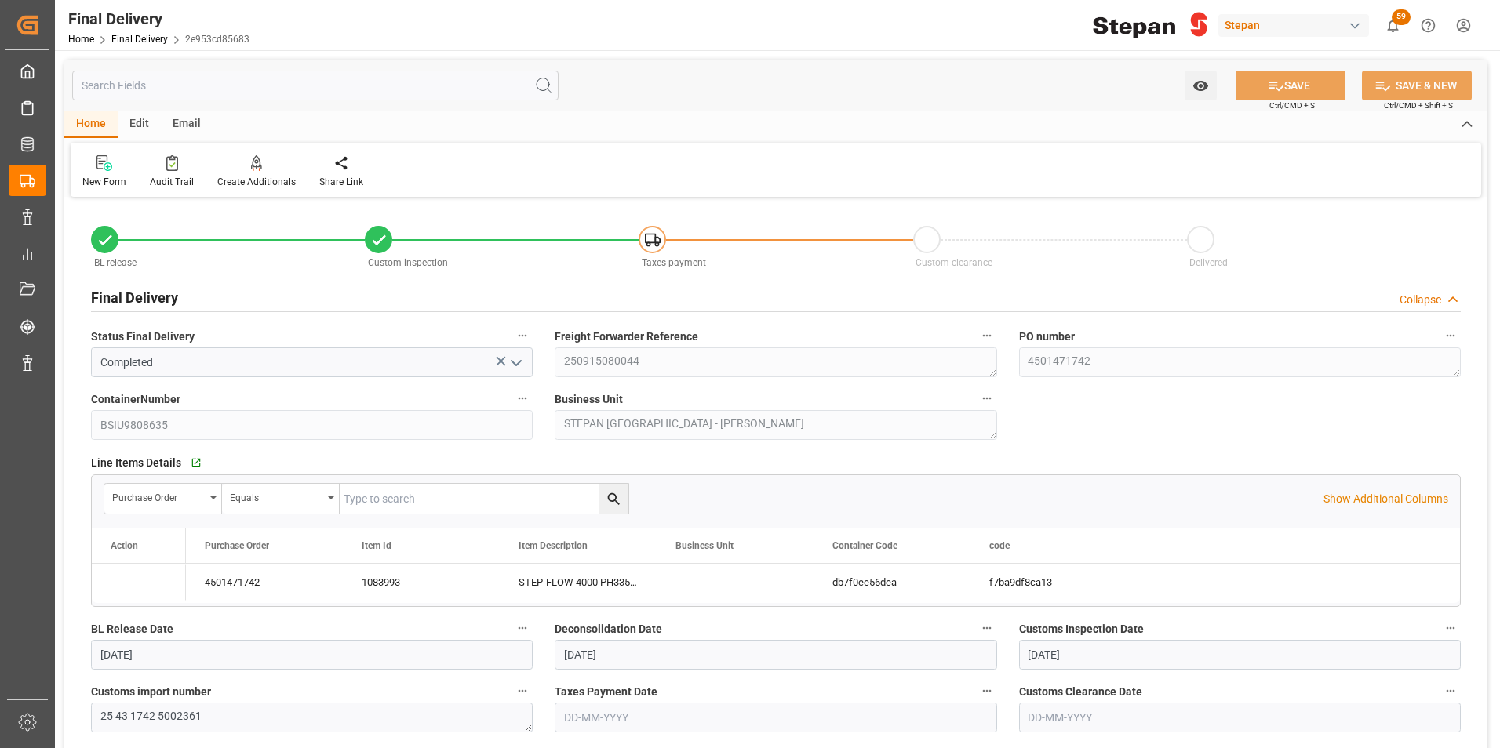
type input "[DATE]"
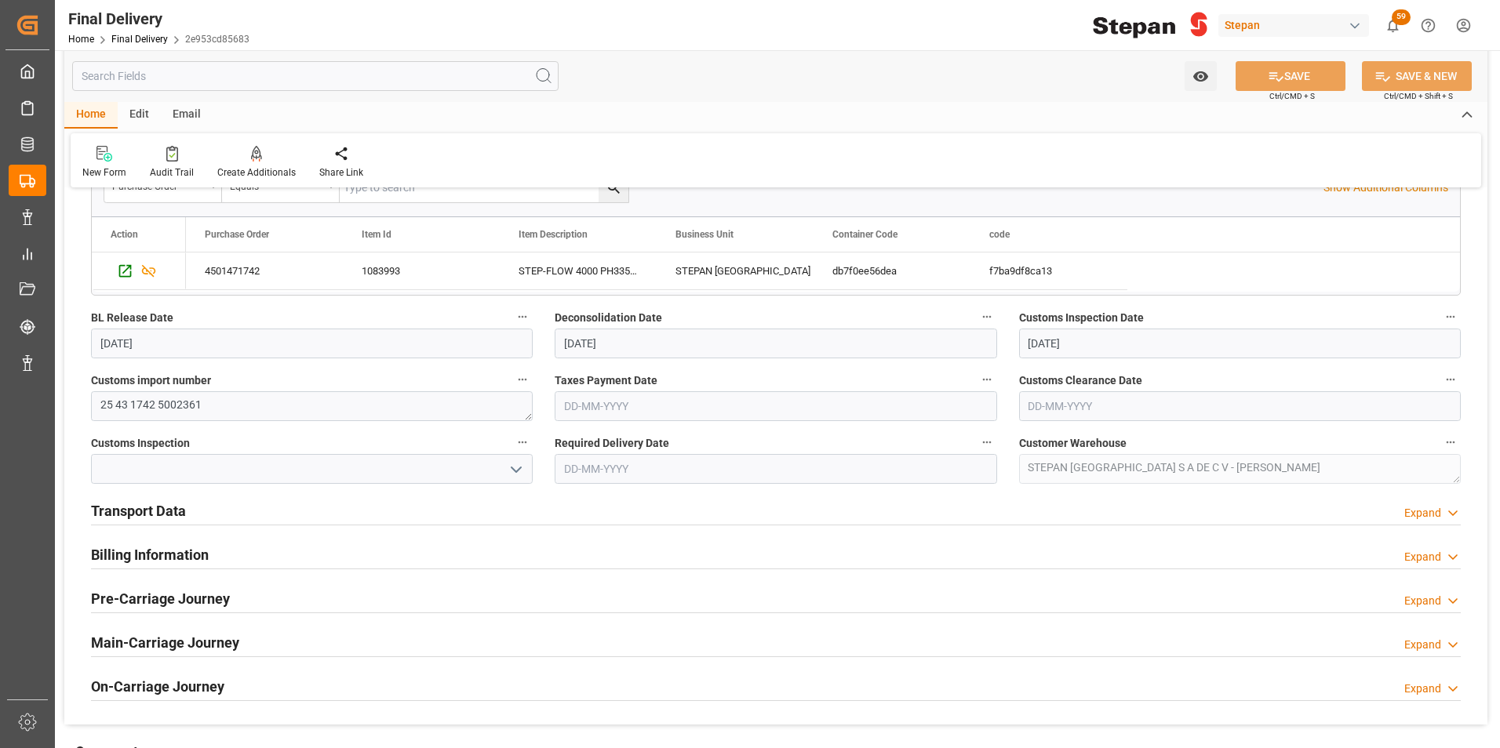
scroll to position [314, 0]
click at [173, 511] on h2 "Transport Data" at bounding box center [138, 508] width 95 height 21
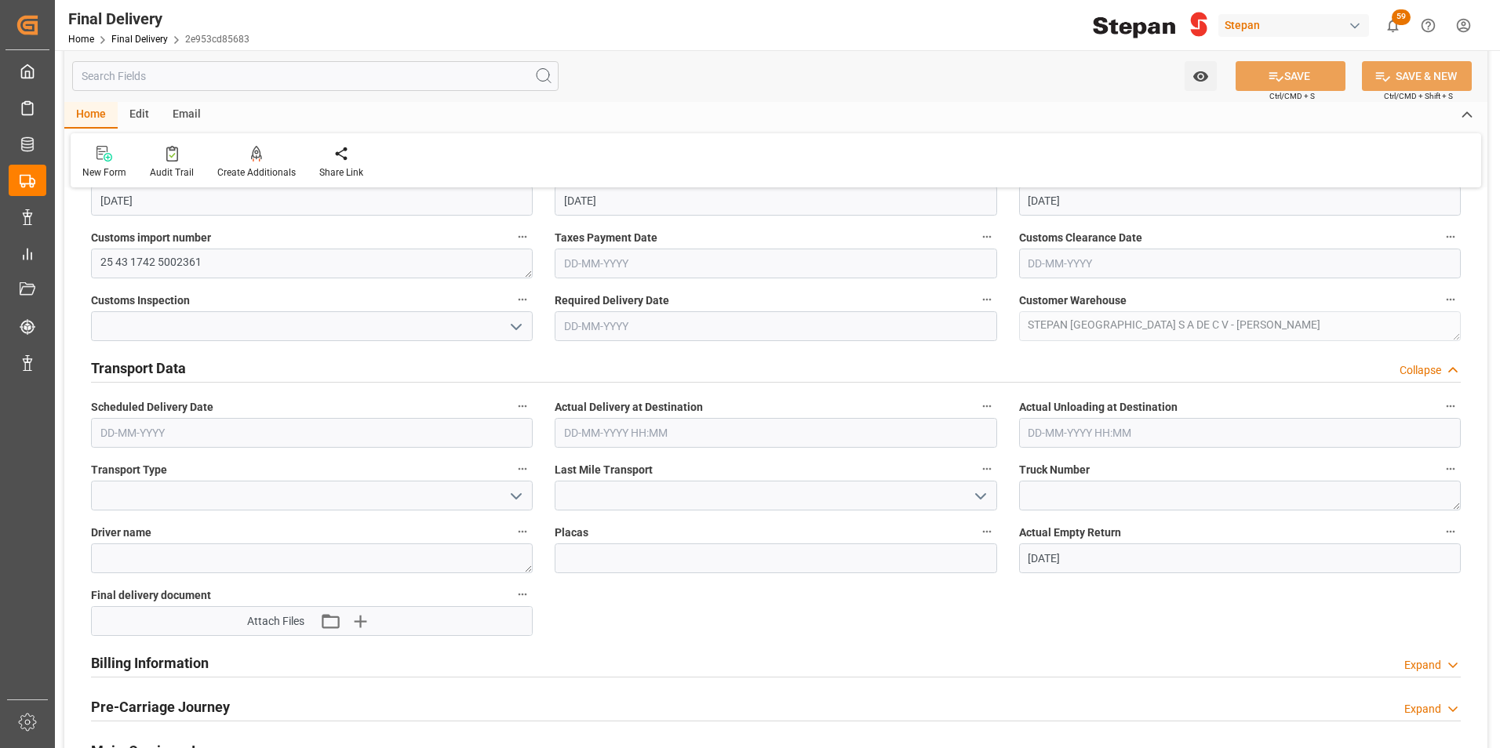
scroll to position [549, 0]
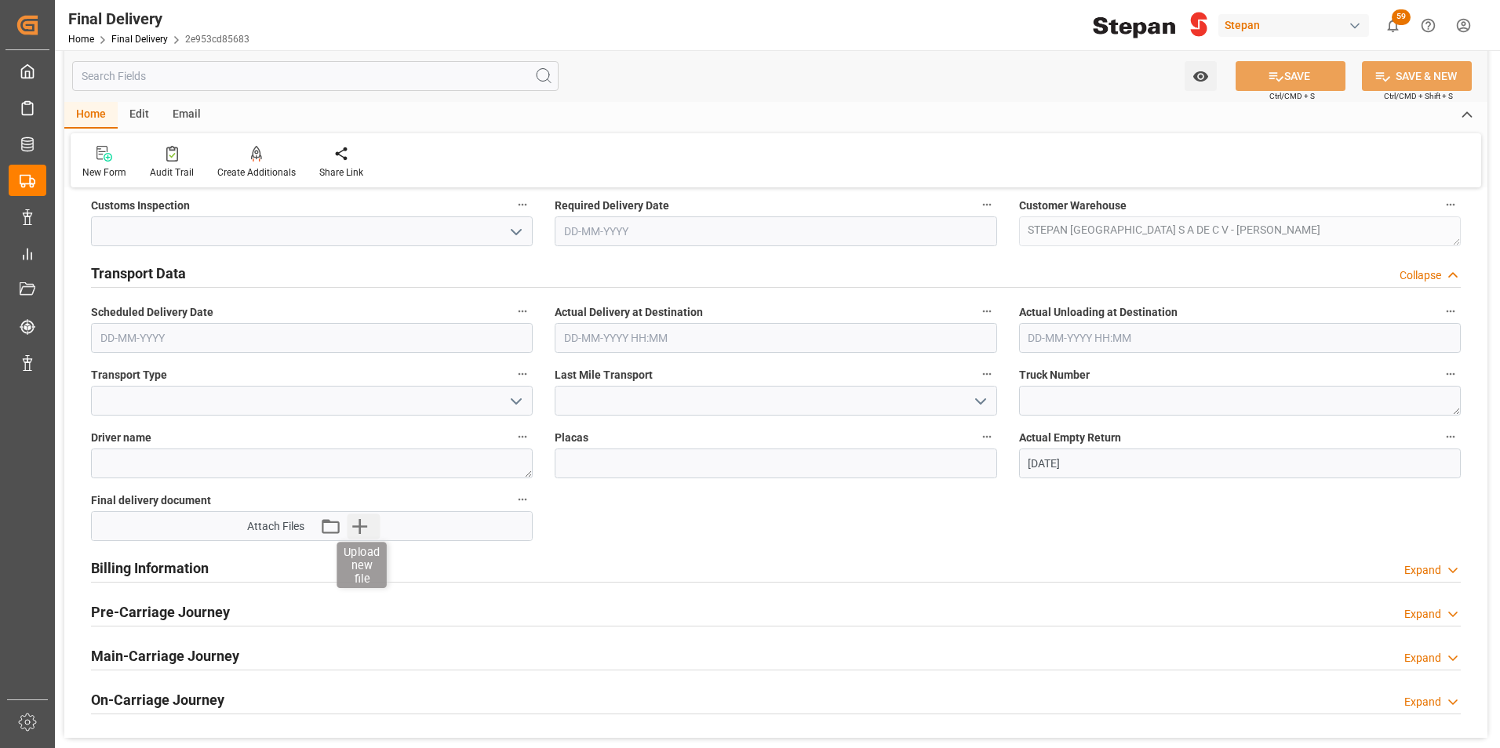
click at [359, 528] on icon "button" at bounding box center [359, 526] width 15 height 15
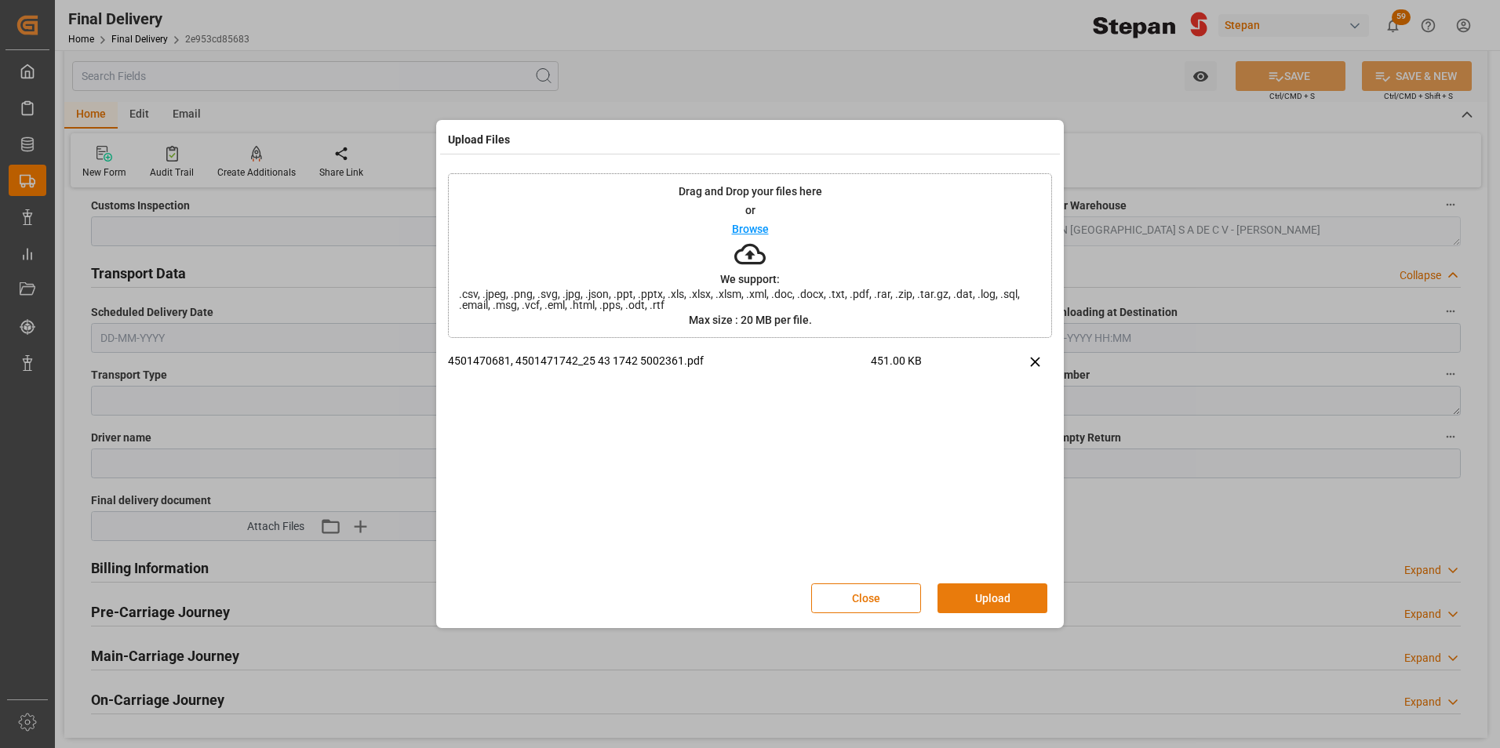
click at [1001, 606] on button "Upload" at bounding box center [992, 599] width 110 height 30
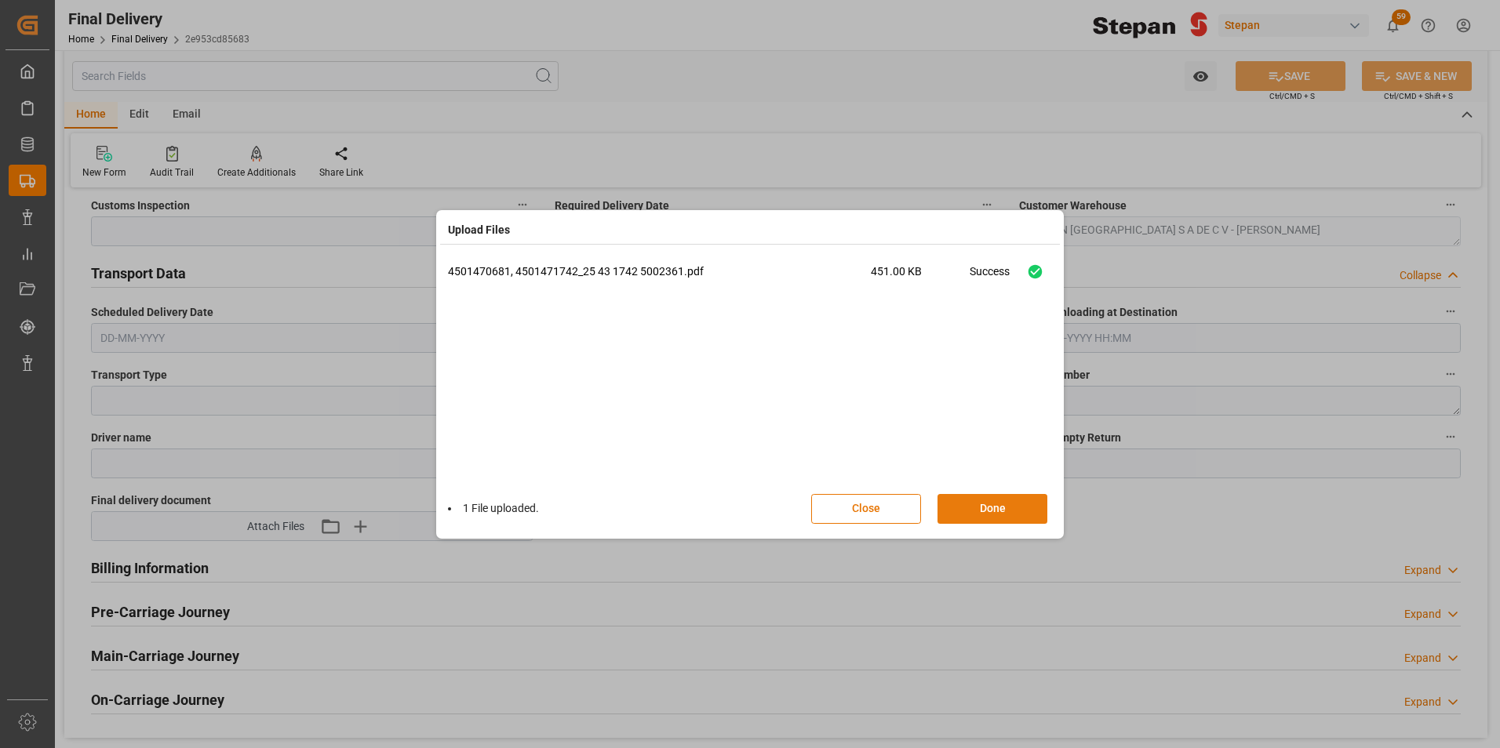
click at [983, 517] on button "Done" at bounding box center [992, 509] width 110 height 30
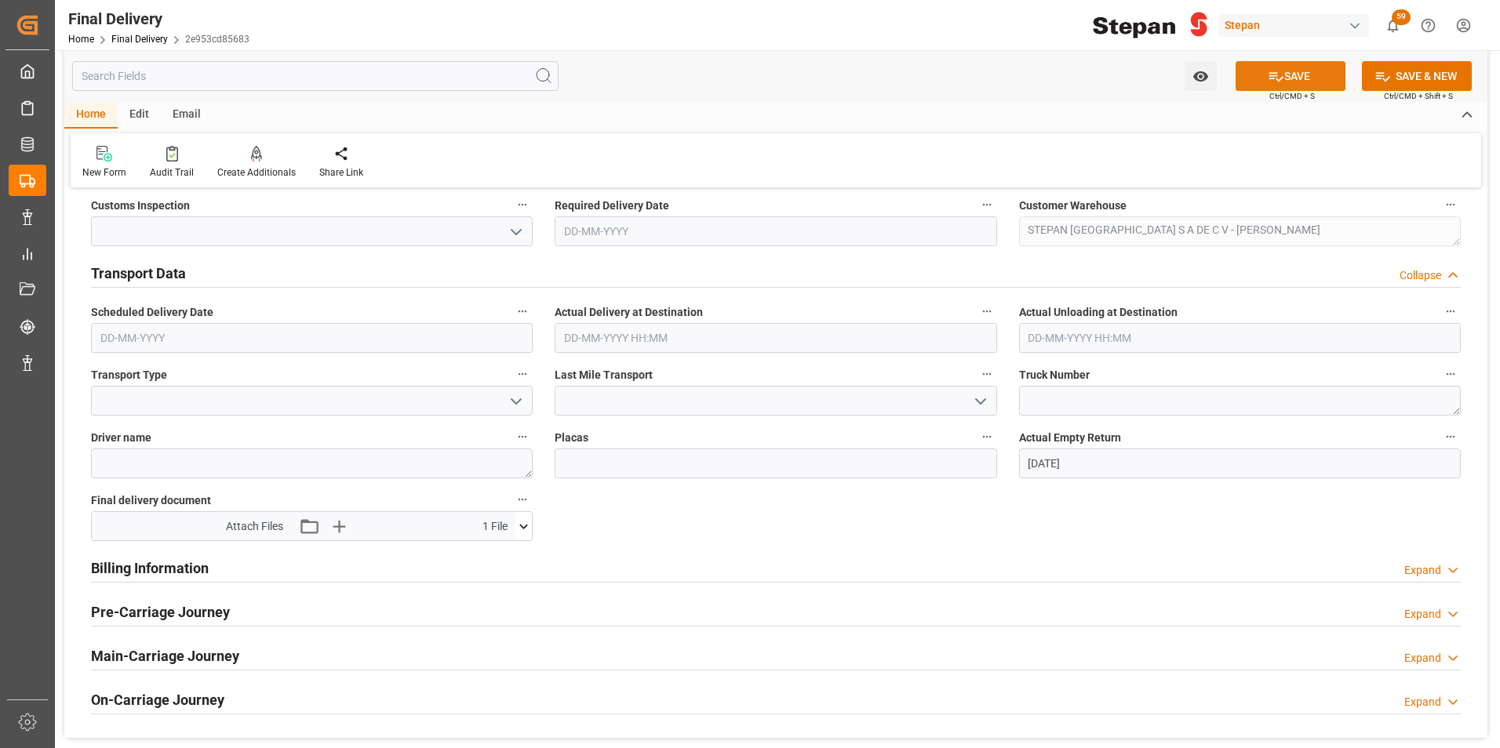
click at [1280, 73] on icon at bounding box center [1276, 76] width 16 height 16
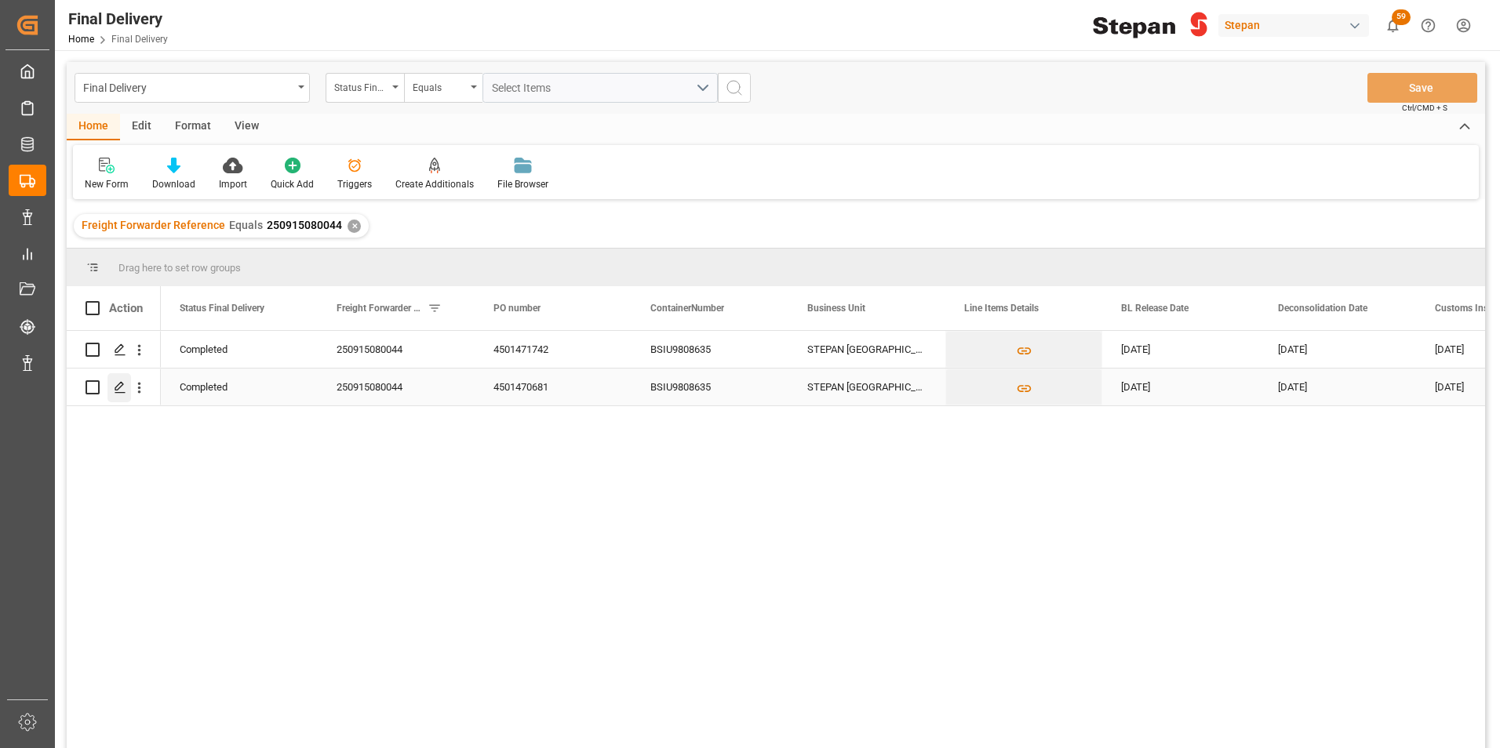
click at [118, 389] on polygon "Press SPACE to select this row." at bounding box center [119, 387] width 8 height 8
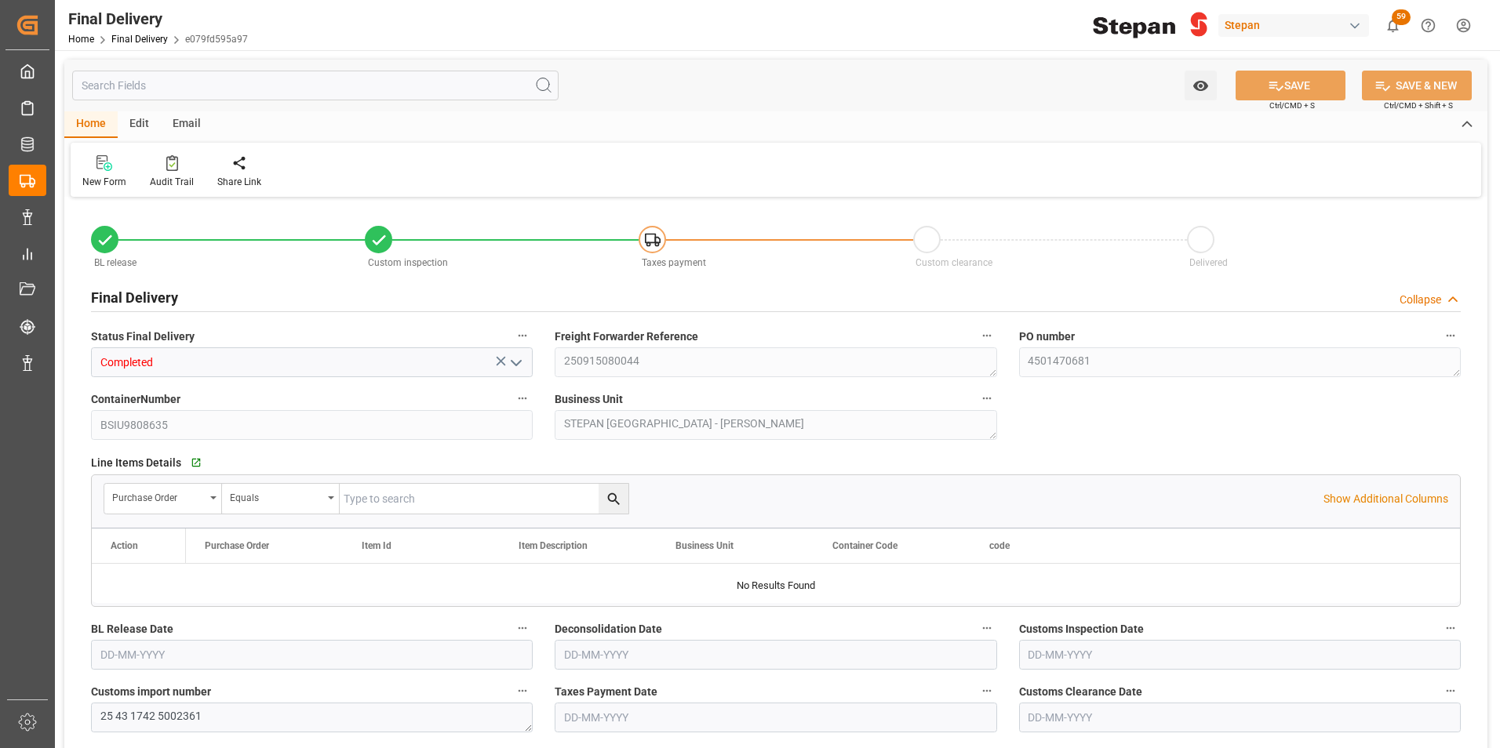
type input "[DATE]"
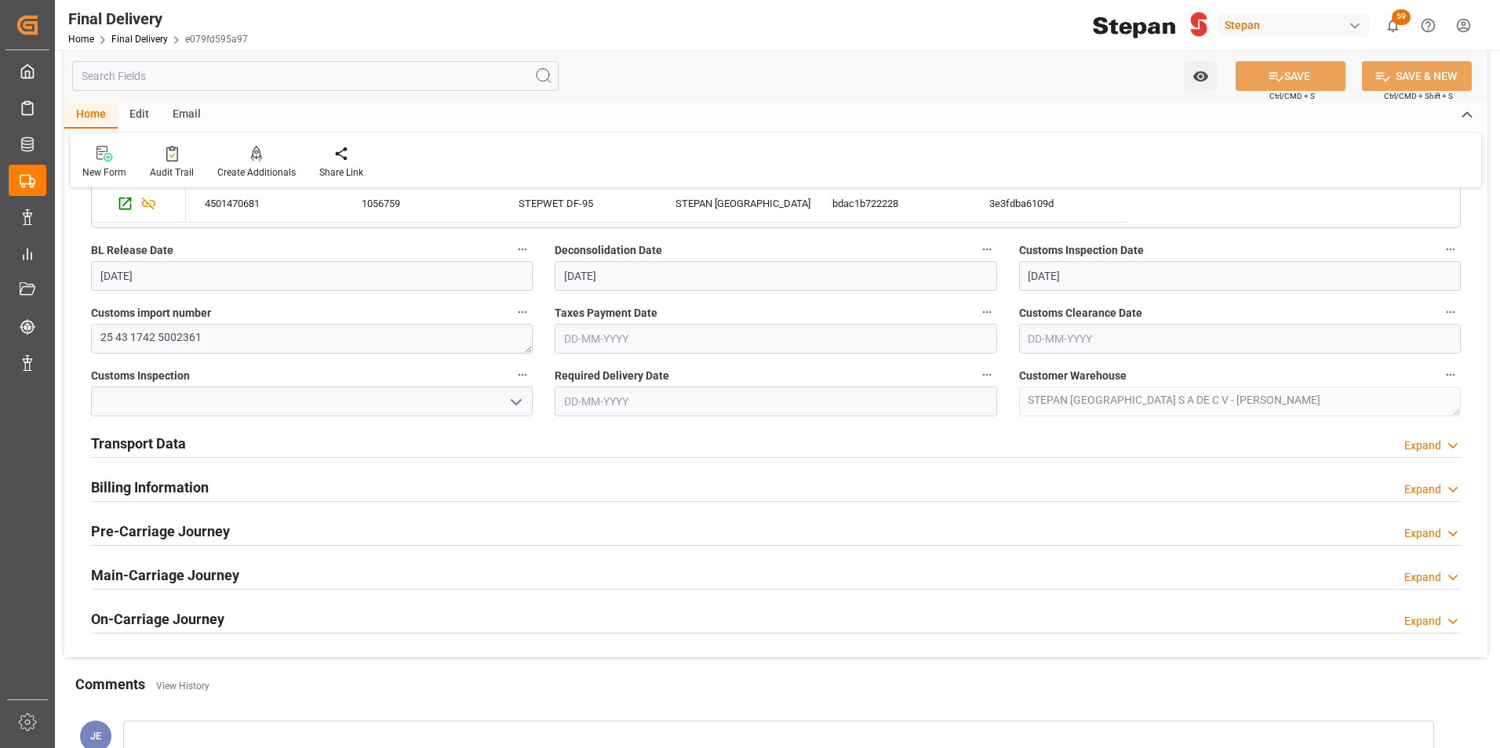
scroll to position [392, 0]
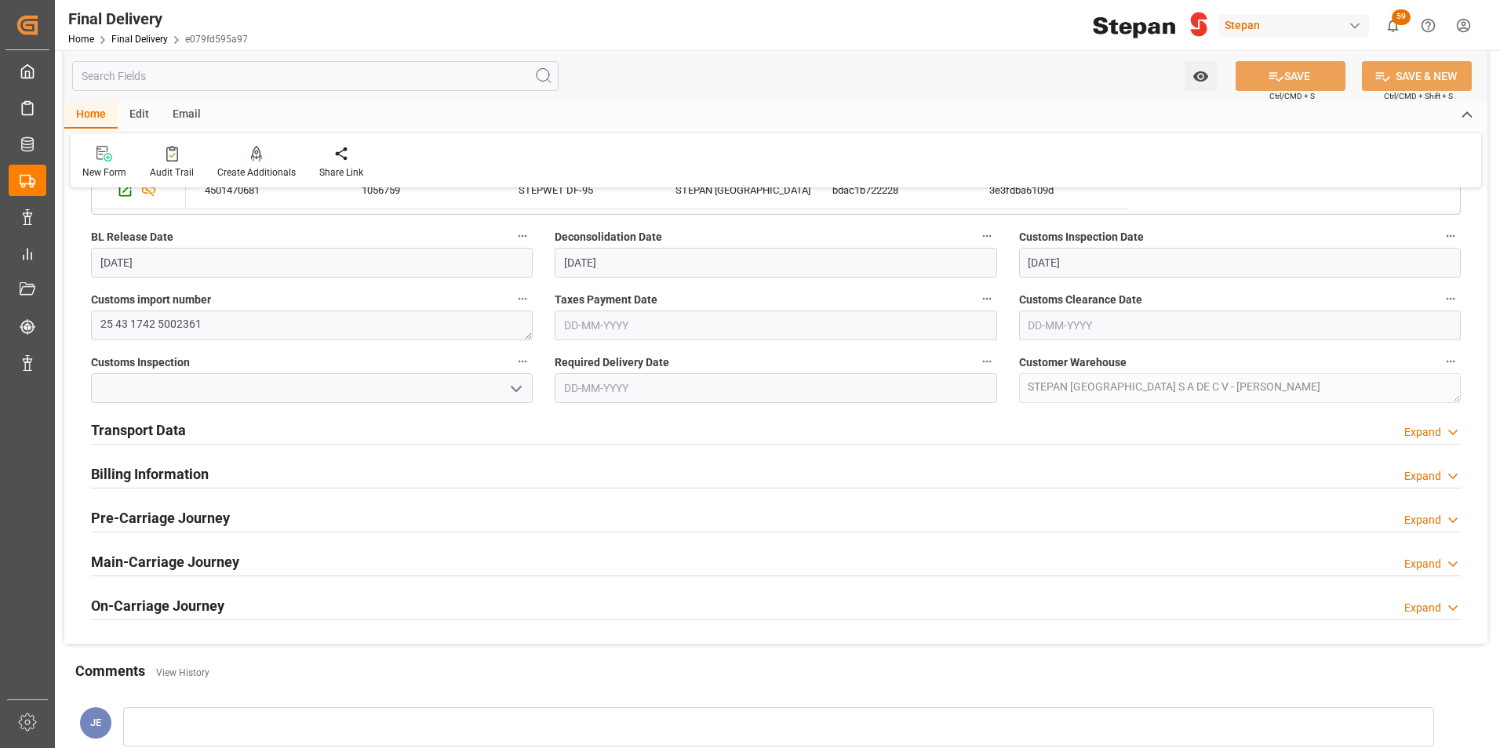
click at [166, 426] on h2 "Transport Data" at bounding box center [138, 430] width 95 height 21
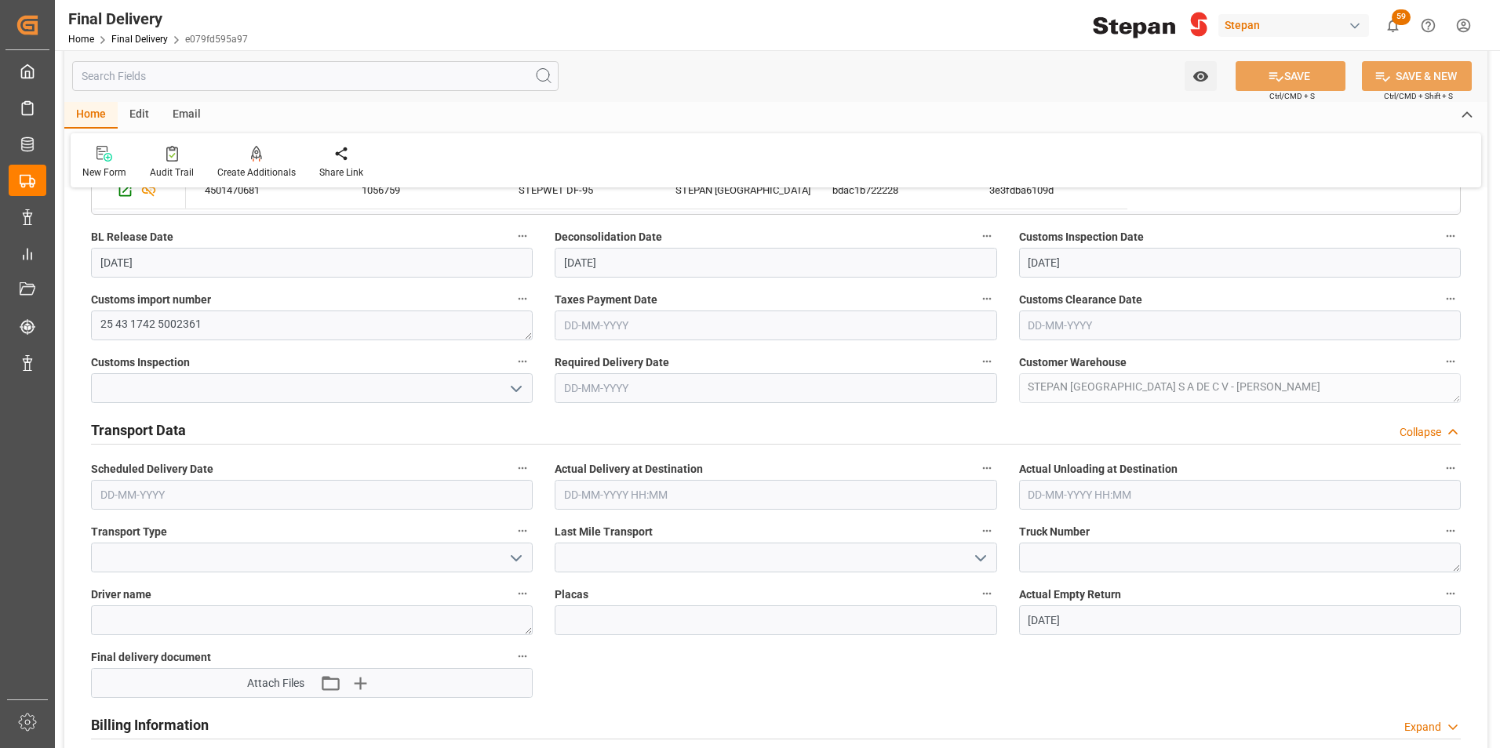
scroll to position [549, 0]
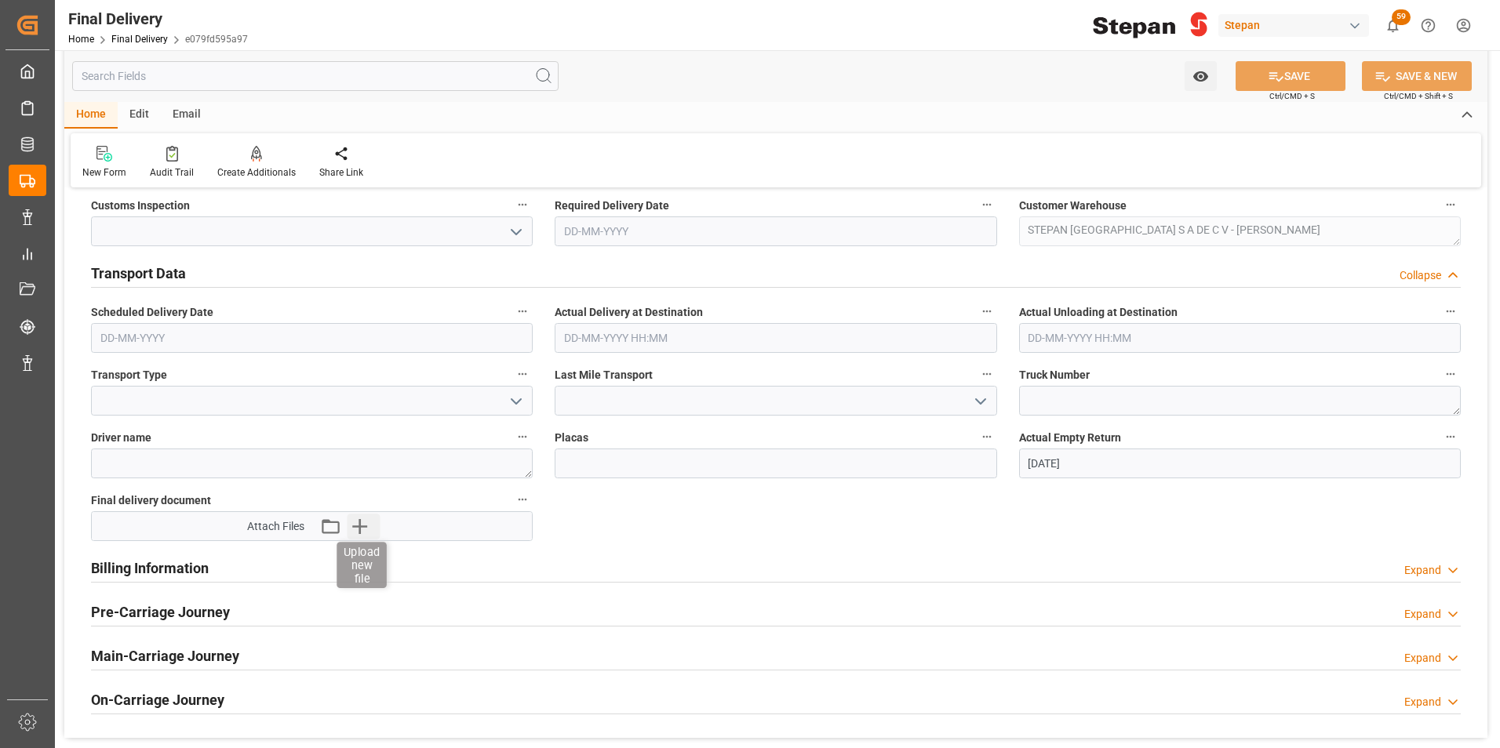
click at [349, 522] on icon "button" at bounding box center [359, 526] width 25 height 25
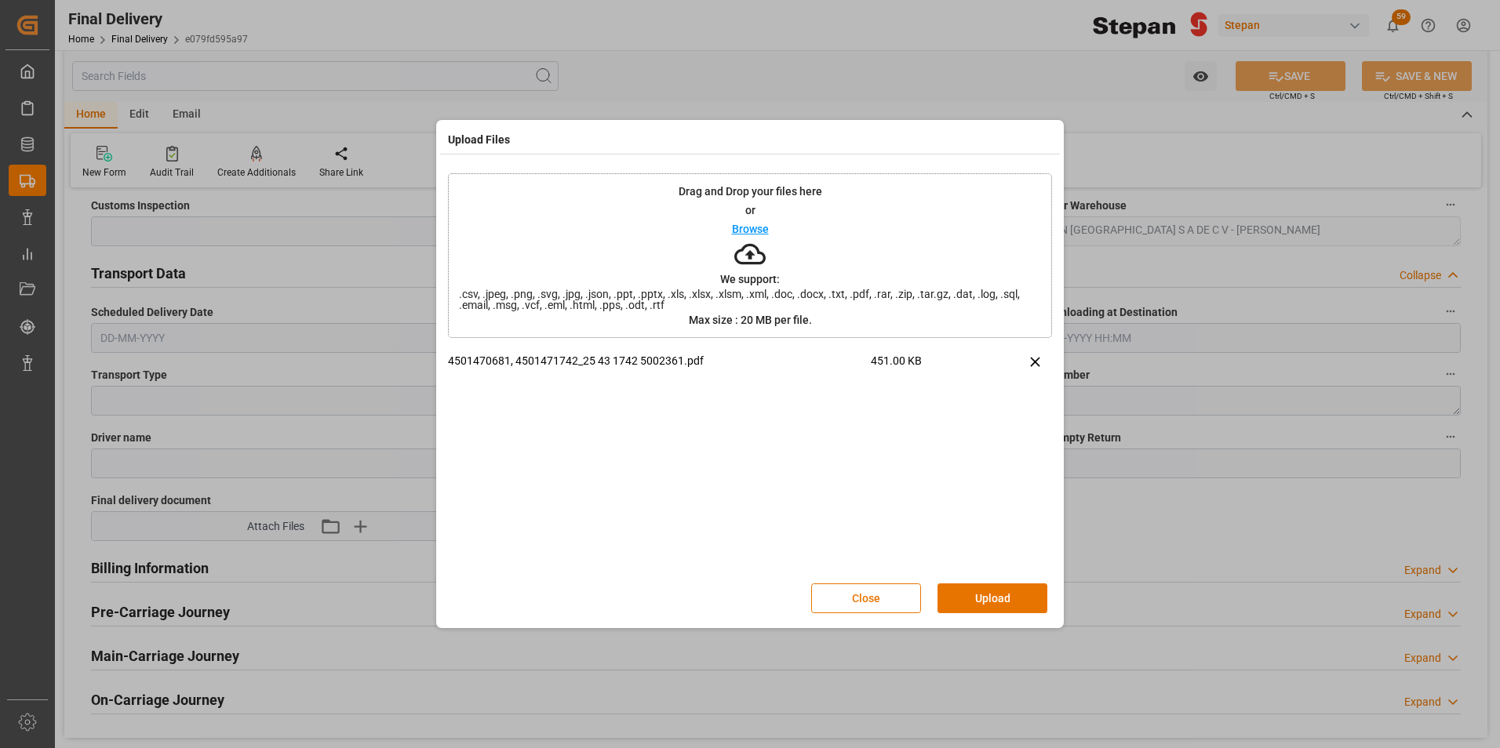
click at [988, 601] on button "Upload" at bounding box center [992, 599] width 110 height 30
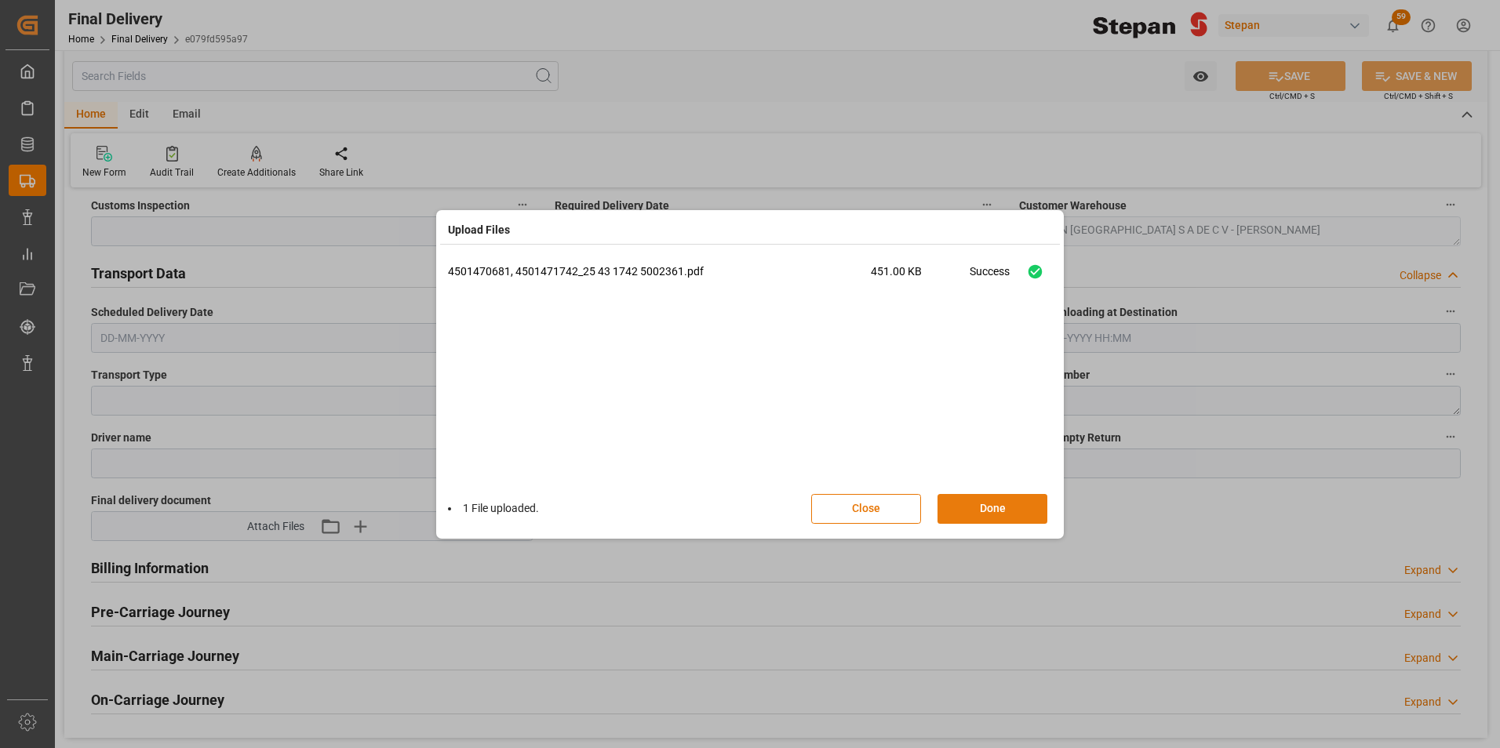
click at [990, 511] on button "Done" at bounding box center [992, 509] width 110 height 30
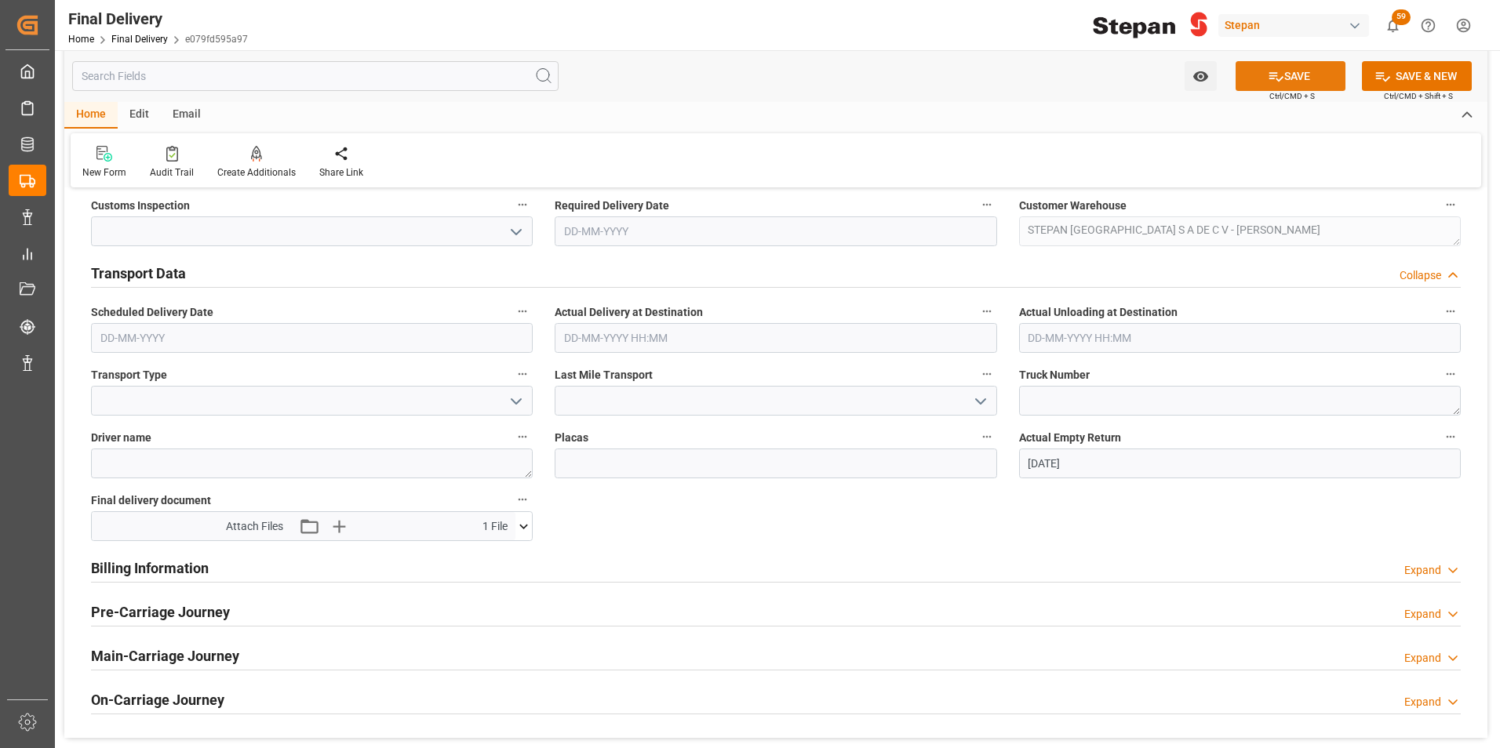
click at [1272, 75] on icon at bounding box center [1276, 76] width 16 height 16
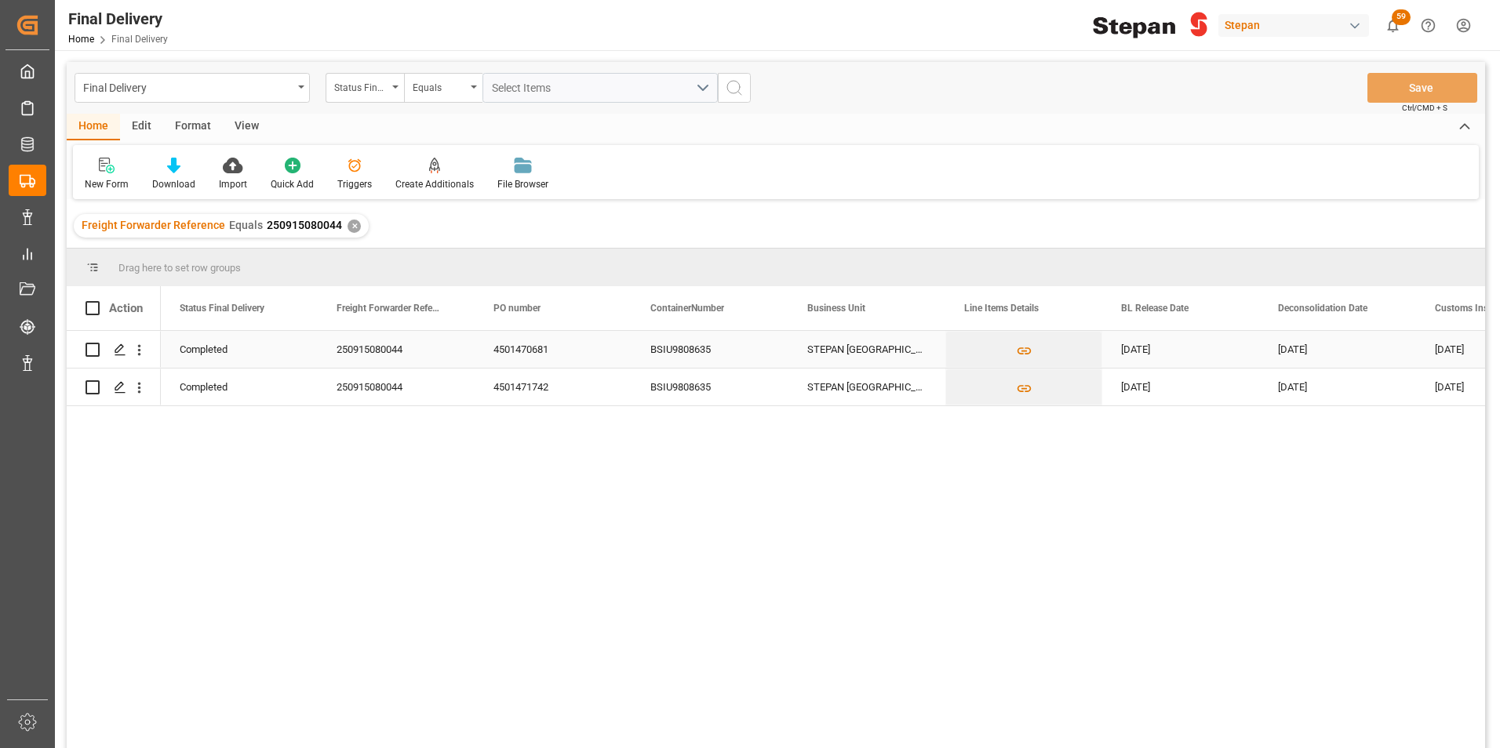
click at [217, 351] on div "Completed" at bounding box center [239, 350] width 119 height 36
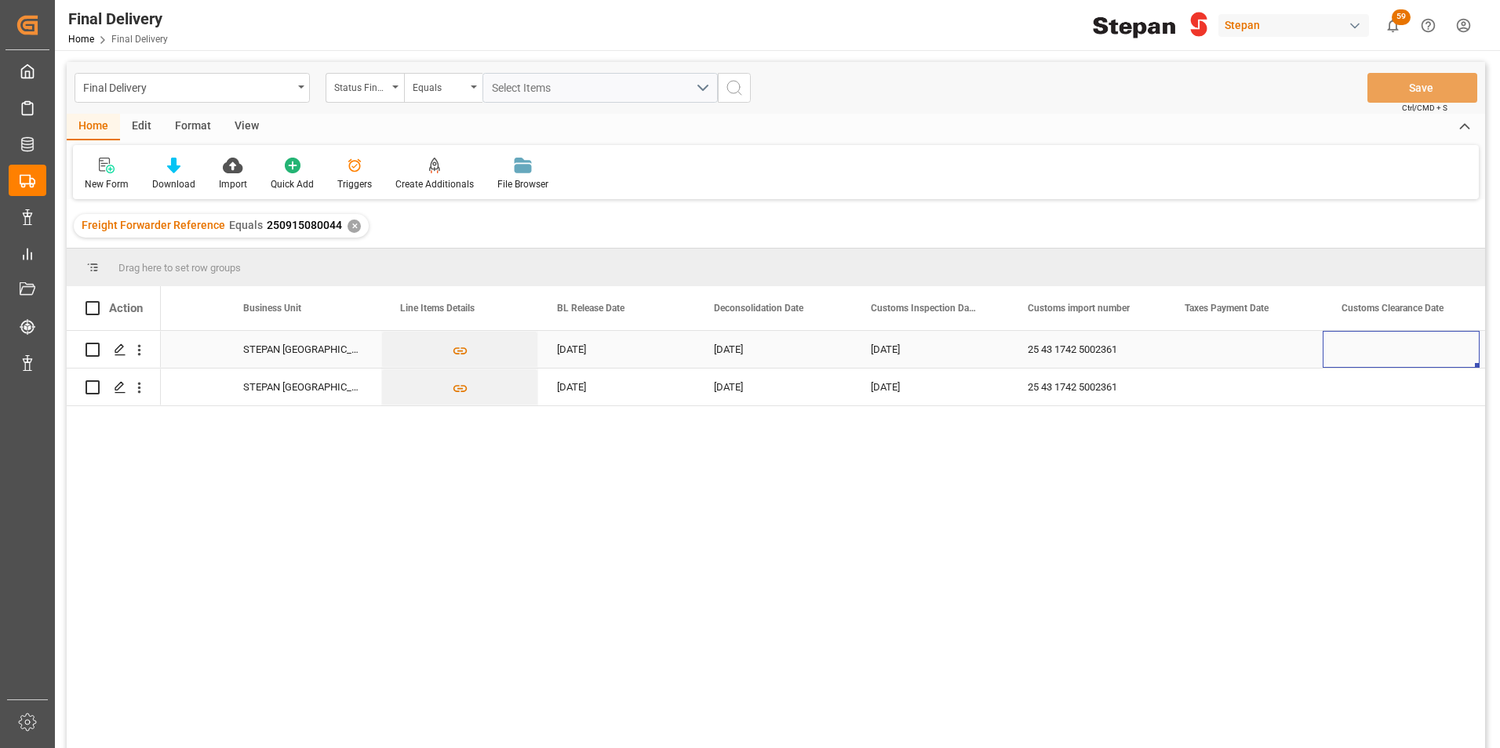
scroll to position [0, 721]
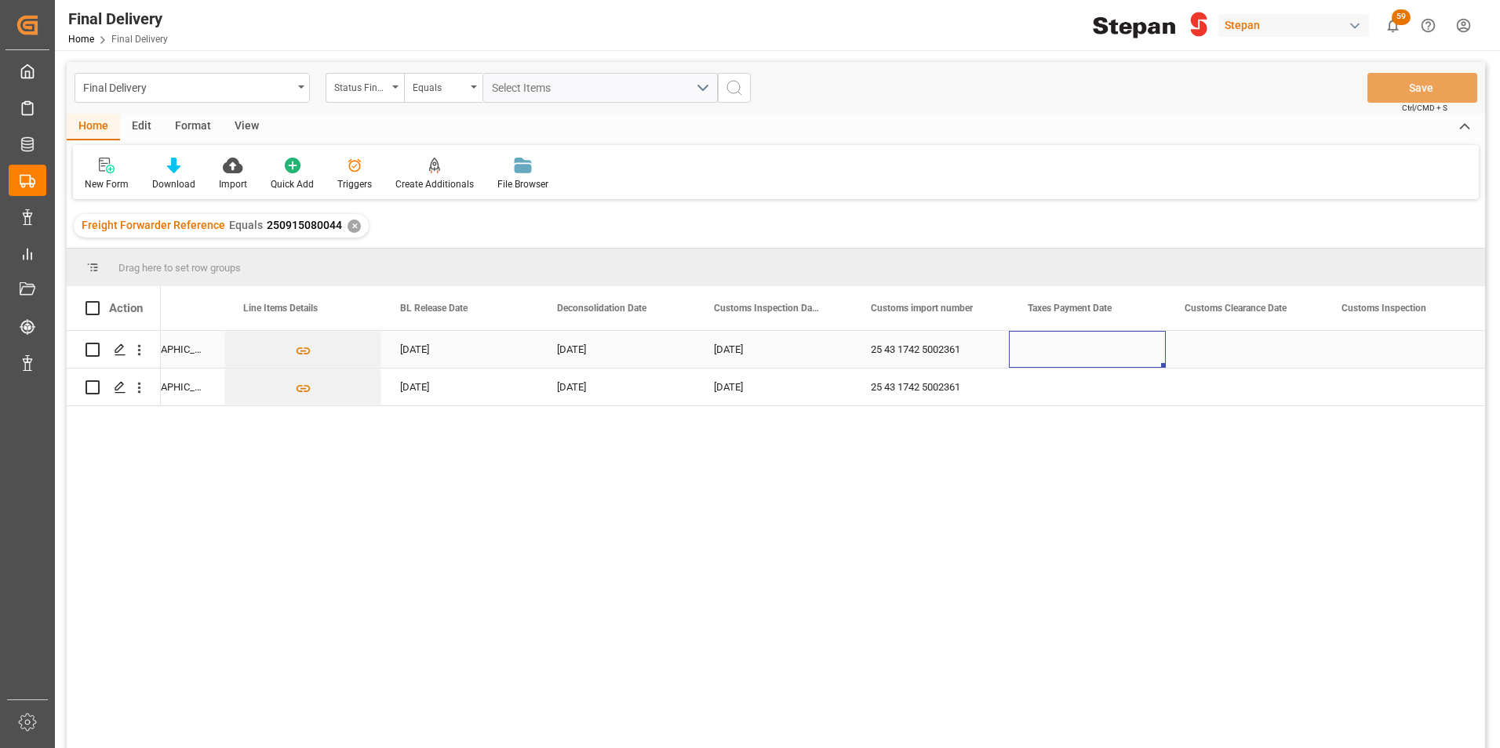
click at [1095, 351] on div "Press SPACE to select this row." at bounding box center [1087, 349] width 157 height 37
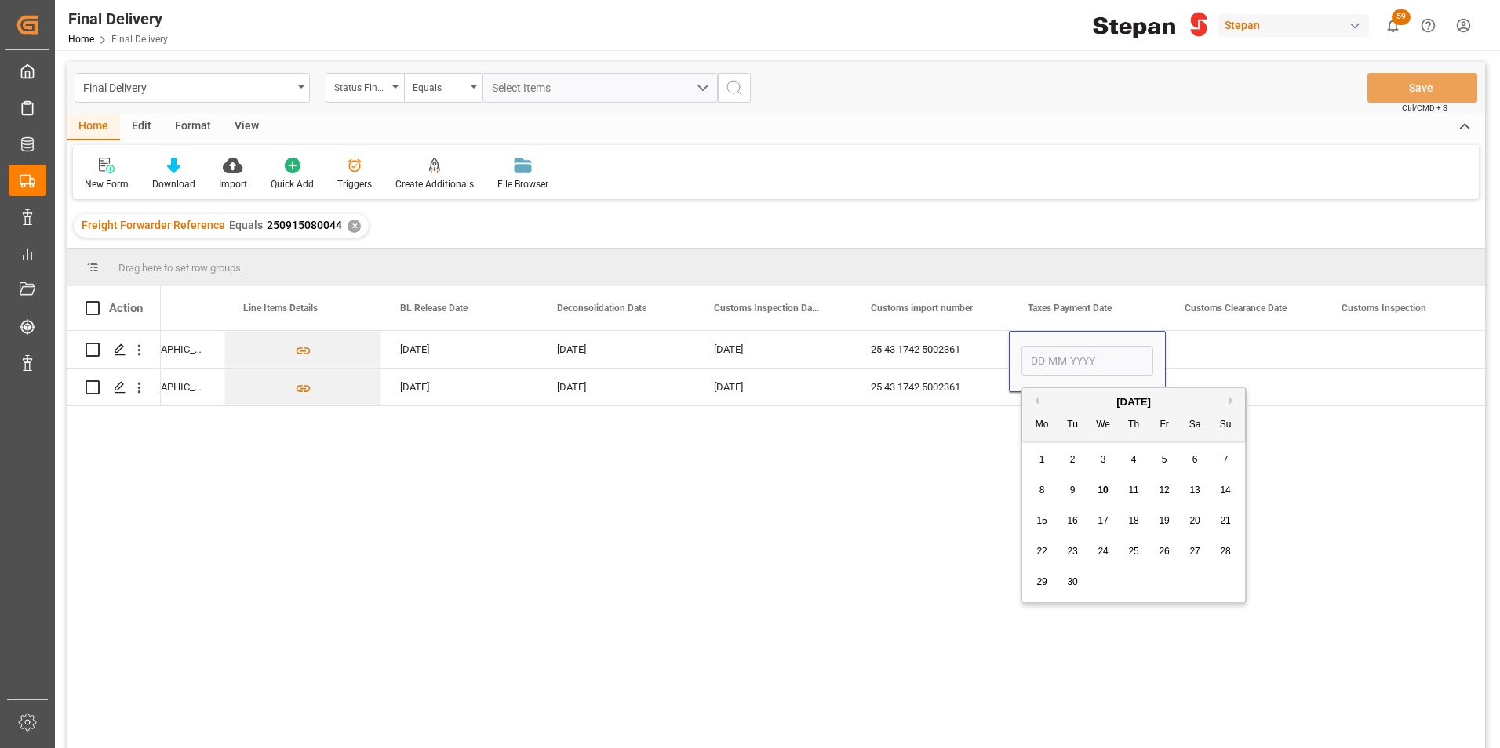
click at [1104, 492] on span "10" at bounding box center [1102, 490] width 10 height 11
type input "[DATE]"
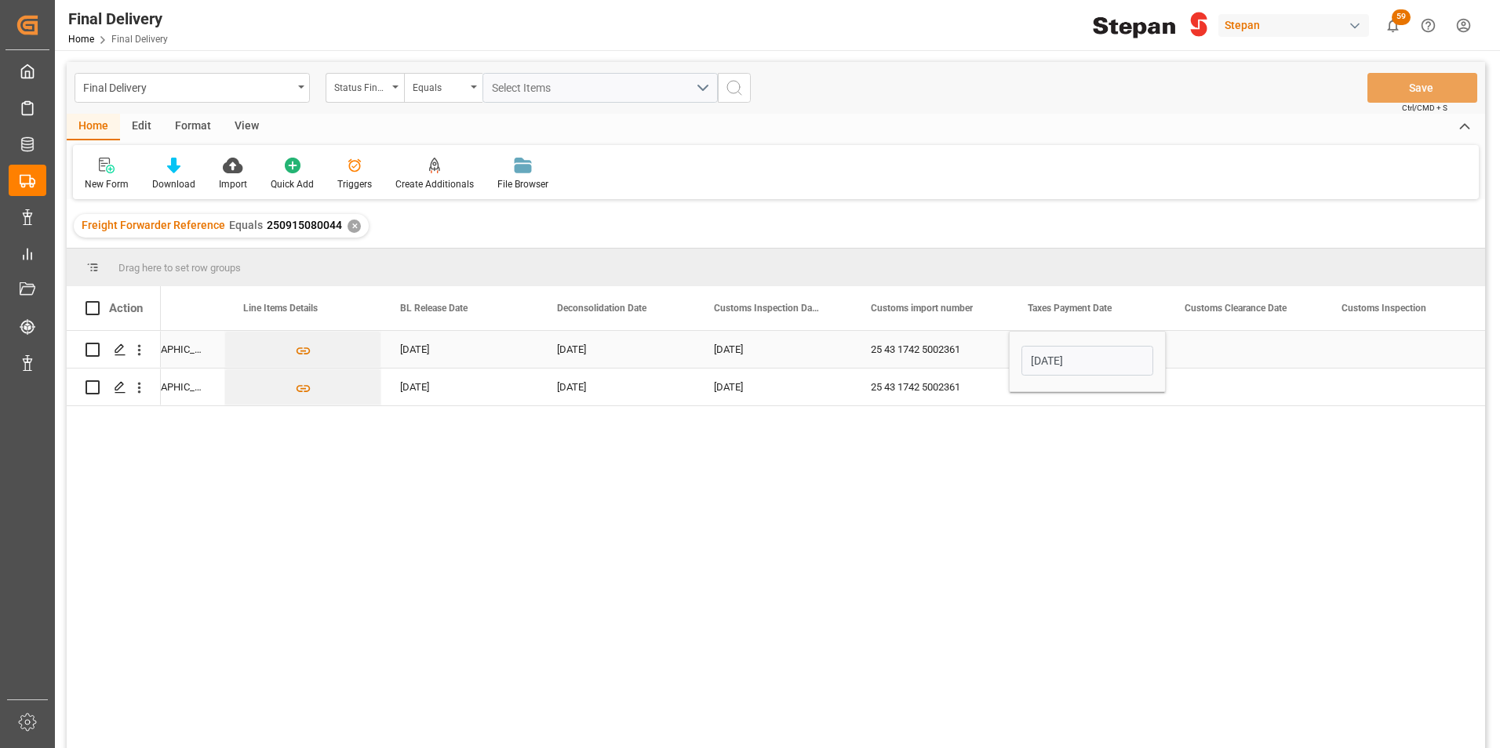
click at [984, 349] on div "25 43 1742 5002361" at bounding box center [930, 349] width 157 height 37
click at [1072, 345] on div "[DATE]" at bounding box center [1087, 349] width 157 height 37
drag, startPoint x: 1163, startPoint y: 366, endPoint x: 1153, endPoint y: 400, distance: 35.8
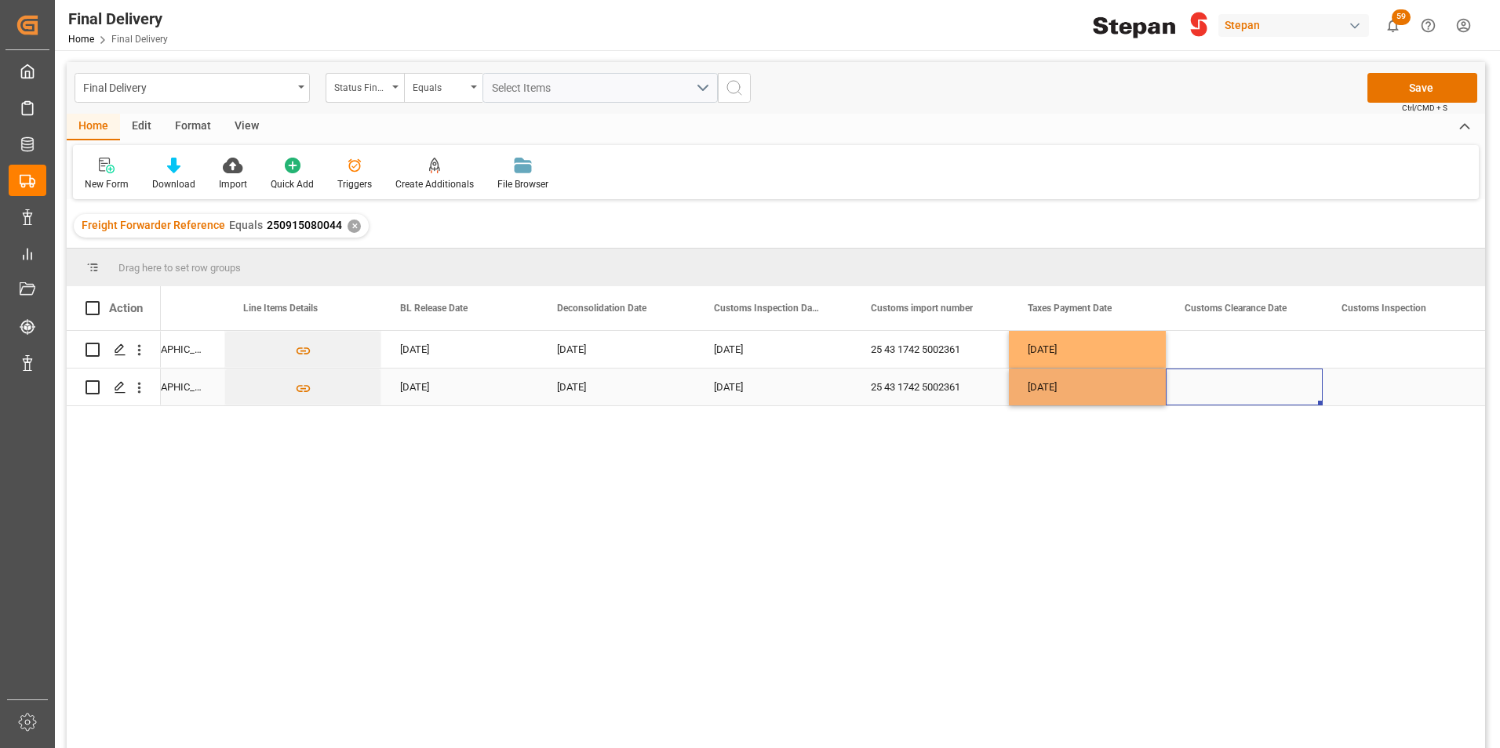
click at [1218, 377] on div "Press SPACE to select this row." at bounding box center [1244, 387] width 157 height 37
click at [1112, 351] on div "[DATE]" at bounding box center [1087, 349] width 157 height 37
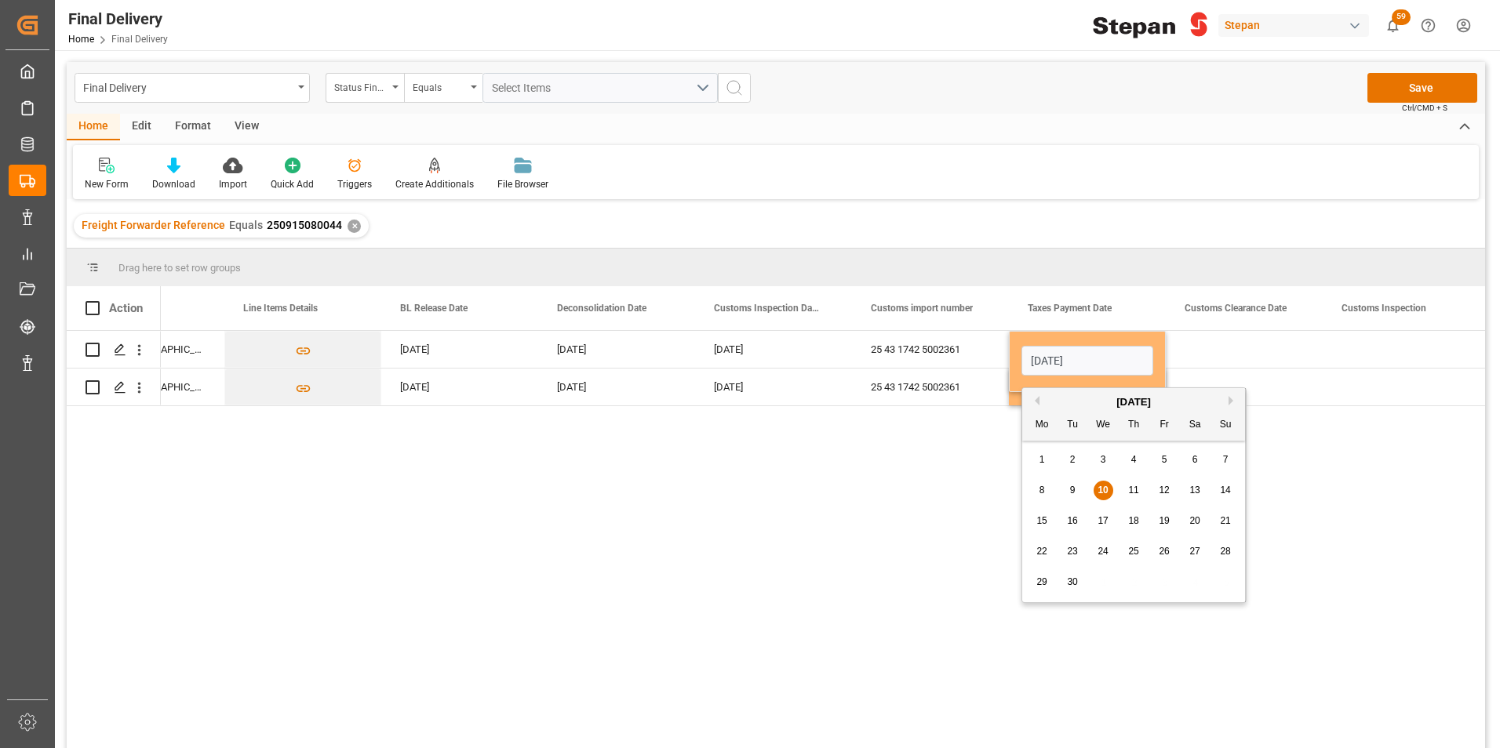
click at [1072, 492] on span "9" at bounding box center [1072, 490] width 5 height 11
type input "[DATE]"
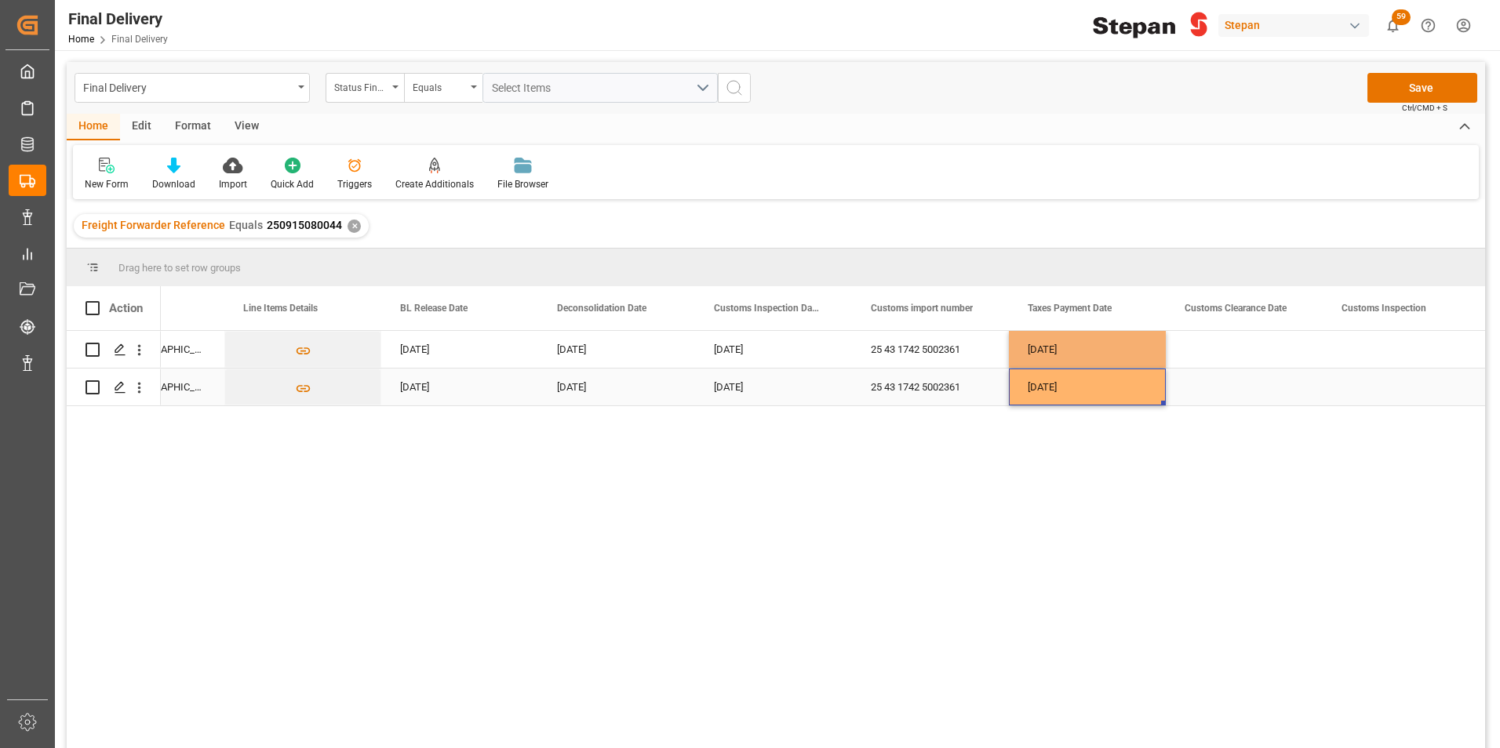
click at [1042, 400] on div "[DATE]" at bounding box center [1087, 387] width 157 height 37
click at [1043, 398] on div "[DATE]" at bounding box center [1087, 387] width 157 height 37
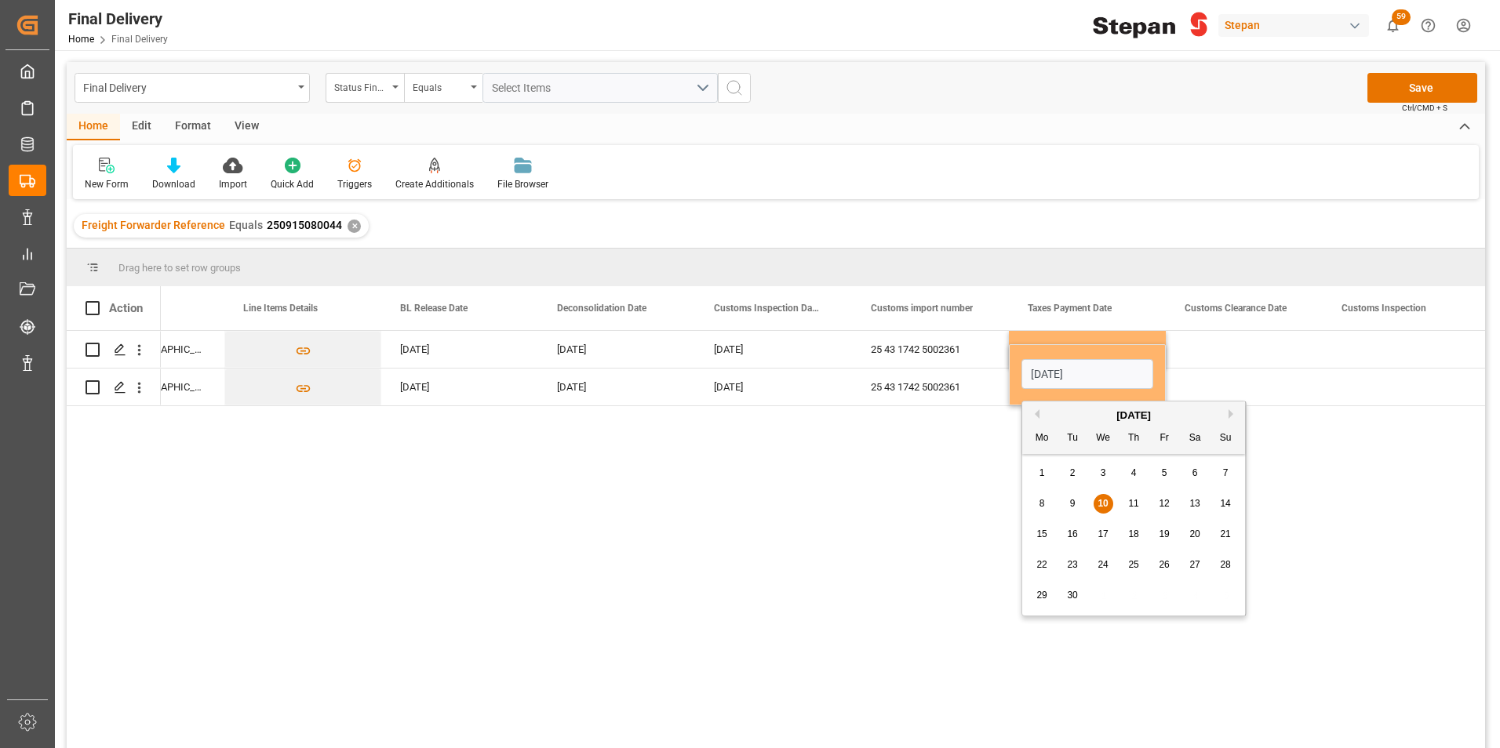
click at [1068, 503] on div "9" at bounding box center [1073, 504] width 20 height 19
type input "[DATE]"
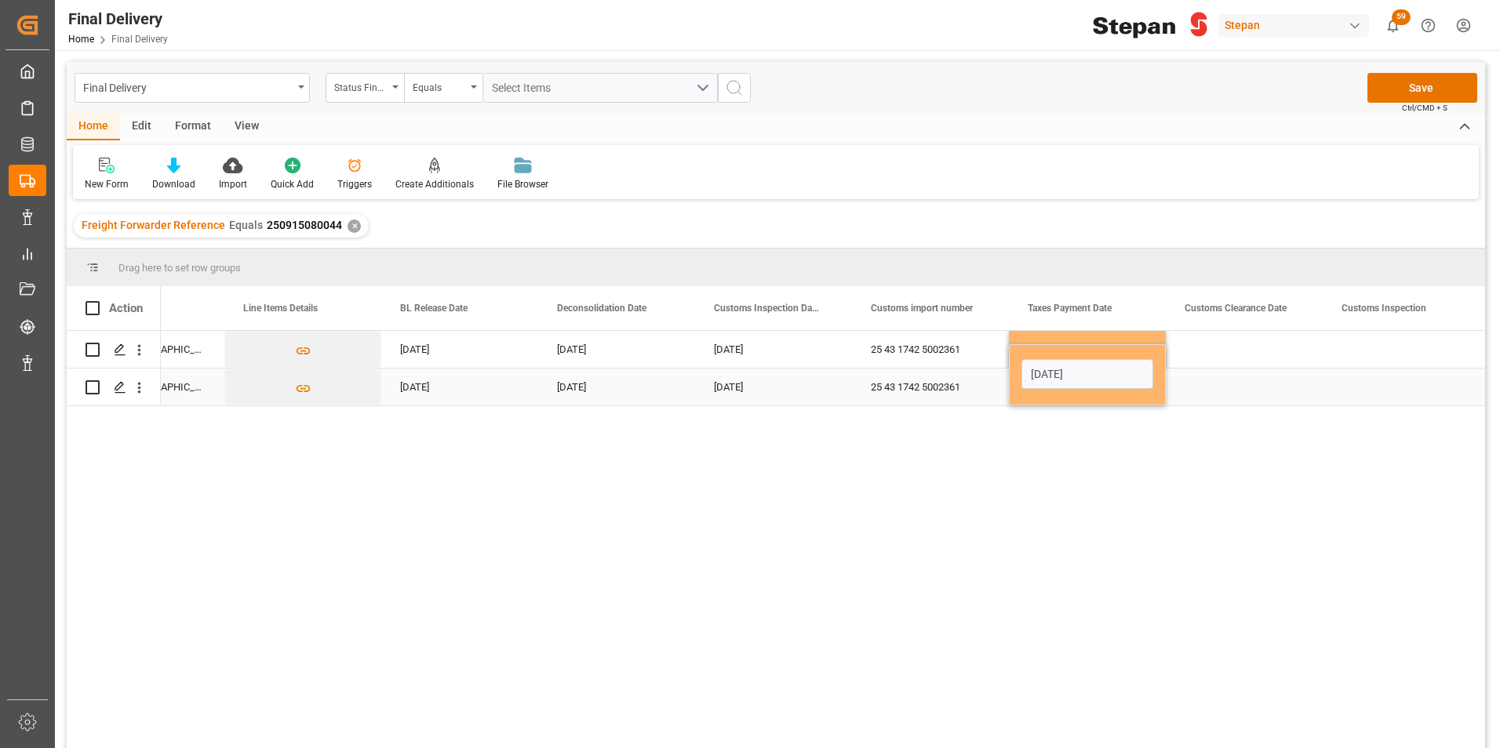
click at [984, 377] on div "25 43 1742 5002361" at bounding box center [930, 387] width 157 height 37
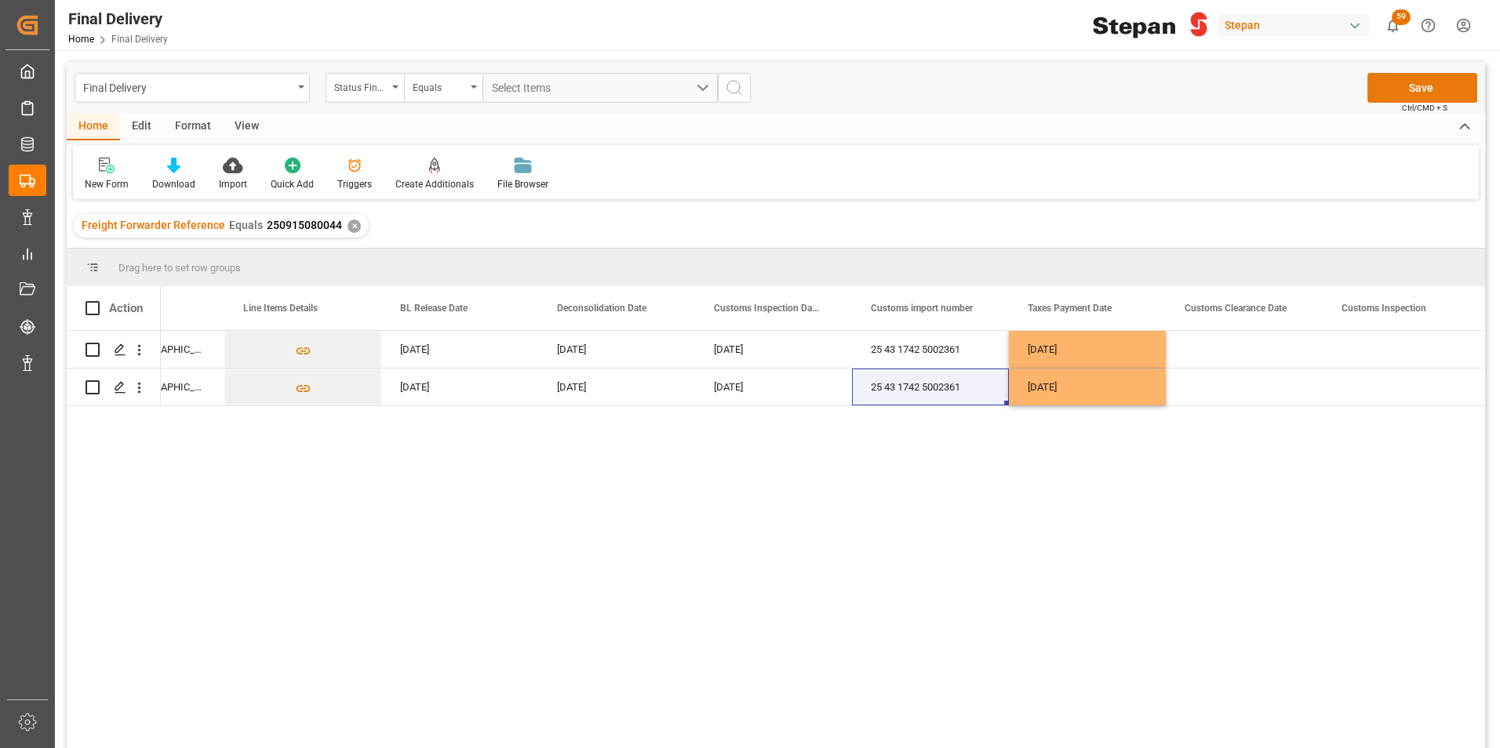
click at [1421, 81] on button "Save" at bounding box center [1422, 88] width 110 height 30
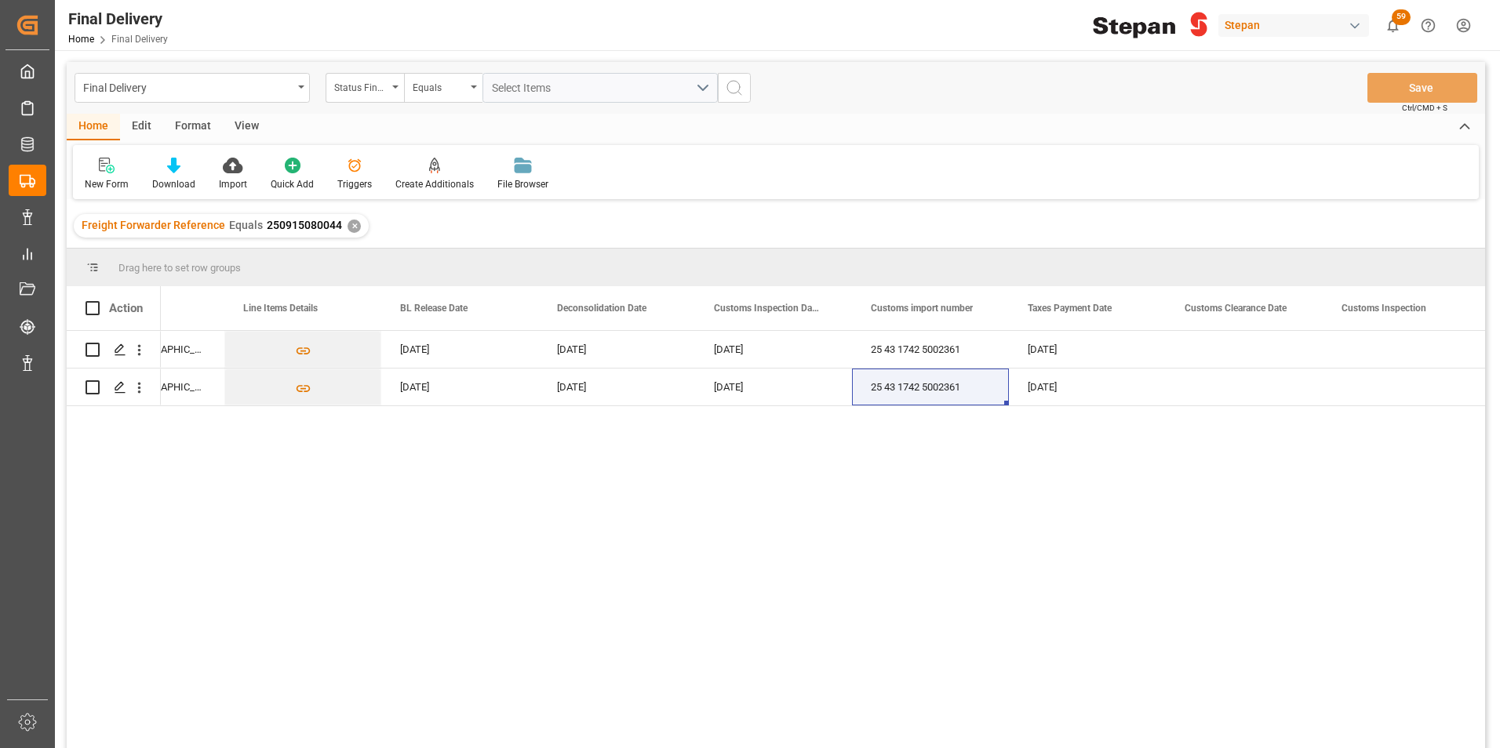
click at [351, 224] on div "✕" at bounding box center [354, 226] width 13 height 13
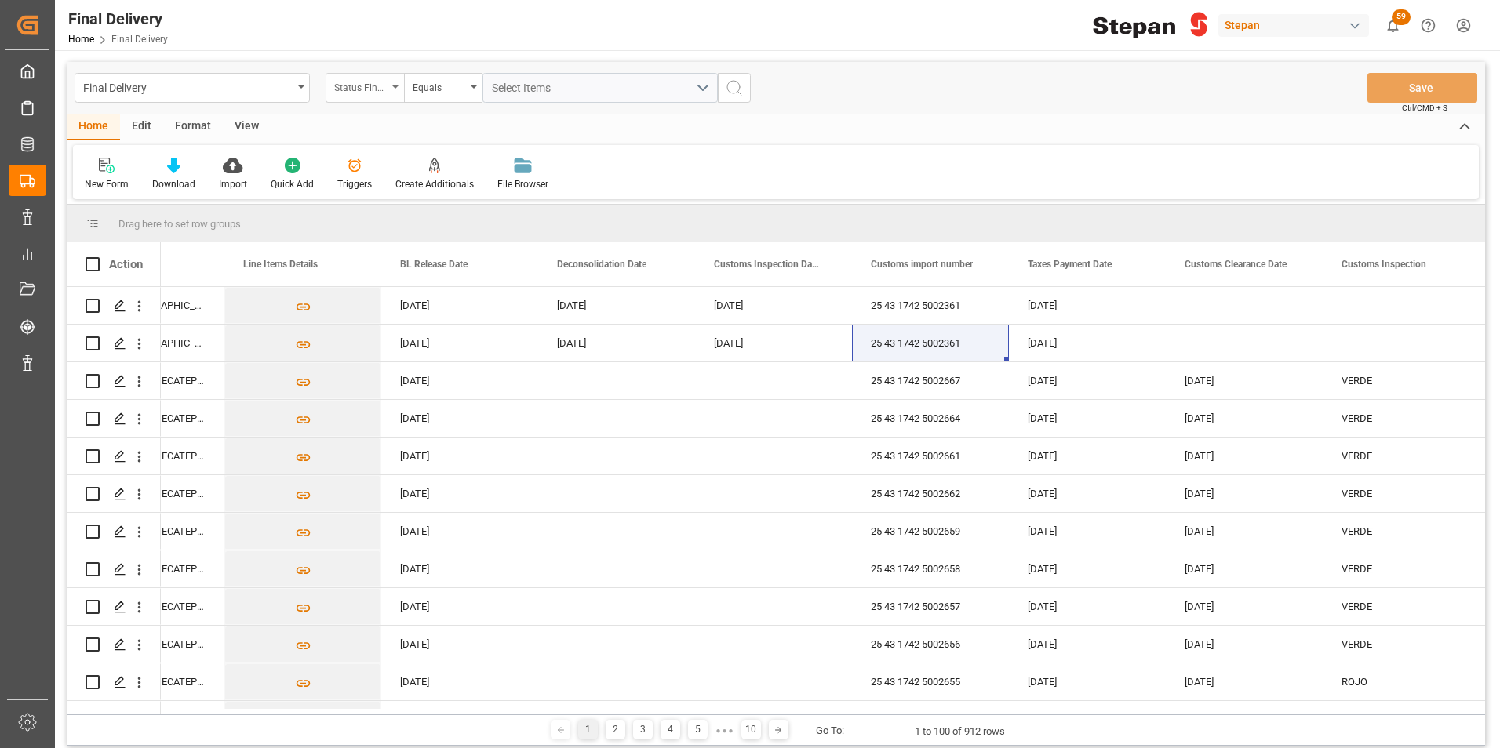
click at [391, 87] on div "Status Final Delivery" at bounding box center [365, 88] width 78 height 30
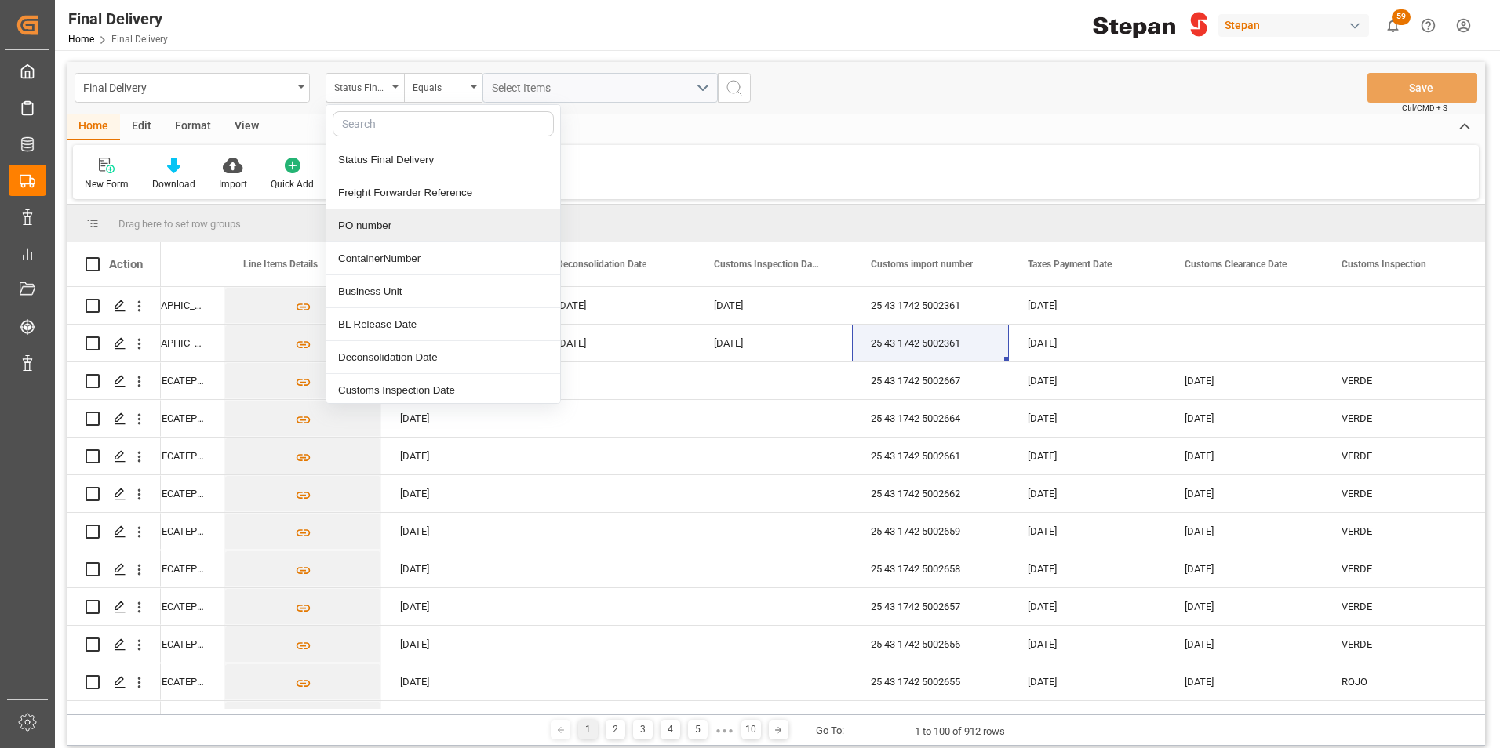
click at [365, 227] on div "PO number" at bounding box center [443, 225] width 234 height 33
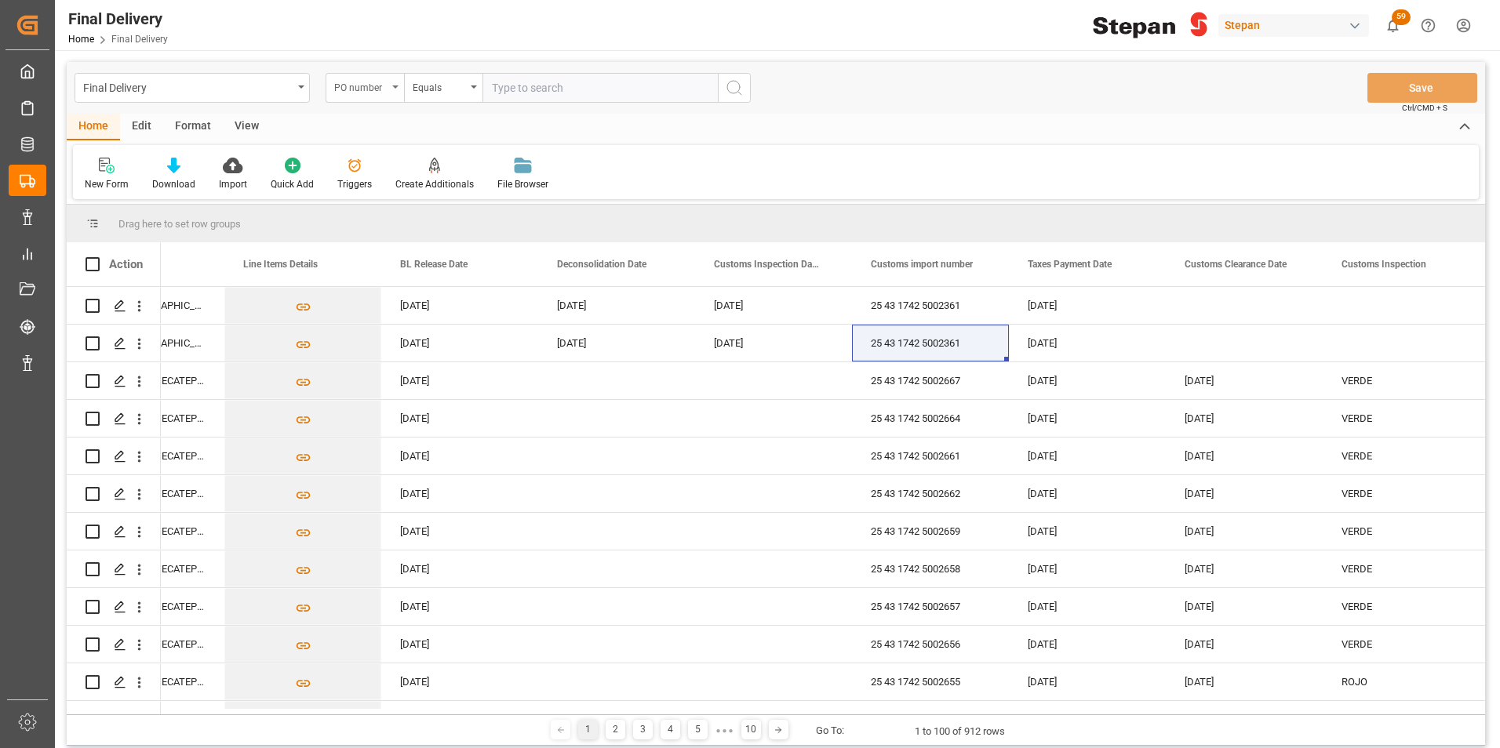
click at [391, 82] on div "PO number" at bounding box center [365, 88] width 78 height 30
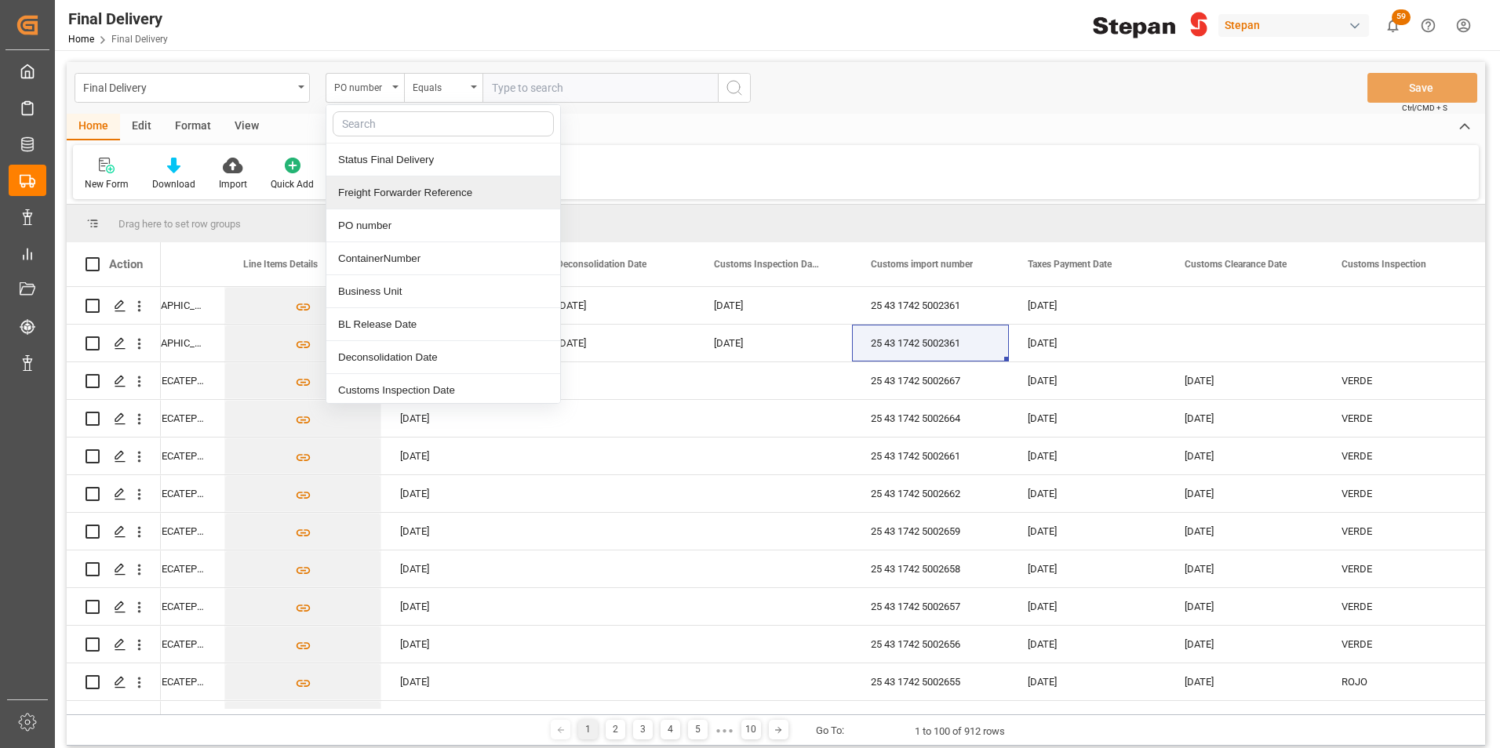
click at [395, 195] on div "Freight Forwarder Reference" at bounding box center [443, 192] width 234 height 33
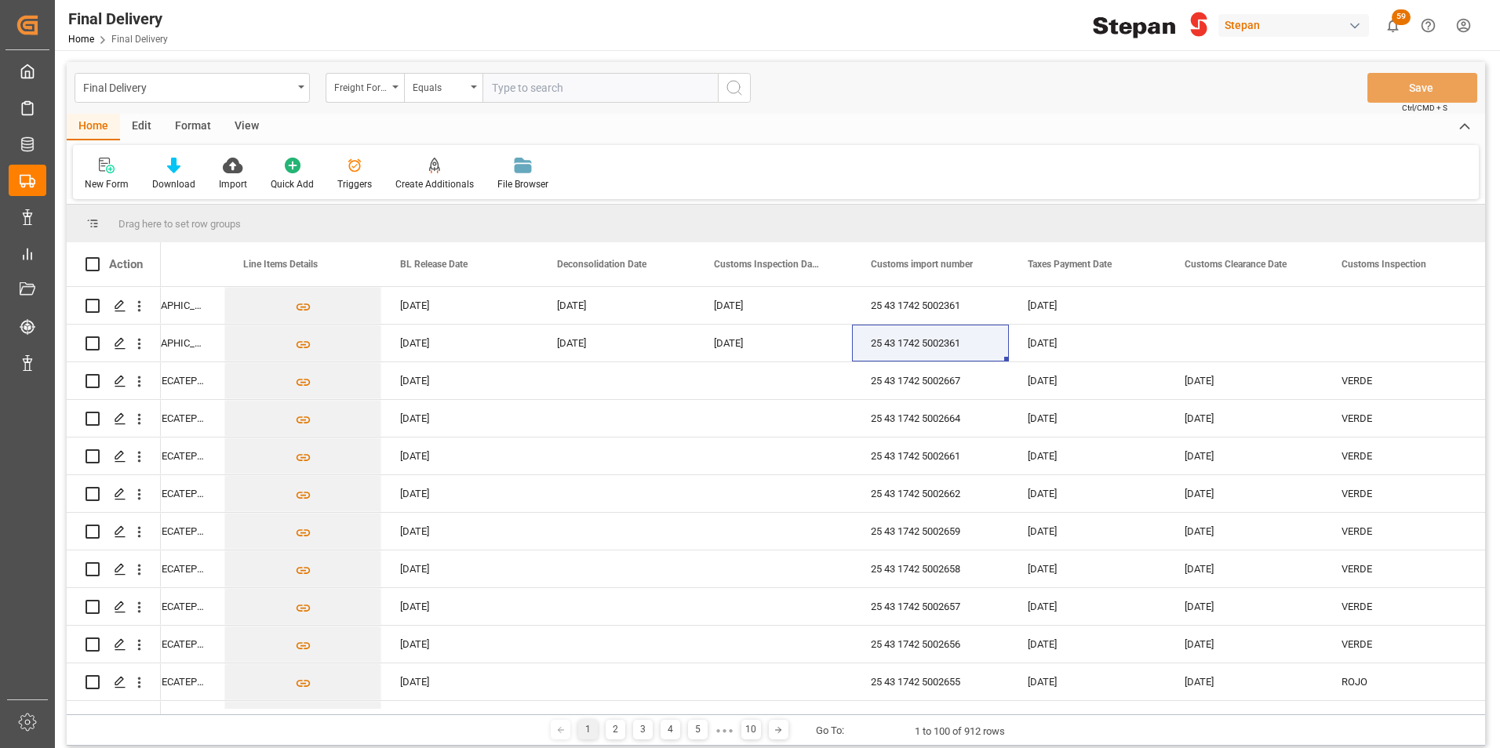
click at [504, 89] on input "text" at bounding box center [599, 88] width 235 height 30
paste input "250906900400"
type input "250906900400"
click at [736, 89] on icon "search button" at bounding box center [734, 87] width 19 height 19
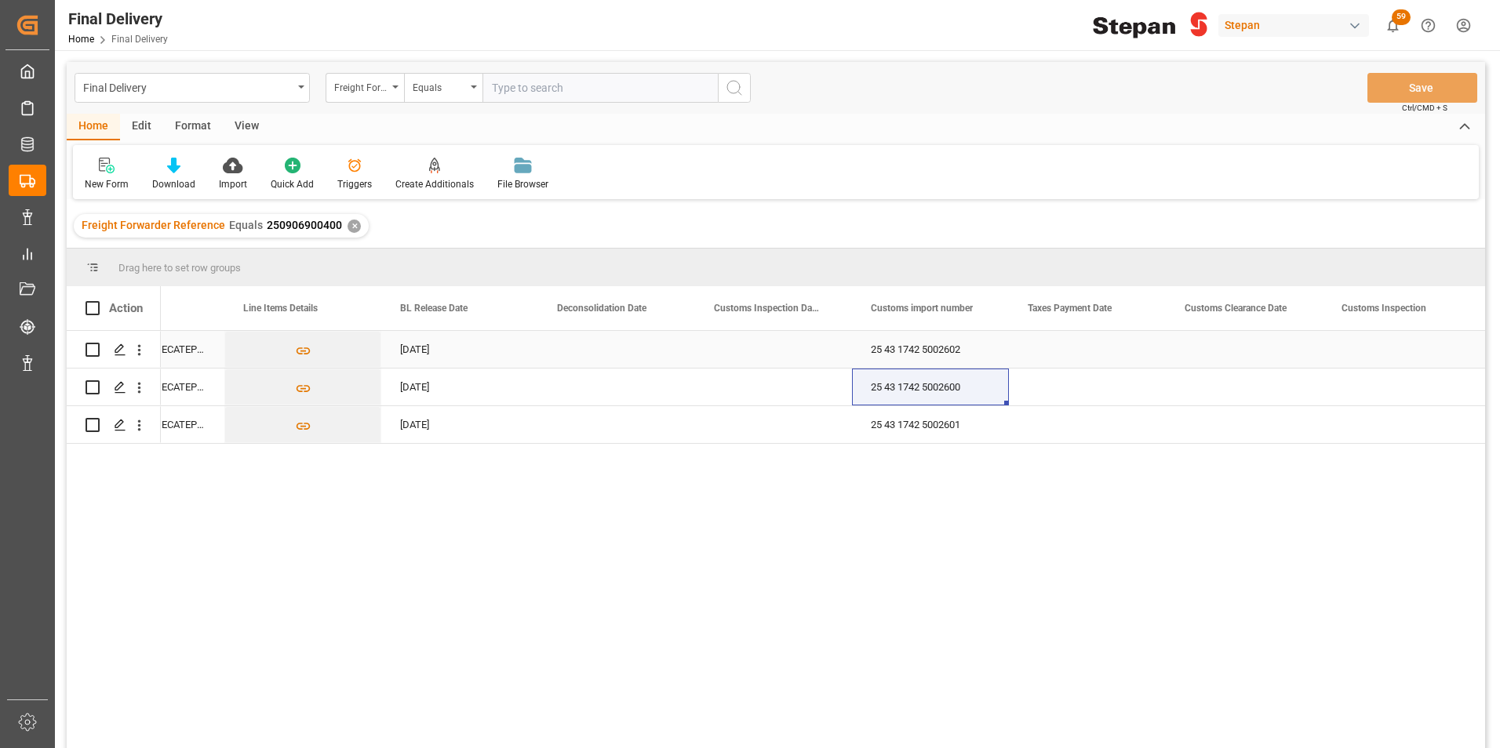
click at [751, 352] on div "Press SPACE to select this row." at bounding box center [773, 349] width 157 height 37
click at [749, 352] on div "Press SPACE to select this row." at bounding box center [773, 349] width 157 height 37
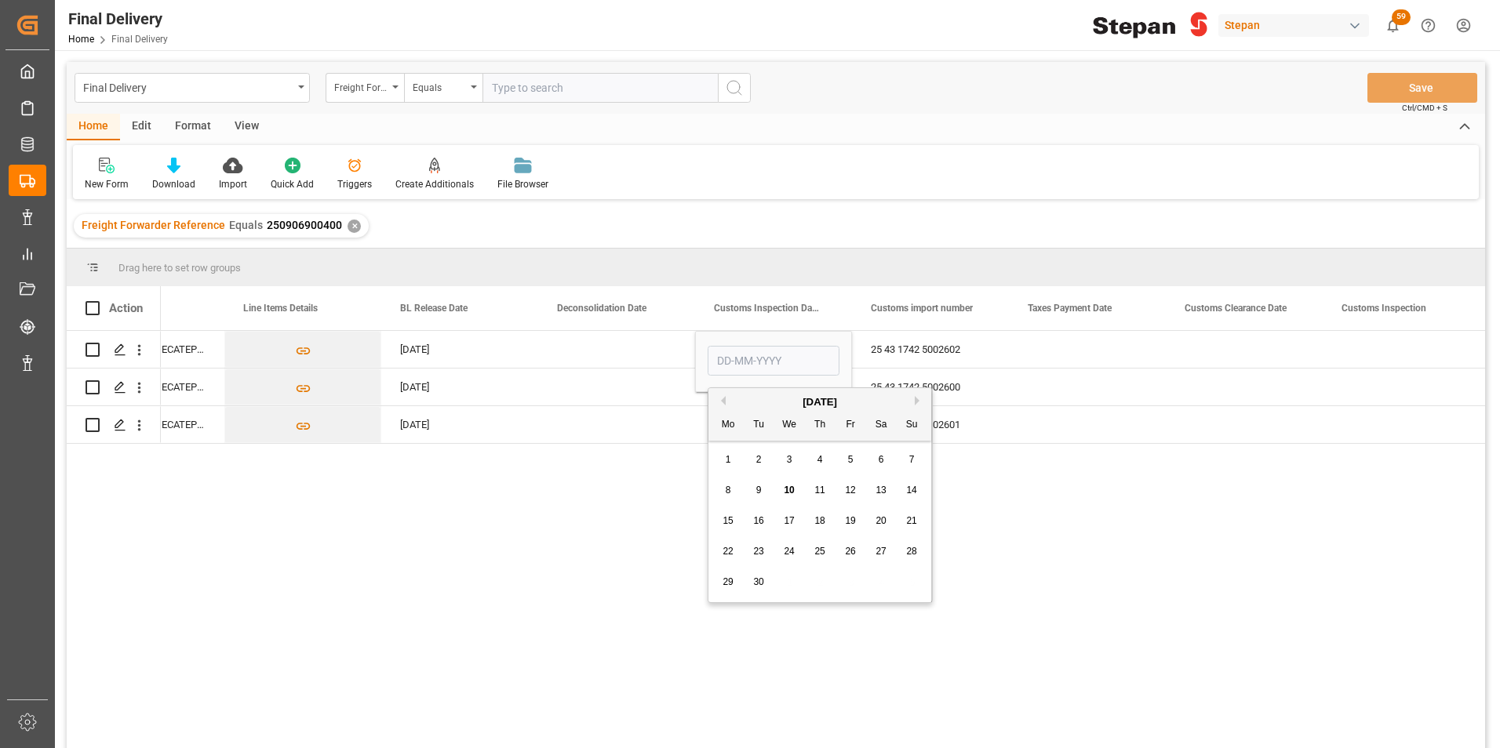
click at [789, 489] on span "10" at bounding box center [789, 490] width 10 height 11
type input "[DATE]"
click at [660, 344] on div "Press SPACE to select this row." at bounding box center [616, 349] width 157 height 37
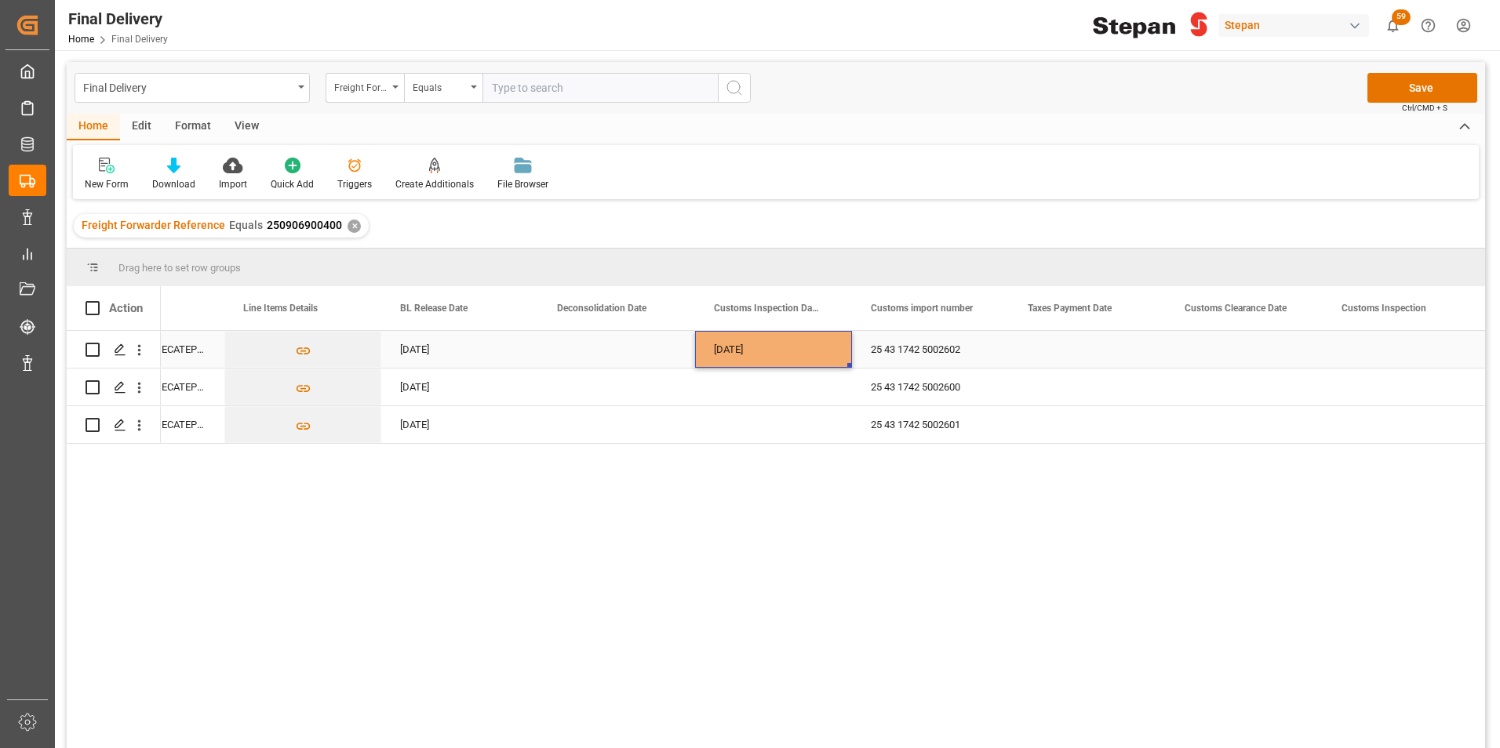
click at [782, 344] on div "[DATE]" at bounding box center [773, 349] width 157 height 37
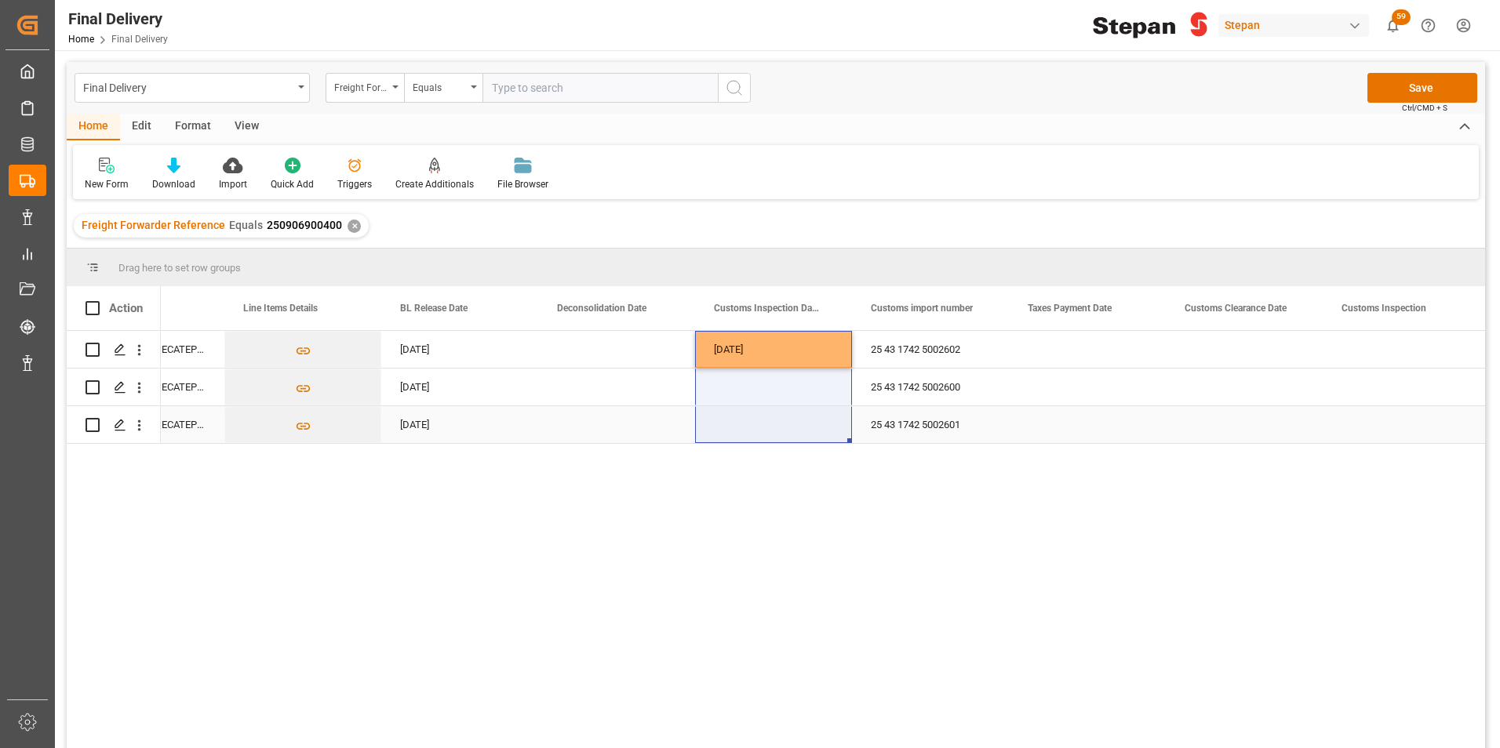
drag, startPoint x: 841, startPoint y: 379, endPoint x: 834, endPoint y: 436, distance: 57.7
click at [806, 348] on div "[DATE]" at bounding box center [773, 349] width 157 height 37
drag, startPoint x: 848, startPoint y: 365, endPoint x: 842, endPoint y: 426, distance: 61.4
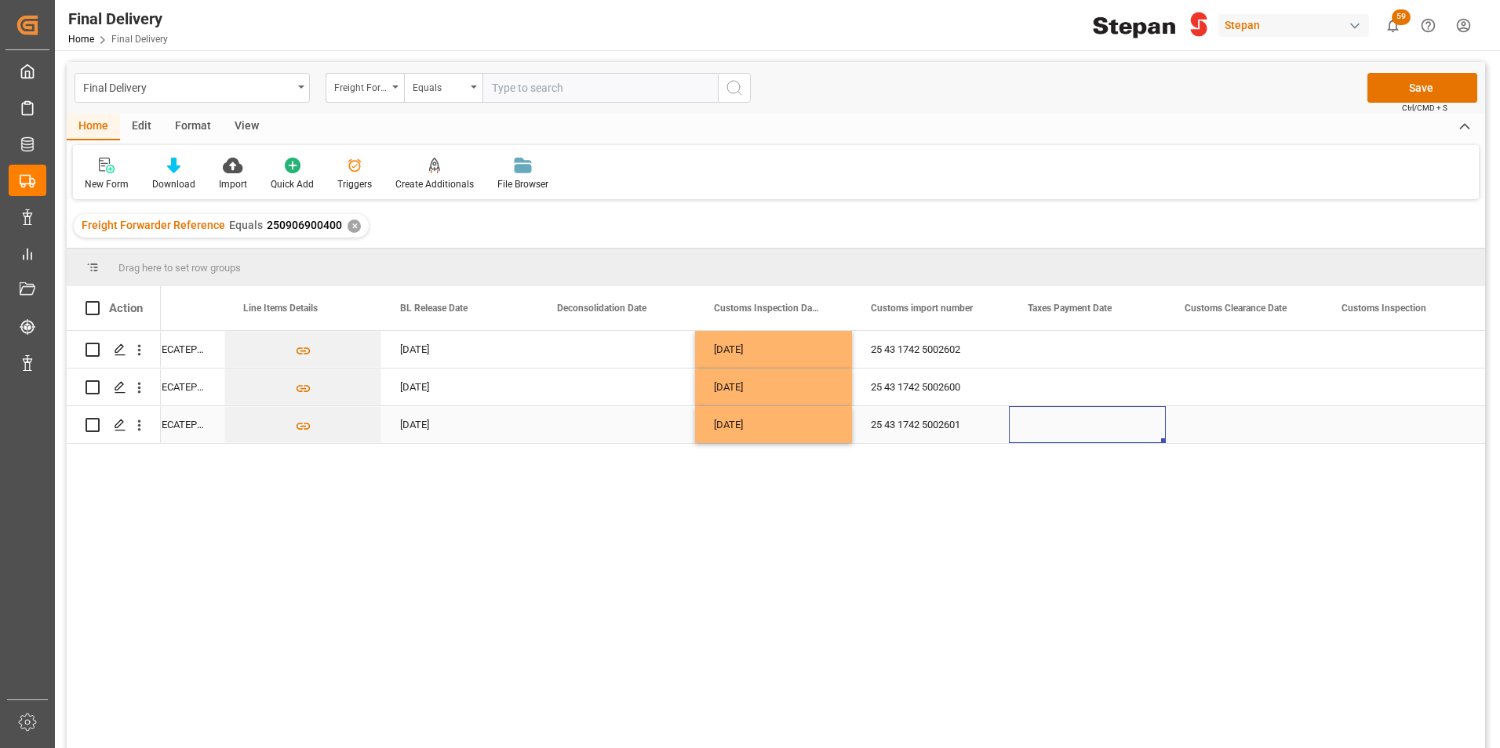
click at [1049, 407] on div "Press SPACE to select this row." at bounding box center [1087, 424] width 157 height 37
click at [1411, 84] on button "Save" at bounding box center [1422, 88] width 110 height 30
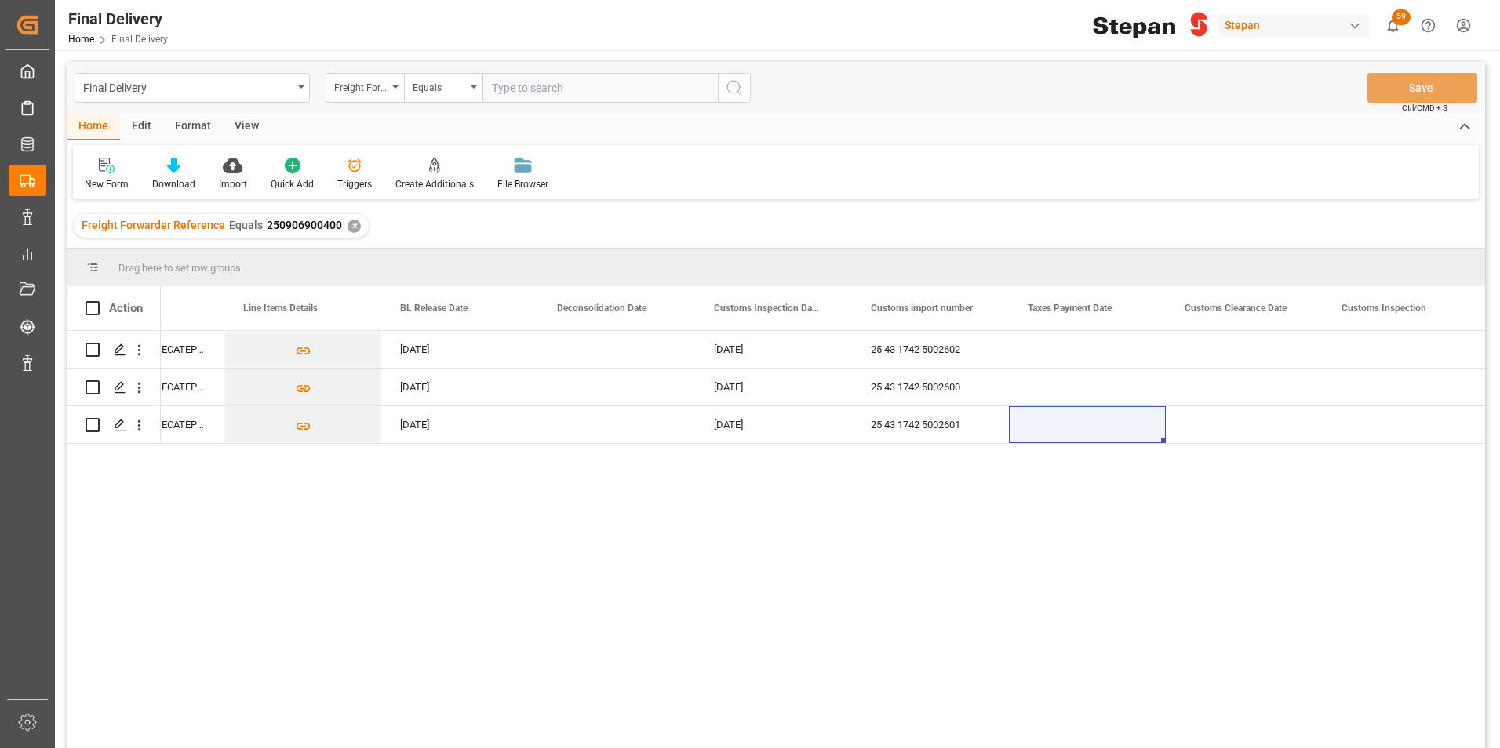
click at [348, 225] on div "✕" at bounding box center [354, 226] width 13 height 13
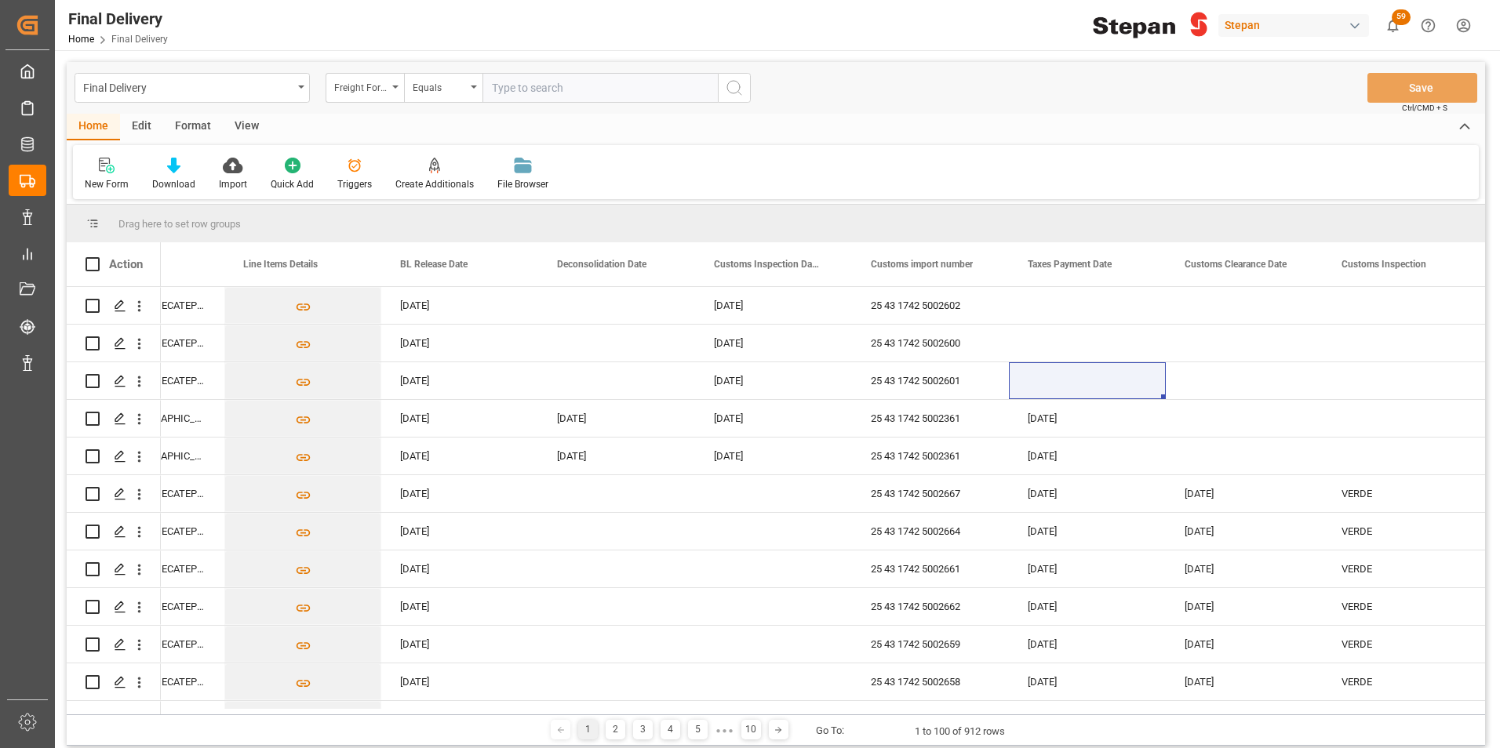
click at [386, 92] on div "Freight Forwarder Reference" at bounding box center [360, 86] width 53 height 18
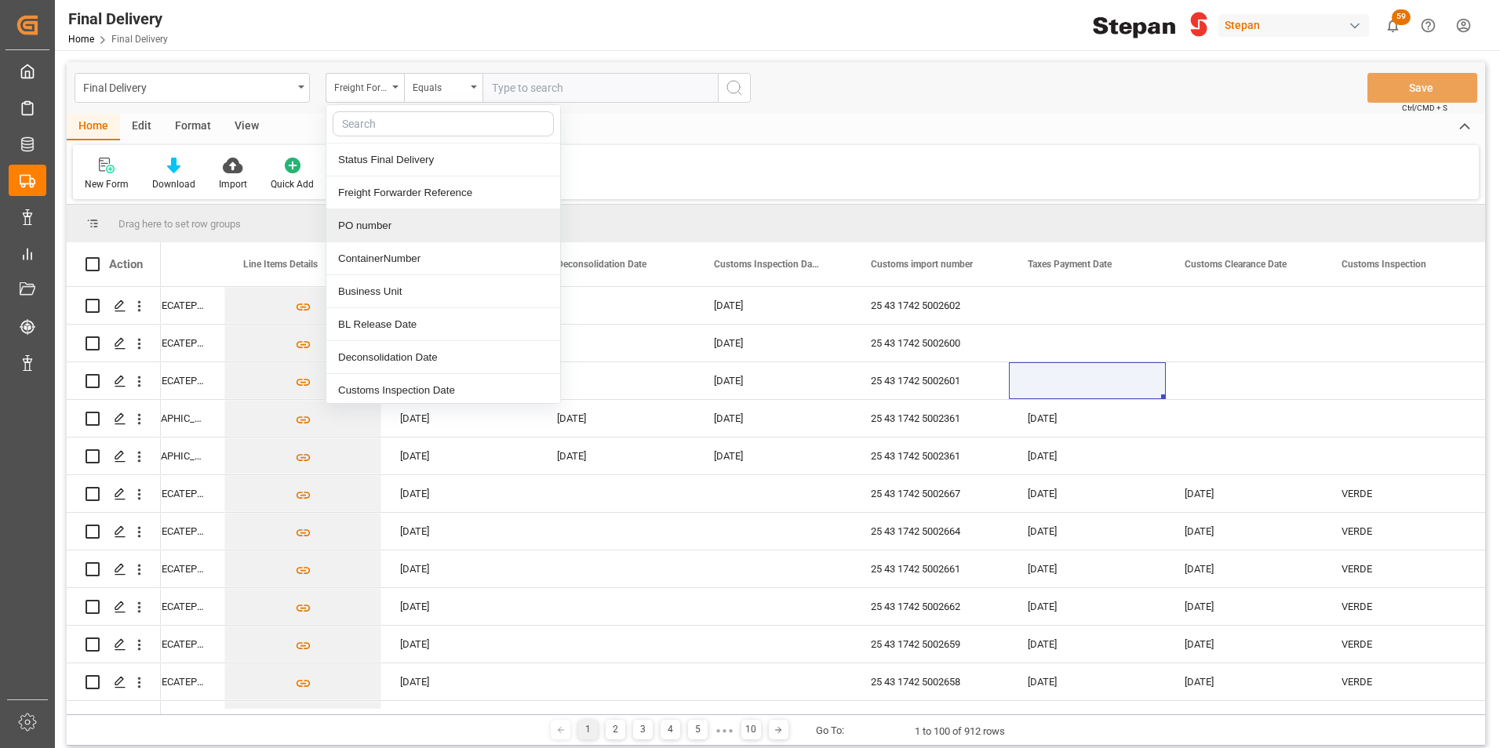
click at [342, 224] on div "PO number" at bounding box center [443, 225] width 234 height 33
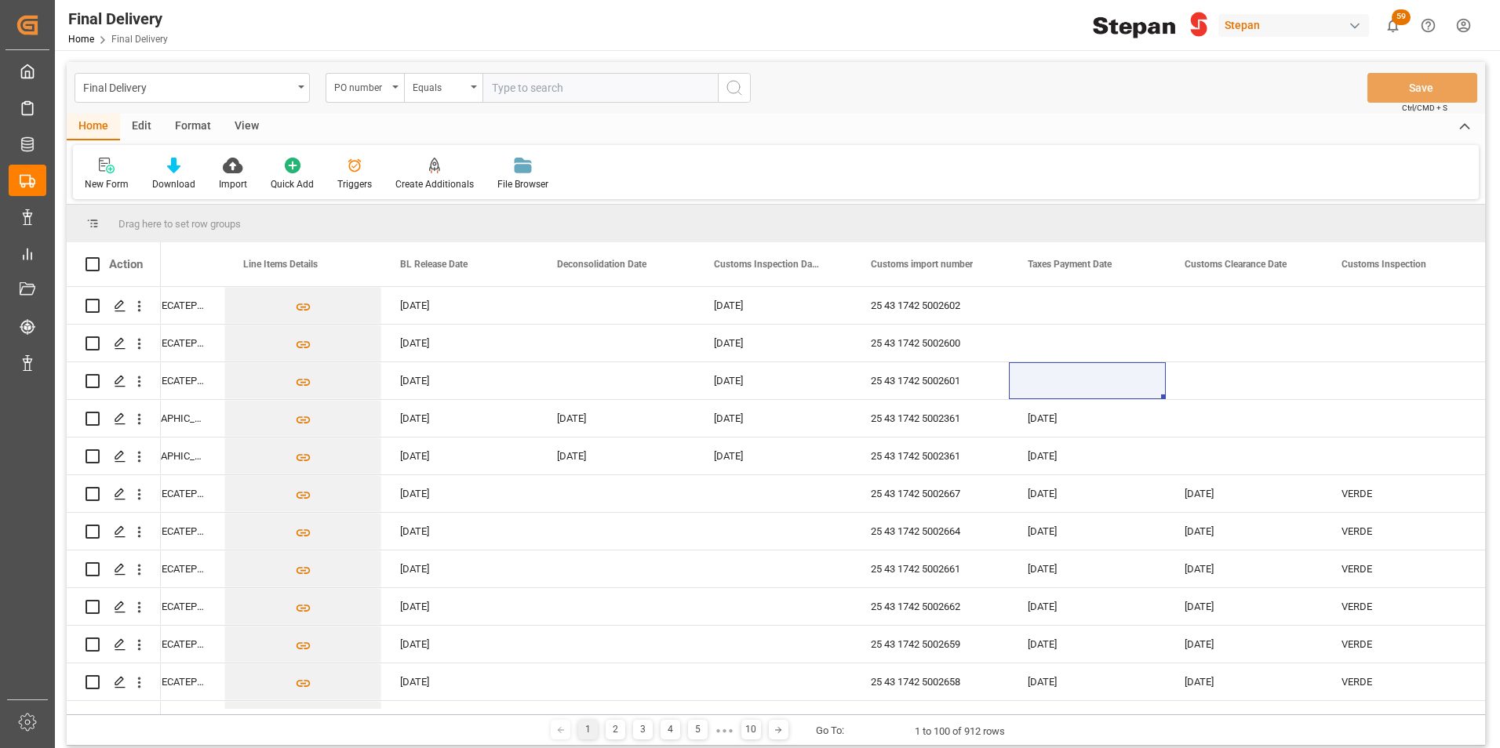
click at [508, 83] on input "text" at bounding box center [599, 88] width 235 height 30
paste input "4501463300"
type input "4501463300"
click at [739, 87] on icon "search button" at bounding box center [734, 87] width 19 height 19
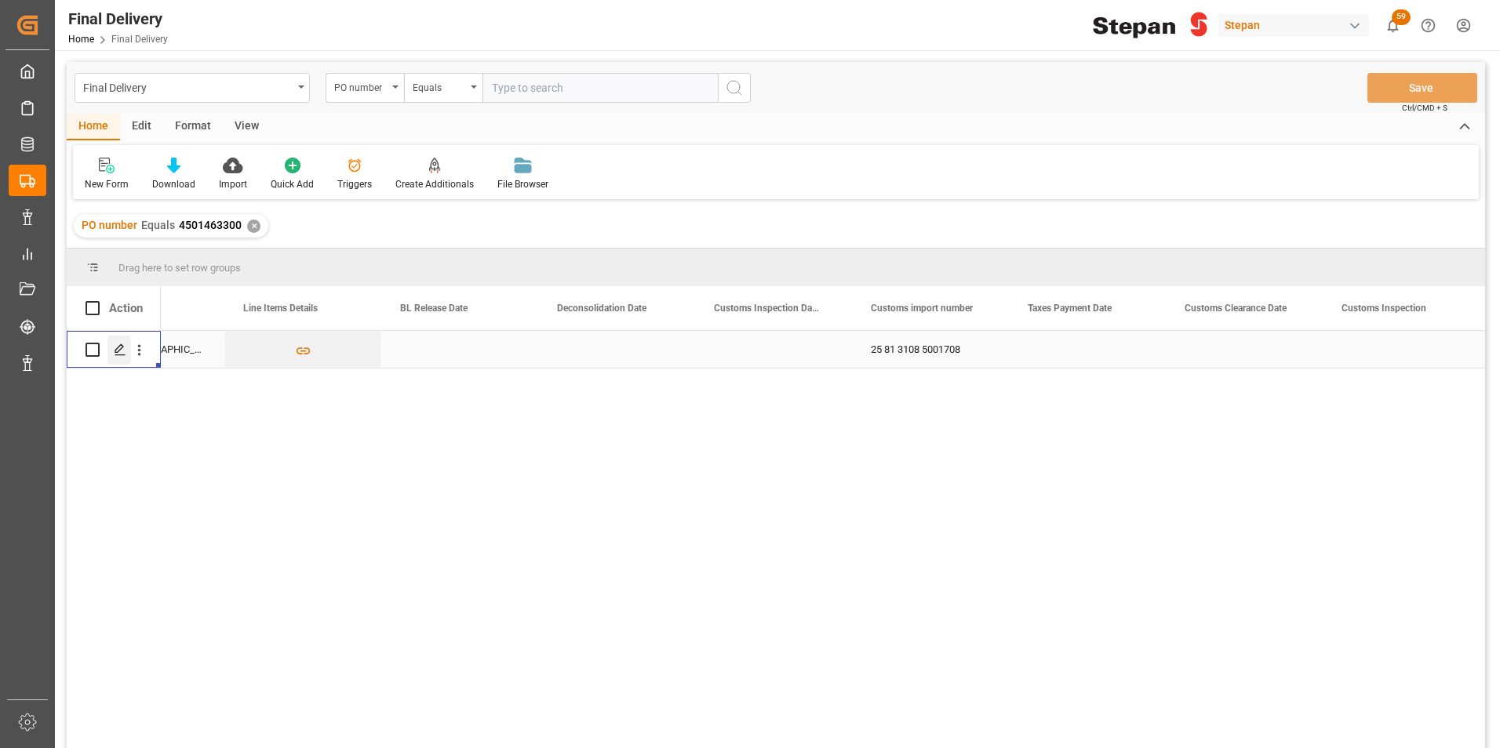
click at [114, 351] on icon "Press SPACE to select this row." at bounding box center [120, 350] width 13 height 13
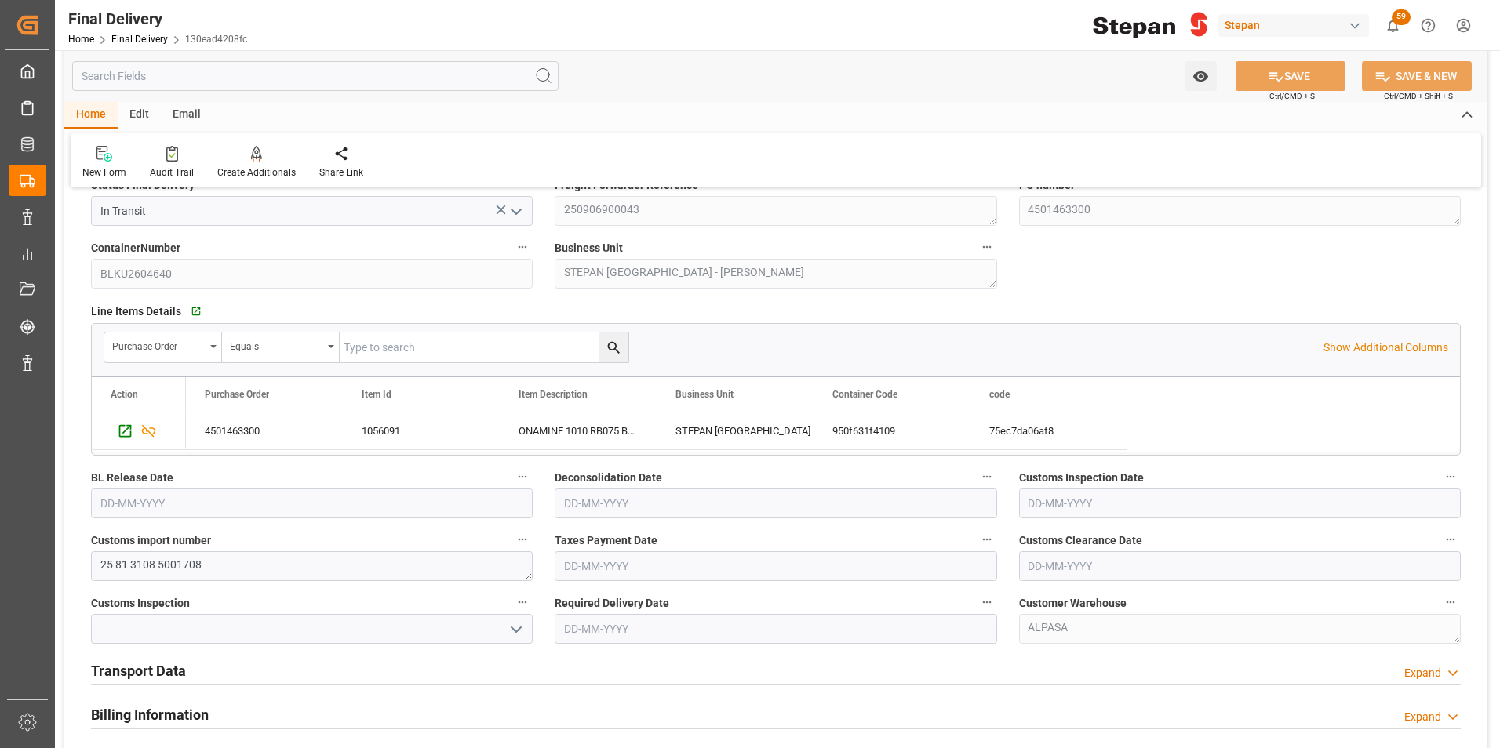
scroll to position [157, 0]
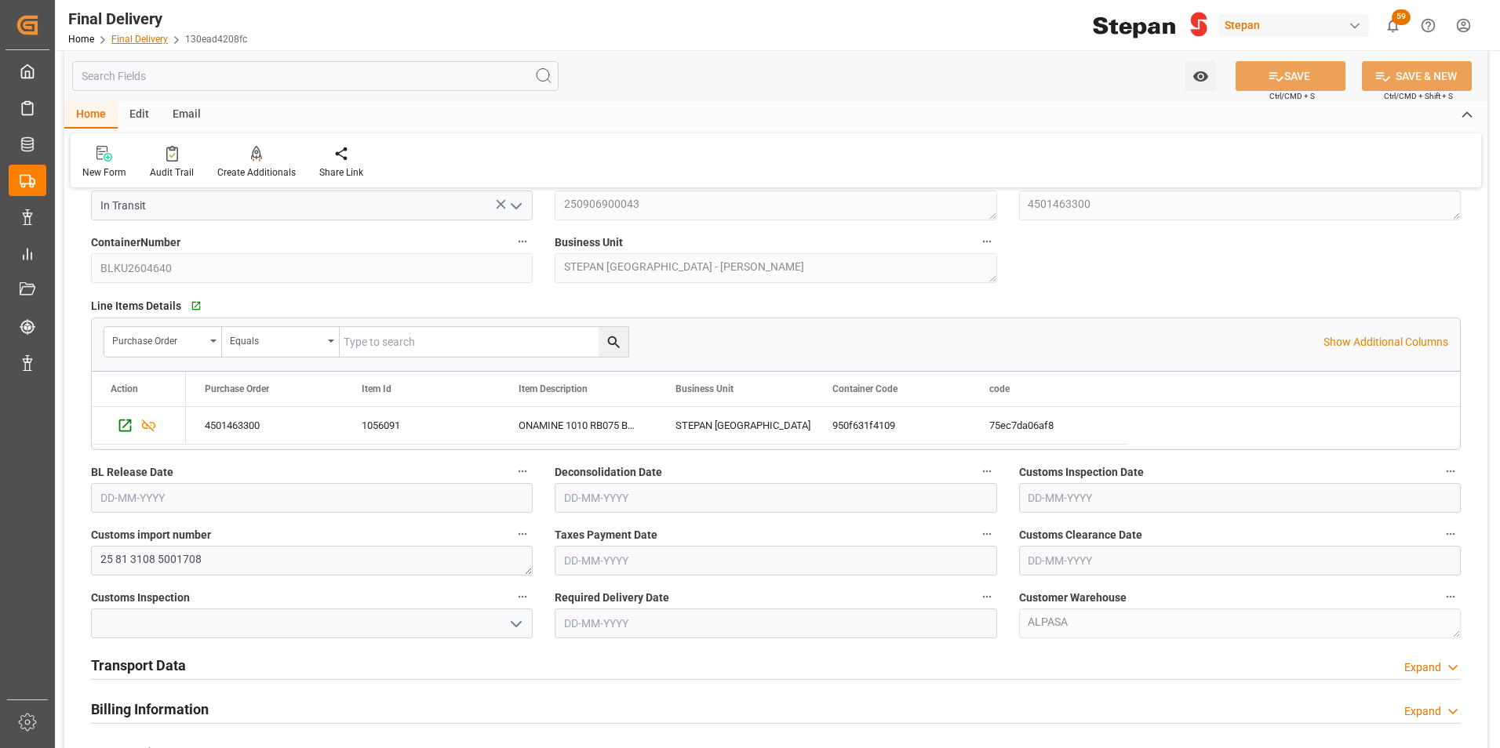
click at [140, 35] on link "Final Delivery" at bounding box center [139, 39] width 56 height 11
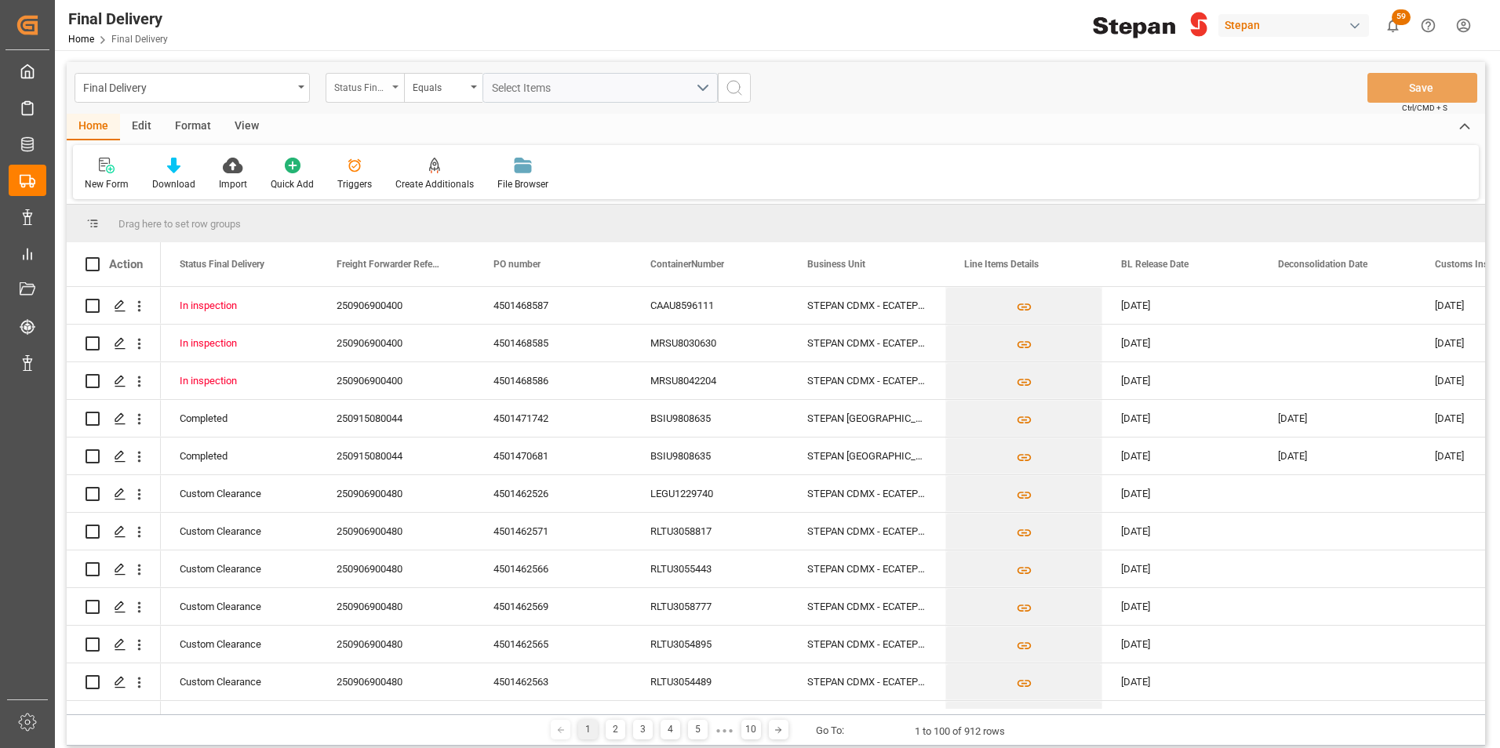
click at [377, 87] on div "Status Final Delivery" at bounding box center [360, 86] width 53 height 18
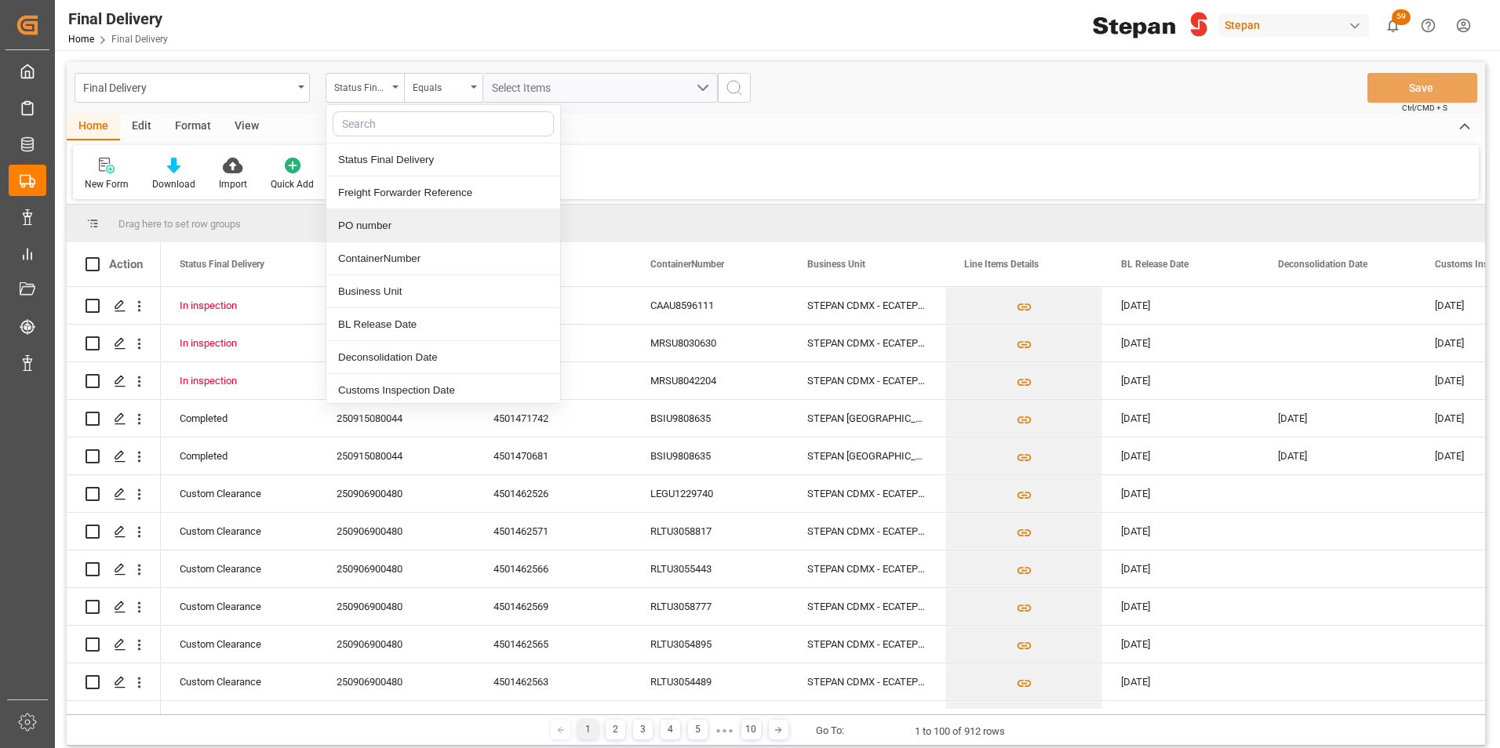
click at [377, 235] on div "PO number" at bounding box center [443, 225] width 234 height 33
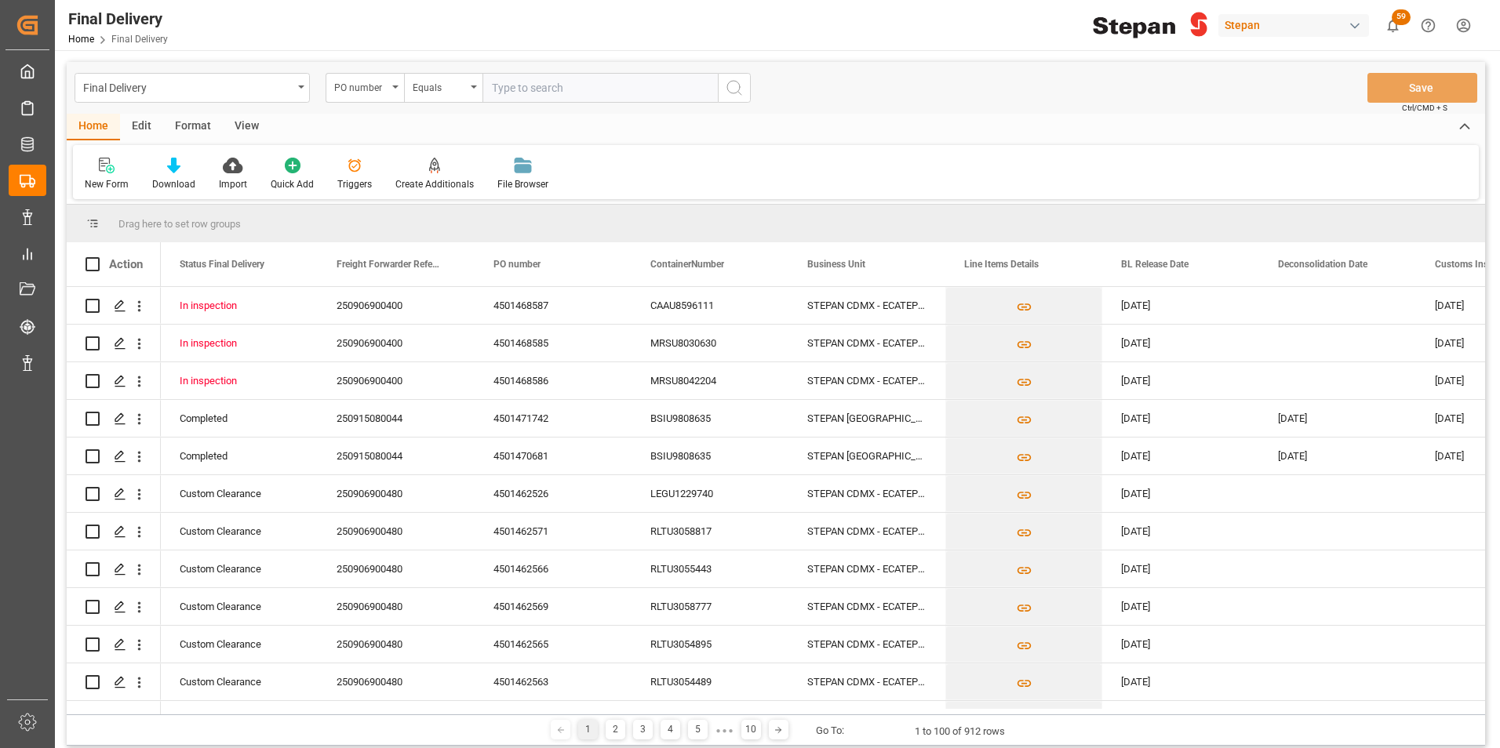
click at [504, 93] on input "text" at bounding box center [599, 88] width 235 height 30
type input "4501451543"
click at [737, 82] on icon "search button" at bounding box center [734, 87] width 19 height 19
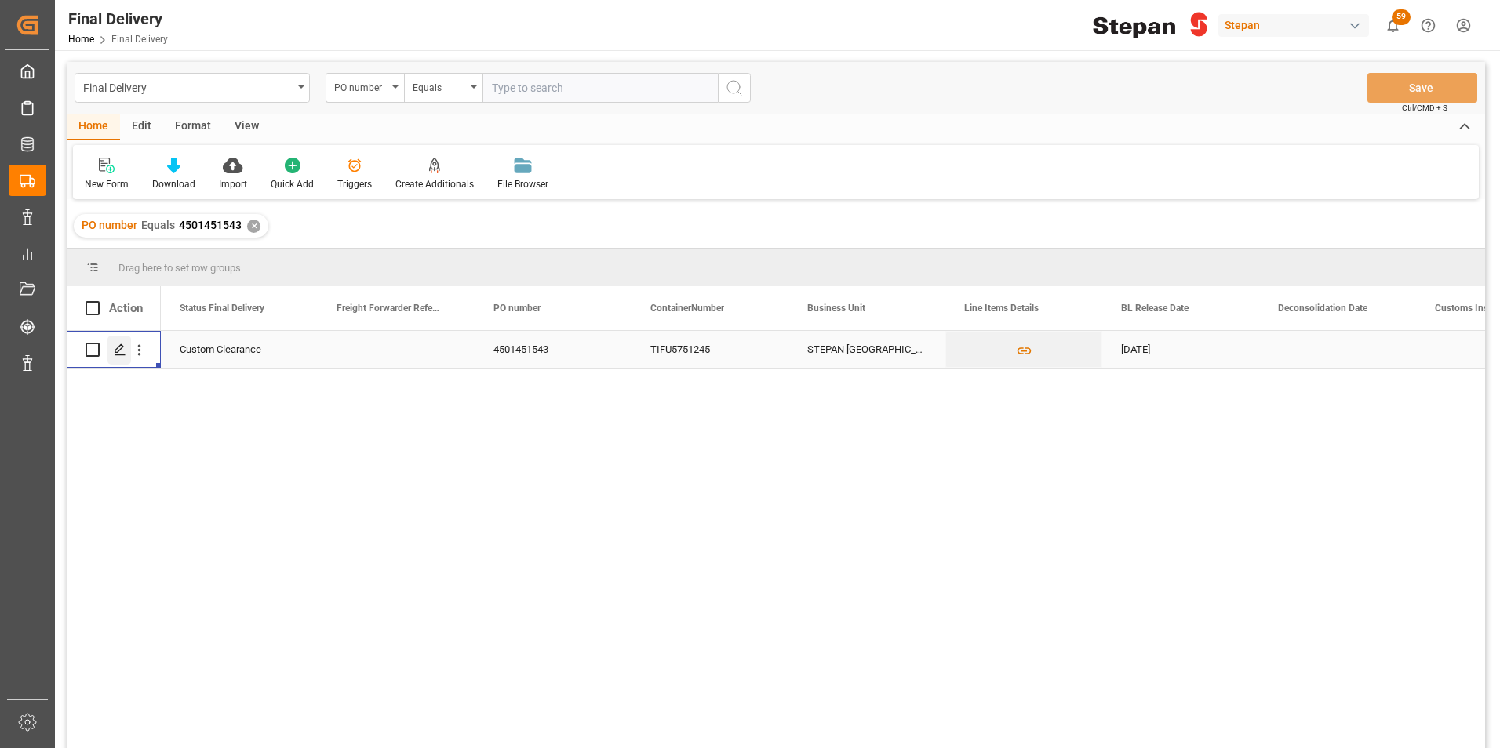
click at [111, 350] on div "Press SPACE to select this row." at bounding box center [119, 350] width 24 height 29
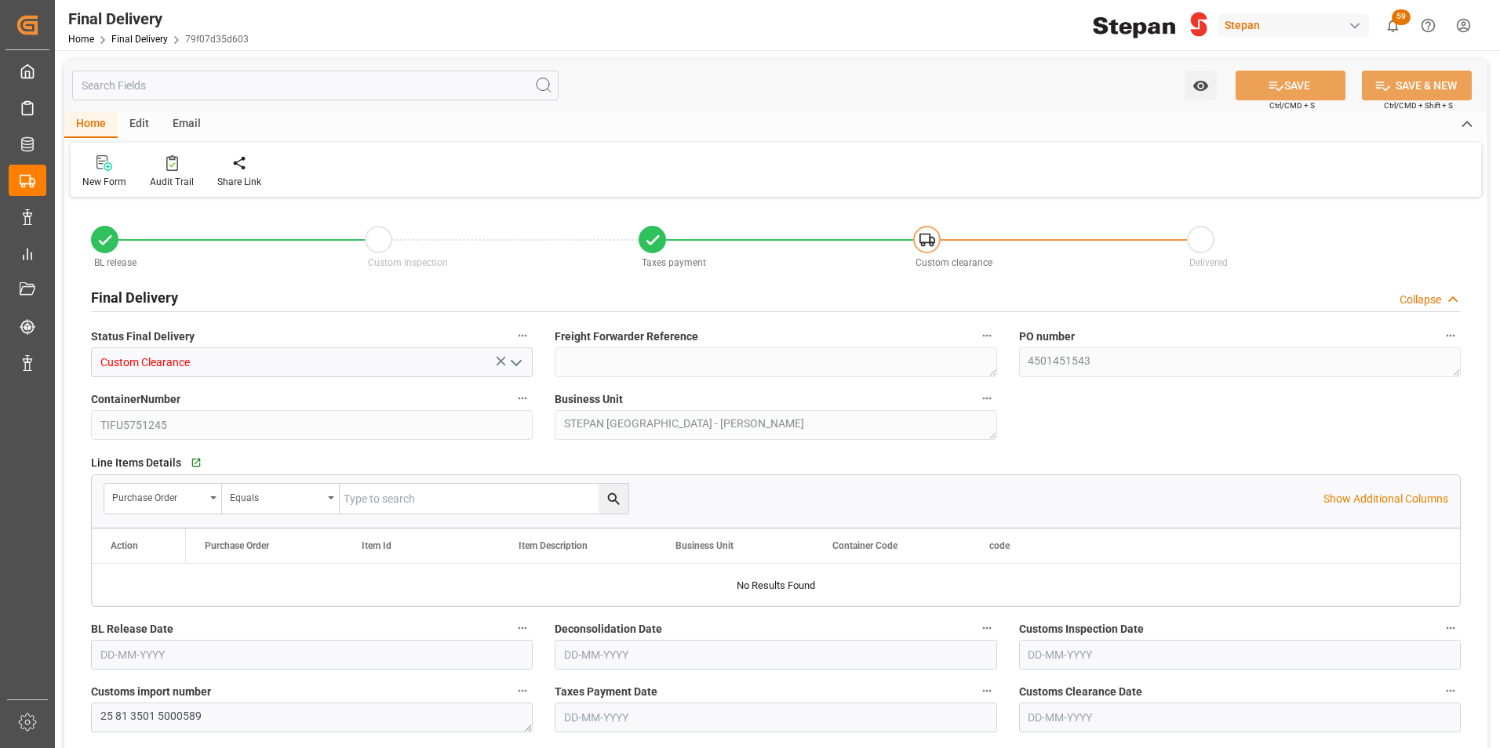
type input "[DATE]"
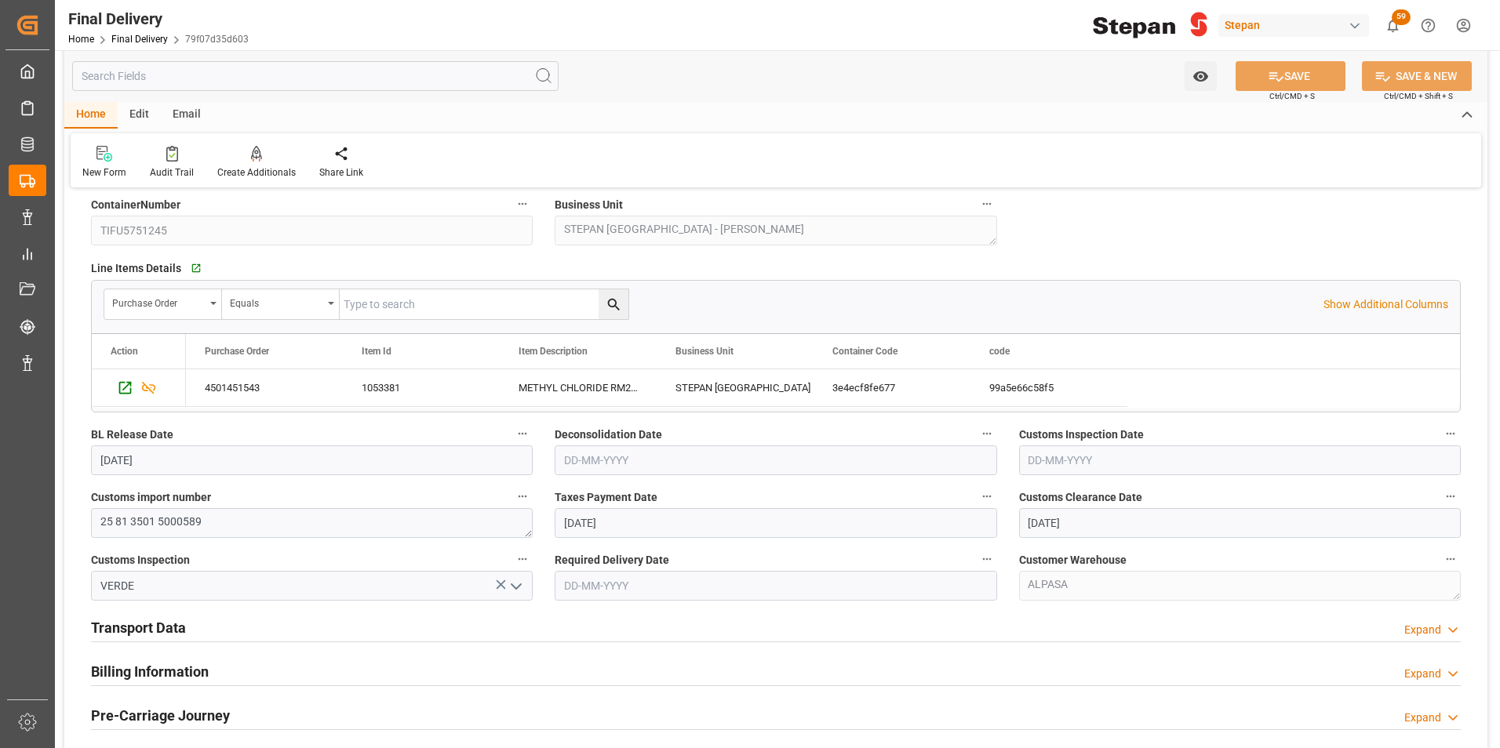
scroll to position [235, 0]
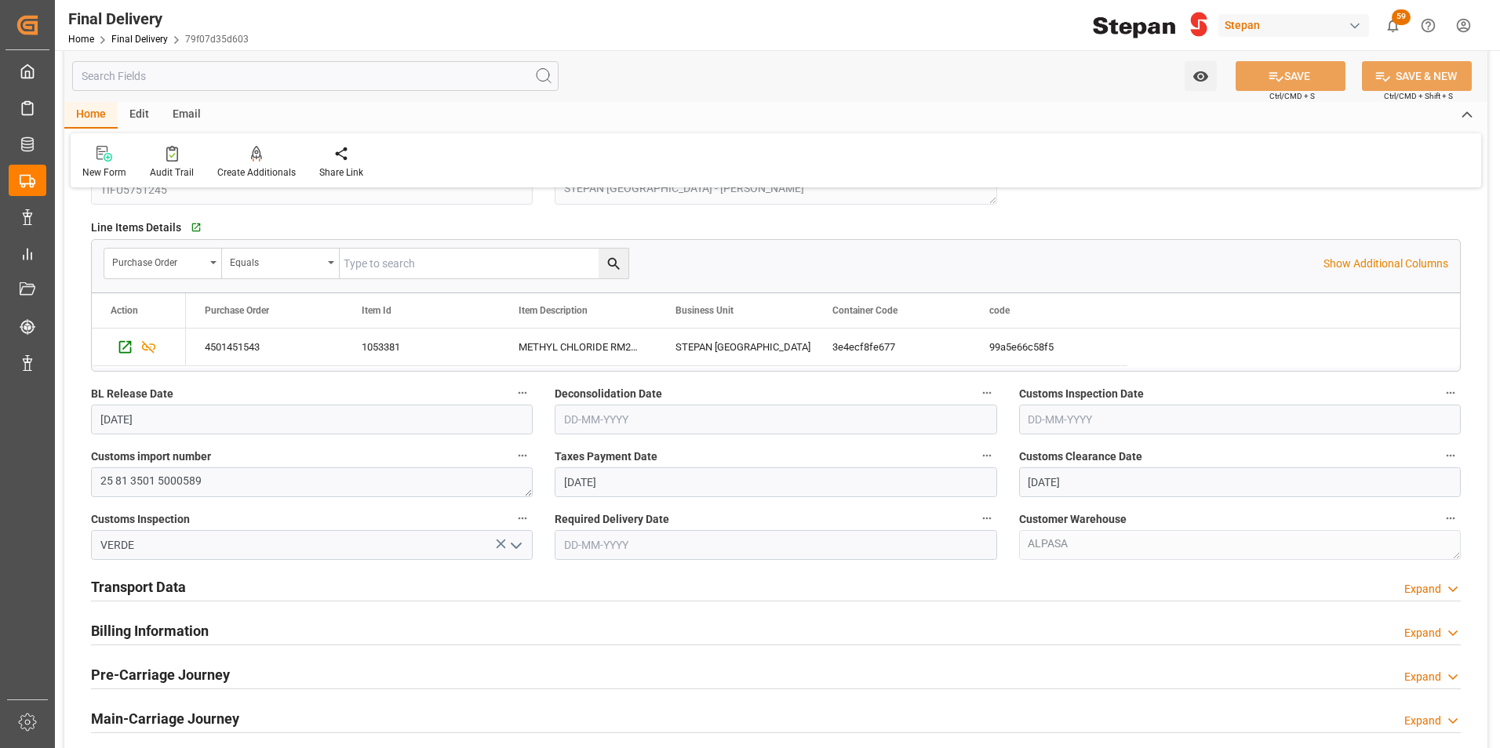
click at [641, 537] on input "text" at bounding box center [776, 545] width 442 height 30
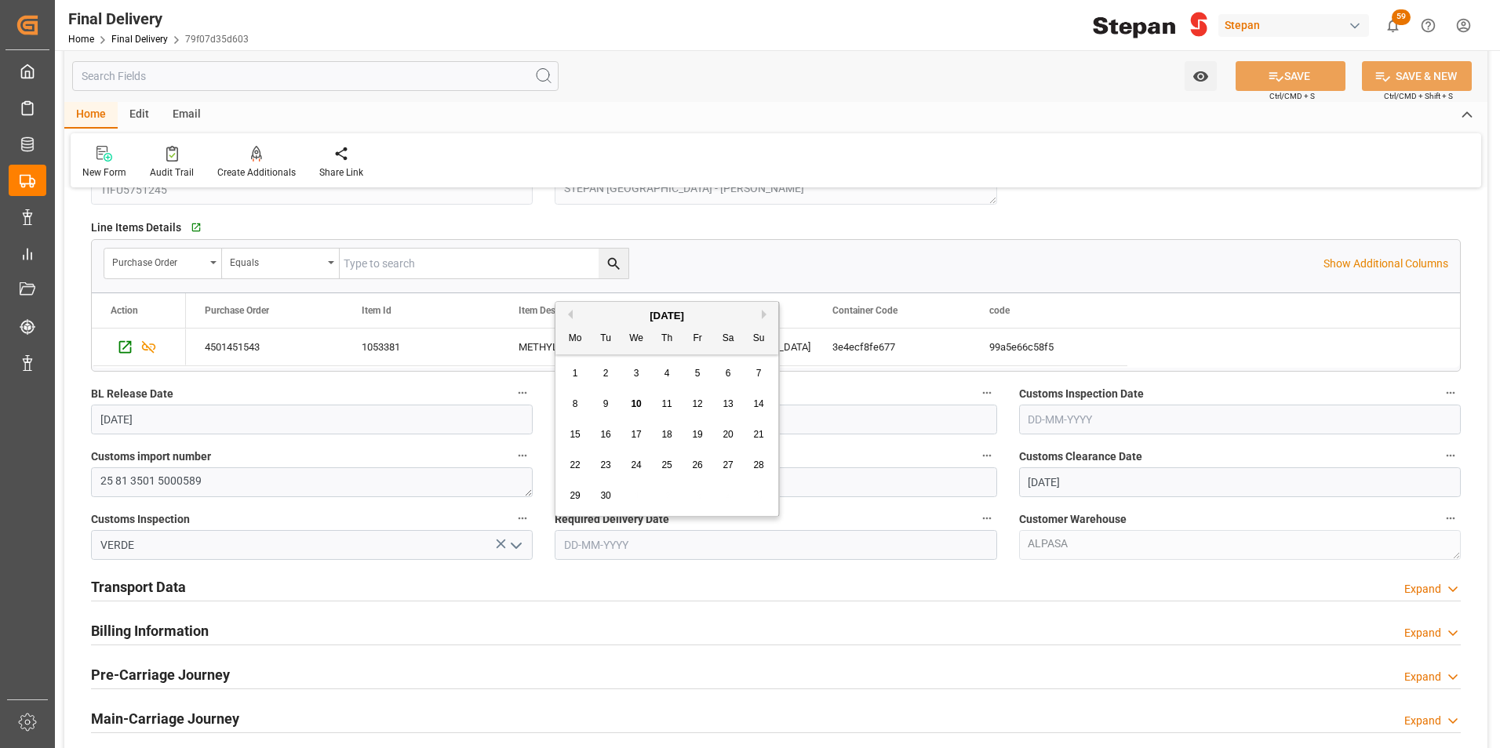
click at [606, 313] on div "[DATE]" at bounding box center [666, 316] width 223 height 16
click at [664, 406] on span "11" at bounding box center [666, 403] width 10 height 11
type input "[DATE]"
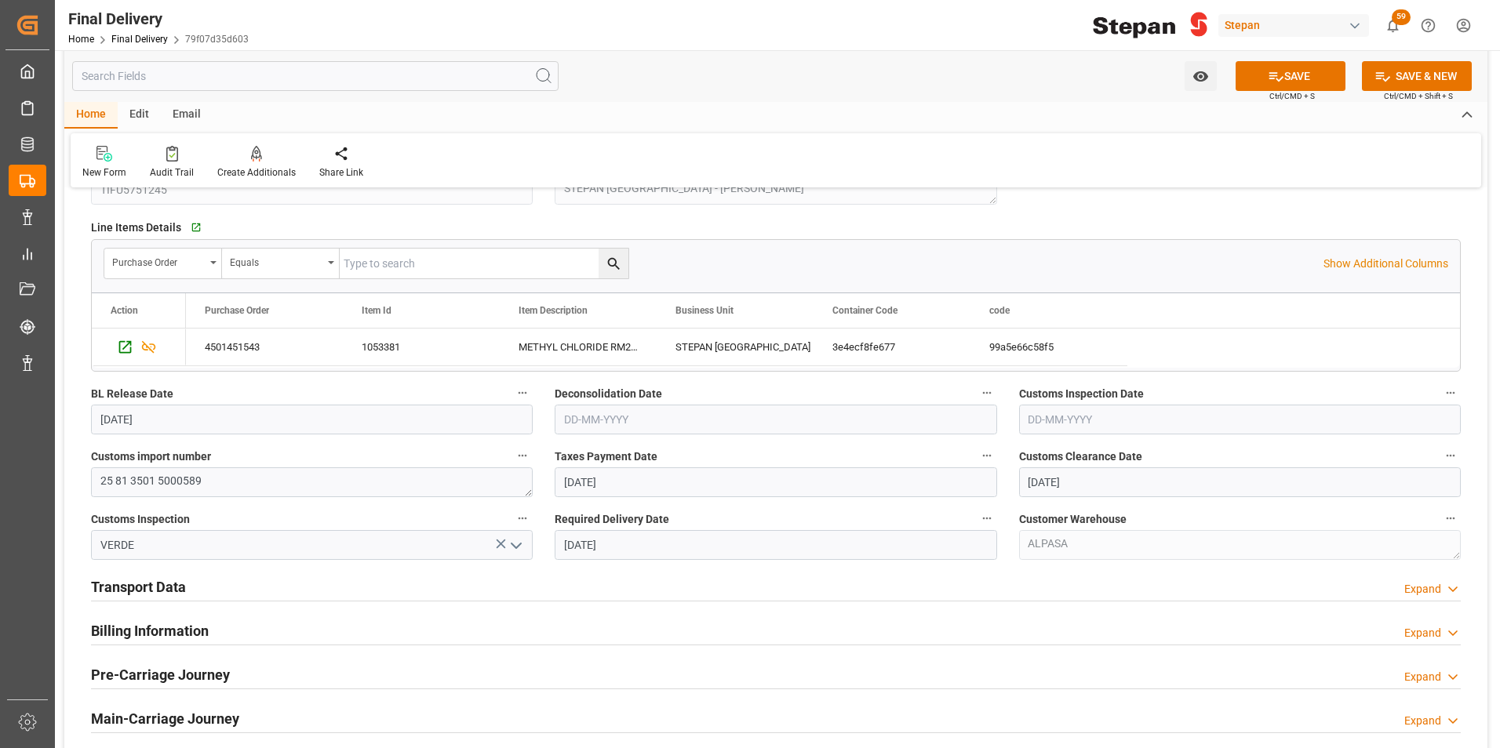
click at [144, 588] on h2 "Transport Data" at bounding box center [138, 587] width 95 height 21
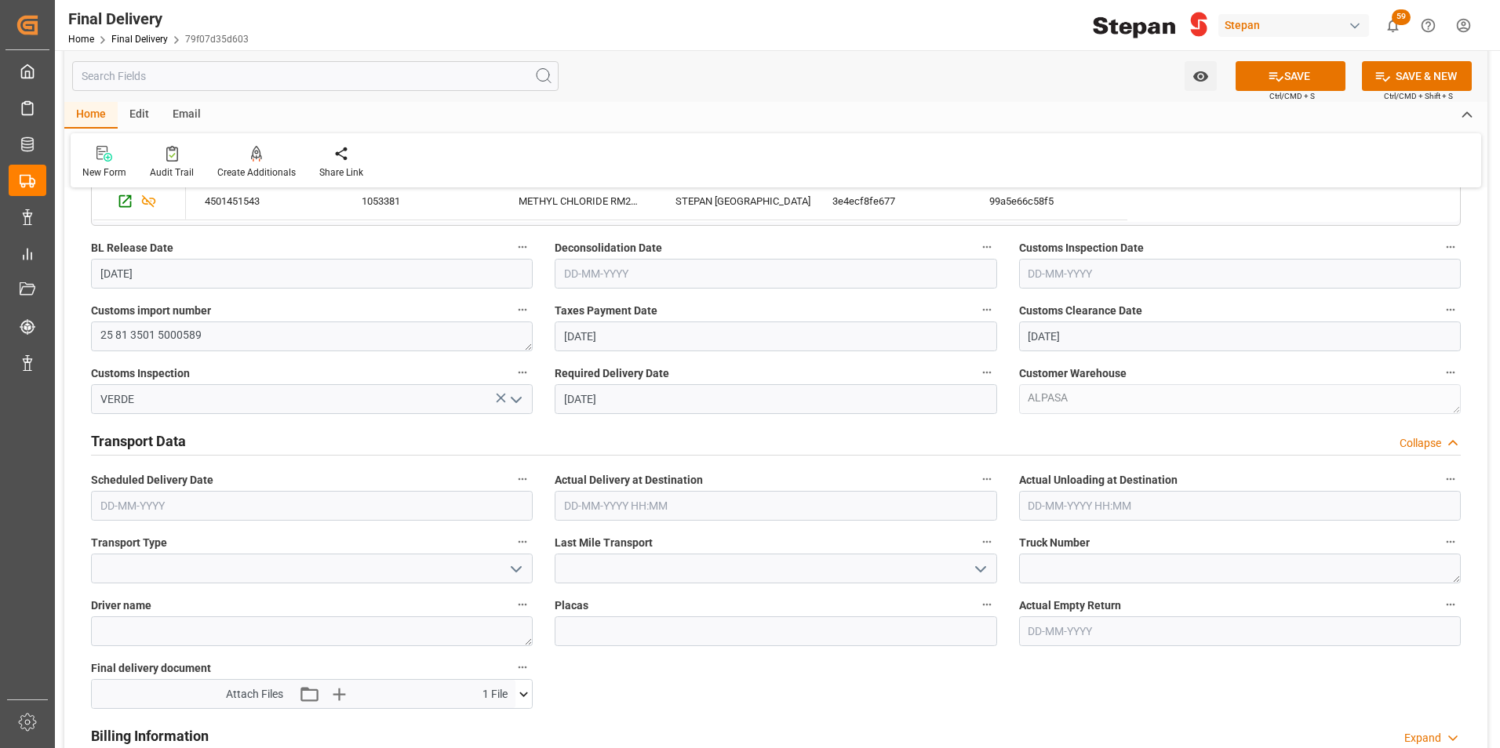
scroll to position [392, 0]
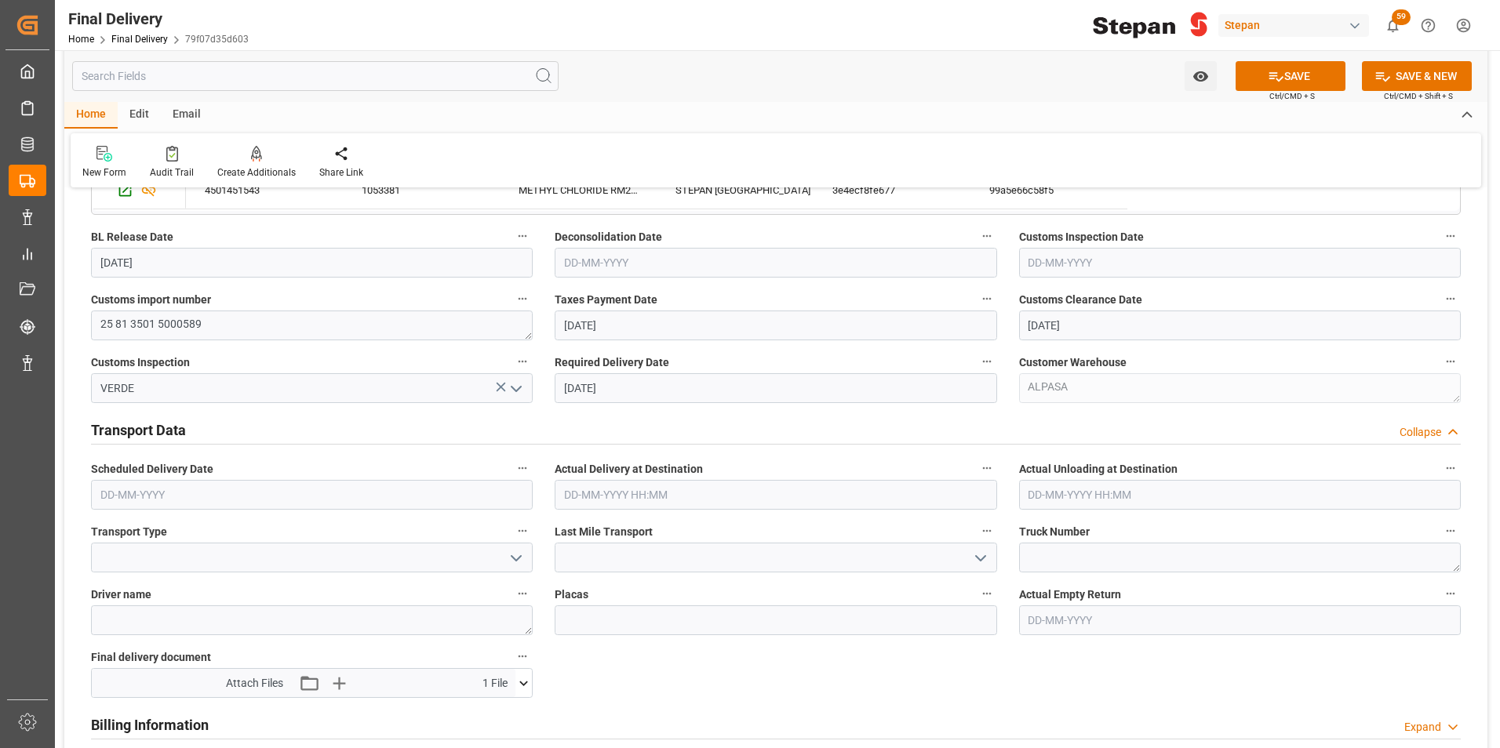
click at [512, 556] on polyline "open menu" at bounding box center [515, 558] width 9 height 5
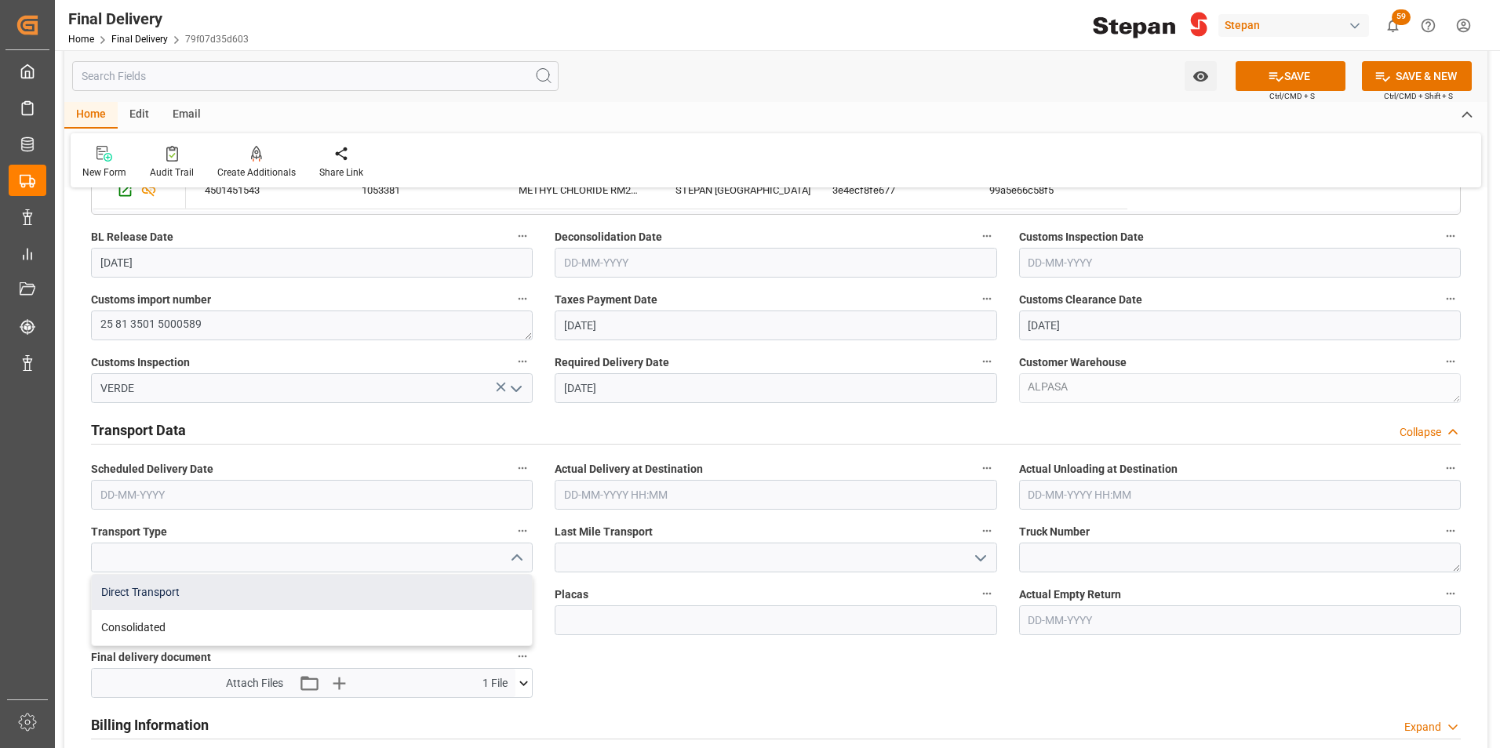
click at [147, 588] on div "Direct Transport" at bounding box center [312, 592] width 440 height 35
type input "Direct Transport"
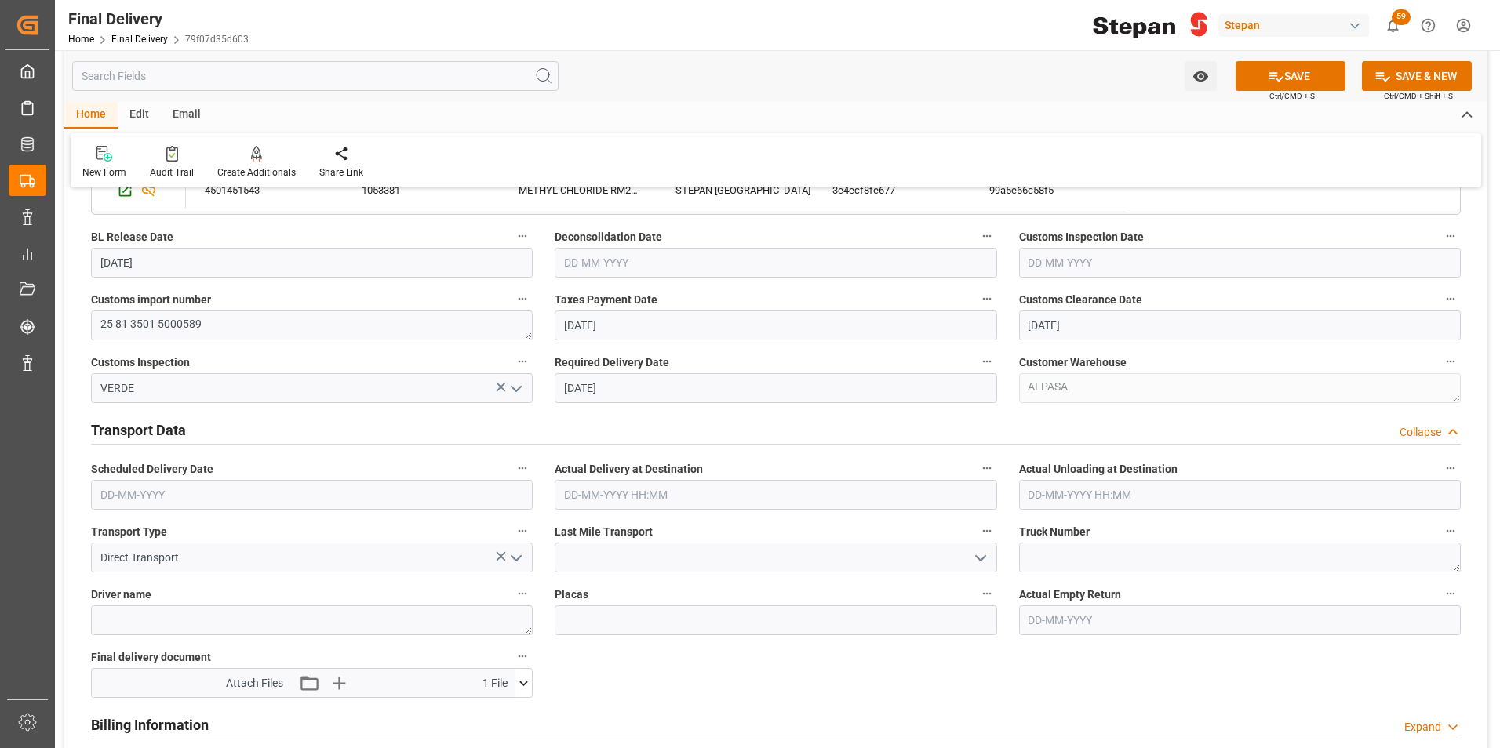
click at [981, 553] on icon "open menu" at bounding box center [980, 558] width 19 height 19
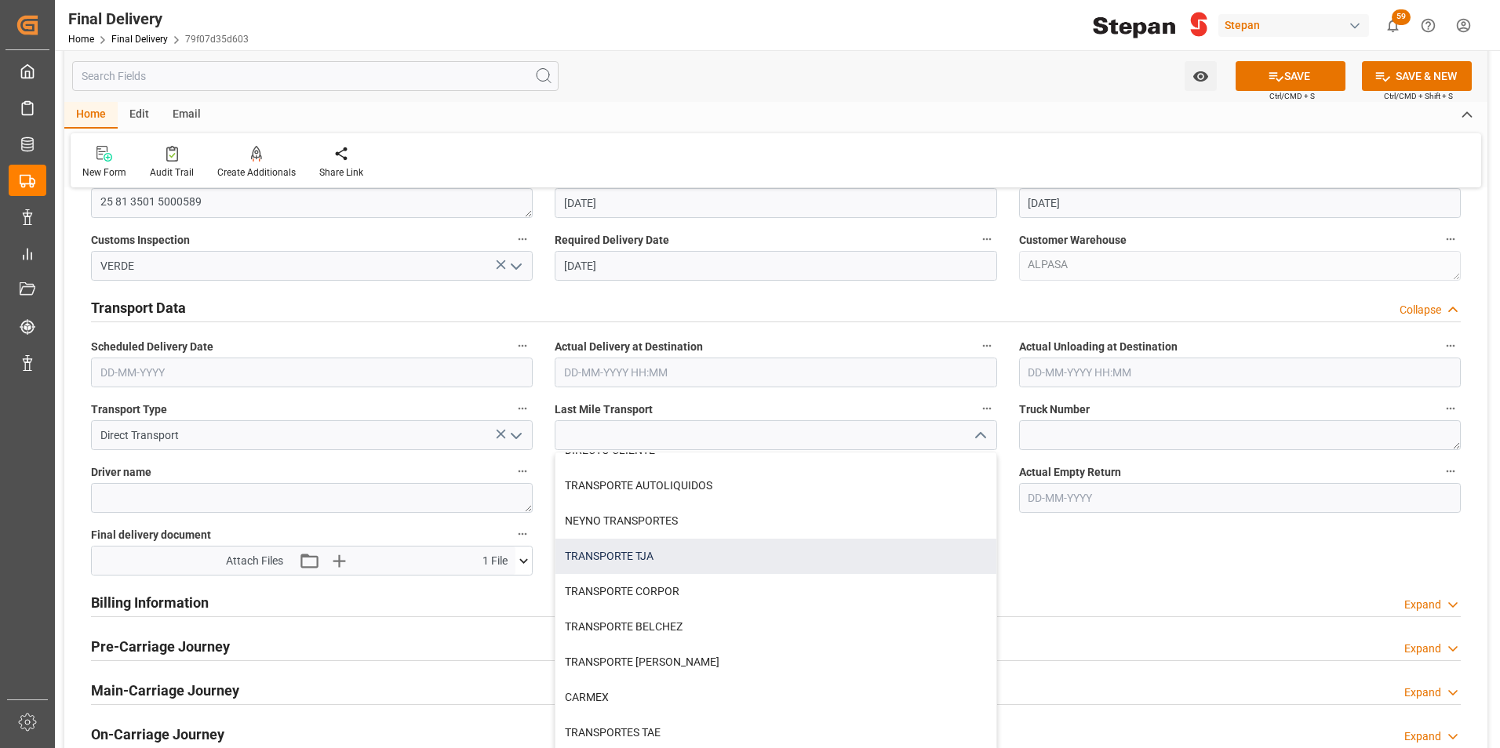
scroll to position [549, 0]
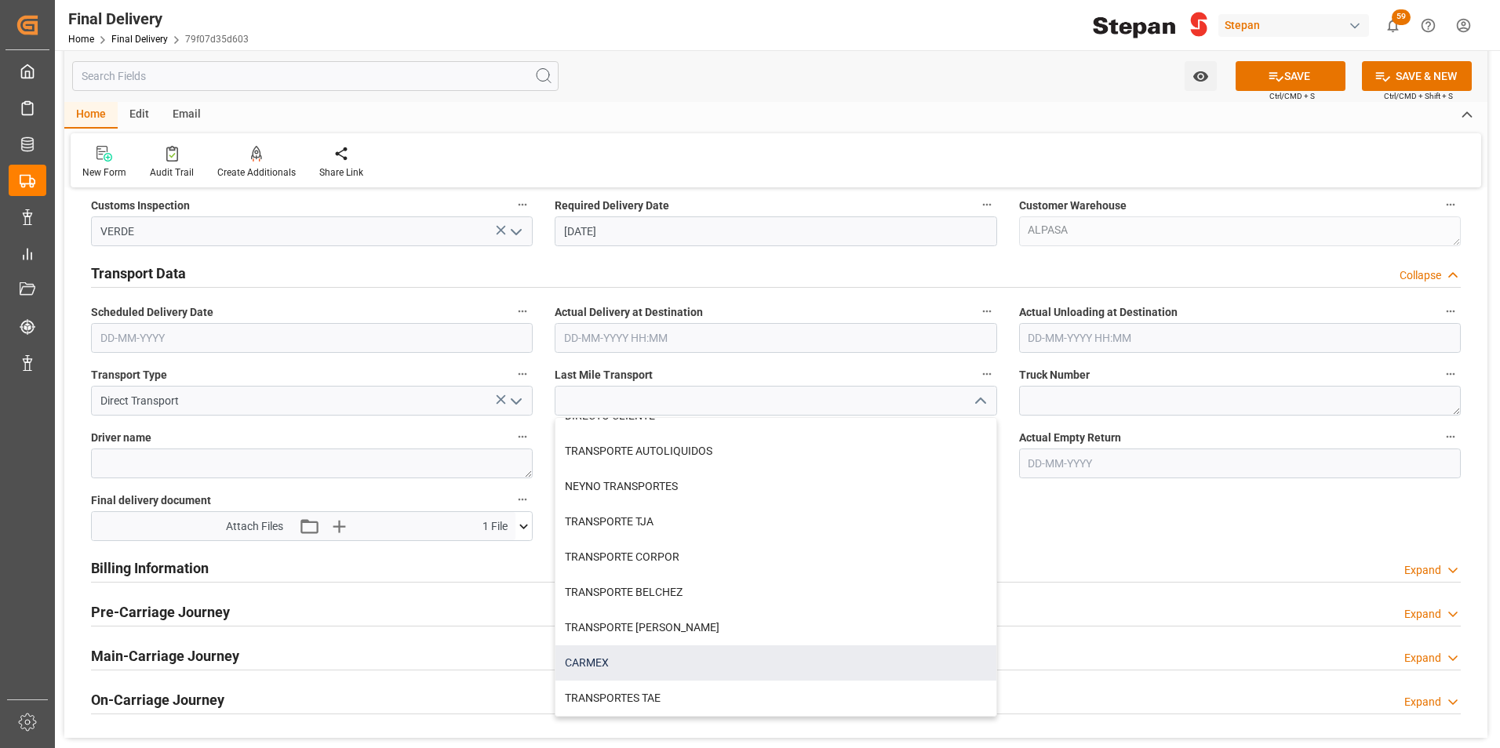
click at [569, 664] on div "CARMEX" at bounding box center [775, 663] width 440 height 35
type input "CARMEX"
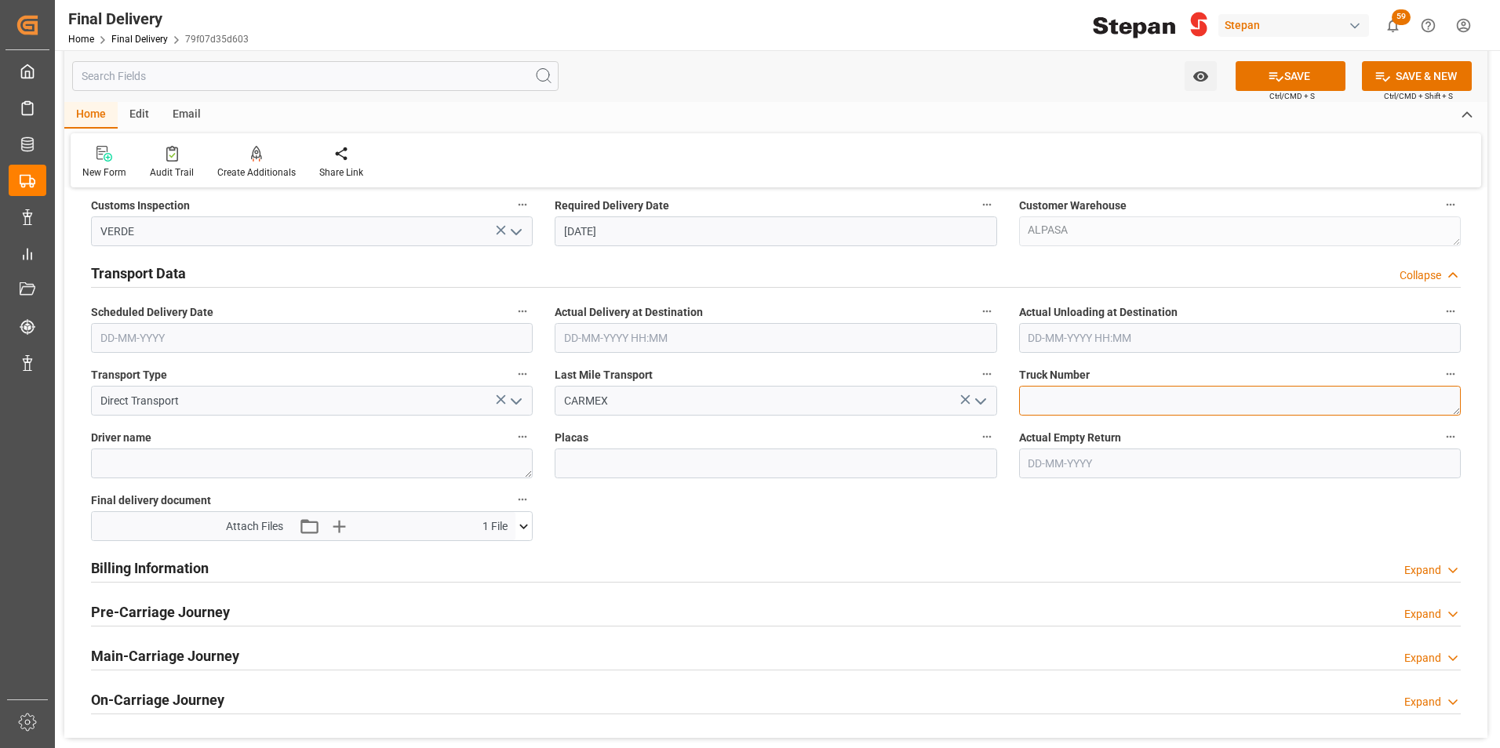
click at [1058, 393] on textarea at bounding box center [1240, 401] width 442 height 30
paste textarea "268"
type textarea "268"
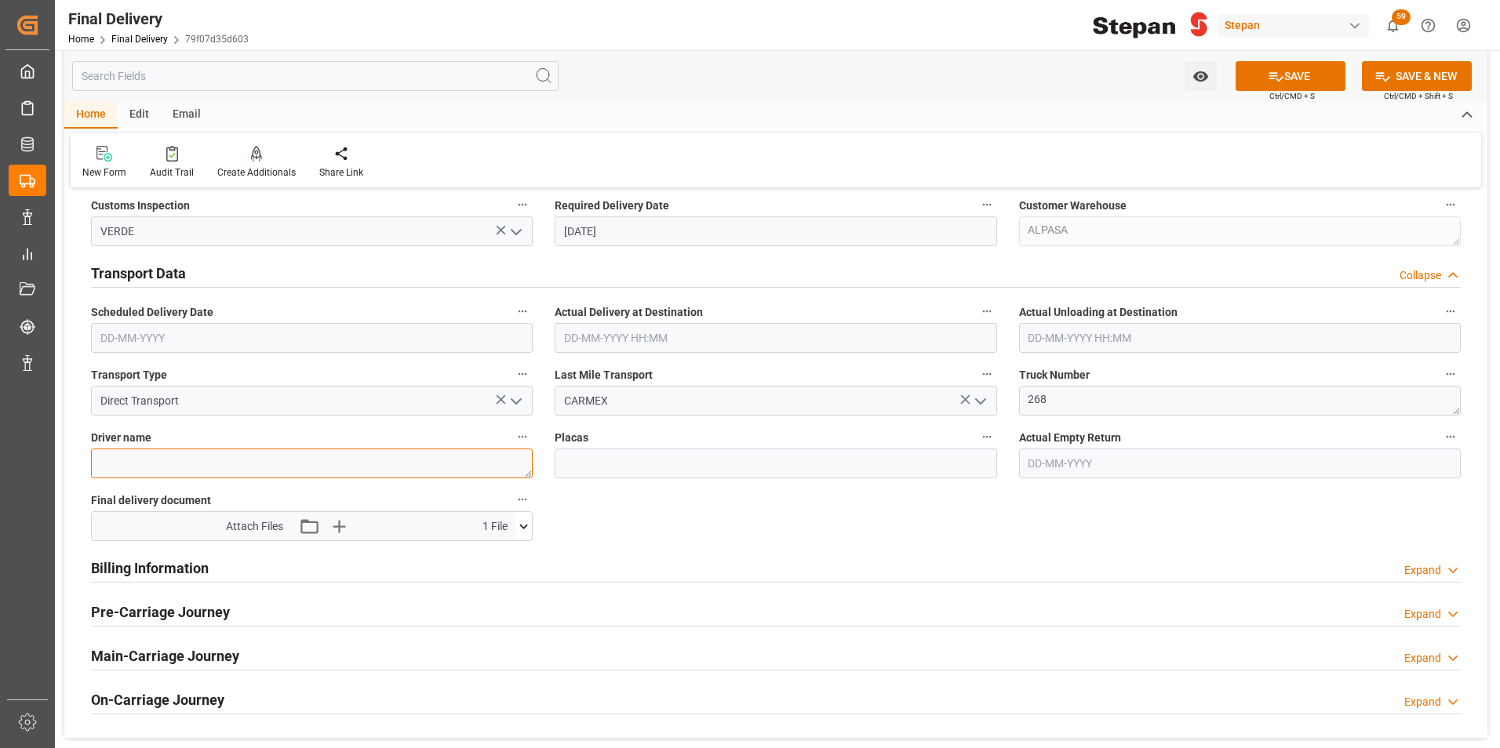
click at [136, 454] on textarea at bounding box center [312, 464] width 442 height 30
paste textarea "[PERSON_NAME] [PERSON_NAME]"
type textarea "[PERSON_NAME] [PERSON_NAME]"
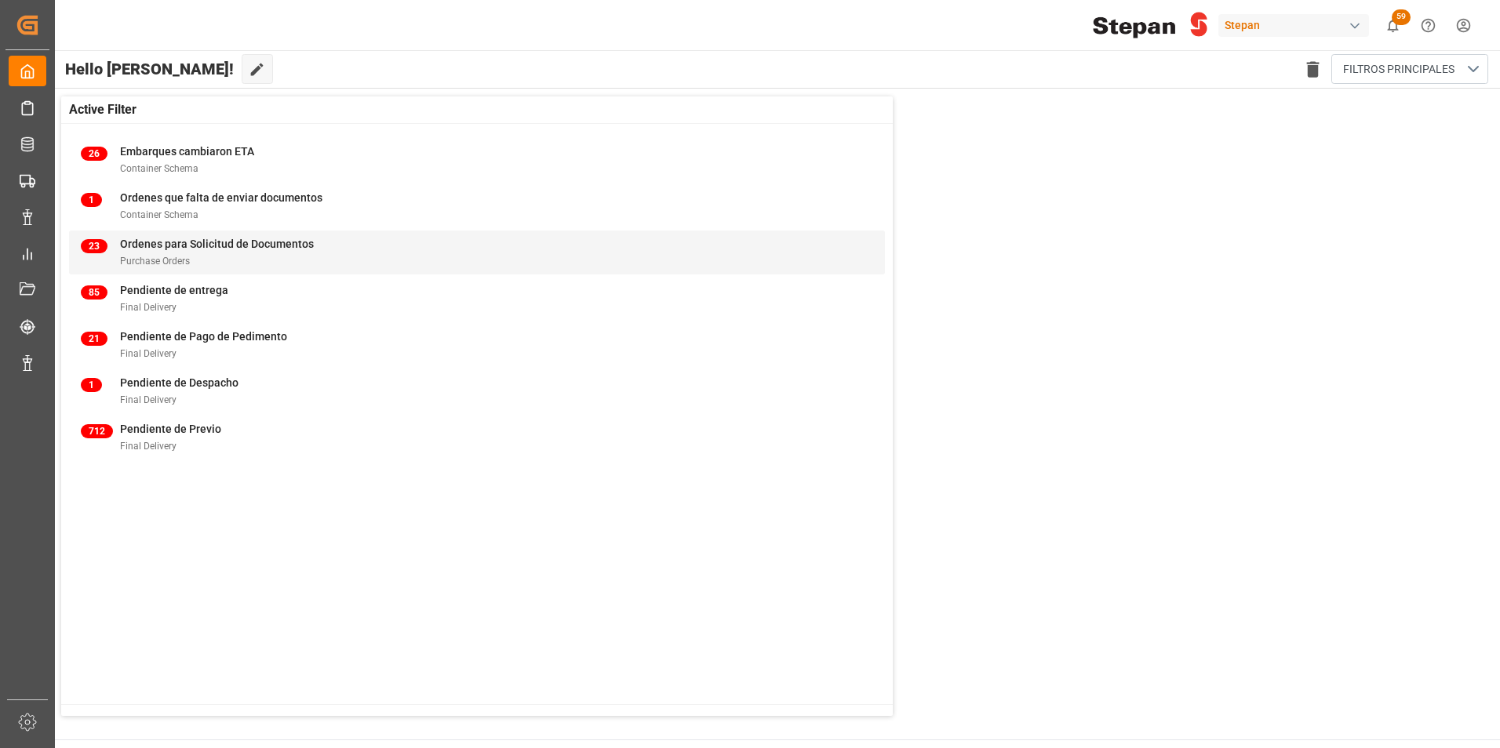
click at [216, 242] on span "Ordenes para Solicitud de Documentos" at bounding box center [217, 244] width 194 height 13
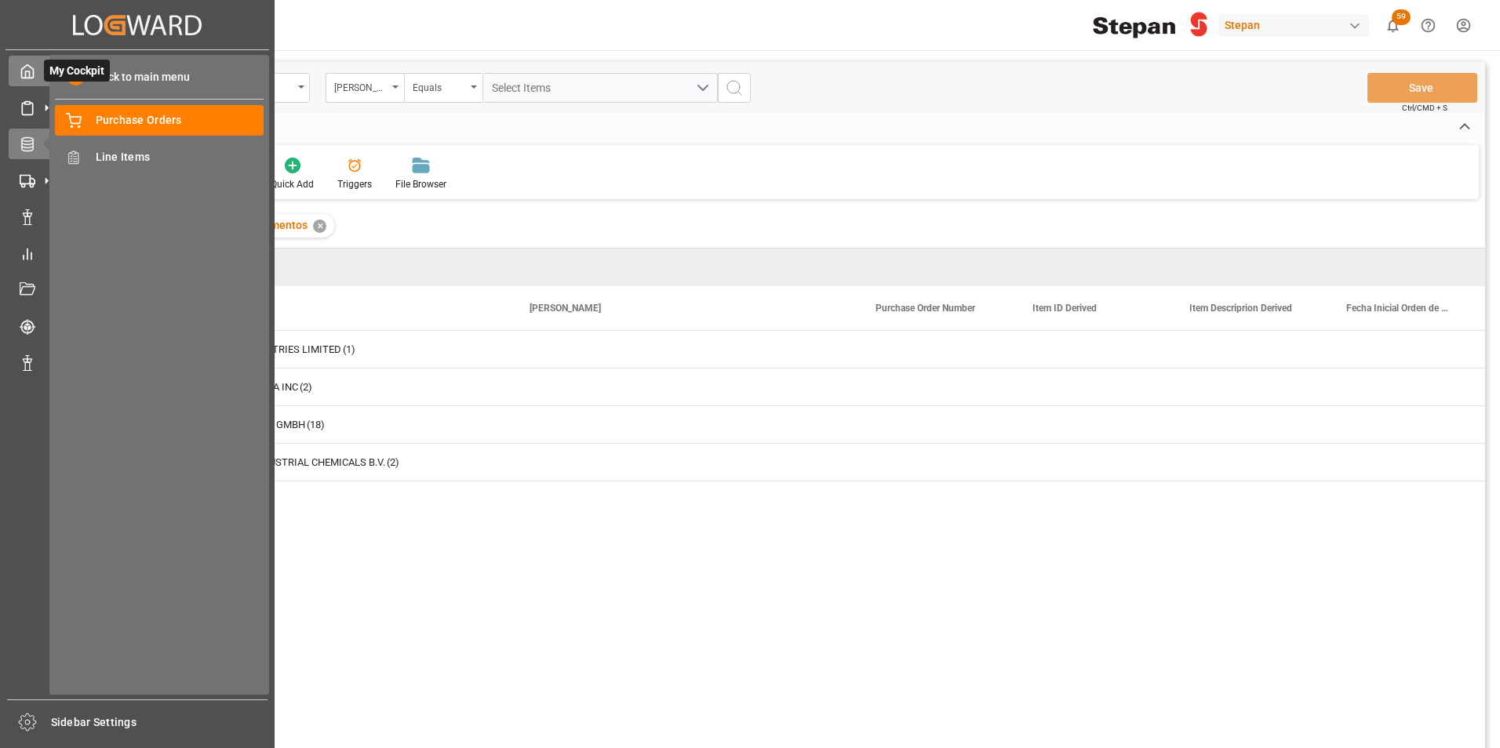
click at [26, 75] on polyline at bounding box center [28, 74] width 4 height 6
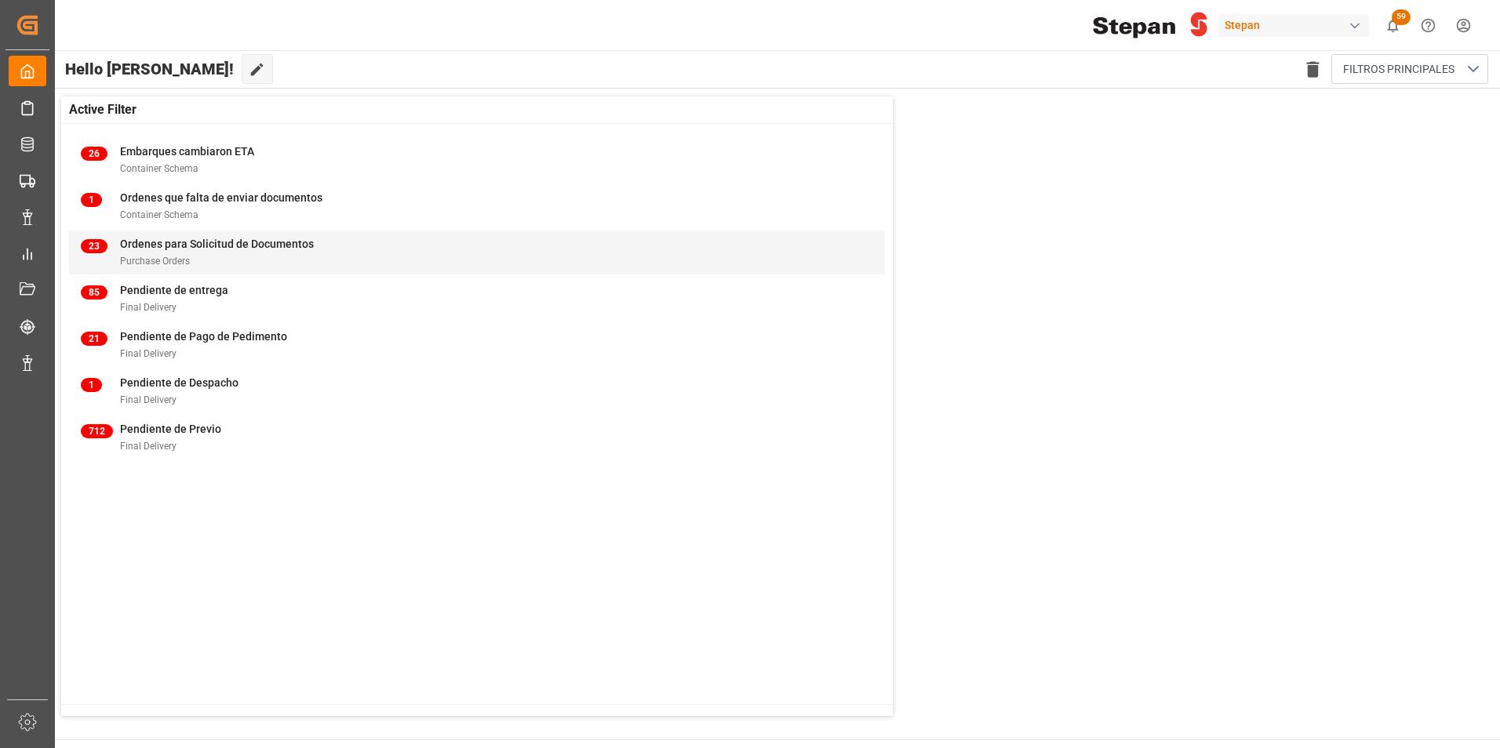
click at [176, 250] on span "Ordenes para Solicitud de Documentos" at bounding box center [217, 244] width 194 height 13
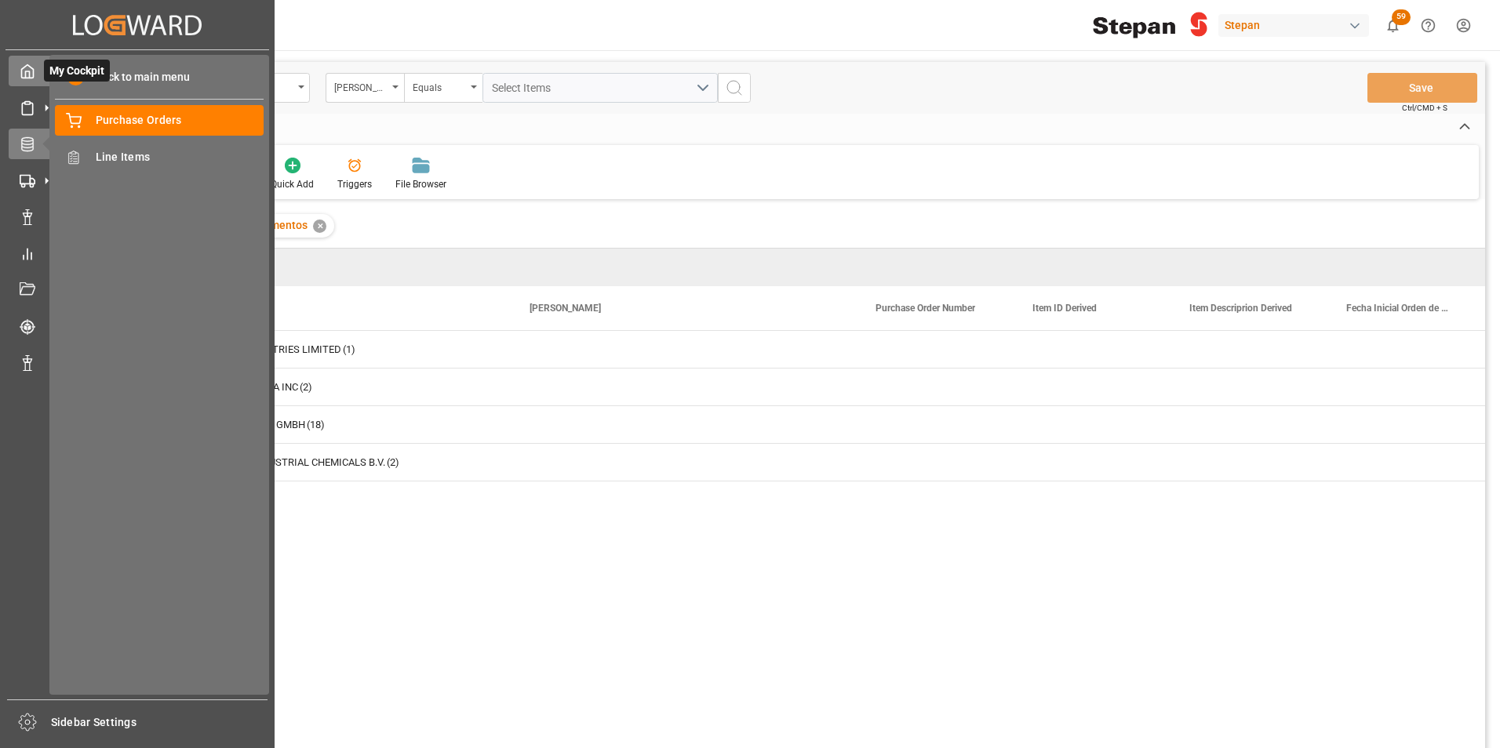
click at [38, 65] on div "My Cockpit My Cockpit" at bounding box center [137, 71] width 257 height 31
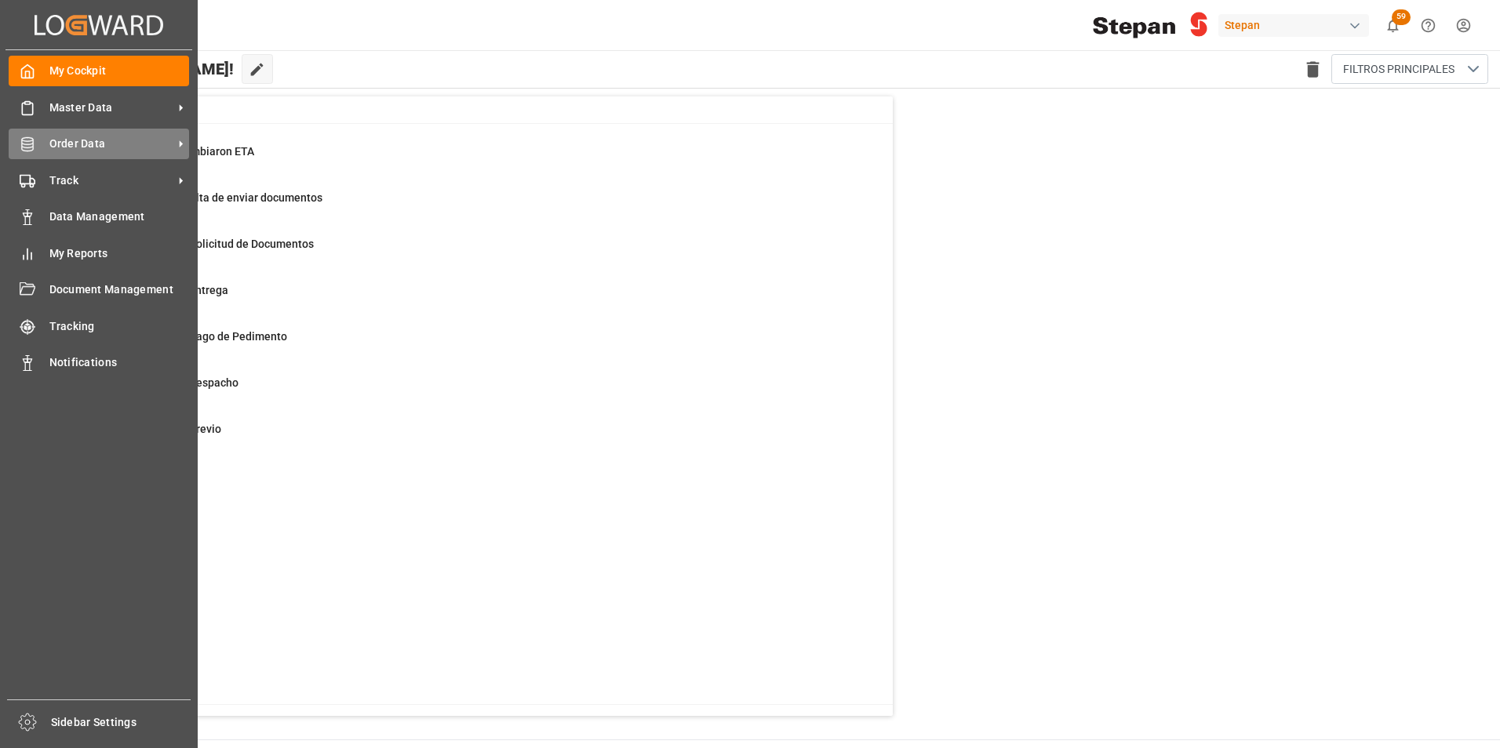
click at [69, 144] on span "Order Data" at bounding box center [111, 144] width 124 height 16
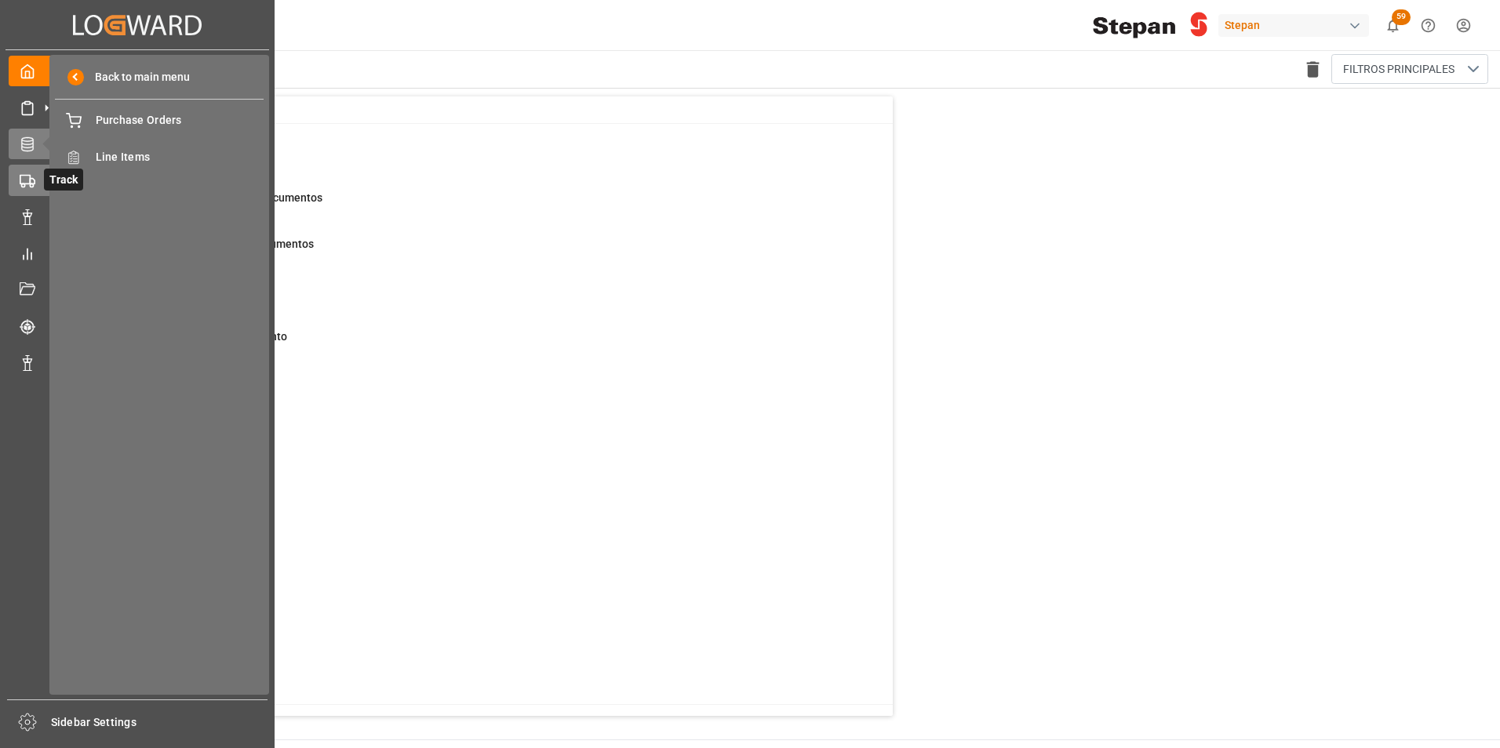
click at [28, 180] on icon at bounding box center [28, 181] width 16 height 16
click at [103, 122] on span "Container Schema" at bounding box center [180, 120] width 169 height 16
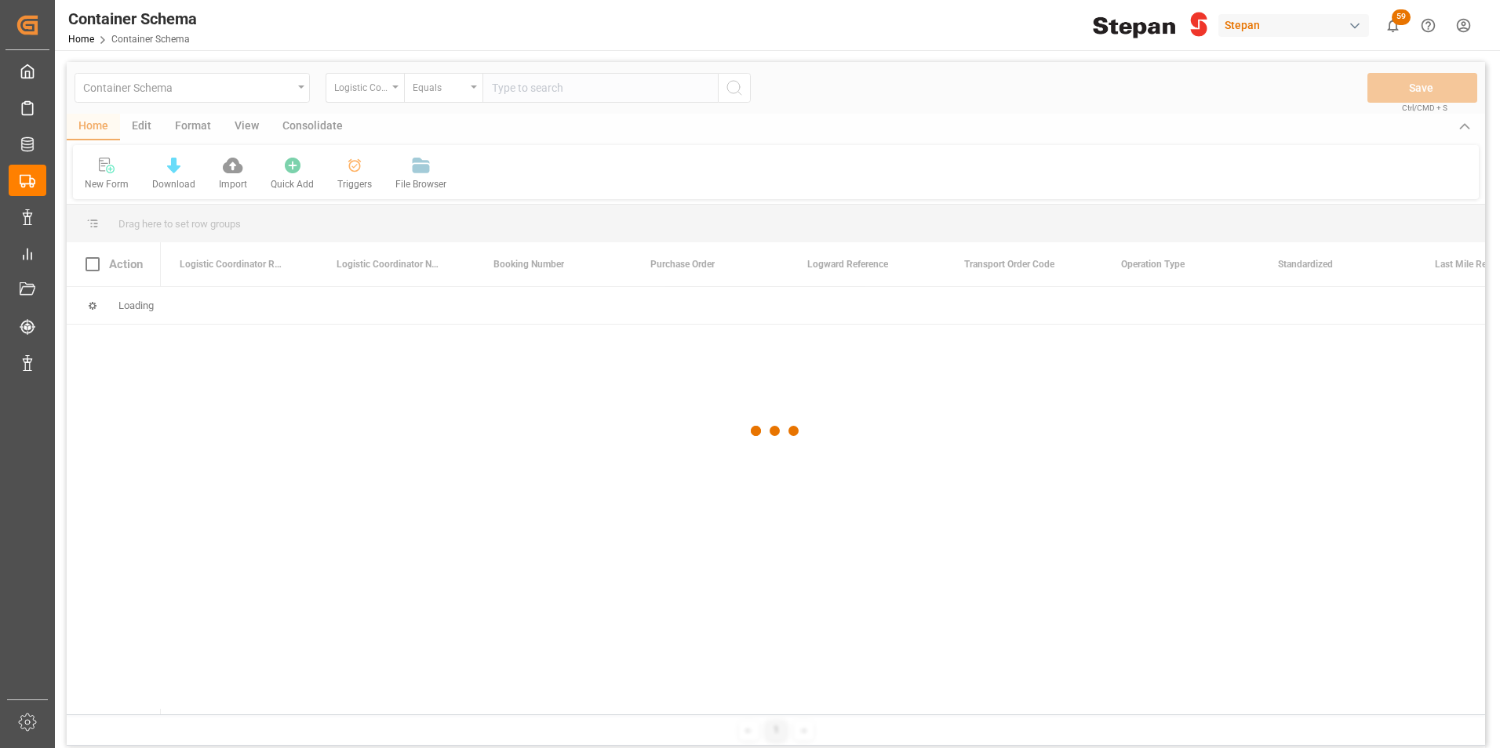
click at [191, 126] on div at bounding box center [776, 431] width 1418 height 739
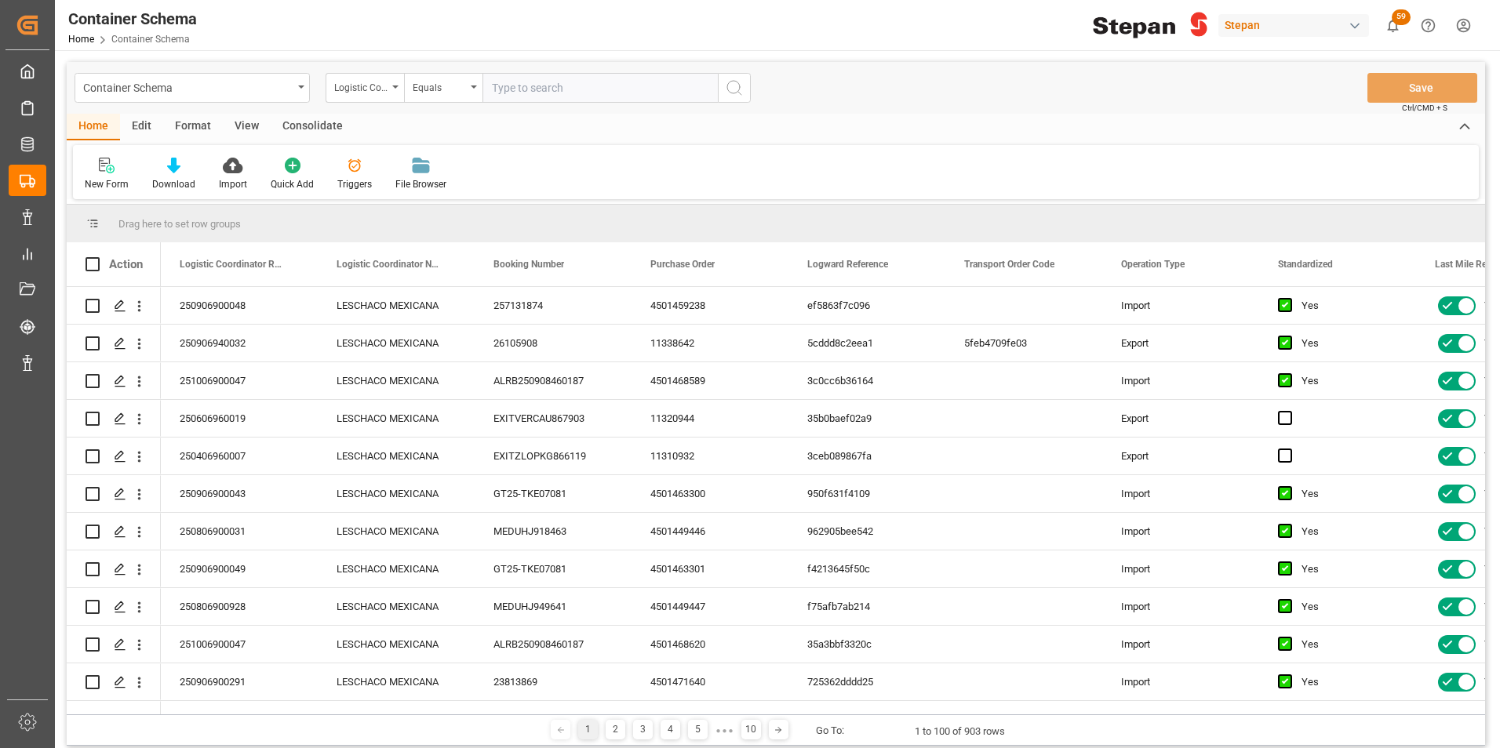
click at [189, 127] on div "Format" at bounding box center [193, 127] width 60 height 27
click at [106, 173] on icon at bounding box center [107, 166] width 14 height 16
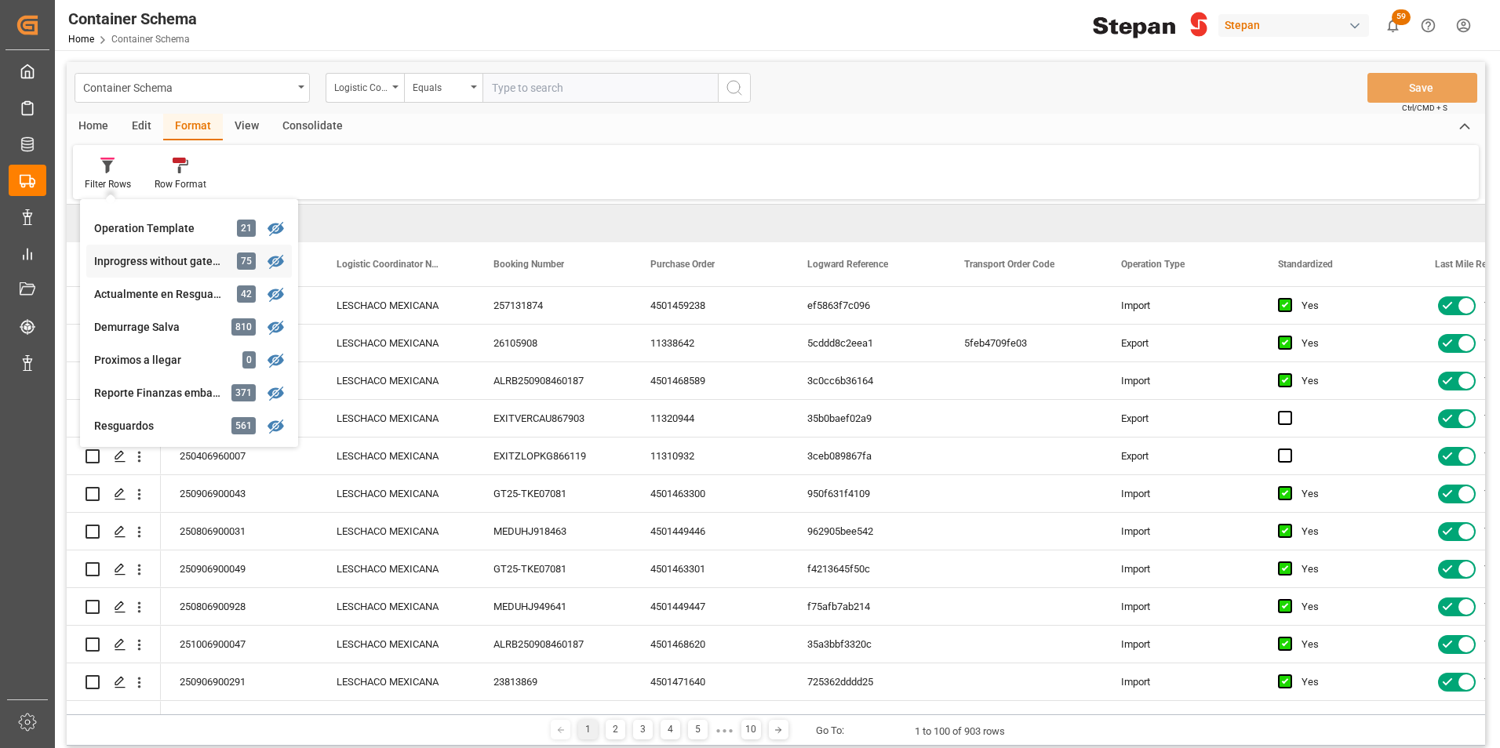
scroll to position [314, 0]
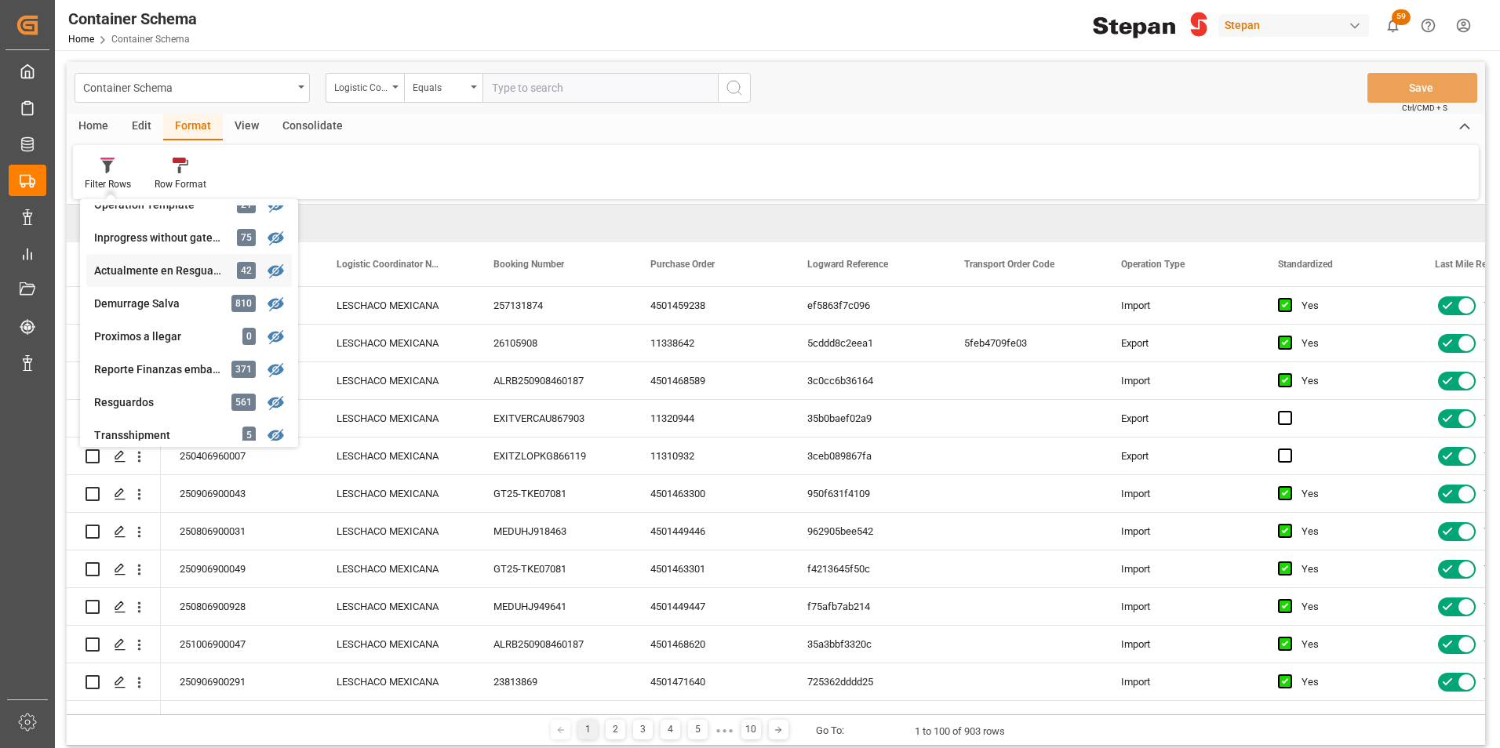
click at [170, 272] on div "Actualmente en Resguardo" at bounding box center [162, 271] width 137 height 16
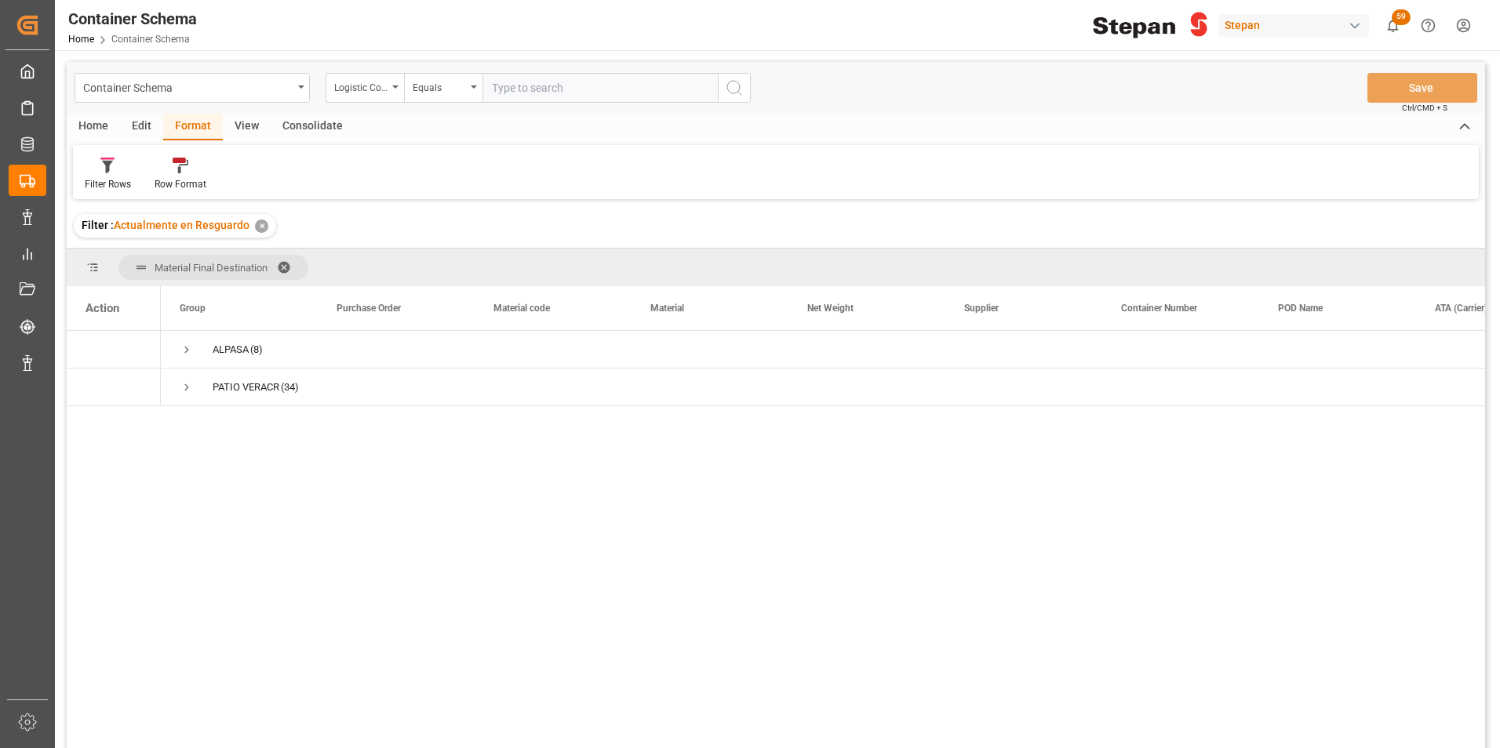
click at [287, 266] on span at bounding box center [289, 267] width 25 height 14
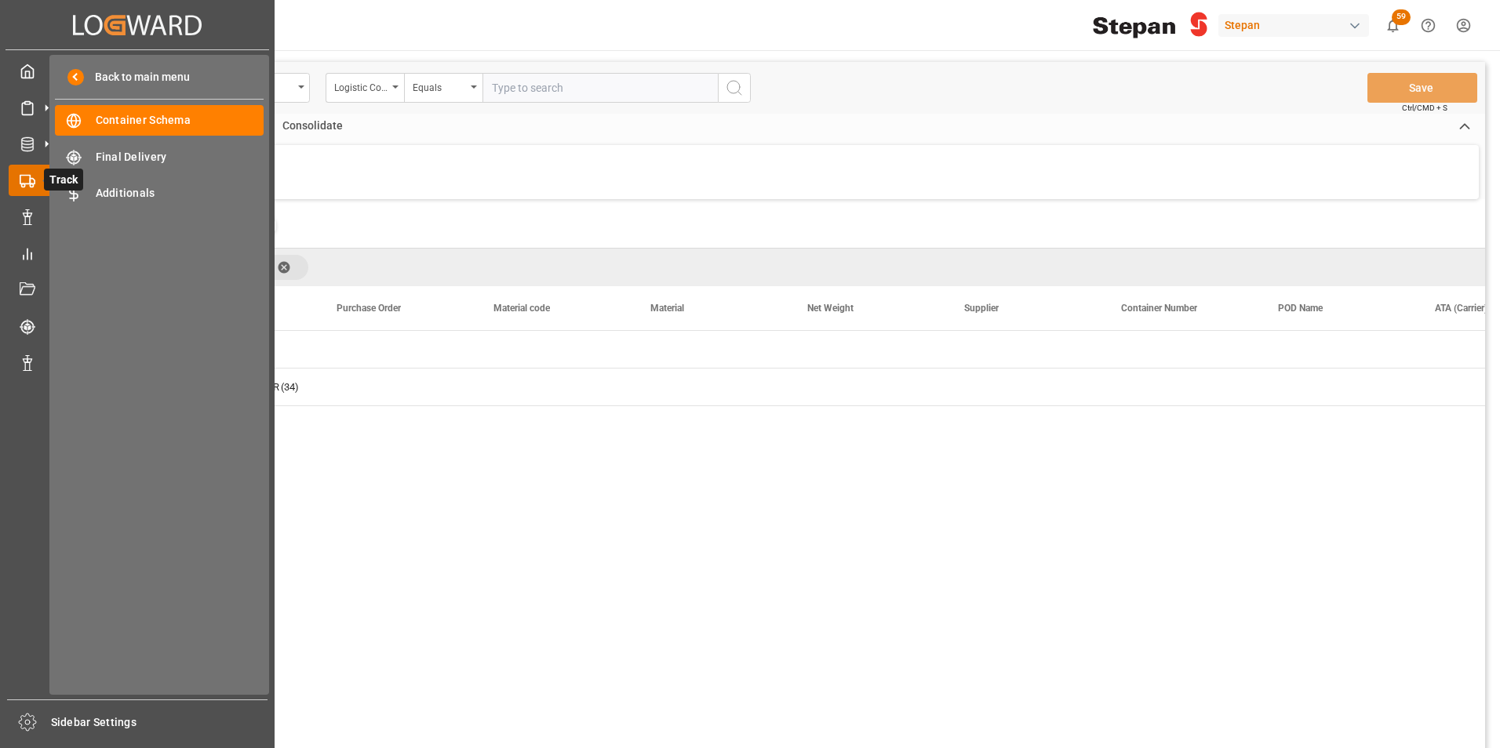
click at [20, 177] on rect at bounding box center [24, 179] width 9 height 9
click at [117, 122] on span "Container Schema" at bounding box center [180, 120] width 169 height 16
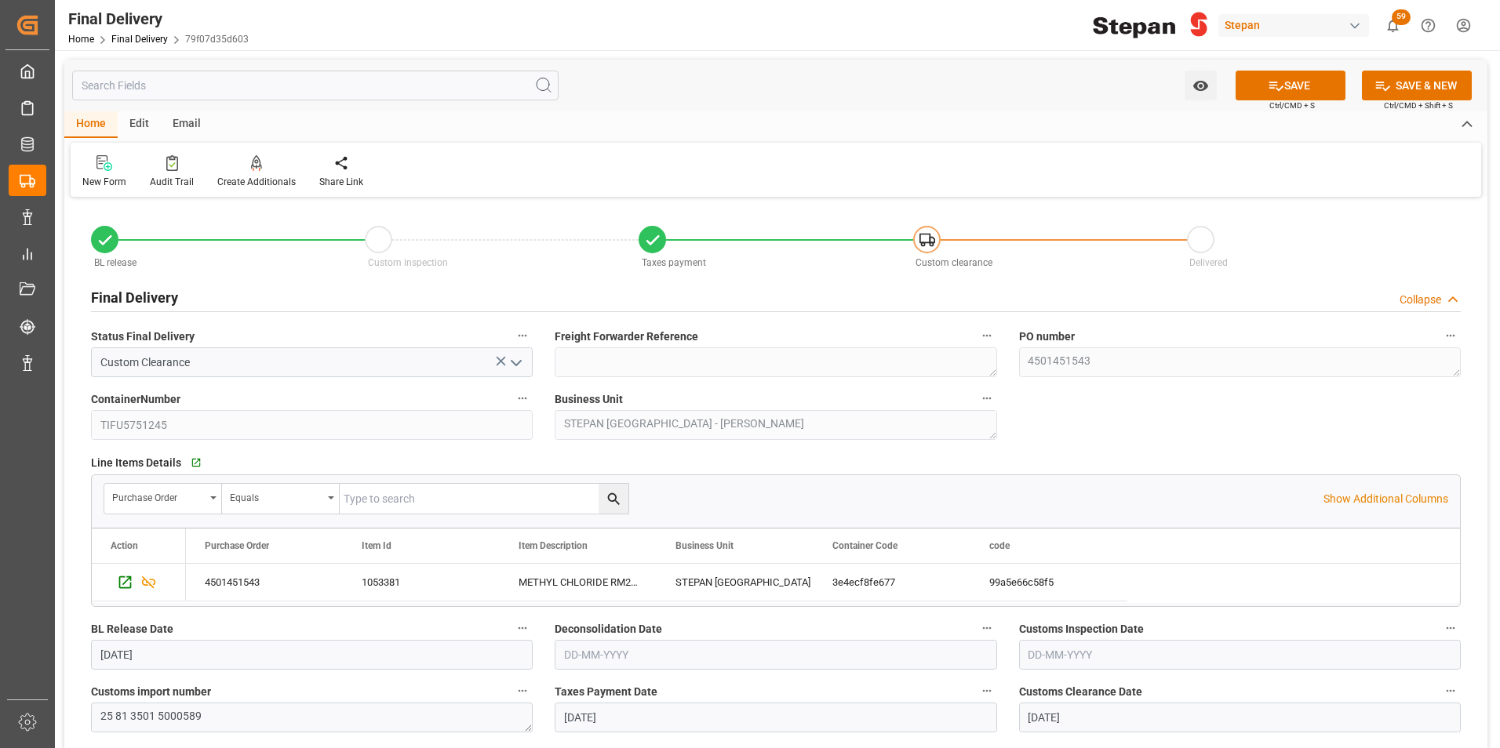
scroll to position [549, 0]
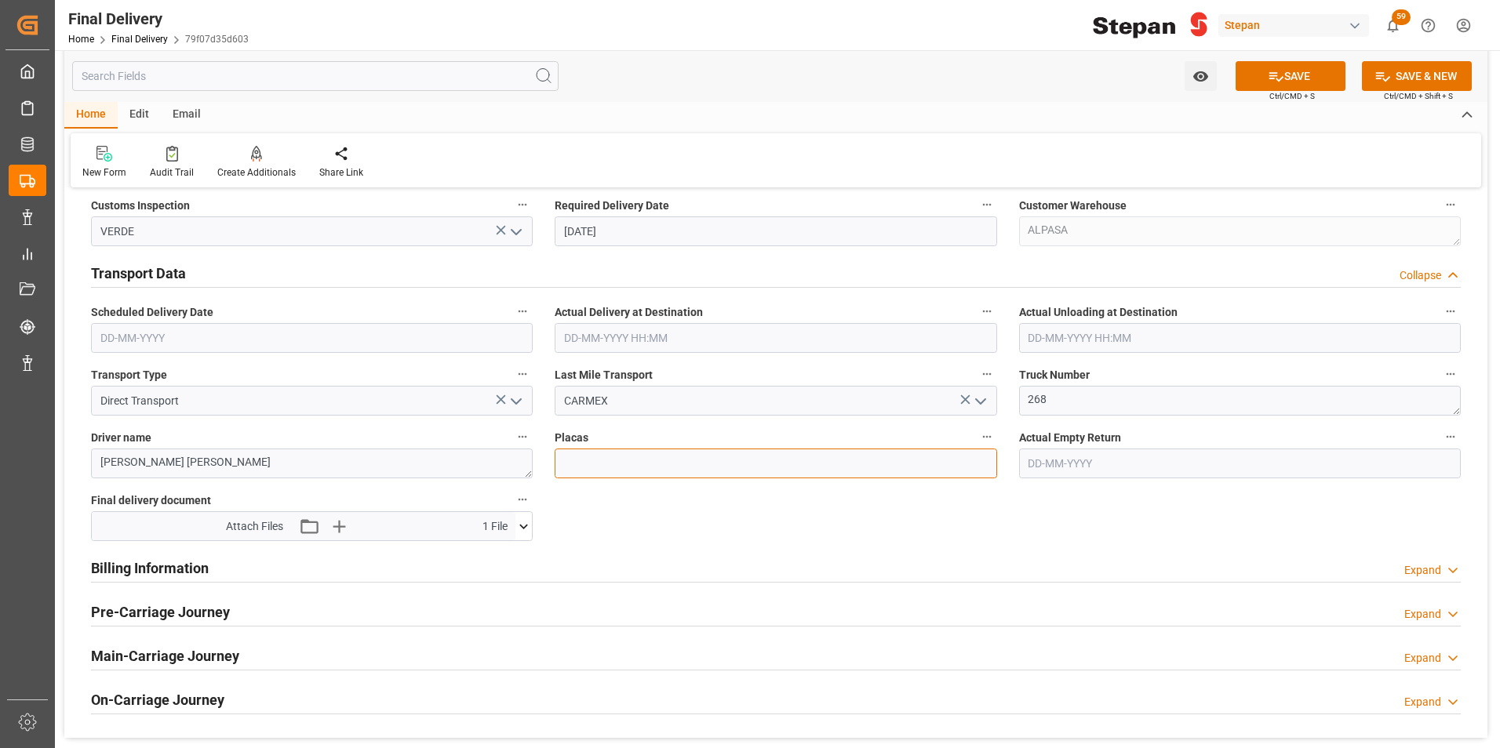
click at [602, 461] on input at bounding box center [776, 464] width 442 height 30
paste input "02AX9Z"
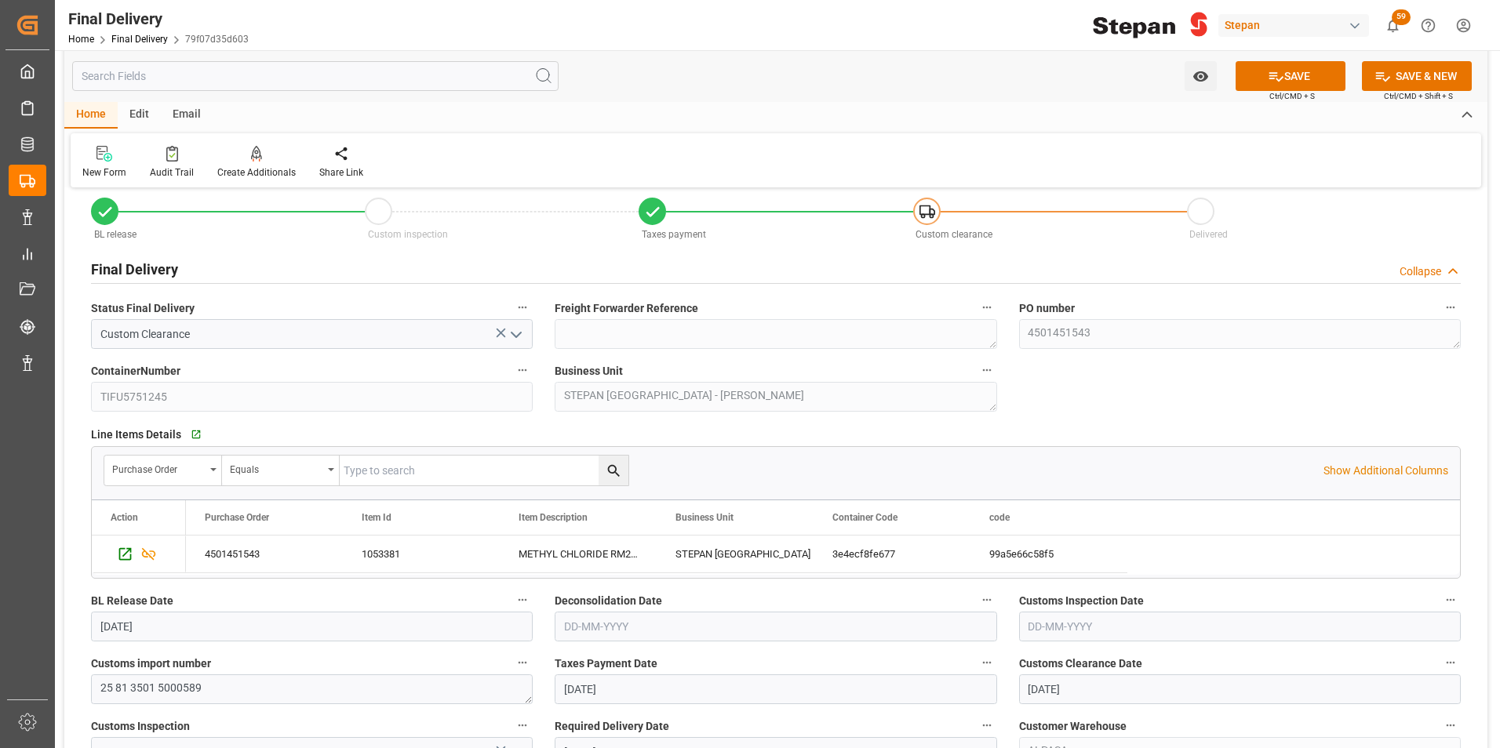
scroll to position [0, 0]
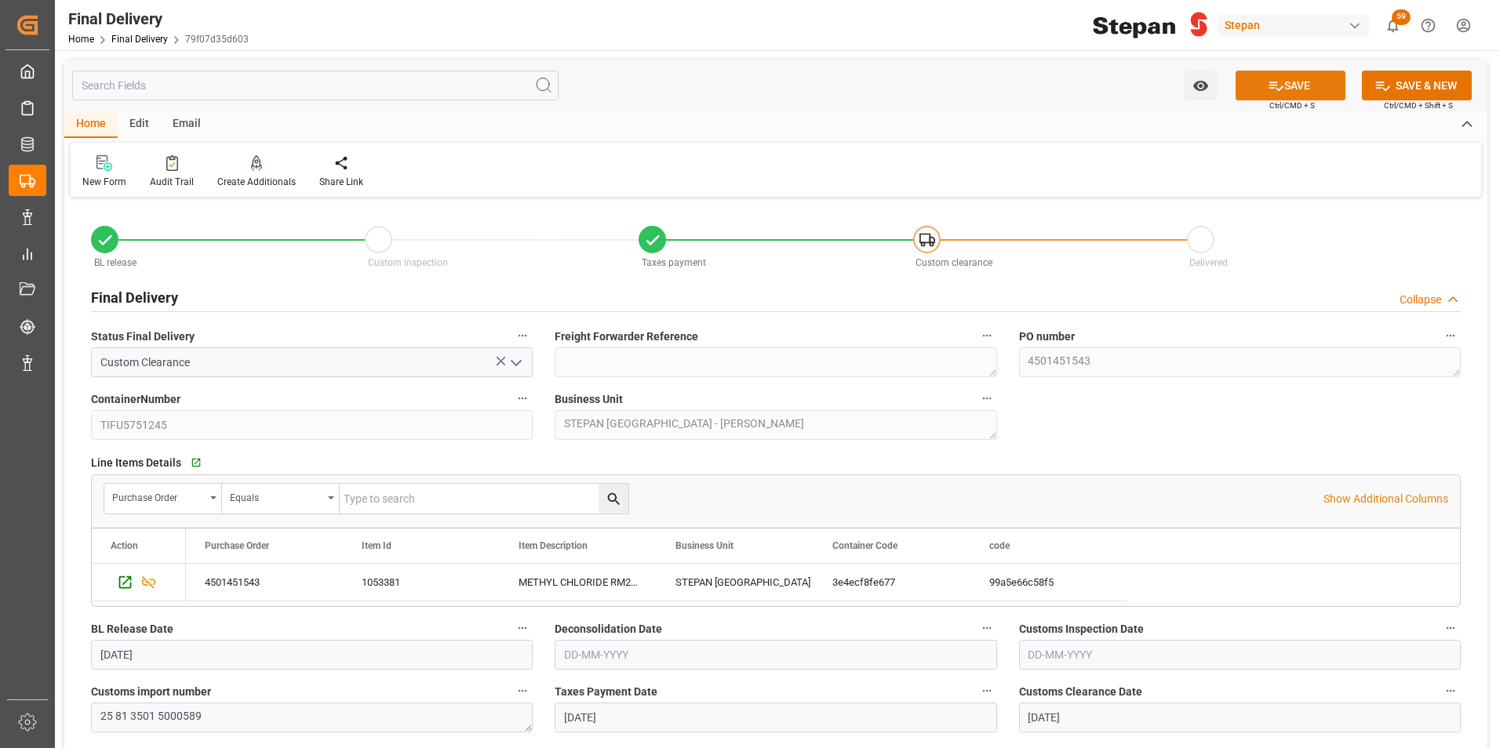
type input "02AX9Z"
click at [1260, 94] on button "SAVE" at bounding box center [1290, 86] width 110 height 30
click at [1006, 358] on div "BL release Custom inspection Taxes payment Custom clearance Delivered Final Del…" at bounding box center [775, 619] width 1423 height 835
click at [1091, 429] on div "BL release Custom inspection Taxes payment Custom clearance Delivered Final Del…" at bounding box center [775, 619] width 1423 height 835
click at [136, 42] on link "Final Delivery" at bounding box center [139, 39] width 56 height 11
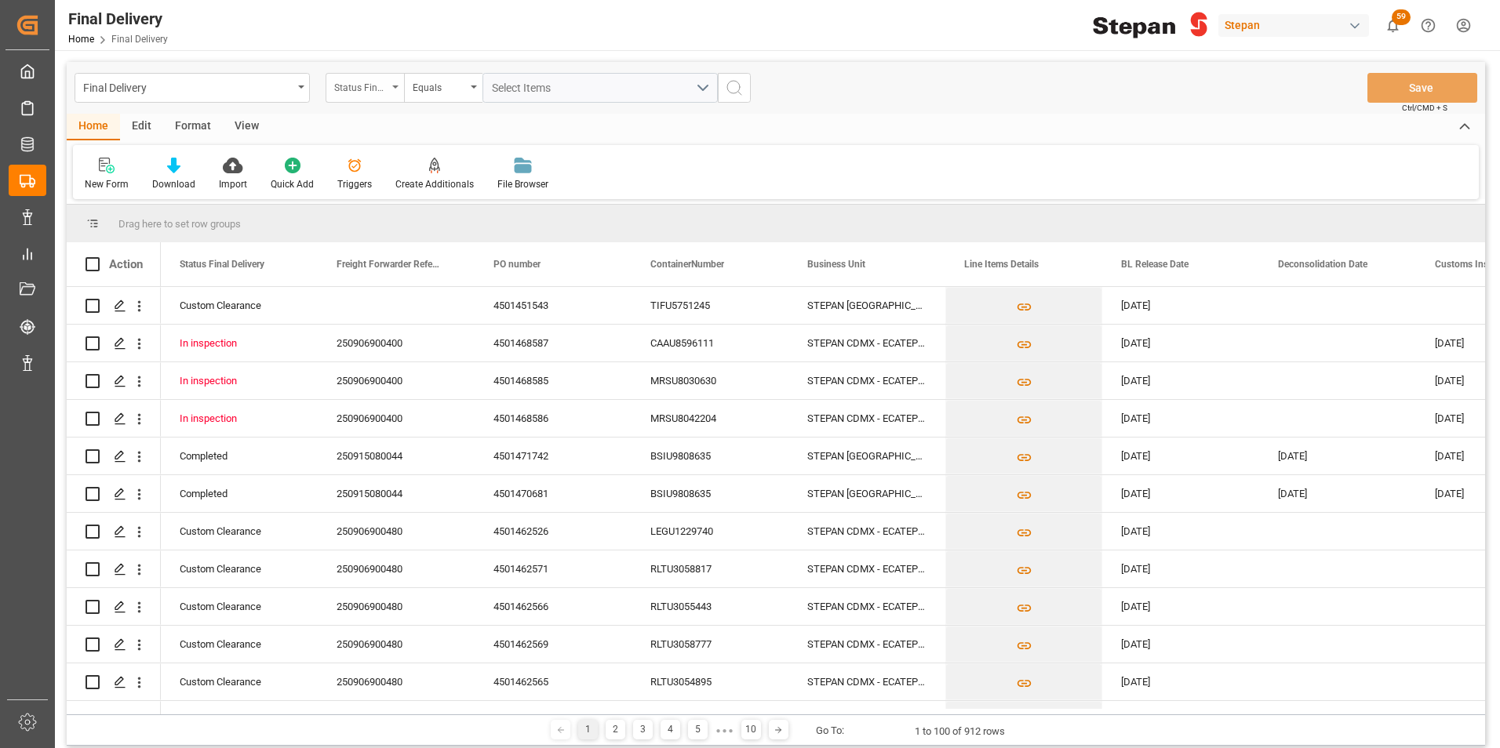
click at [385, 91] on div "Status Final Delivery" at bounding box center [360, 86] width 53 height 18
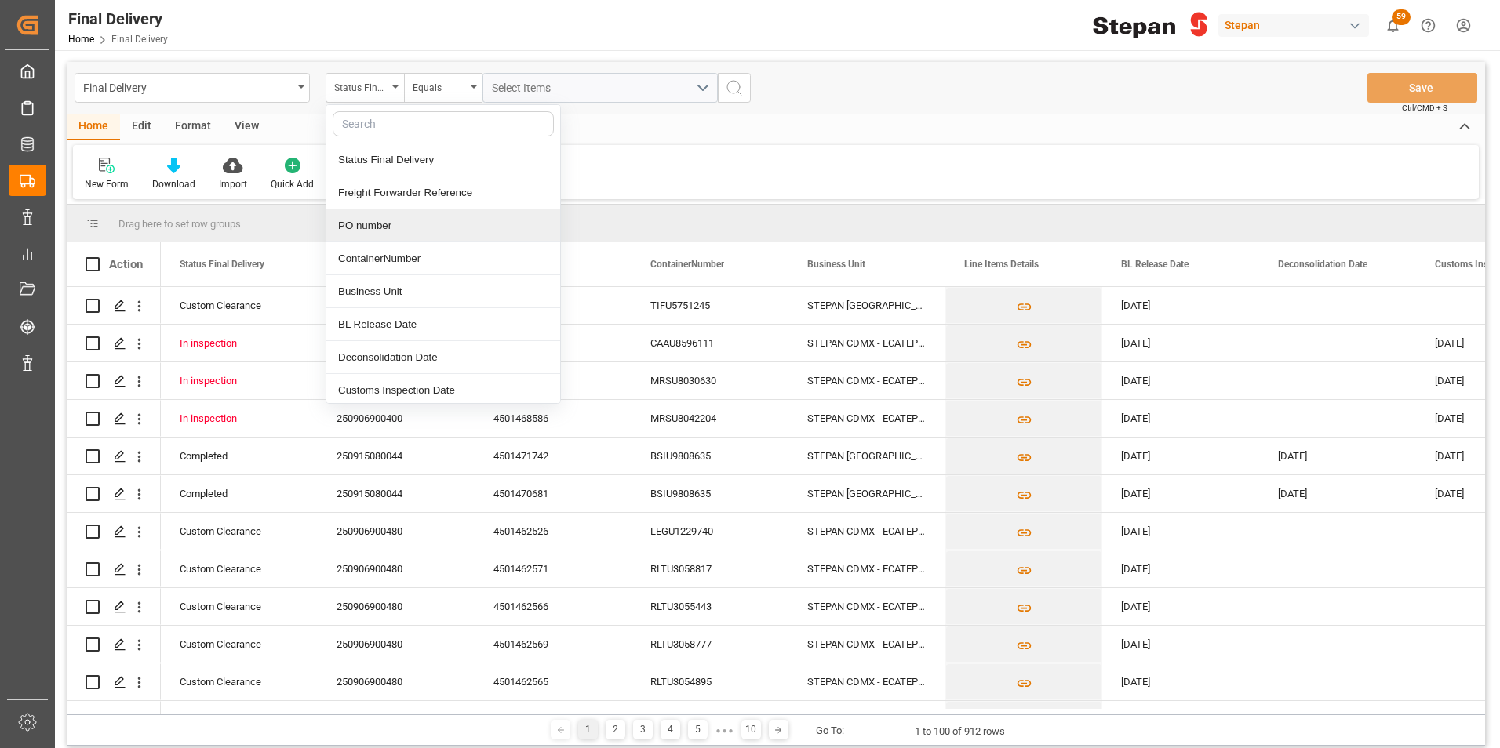
click at [359, 228] on div "PO number" at bounding box center [443, 225] width 234 height 33
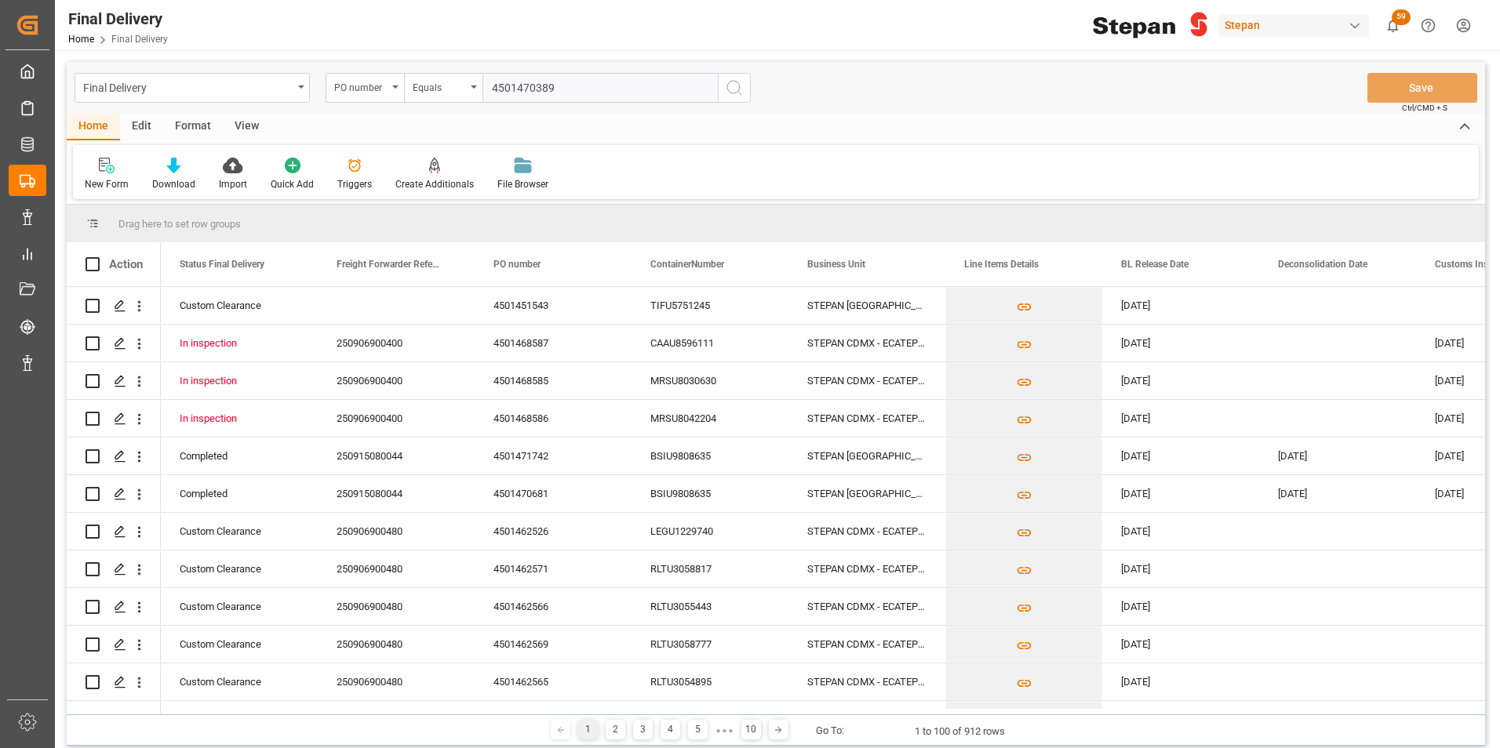
type input "4501470389"
click at [729, 82] on icon "search button" at bounding box center [734, 87] width 19 height 19
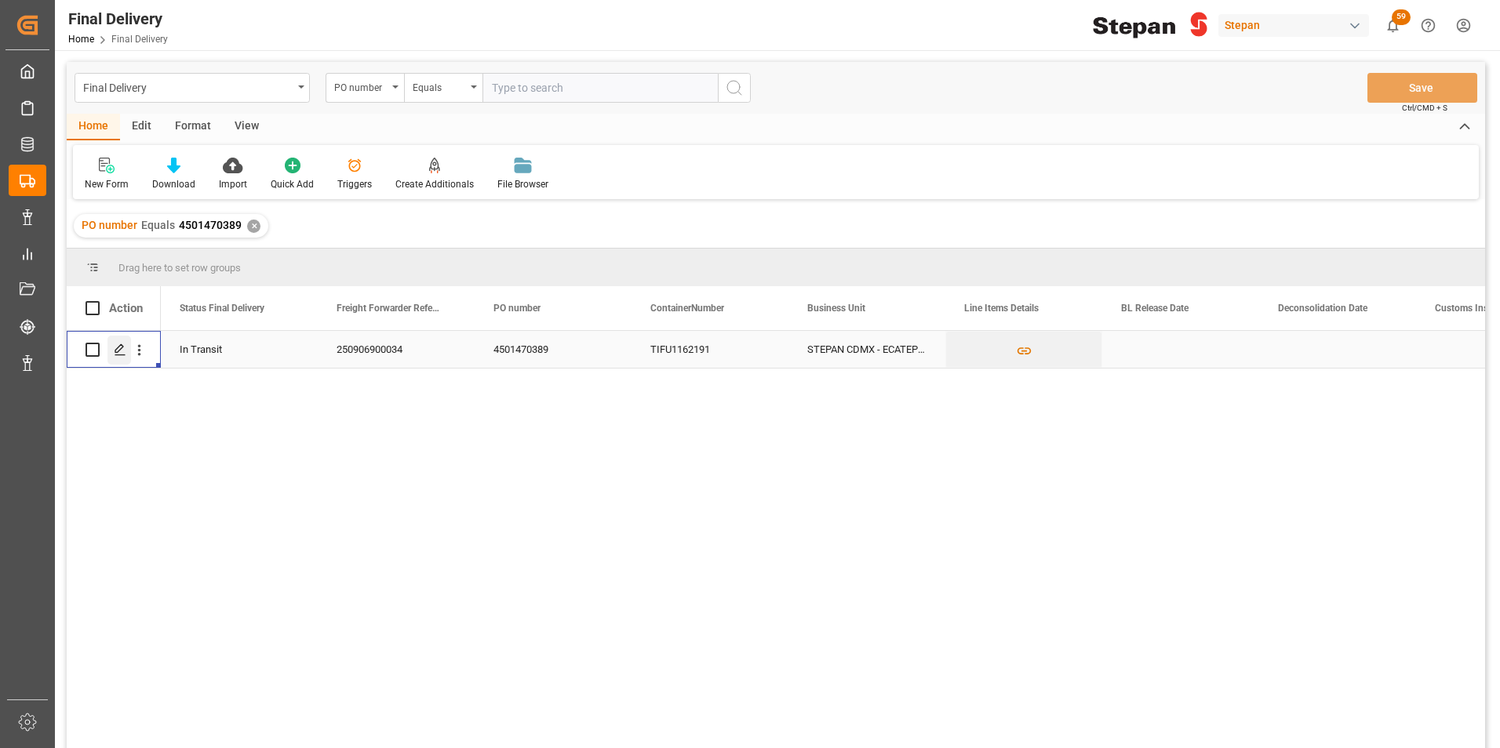
click at [117, 351] on icon "Press SPACE to select this row." at bounding box center [120, 350] width 13 height 13
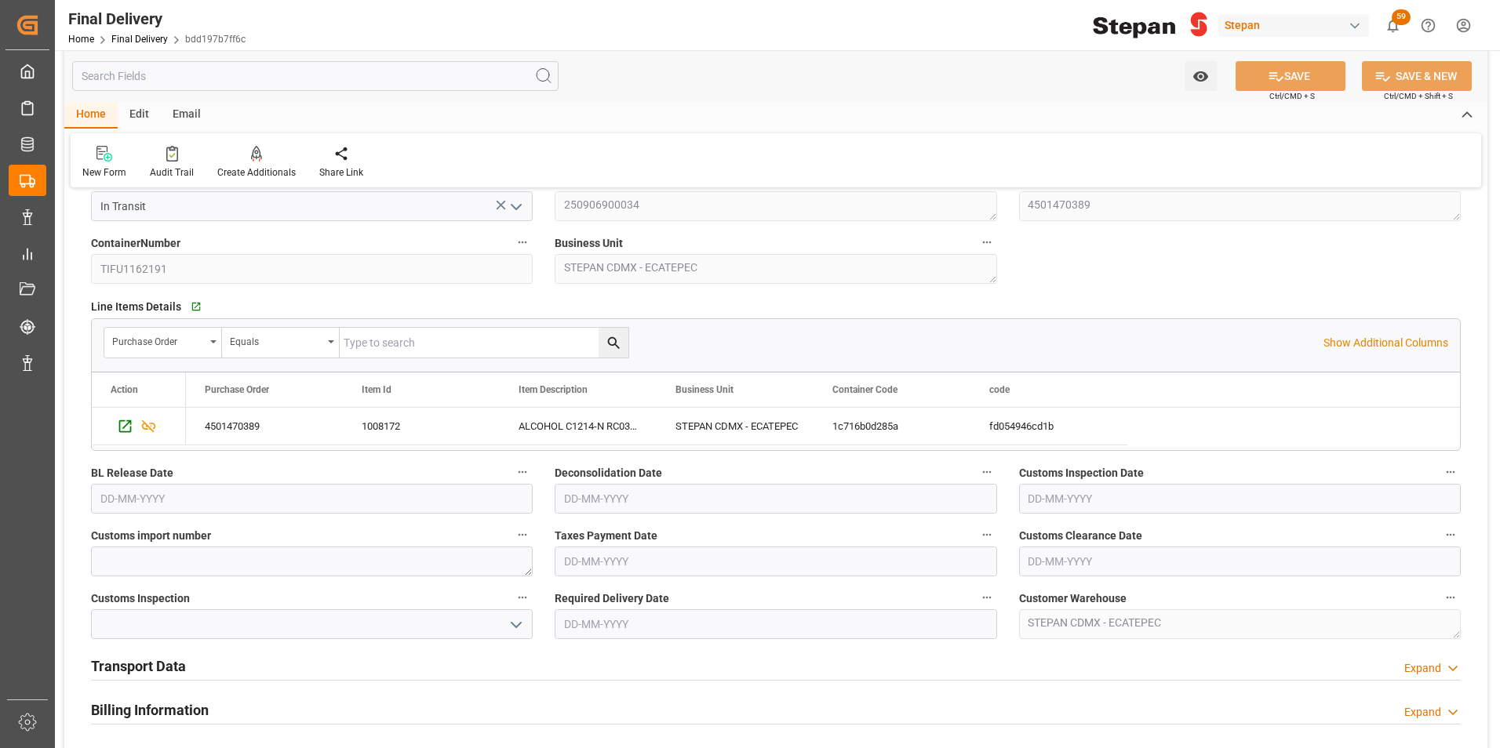
scroll to position [235, 0]
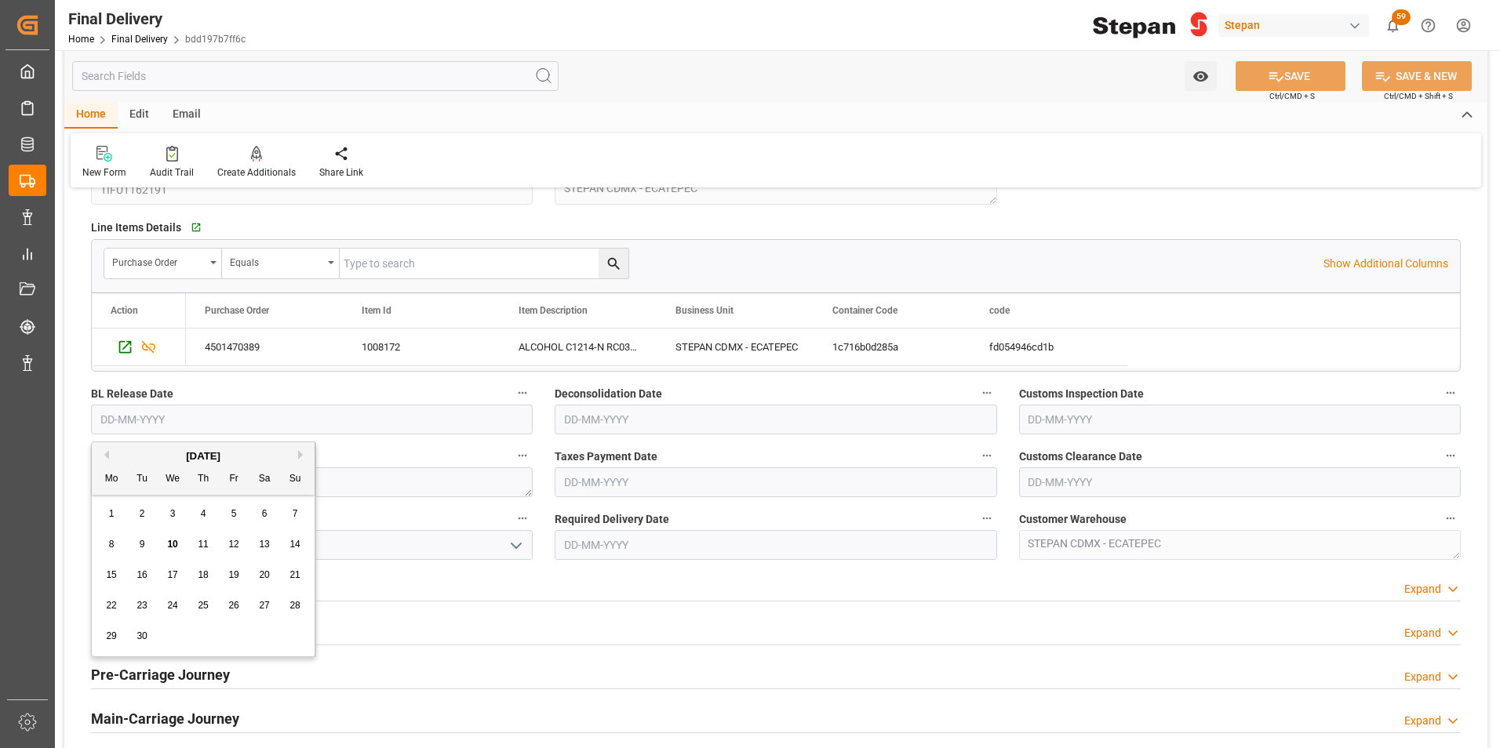
click at [204, 419] on input "text" at bounding box center [312, 420] width 442 height 30
click at [102, 453] on button "Previous Month" at bounding box center [104, 454] width 9 height 9
click at [300, 452] on button "Next Month" at bounding box center [302, 454] width 9 height 9
click at [173, 543] on span "10" at bounding box center [172, 544] width 10 height 11
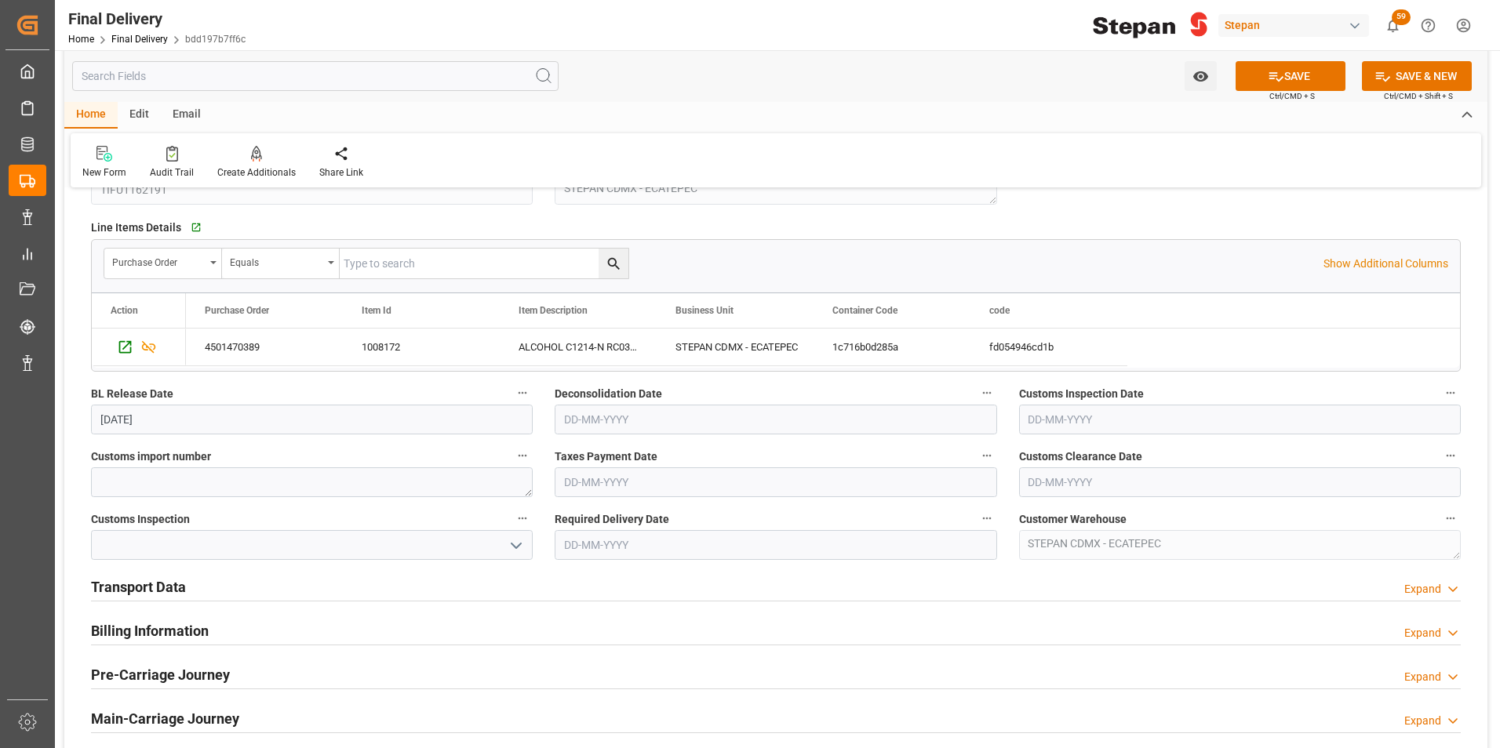
type input "[DATE]"
click at [1288, 79] on button "SAVE" at bounding box center [1290, 76] width 110 height 30
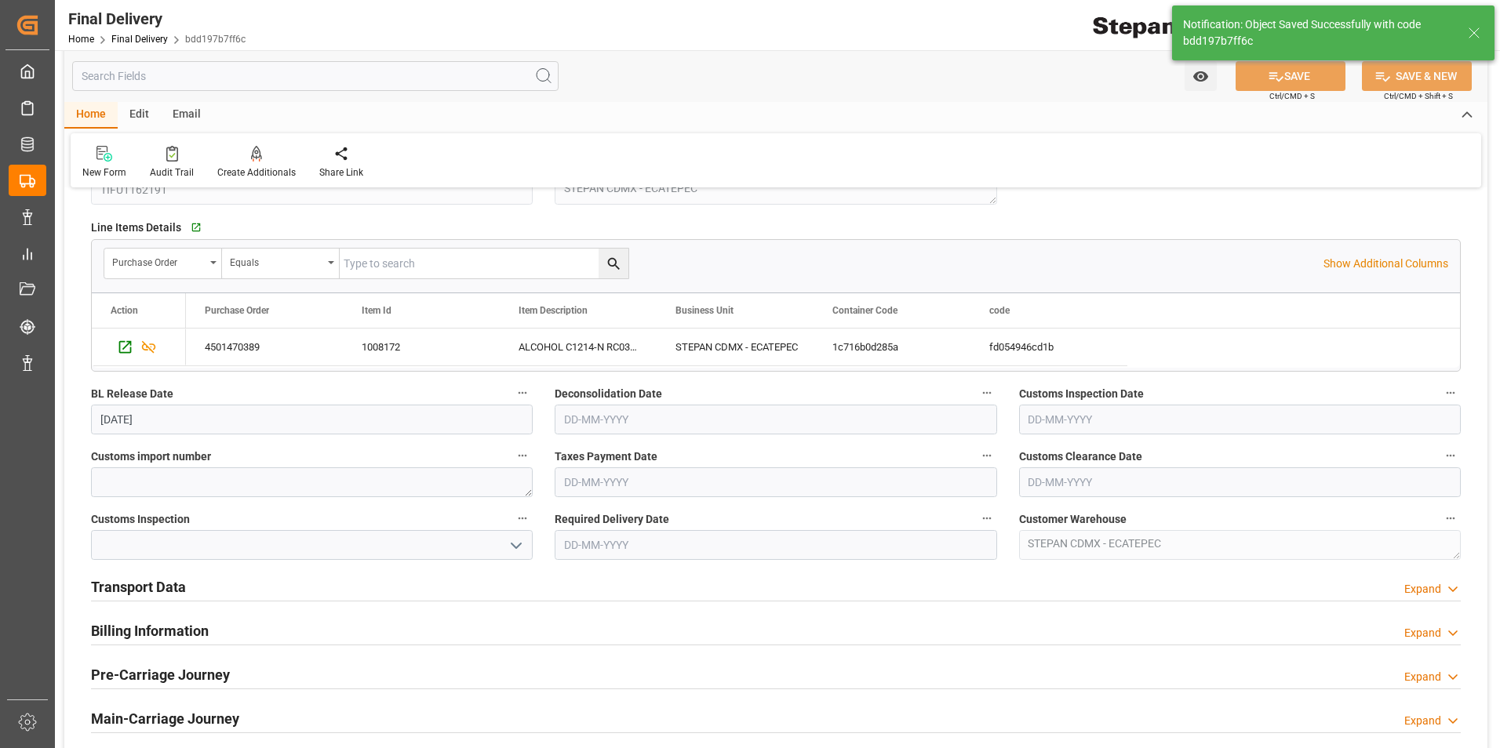
type input "BL Release"
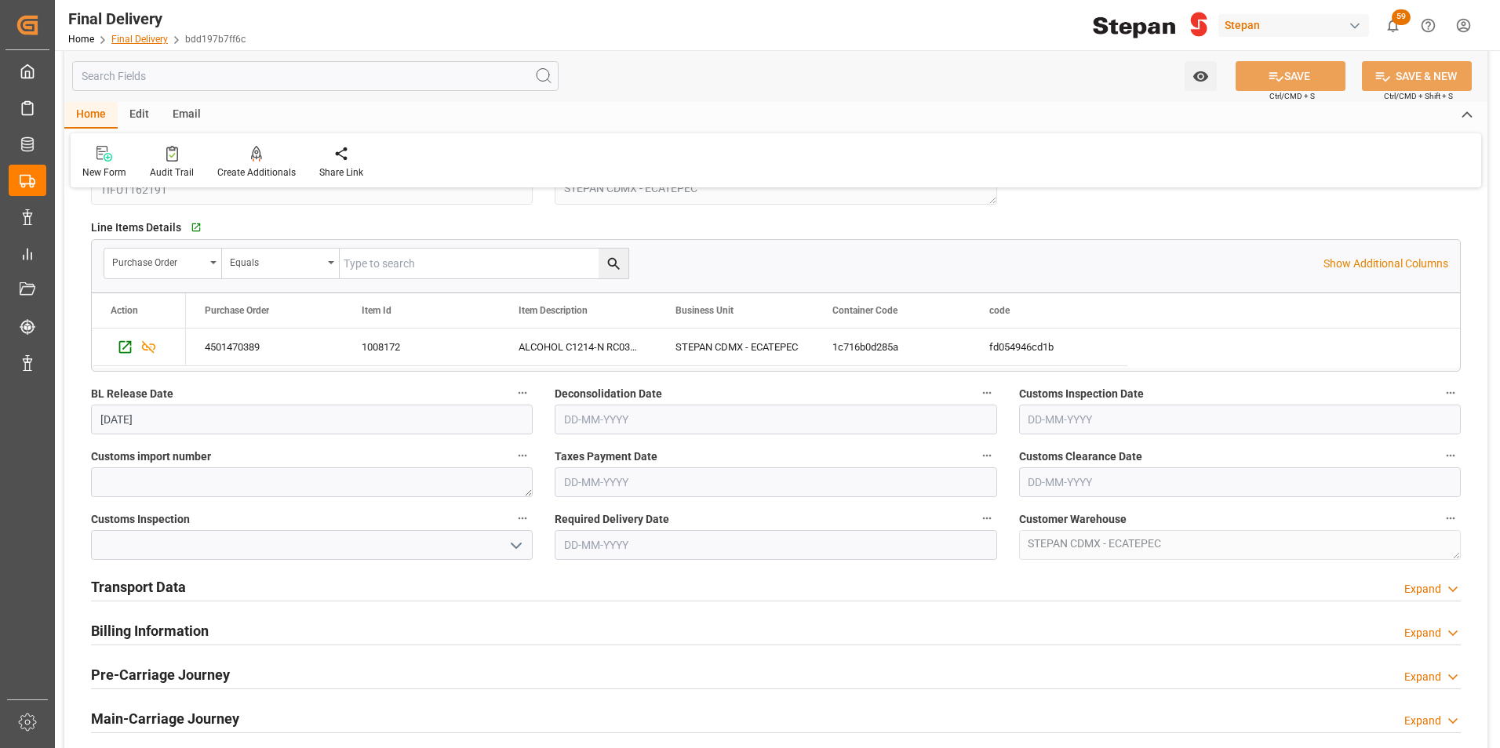
click at [133, 37] on link "Final Delivery" at bounding box center [139, 39] width 56 height 11
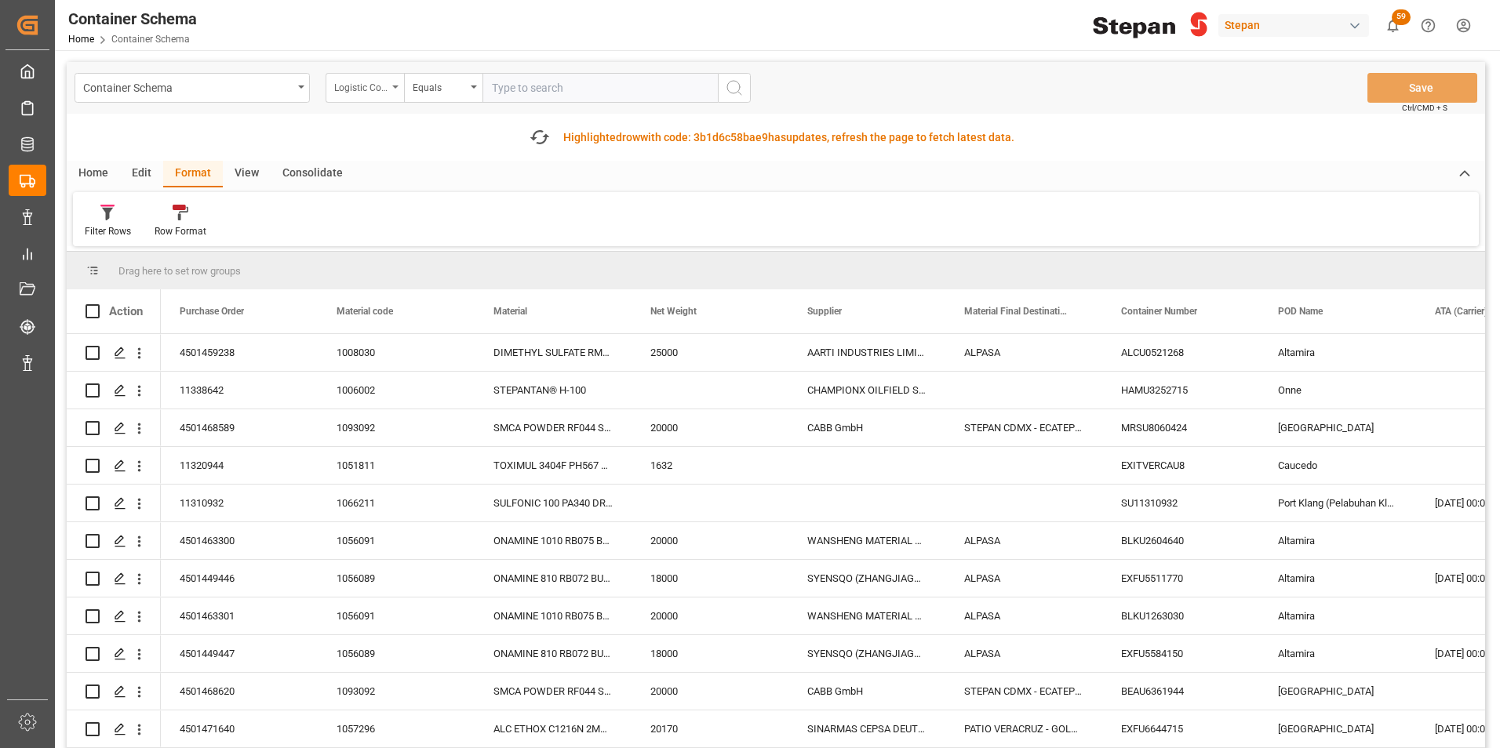
click at [399, 91] on div "Logistic Coordinator Reference Number" at bounding box center [365, 88] width 78 height 30
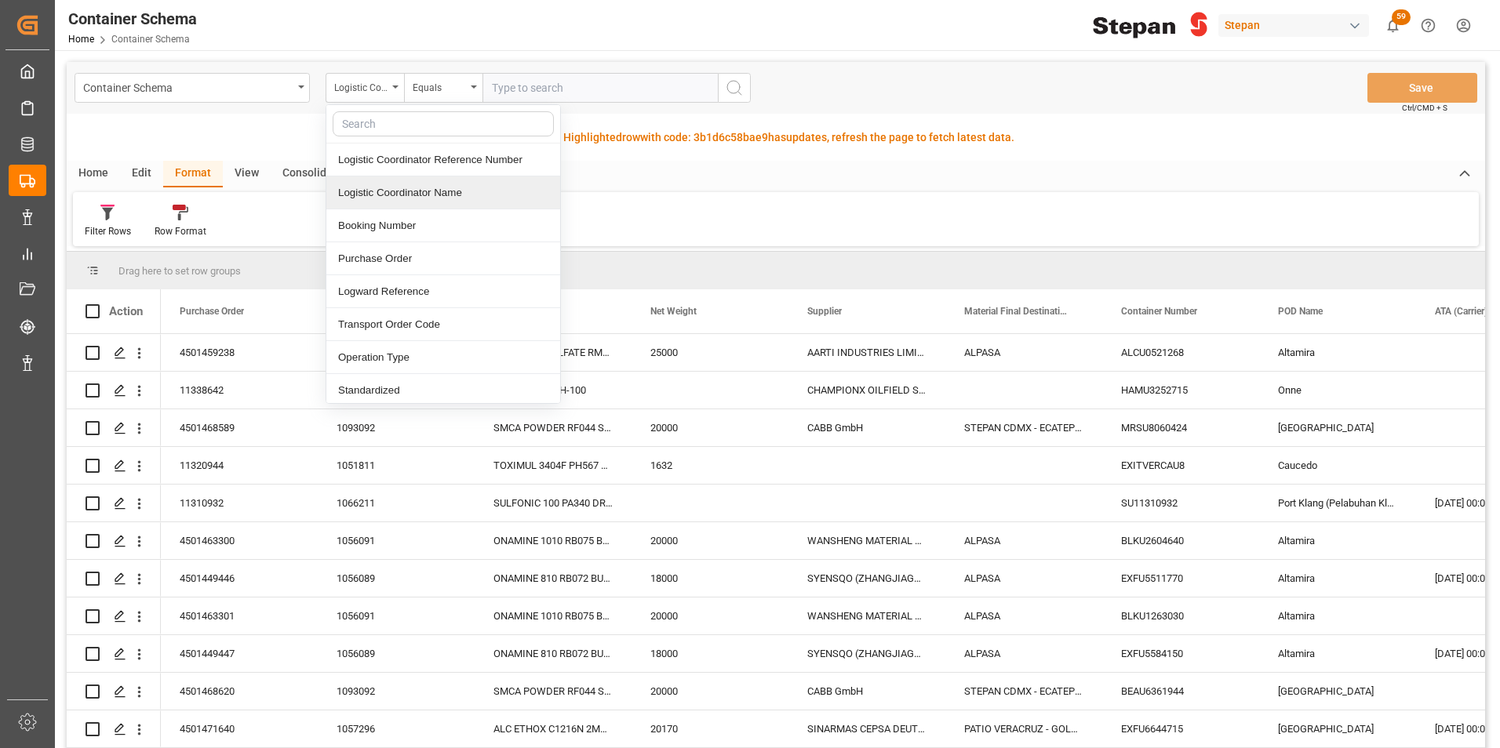
click at [96, 167] on div "Home" at bounding box center [93, 174] width 53 height 27
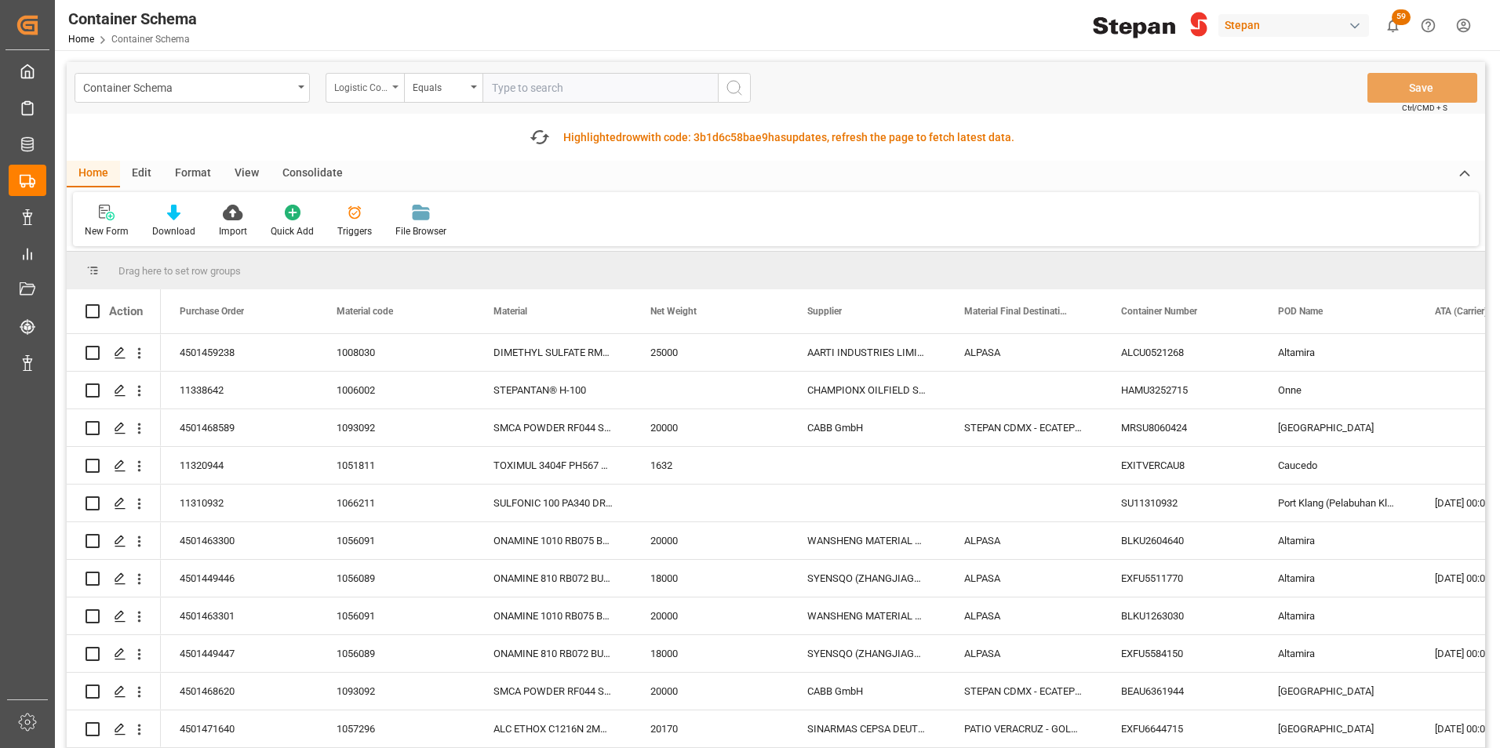
click at [397, 86] on icon "open menu" at bounding box center [395, 87] width 6 height 3
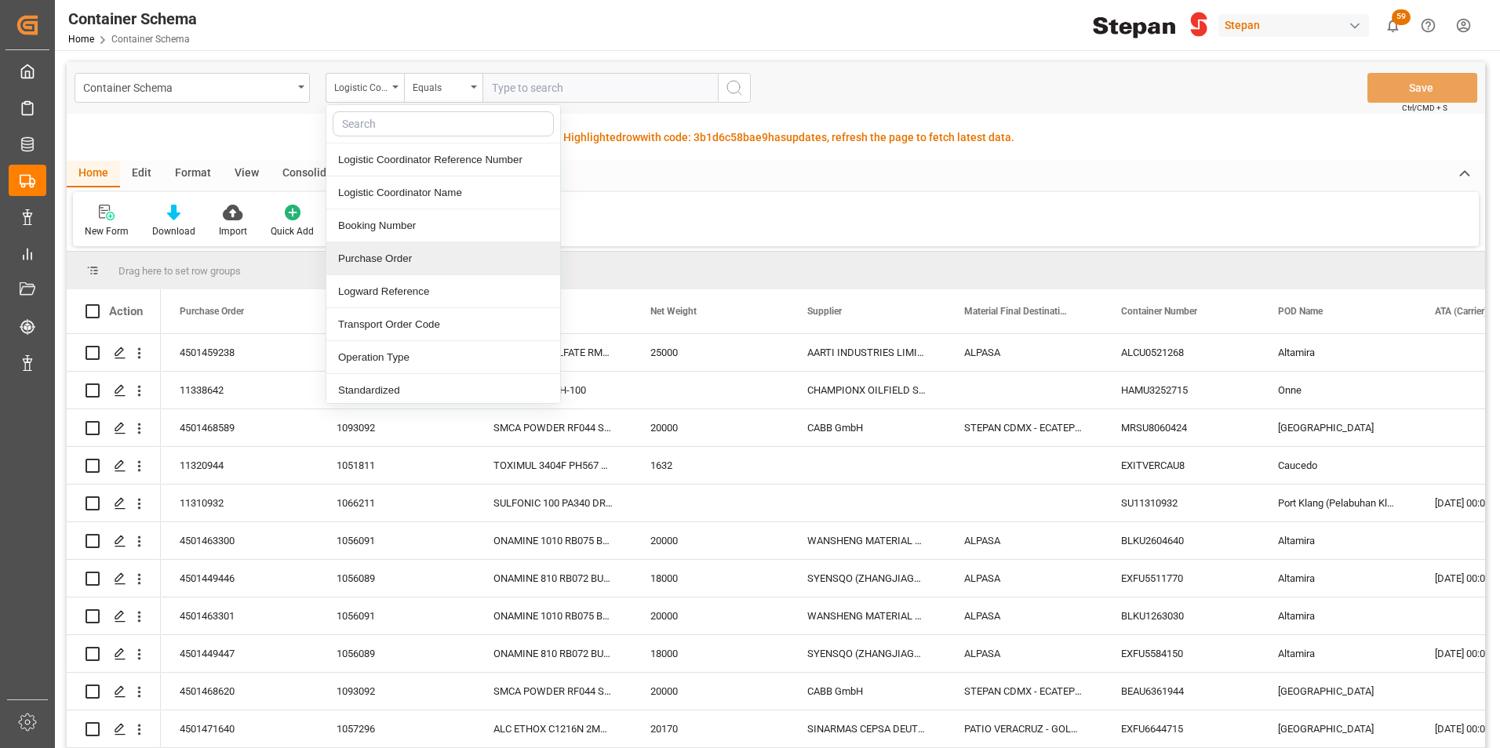
click at [388, 255] on div "Purchase Order" at bounding box center [443, 258] width 234 height 33
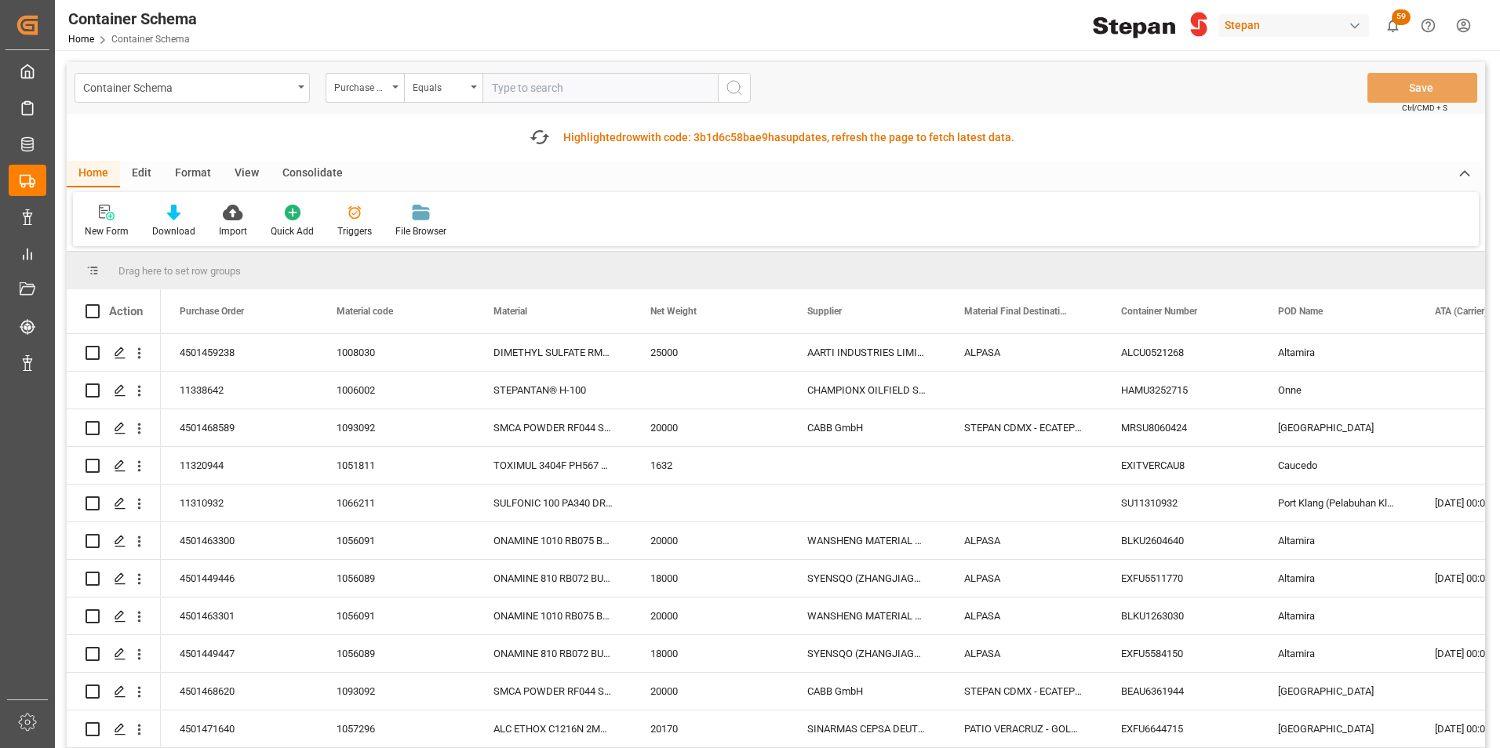
click at [497, 78] on input "text" at bounding box center [599, 88] width 235 height 30
paste input "4501451543"
type input "4501451543"
click at [732, 85] on icon "search button" at bounding box center [734, 87] width 19 height 19
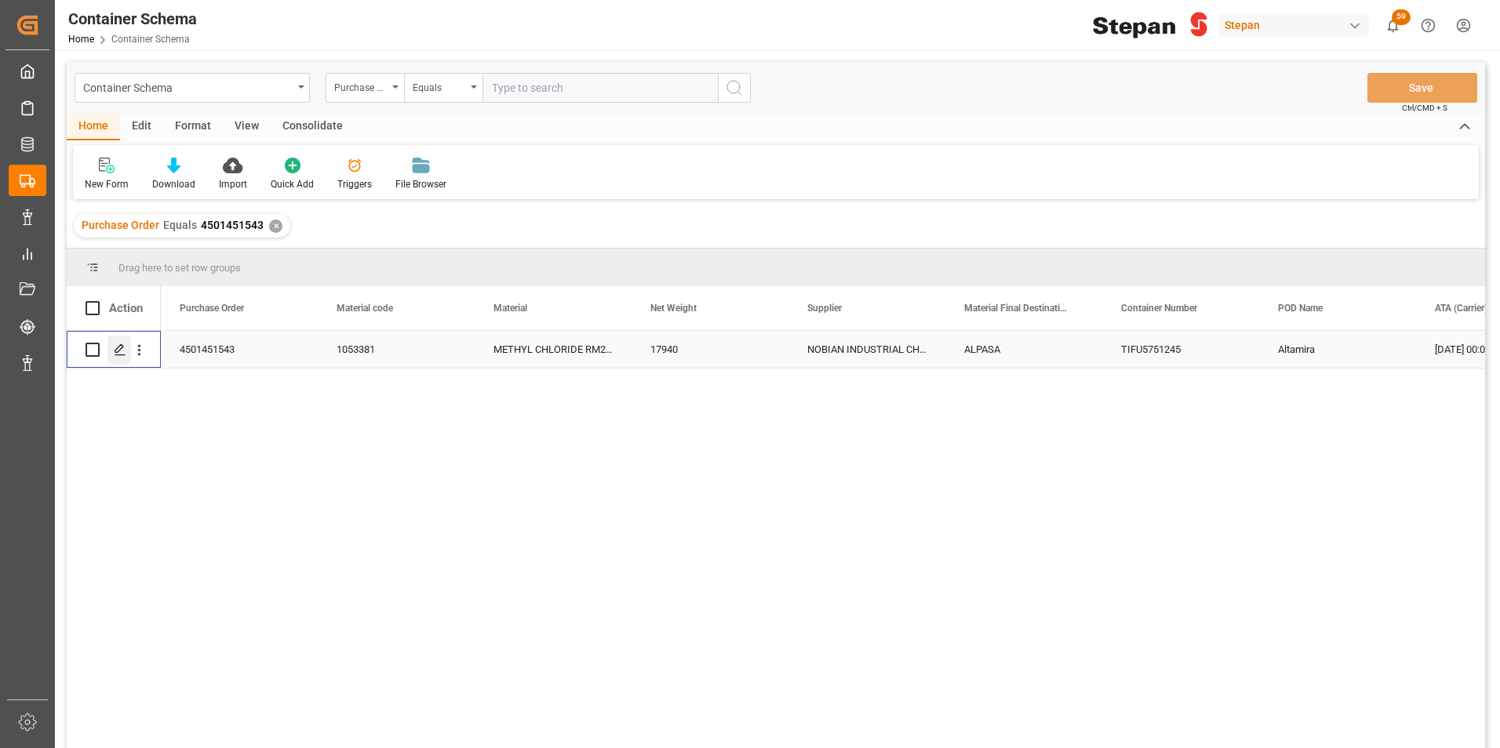
click at [118, 351] on icon "Press SPACE to select this row." at bounding box center [120, 350] width 13 height 13
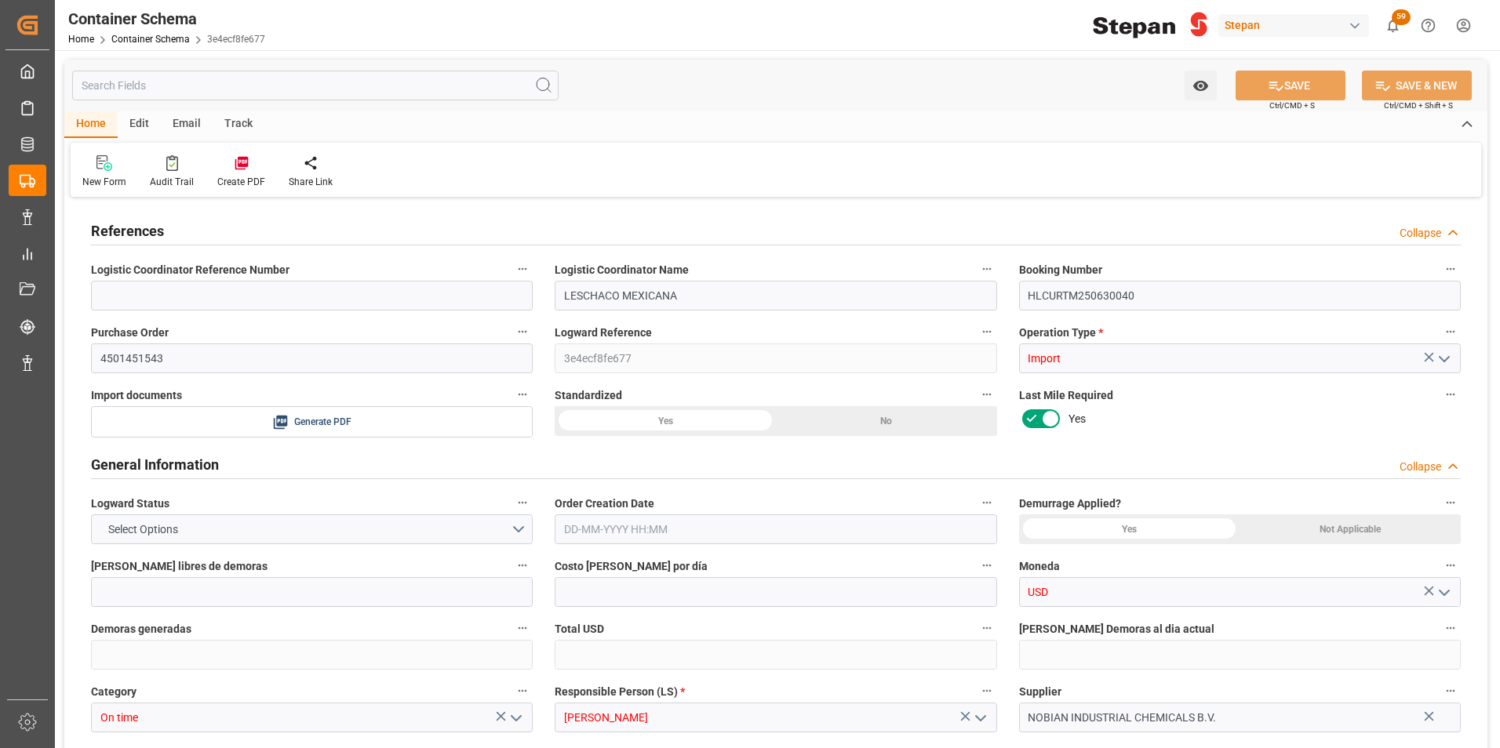
type input "30"
type input "50"
type input "200"
type input "4"
type input "1"
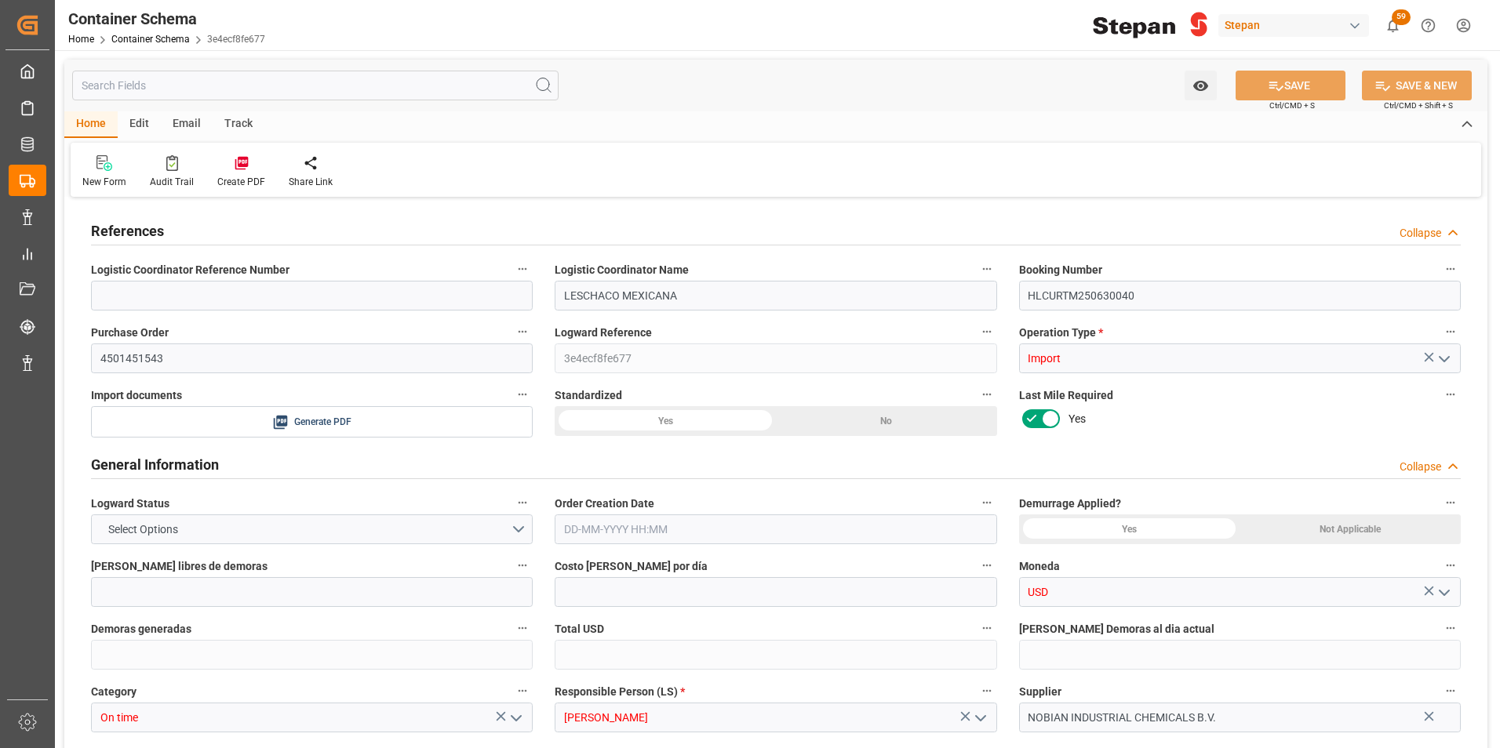
type input "1"
type input "17940"
type input "30"
type input "-8"
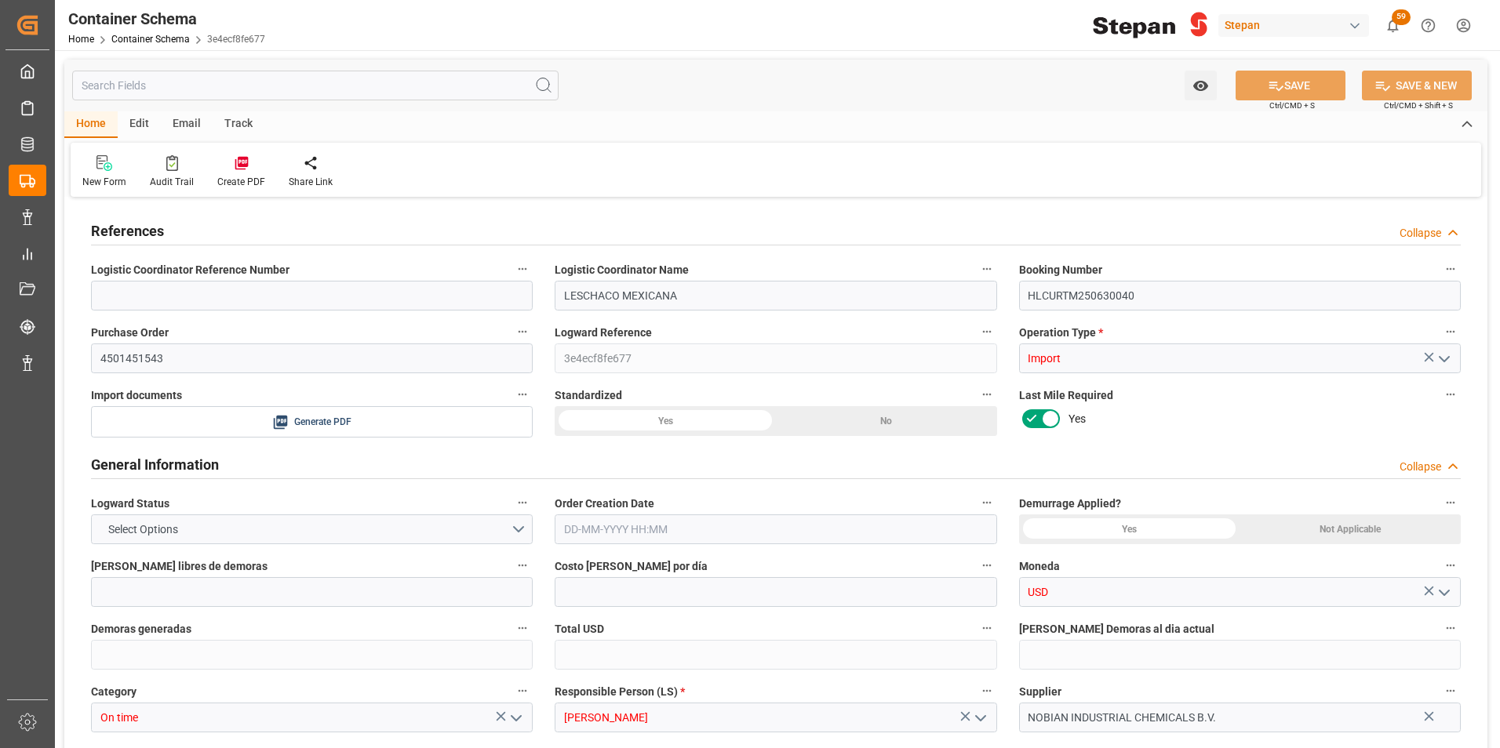
type input "Hapag Lloyd"
type input "Hapag Lloyd Aktiengesellschaft"
type input "NLRTM"
type input "MXATM"
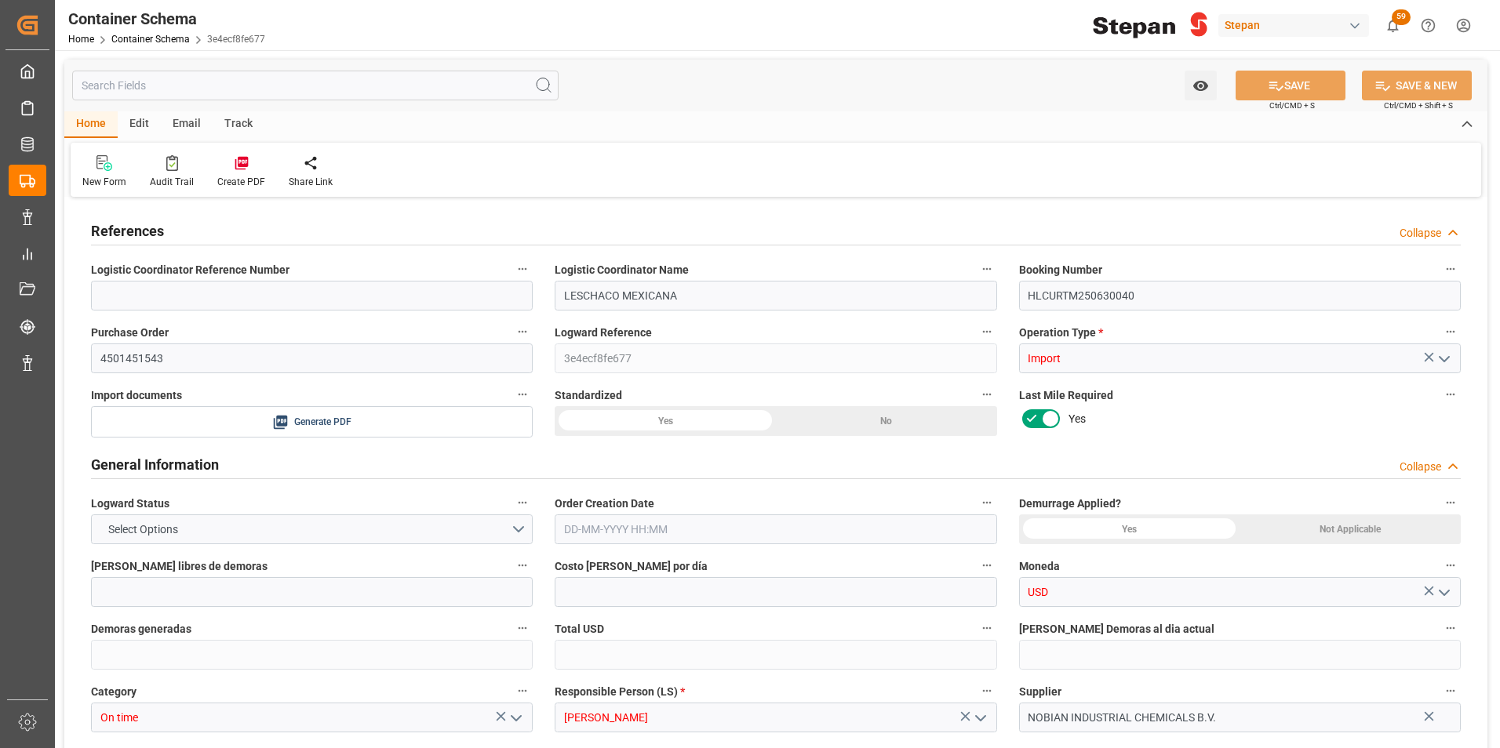
type input "MXATM"
type input "9444730"
type input "1"
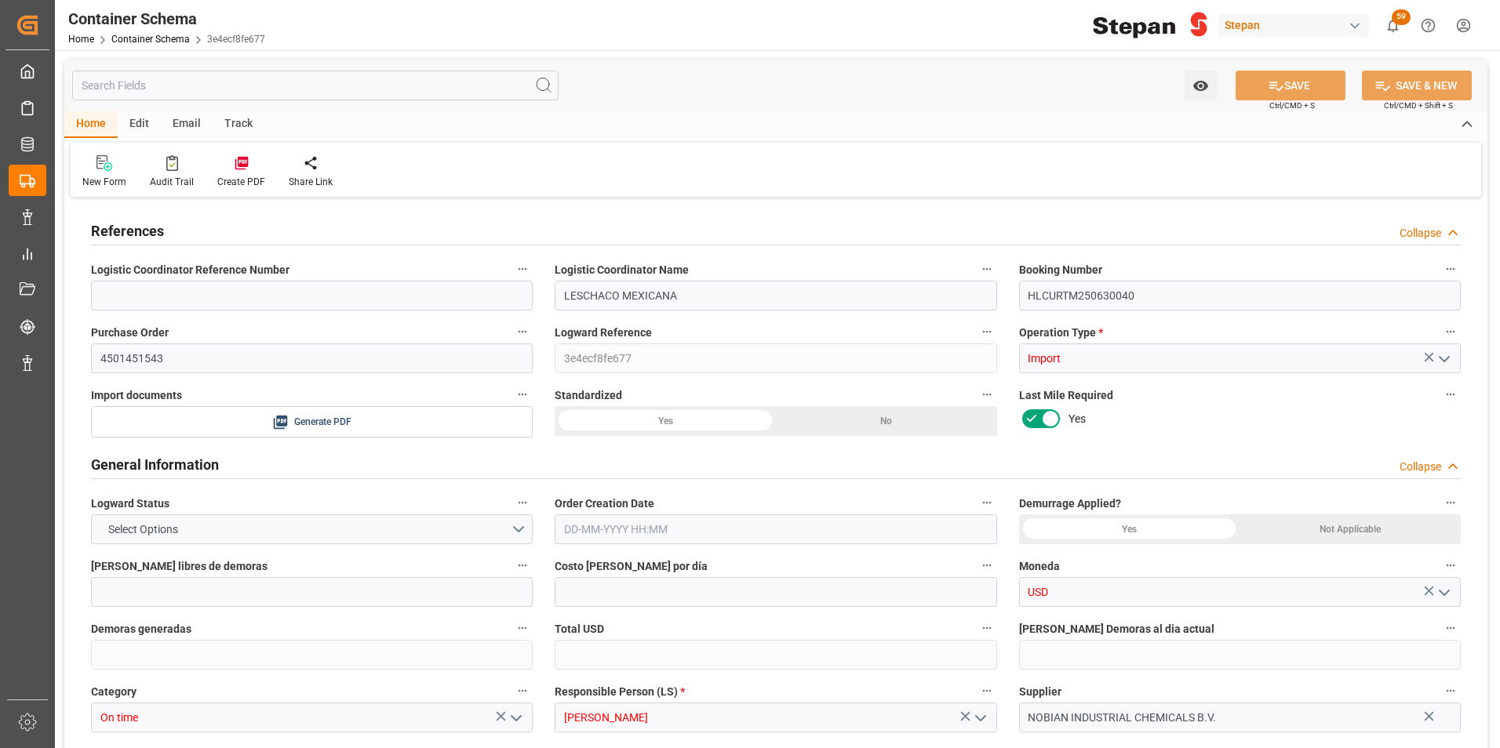
type input "23"
type input "16-07-2025 00:00"
type input "16-07-2025"
type input "[DATE]"
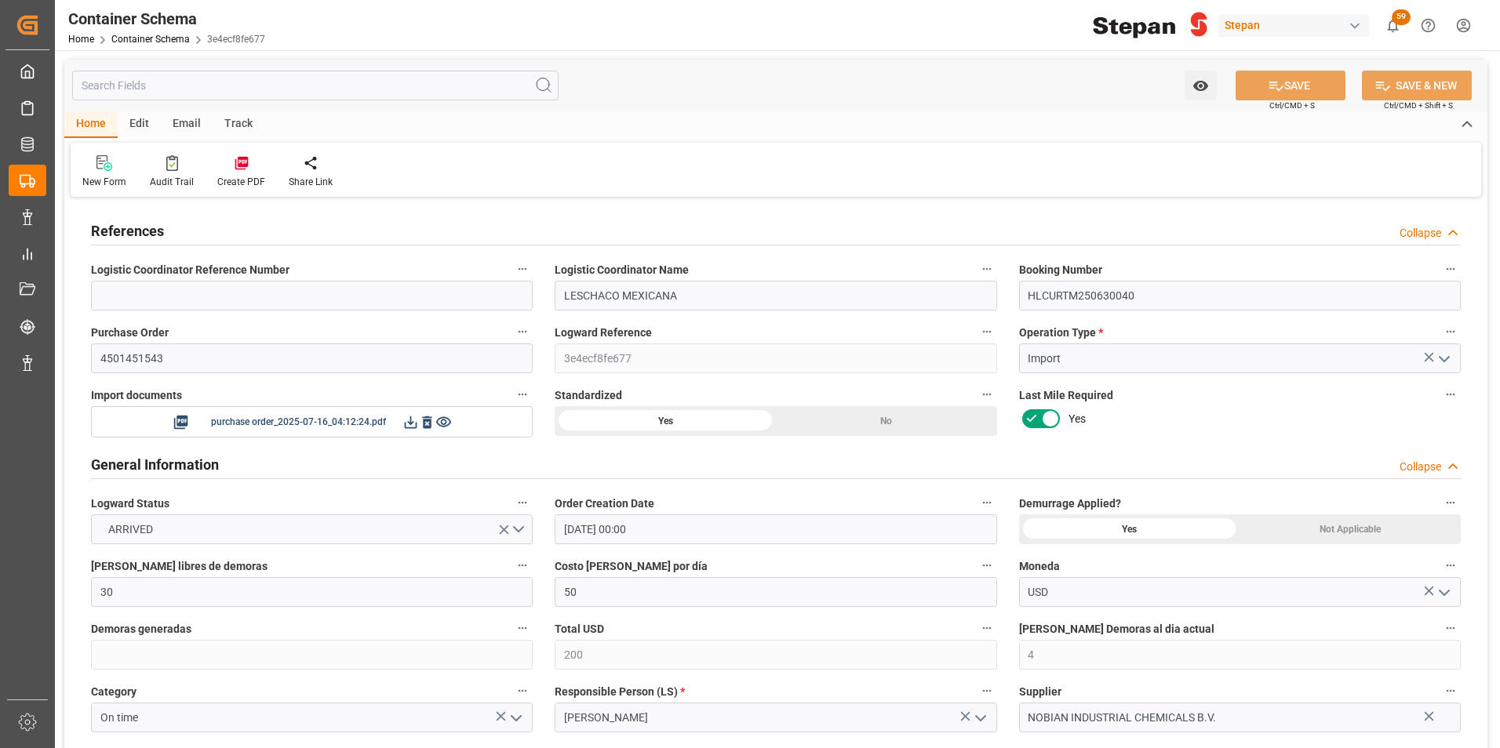
type input "15-07-2025 00:00"
type input "08-08-2025 00:00"
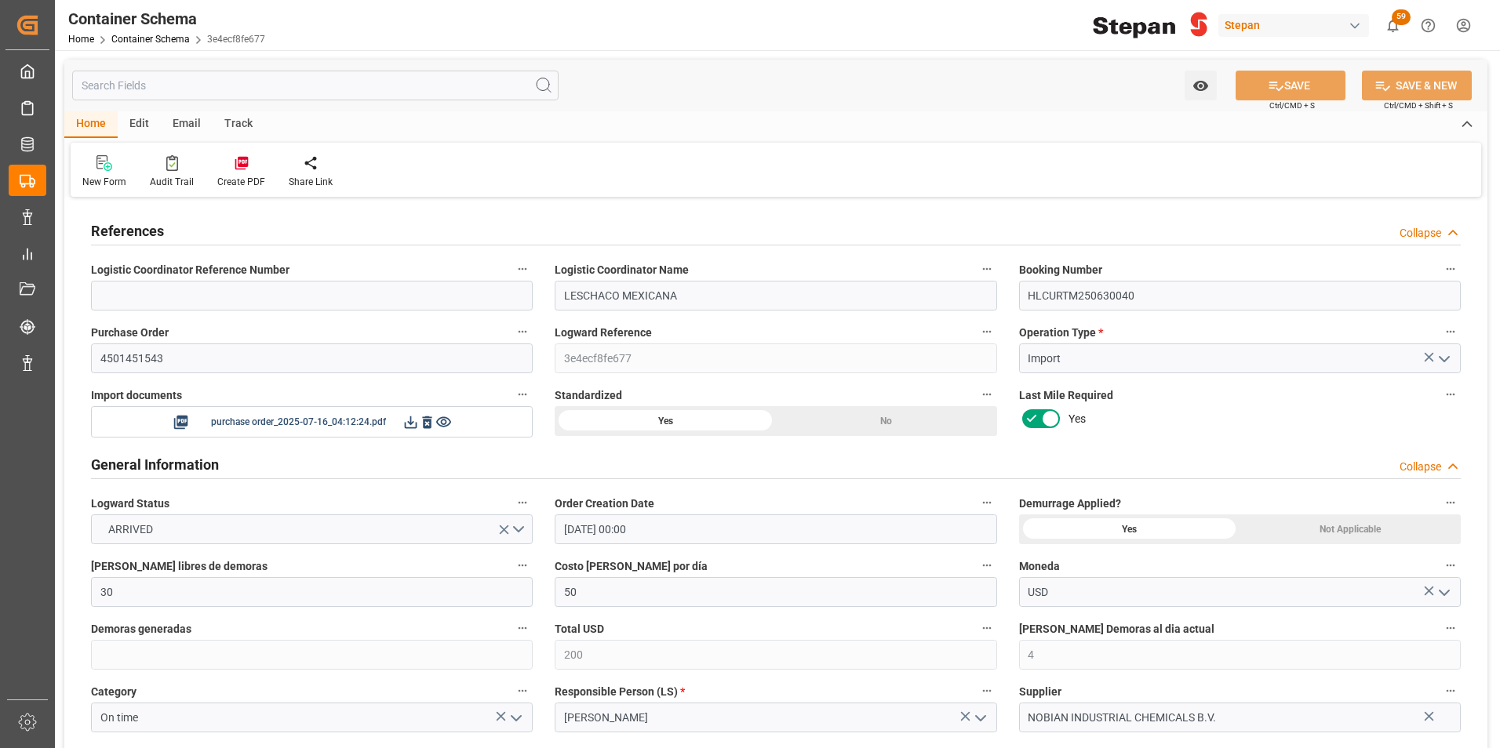
type input "08-08-2025 00:00"
type input "07-08-2025 00:00"
type input "12-08-2025 00:00"
type input "16-07-2025"
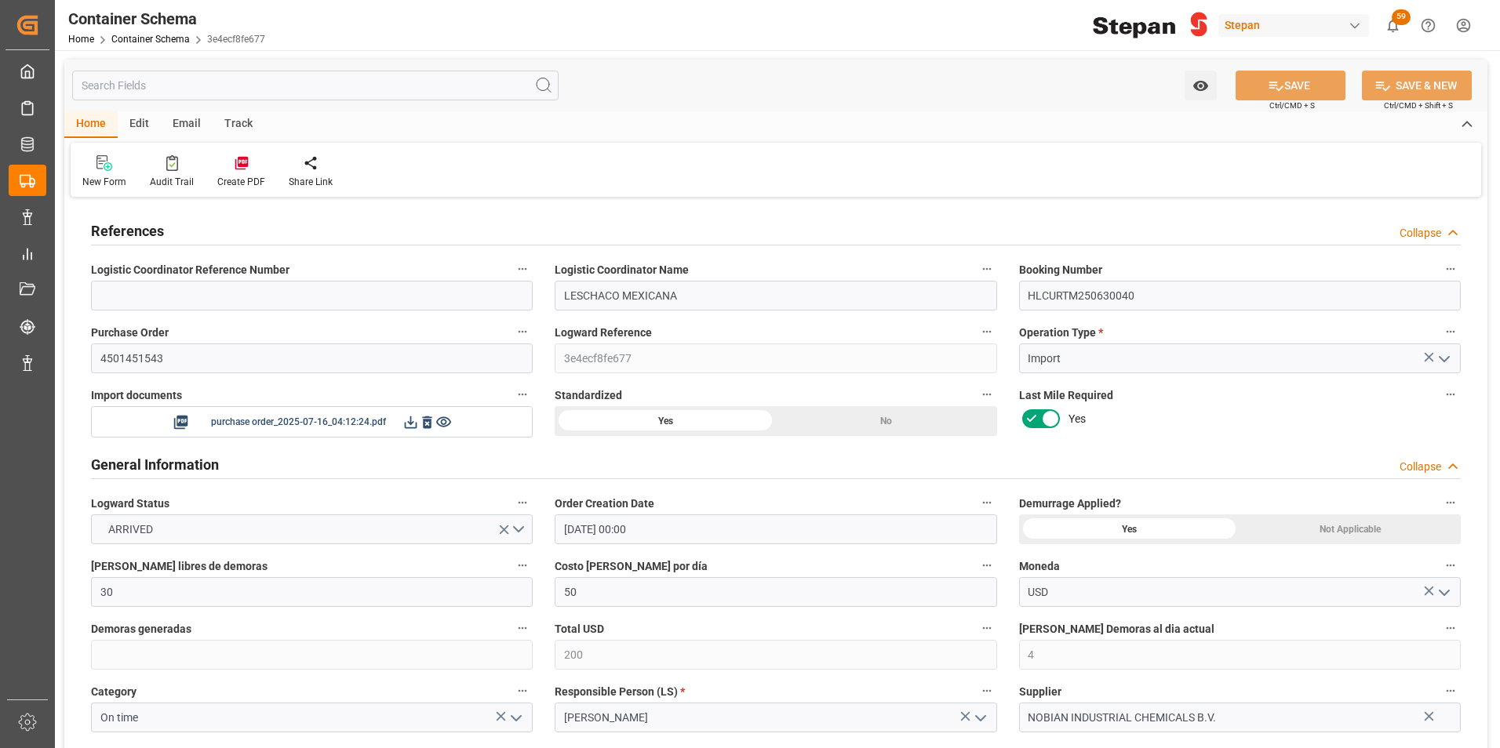
type input "10-09-2025 06:46"
type input "16-07-2025 15:55"
type input "[DATE]"
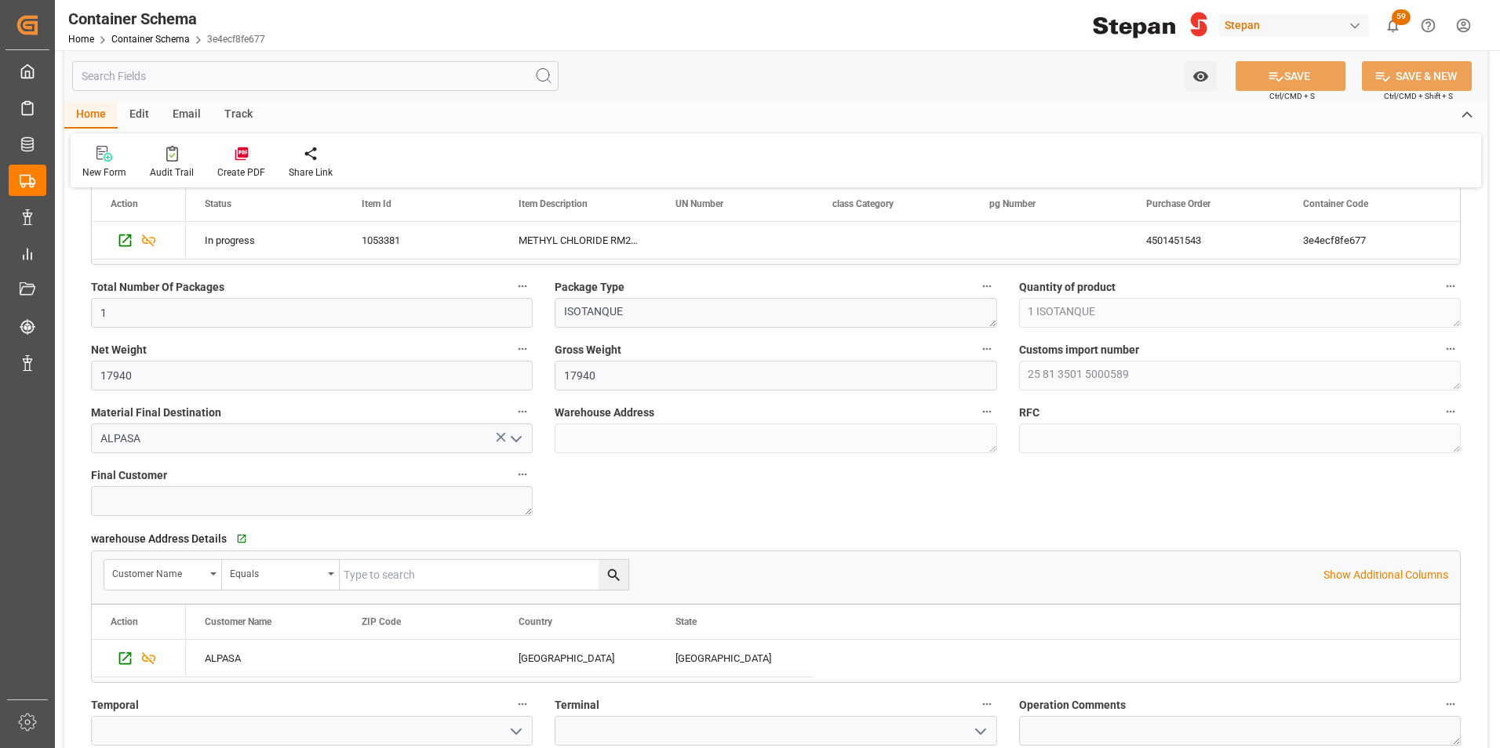
scroll to position [1020, 0]
click at [519, 440] on icon "open menu" at bounding box center [516, 437] width 19 height 19
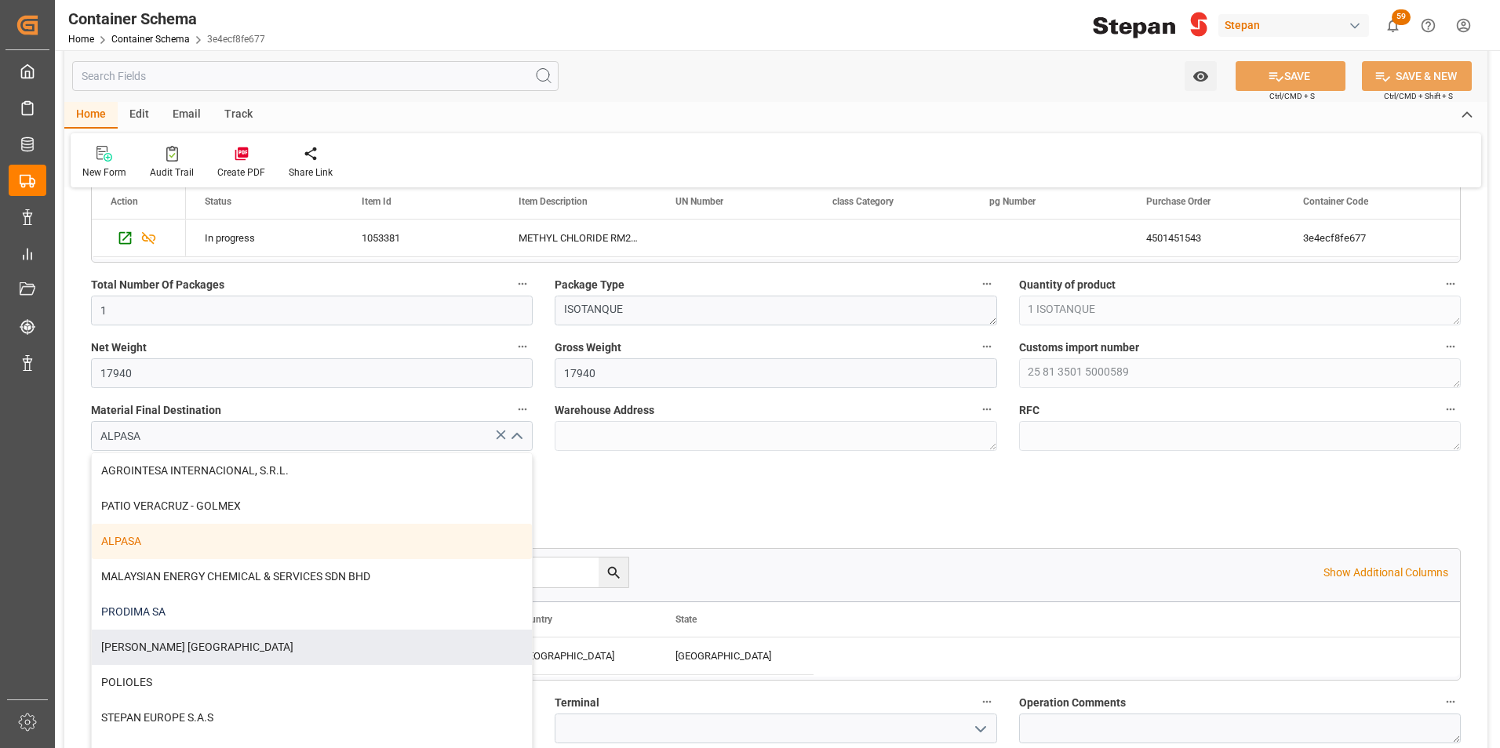
scroll to position [235, 0]
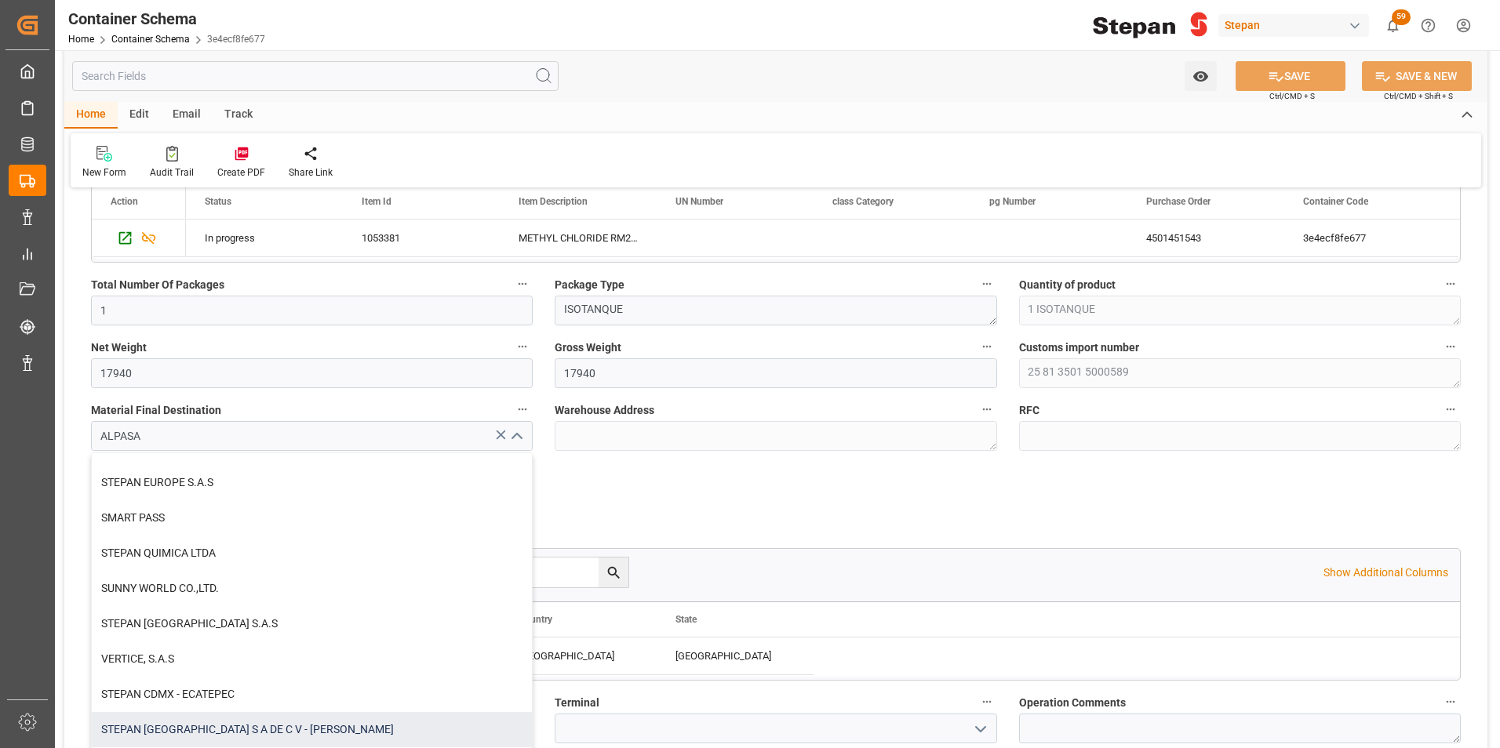
drag, startPoint x: 149, startPoint y: 734, endPoint x: 267, endPoint y: 641, distance: 150.2
click at [148, 734] on div "STEPAN MEXICO S A DE C V - MATAMOROS" at bounding box center [312, 729] width 440 height 35
type input "STEPAN MEXICO S A DE C V - MATAMOROS"
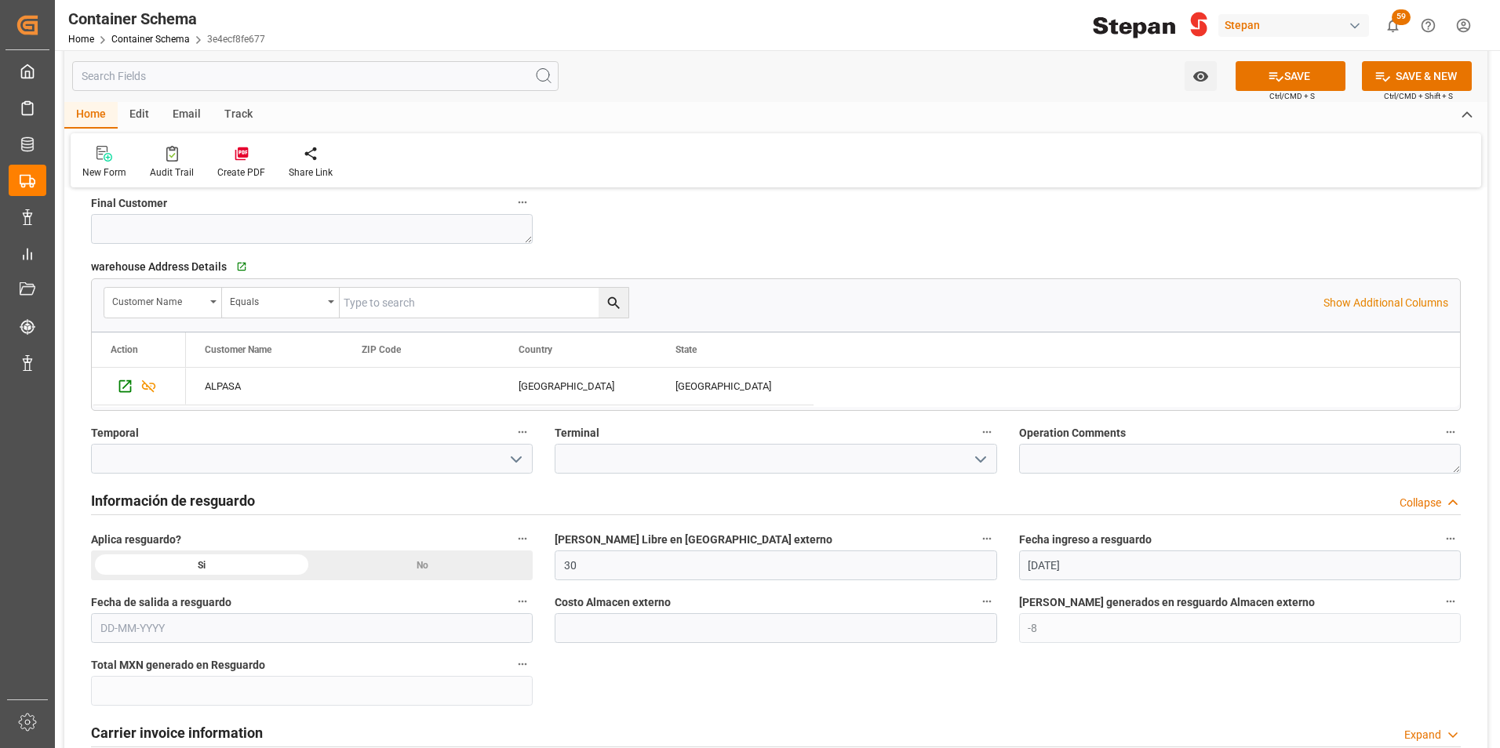
scroll to position [1334, 0]
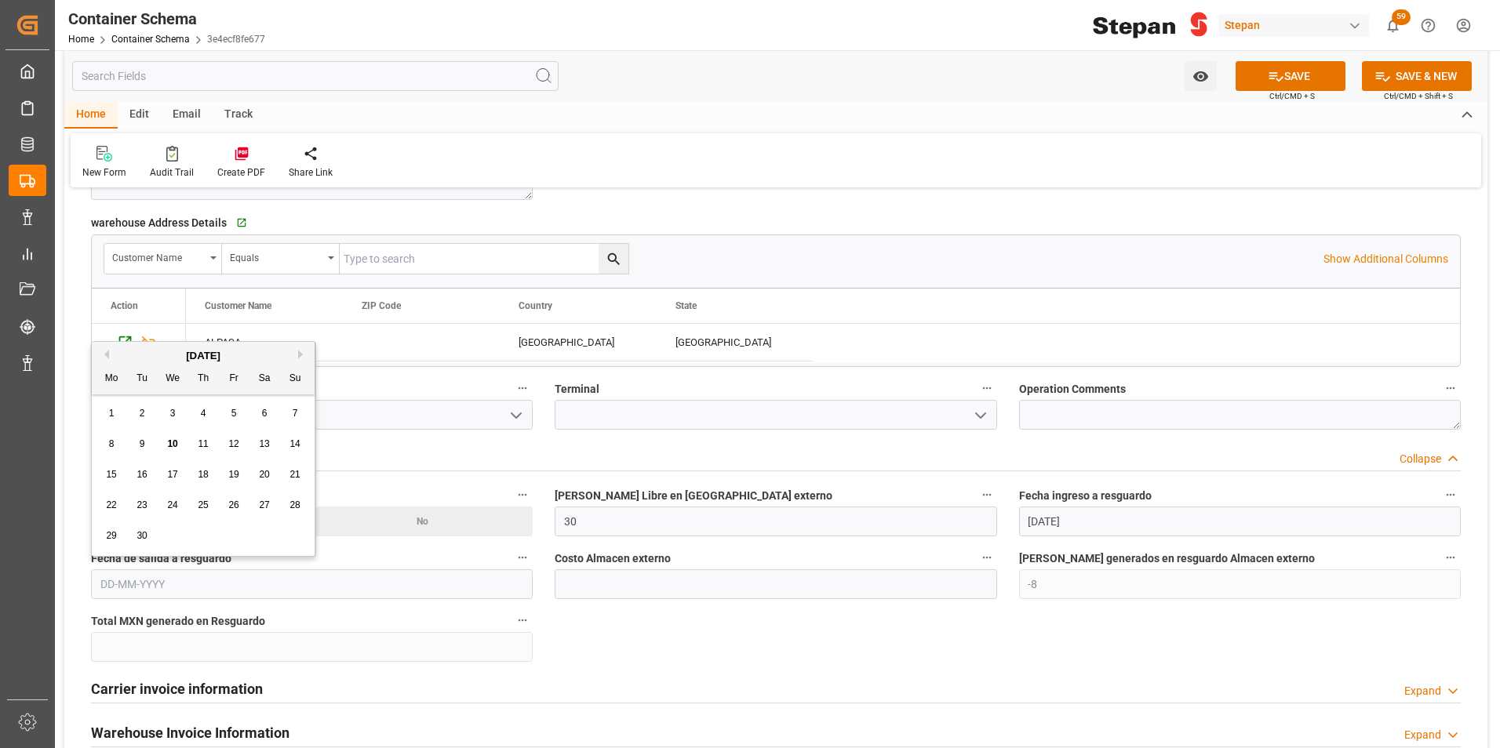
click at [207, 588] on input "text" at bounding box center [312, 585] width 442 height 30
click at [140, 446] on span "9" at bounding box center [142, 444] width 5 height 11
type input "[DATE]"
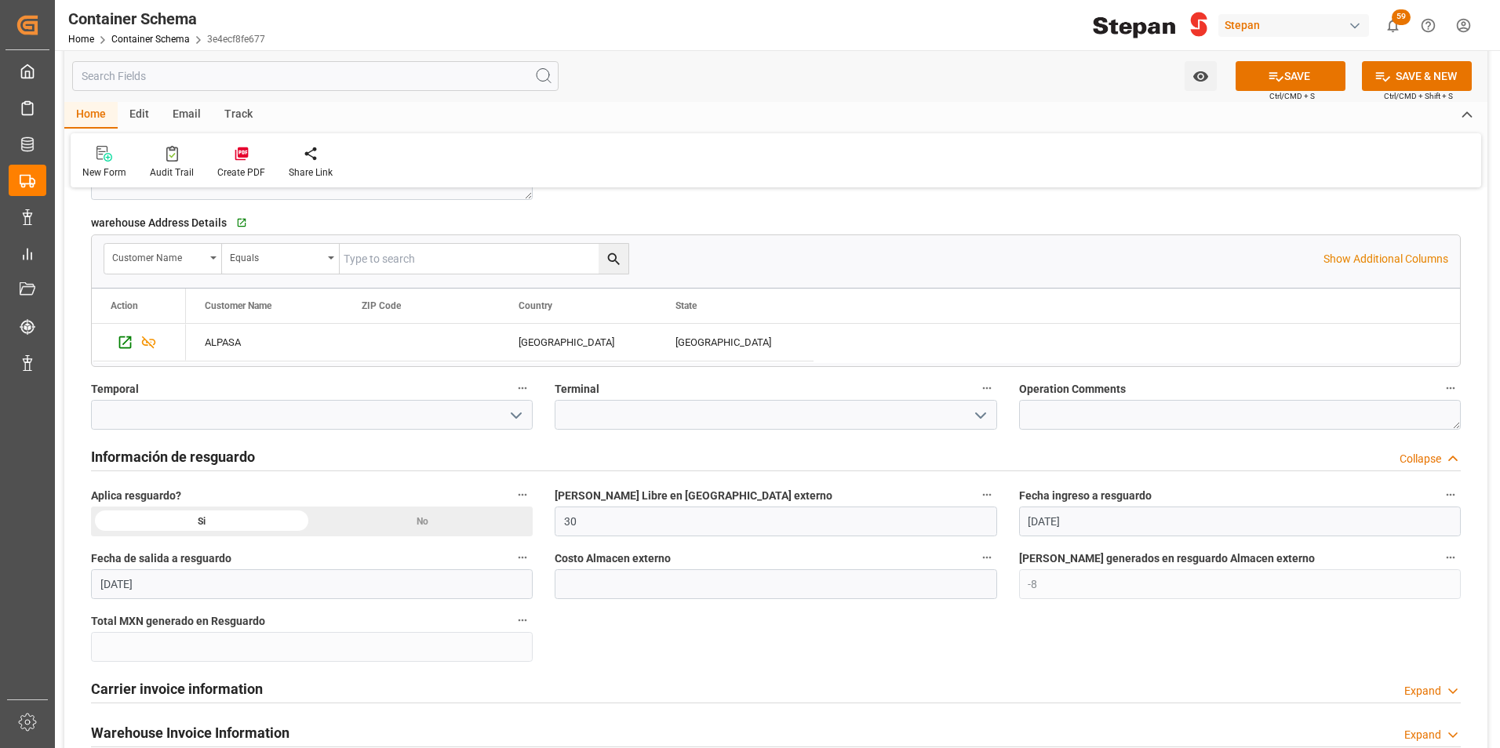
click at [198, 521] on div "Si" at bounding box center [201, 522] width 221 height 30
click at [1286, 79] on button "SAVE" at bounding box center [1290, 76] width 110 height 30
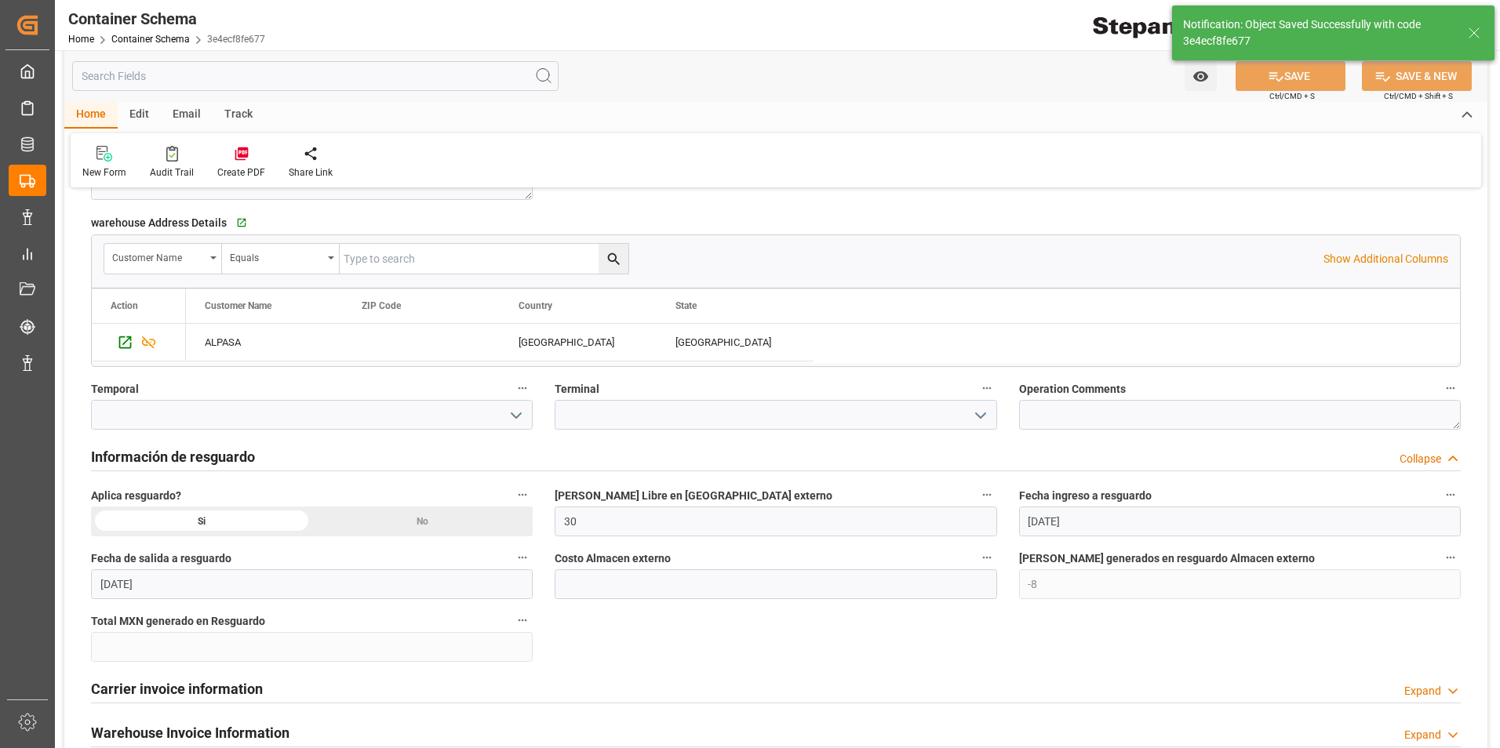
type textarea "IPE7909128F7"
type input "-9"
type input "10-09-2025 18:20"
